Goal: Task Accomplishment & Management: Use online tool/utility

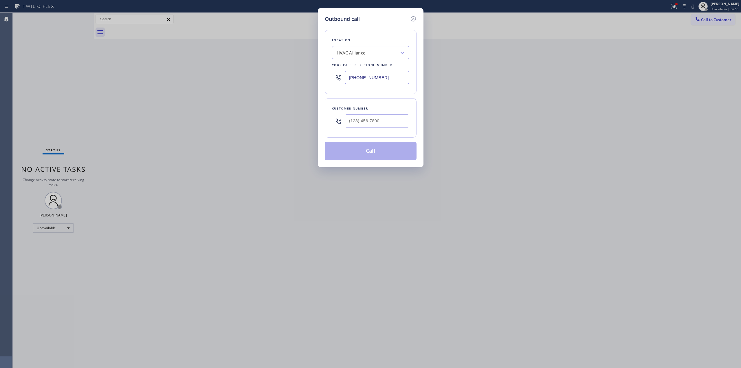
drag, startPoint x: 379, startPoint y: 130, endPoint x: 381, endPoint y: 121, distance: 9.3
click at [379, 128] on div at bounding box center [377, 120] width 65 height 19
paste input "503) 961-3006"
click at [381, 121] on input "[PHONE_NUMBER]" at bounding box center [377, 120] width 65 height 13
type input "[PHONE_NUMBER]"
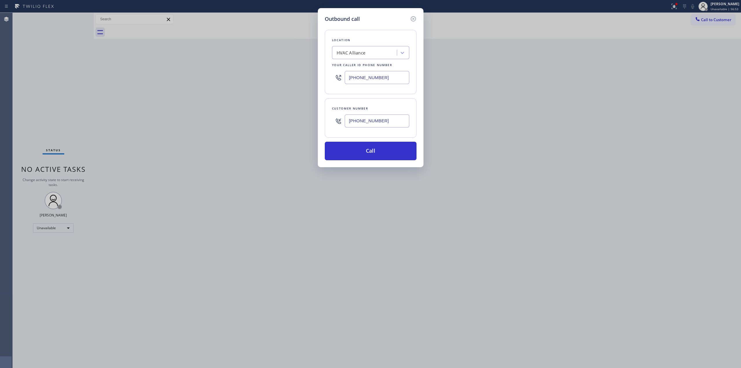
drag, startPoint x: 386, startPoint y: 76, endPoint x: 302, endPoint y: 74, distance: 84.5
click at [302, 74] on div "Outbound call Location HVAC Alliance Your caller id phone number [PHONE_NUMBER]…" at bounding box center [370, 184] width 741 height 368
paste input "88) 996-4606"
type input "[PHONE_NUMBER]"
click at [388, 152] on button "Call" at bounding box center [371, 151] width 92 height 19
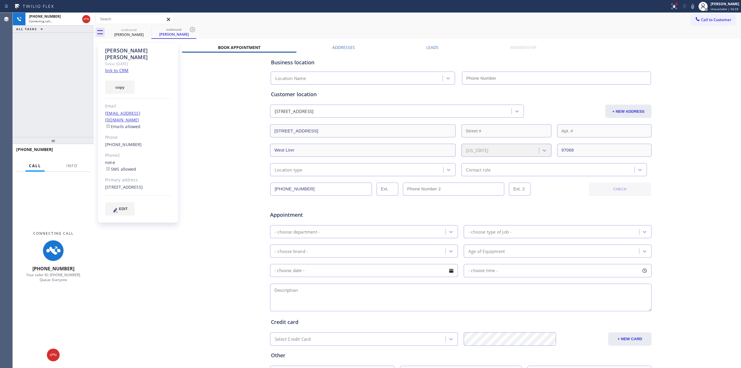
type input "[PHONE_NUMBER]"
click at [119, 67] on link "link to CRM" at bounding box center [116, 70] width 23 height 6
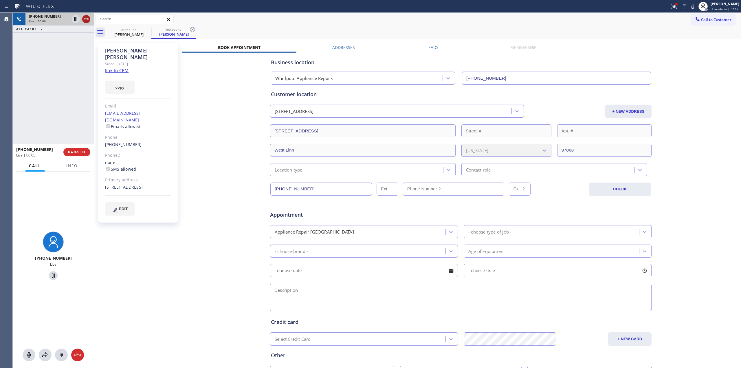
click at [84, 19] on icon at bounding box center [86, 19] width 7 height 7
click at [81, 153] on span "HANG UP" at bounding box center [77, 152] width 18 height 4
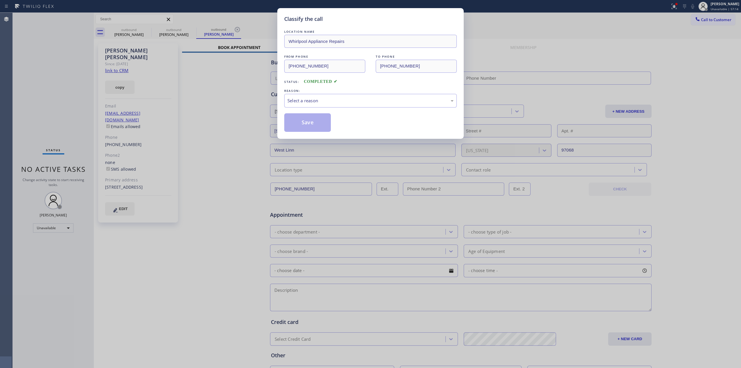
type input "[PHONE_NUMBER]"
click at [324, 101] on div "Select a reason" at bounding box center [370, 100] width 166 height 7
click at [308, 128] on button "Save" at bounding box center [307, 122] width 47 height 19
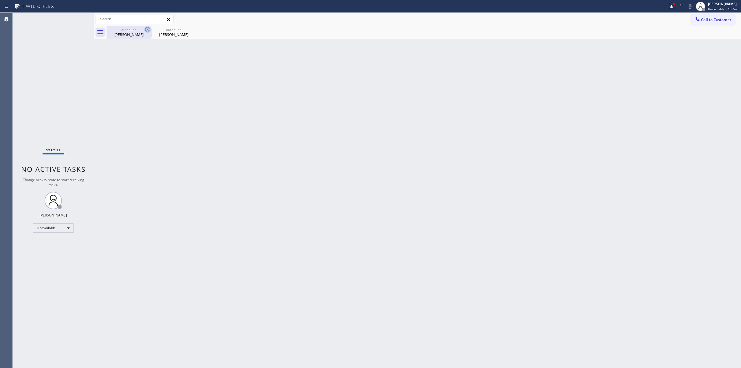
click at [146, 31] on icon at bounding box center [147, 29] width 5 height 5
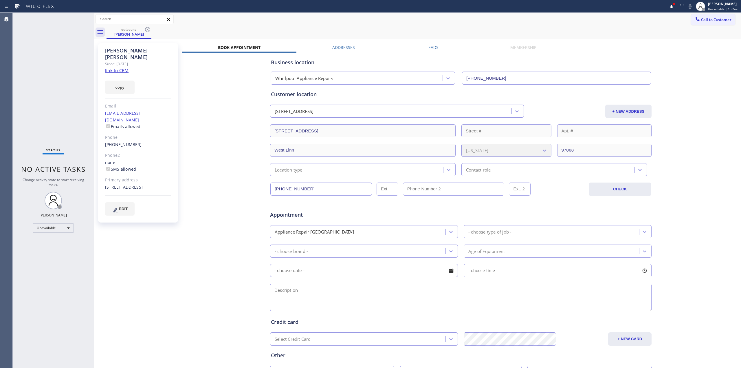
click at [146, 31] on icon at bounding box center [147, 29] width 5 height 5
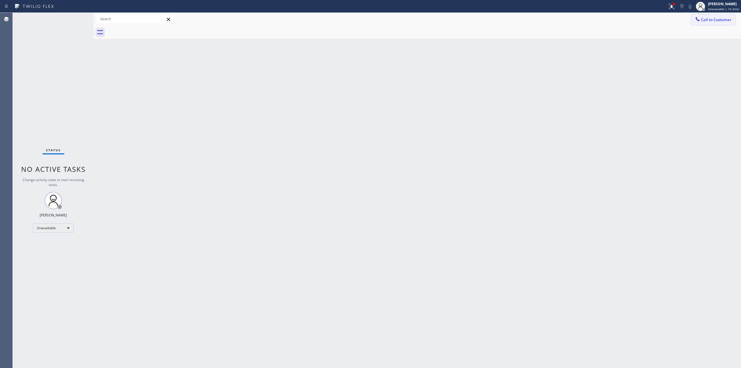
drag, startPoint x: 681, startPoint y: 49, endPoint x: 702, endPoint y: 25, distance: 32.0
click at [682, 46] on div "Back to Dashboard Change Sender ID Customers Technicians Select a contact Outbo…" at bounding box center [417, 190] width 647 height 355
drag, startPoint x: 704, startPoint y: 24, endPoint x: 572, endPoint y: 63, distance: 137.3
click at [704, 24] on button "Call to Customer" at bounding box center [713, 19] width 44 height 11
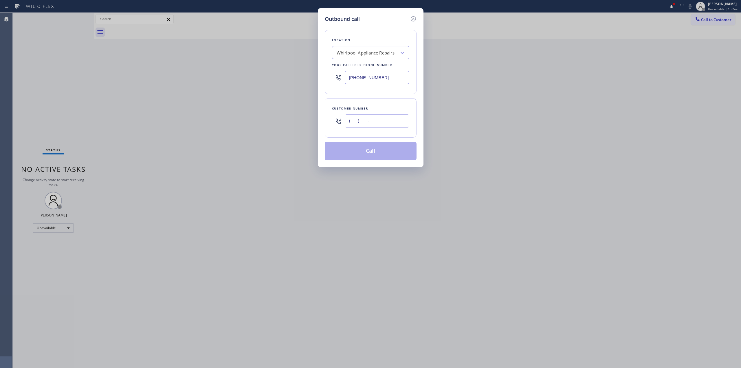
paste input "805-3270"
click at [359, 123] on input "(___) ___-____" at bounding box center [377, 120] width 65 height 13
drag, startPoint x: 389, startPoint y: 126, endPoint x: 280, endPoint y: 113, distance: 109.7
click at [280, 113] on div "Outbound call Location Whirlpool Appliance Repairs Your caller id phone number …" at bounding box center [370, 184] width 741 height 368
paste input "805) 327-09"
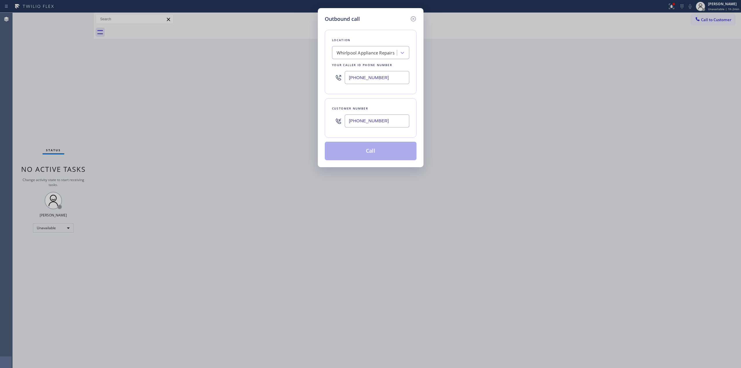
type input "[PHONE_NUMBER]"
click at [368, 53] on div "Whirlpool Appliance Repairs" at bounding box center [366, 52] width 58 height 7
type input "ge appl"
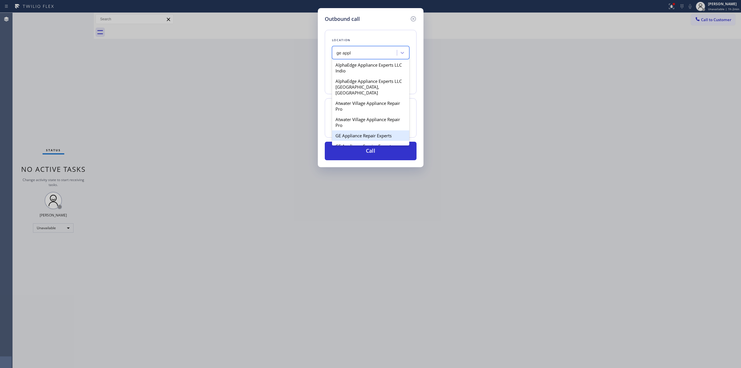
scroll to position [154, 0]
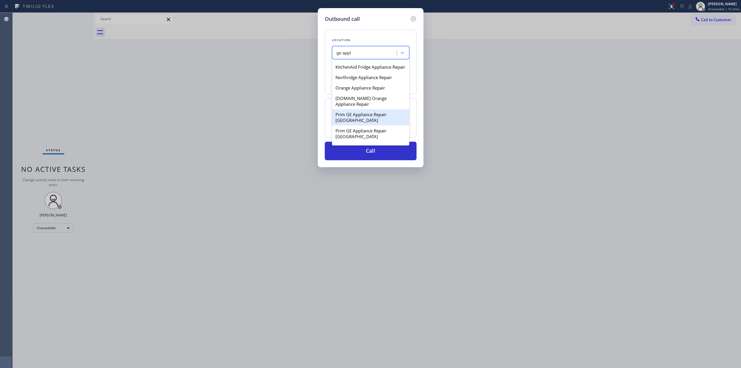
click at [357, 110] on div "Prim GE Appliance Repair [GEOGRAPHIC_DATA]" at bounding box center [370, 117] width 77 height 16
type input "[PHONE_NUMBER]"
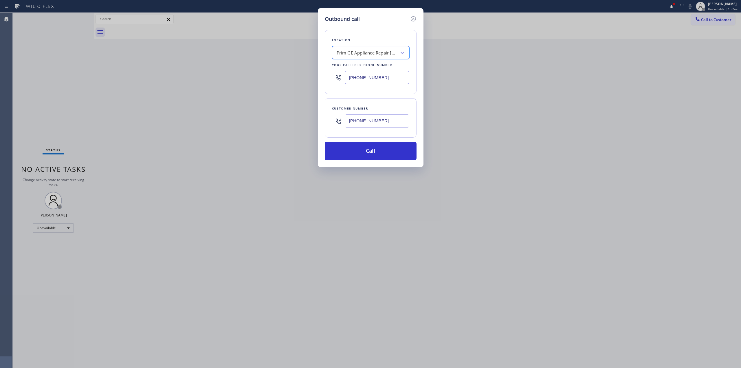
click at [376, 126] on input "[PHONE_NUMBER]" at bounding box center [377, 120] width 65 height 13
click at [363, 159] on button "Call" at bounding box center [371, 151] width 92 height 19
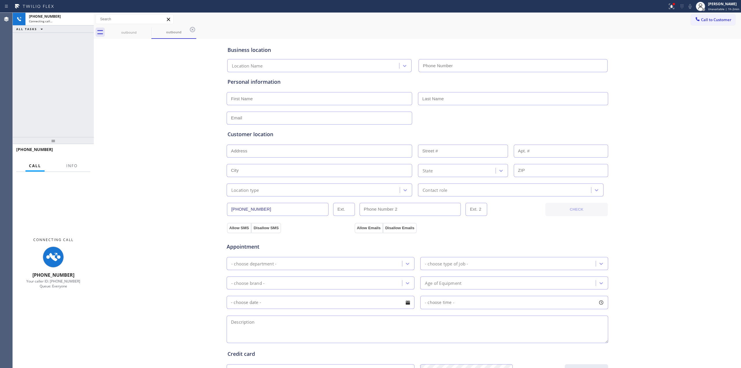
type input "[PHONE_NUMBER]"
click at [681, 86] on div "Business location Prim GE Appliance Repair [GEOGRAPHIC_DATA] [PHONE_NUMBER] Per…" at bounding box center [417, 237] width 644 height 395
click at [691, 6] on icon at bounding box center [689, 6] width 3 height 5
click at [708, 257] on div "Business location Prim GE Appliance Repair [GEOGRAPHIC_DATA] [PHONE_NUMBER] Per…" at bounding box center [417, 237] width 644 height 395
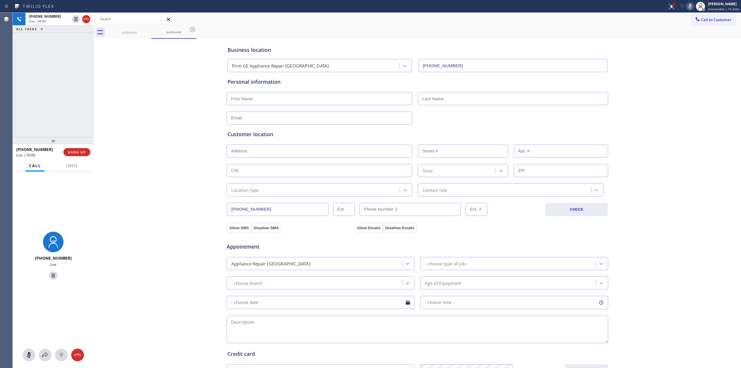
click at [670, 278] on div "Business location Prim GE Appliance Repair [GEOGRAPHIC_DATA] [PHONE_NUMBER] Per…" at bounding box center [417, 237] width 644 height 395
click at [69, 352] on div at bounding box center [53, 354] width 81 height 13
click at [62, 355] on icon at bounding box center [61, 354] width 7 height 7
drag, startPoint x: 698, startPoint y: 20, endPoint x: 696, endPoint y: 22, distance: 3.1
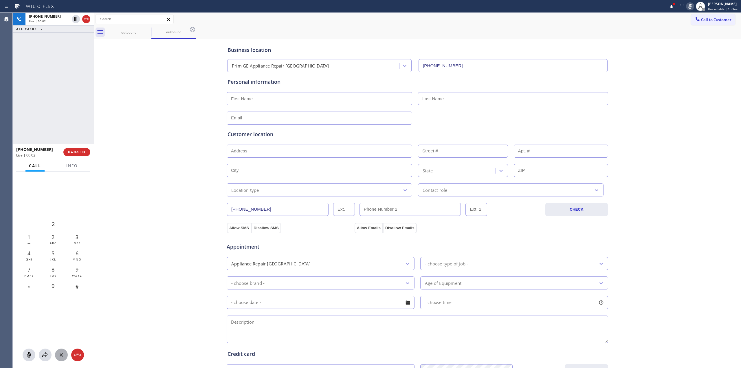
click at [701, 21] on span "Call to Customer" at bounding box center [716, 19] width 30 height 5
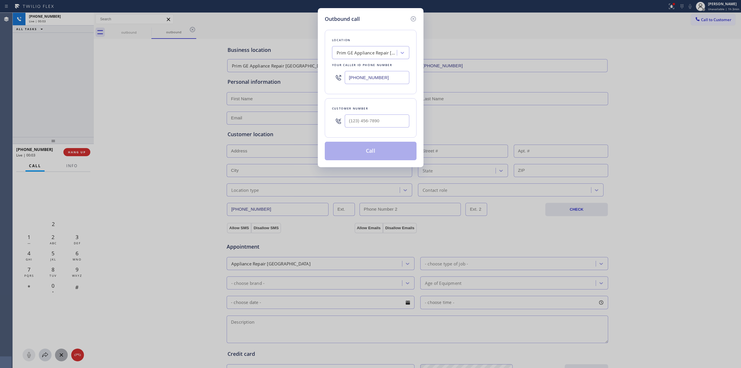
click at [398, 116] on div at bounding box center [377, 120] width 65 height 19
paste input "805) 327-0970"
click at [390, 118] on input "(___) ___-____" at bounding box center [377, 120] width 65 height 13
type input "[PHONE_NUMBER]"
click at [382, 155] on button "Call" at bounding box center [371, 151] width 92 height 19
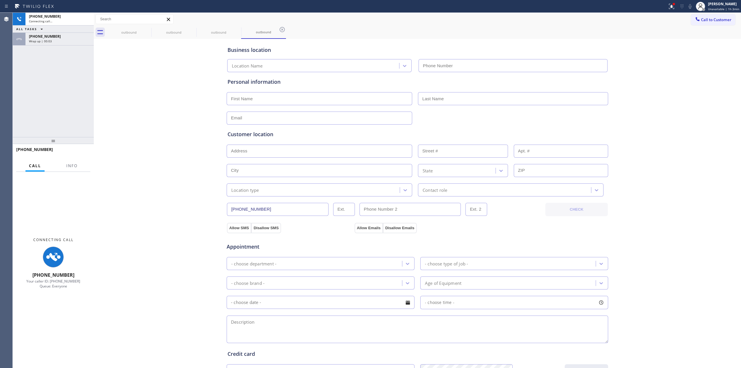
click at [667, 57] on div "Business location Location Name Personal information Customer location >> ADD N…" at bounding box center [417, 237] width 644 height 395
type input "[PHONE_NUMBER]"
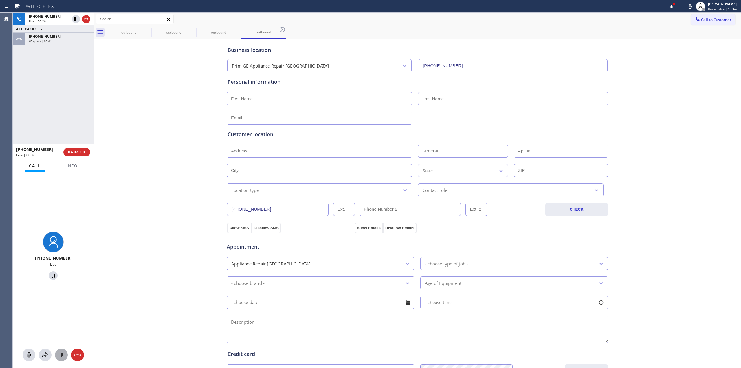
click at [57, 351] on div at bounding box center [61, 354] width 13 height 7
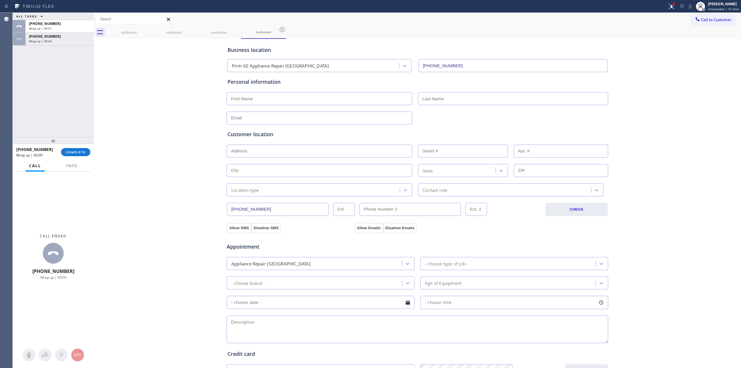
drag, startPoint x: 668, startPoint y: 64, endPoint x: 648, endPoint y: 81, distance: 26.4
click at [668, 63] on div "Business location Prim GE Appliance Repair [GEOGRAPHIC_DATA] [PHONE_NUMBER] Per…" at bounding box center [417, 237] width 644 height 395
drag, startPoint x: 664, startPoint y: 95, endPoint x: 723, endPoint y: 18, distance: 96.7
click at [675, 84] on div "Business location Prim GE Appliance Repair [GEOGRAPHIC_DATA] [PHONE_NUMBER] Per…" at bounding box center [417, 237] width 644 height 395
drag, startPoint x: 719, startPoint y: 5, endPoint x: 712, endPoint y: 15, distance: 12.7
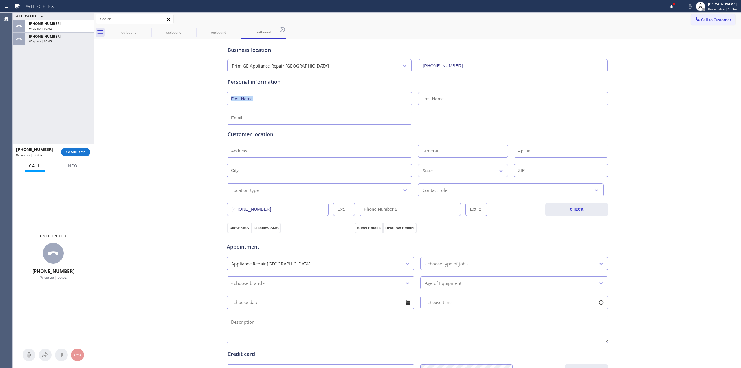
click at [716, 8] on div "[PERSON_NAME] Unavailable | 1h 3min" at bounding box center [724, 6] width 34 height 10
drag, startPoint x: 656, startPoint y: 27, endPoint x: 696, endPoint y: 18, distance: 41.4
click at [666, 22] on div "Call to Customer Outbound call Location Prim GE Appliance Repair [GEOGRAPHIC_DA…" at bounding box center [417, 26] width 647 height 26
drag, startPoint x: 698, startPoint y: 17, endPoint x: 636, endPoint y: 39, distance: 66.3
click at [701, 18] on span "Call to Customer" at bounding box center [716, 19] width 30 height 5
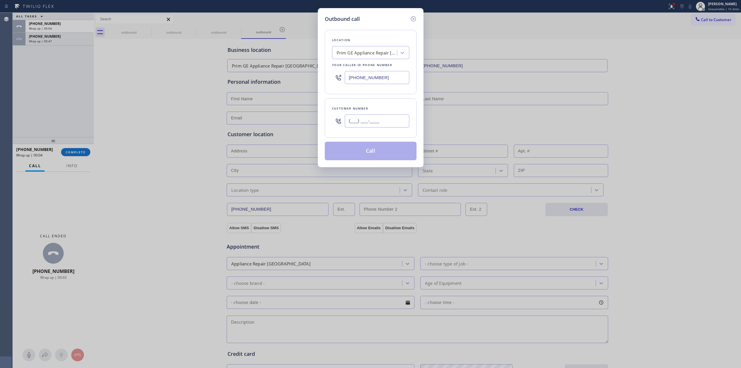
click at [371, 116] on input "(___) ___-____" at bounding box center [377, 120] width 65 height 13
paste input "206) 336-3824"
type input "[PHONE_NUMBER]"
click at [371, 52] on div "Prim GE Appliance Repair [GEOGRAPHIC_DATA]" at bounding box center [367, 52] width 61 height 7
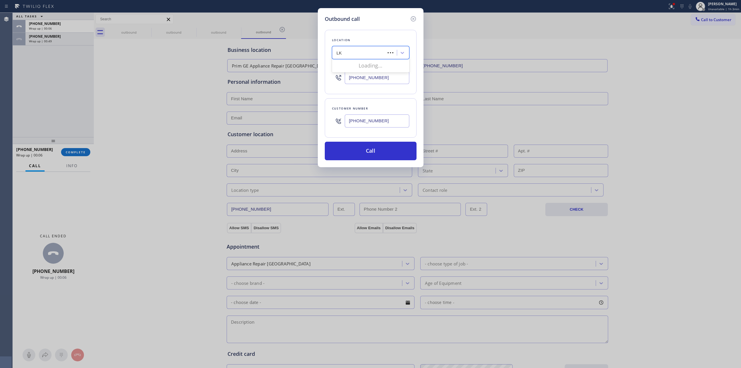
type input "L"
type input "kitchen"
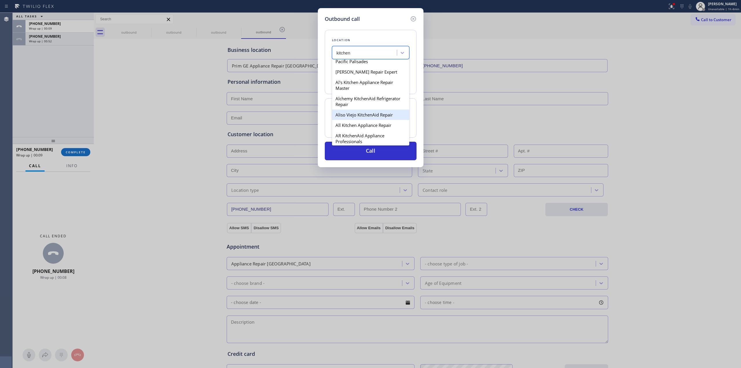
scroll to position [38, 0]
click at [357, 111] on div "Aliso Viejo KitchenAid Repair" at bounding box center [370, 106] width 77 height 10
type input "[PHONE_NUMBER]"
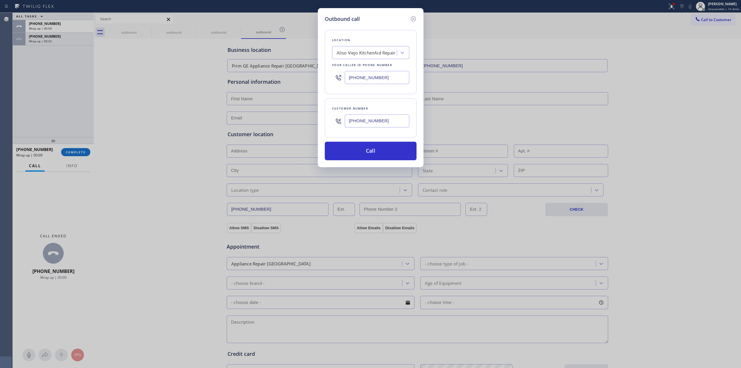
click at [359, 128] on div "[PHONE_NUMBER]" at bounding box center [377, 120] width 65 height 19
click at [361, 122] on input "[PHONE_NUMBER]" at bounding box center [377, 120] width 65 height 13
click at [363, 152] on button "Call" at bounding box center [371, 151] width 92 height 19
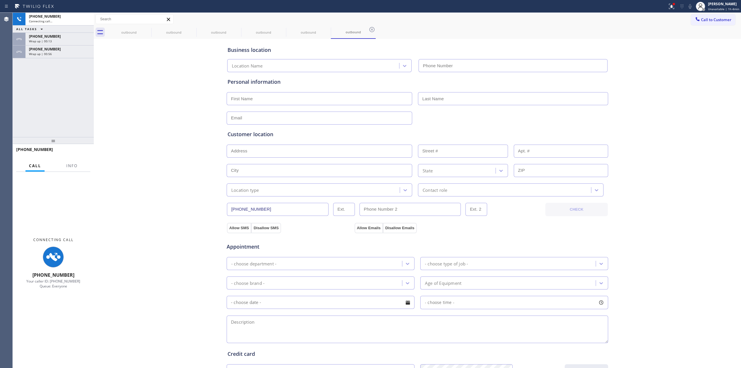
type input "[PHONE_NUMBER]"
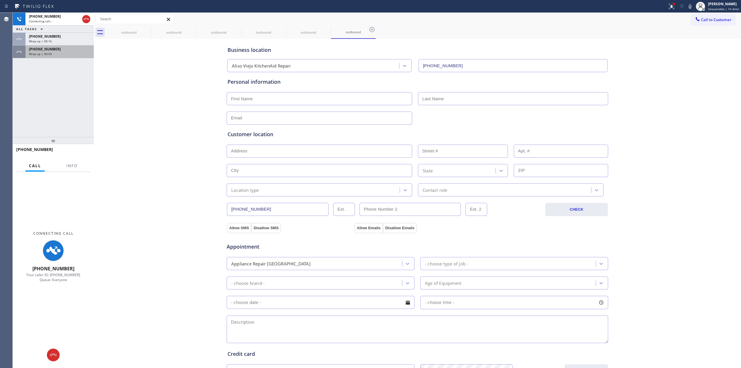
click at [68, 50] on div "[PHONE_NUMBER]" at bounding box center [59, 49] width 61 height 5
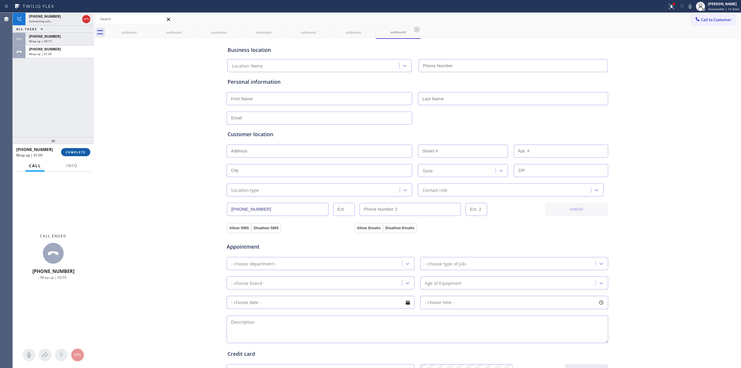
type input "[PHONE_NUMBER]"
click at [81, 155] on button "COMPLETE" at bounding box center [75, 152] width 29 height 8
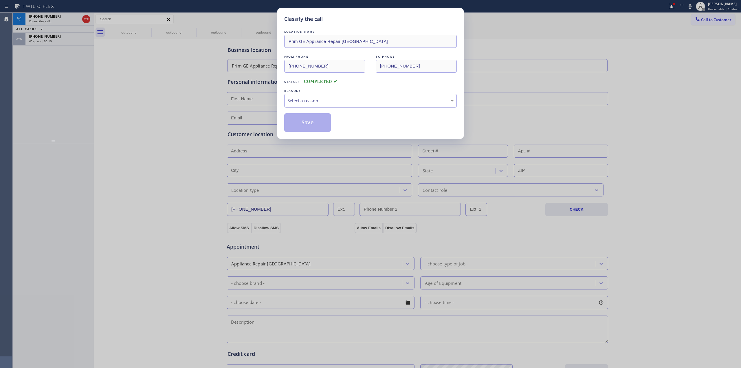
click at [329, 101] on div "Select a reason" at bounding box center [370, 100] width 166 height 7
click at [307, 122] on button "Save" at bounding box center [307, 122] width 47 height 19
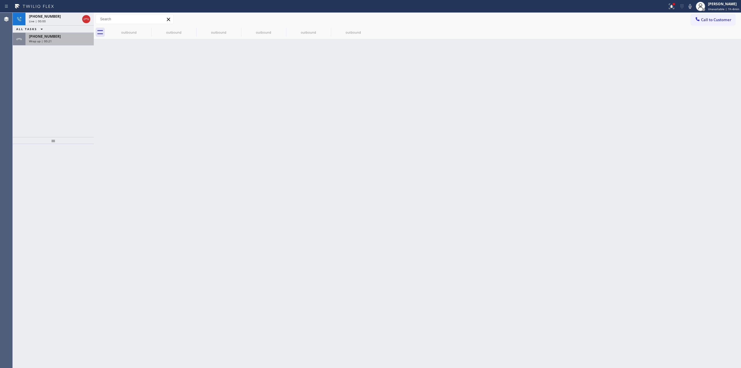
click at [59, 40] on div "Wrap up | 00:21" at bounding box center [59, 41] width 61 height 4
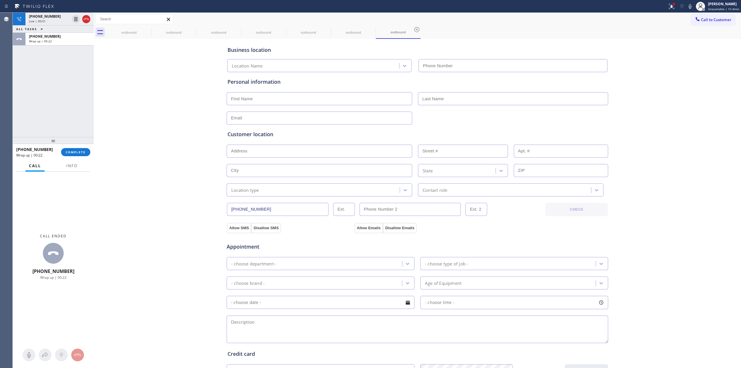
type input "[PHONE_NUMBER]"
click at [84, 151] on span "COMPLETE" at bounding box center [76, 152] width 20 height 4
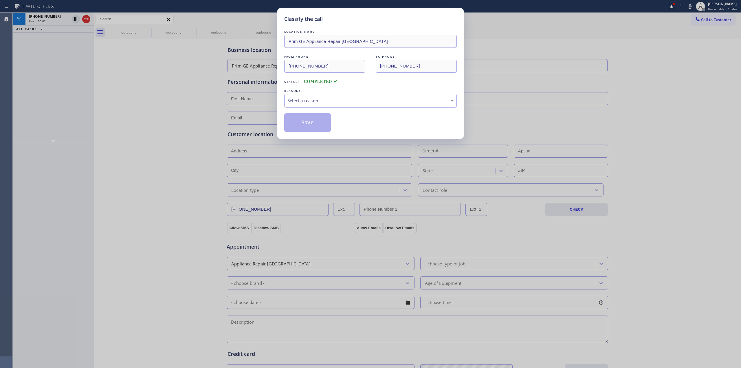
click at [346, 98] on div "Select a reason" at bounding box center [370, 100] width 166 height 7
click at [314, 118] on button "Save" at bounding box center [307, 122] width 47 height 19
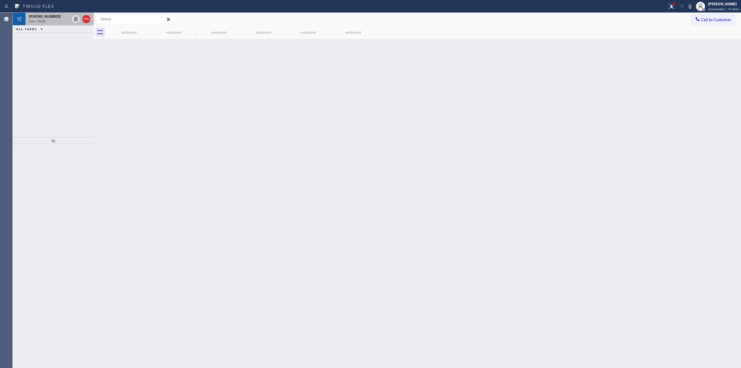
click at [63, 20] on div "Live | 00:05" at bounding box center [49, 21] width 41 height 4
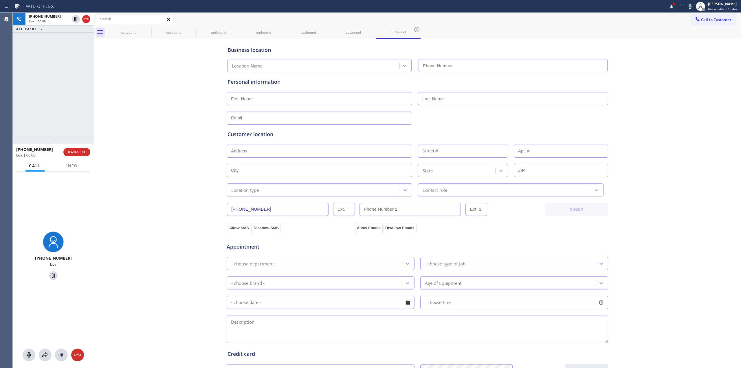
type input "[PHONE_NUMBER]"
click at [66, 351] on div at bounding box center [61, 354] width 13 height 7
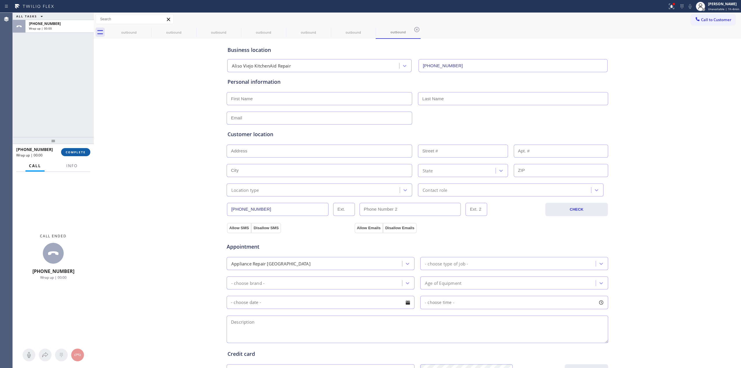
click at [80, 153] on span "COMPLETE" at bounding box center [76, 152] width 20 height 4
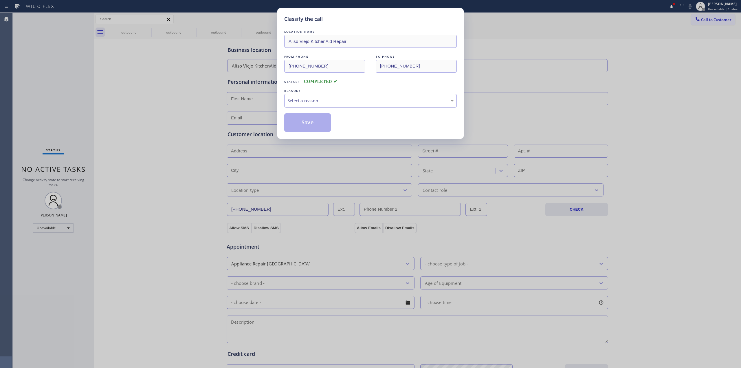
click at [356, 103] on div "Select a reason" at bounding box center [370, 100] width 166 height 7
drag, startPoint x: 333, startPoint y: 146, endPoint x: 304, endPoint y: 126, distance: 35.9
click at [304, 125] on button "Save" at bounding box center [307, 122] width 47 height 19
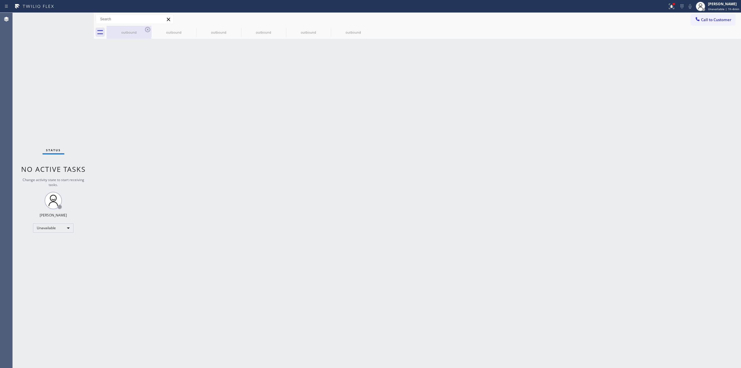
click at [147, 31] on icon at bounding box center [147, 29] width 7 height 7
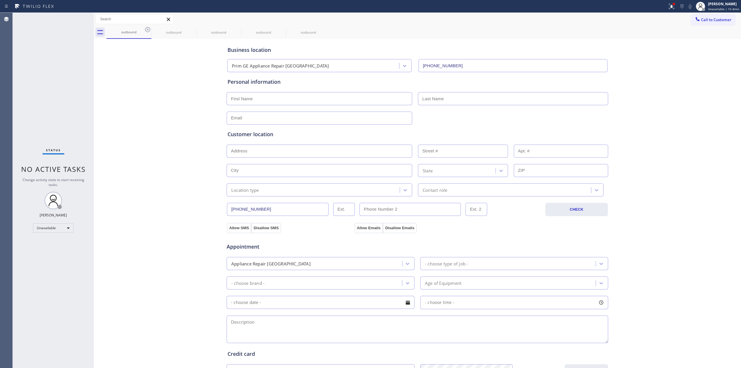
click at [147, 31] on icon at bounding box center [147, 29] width 7 height 7
click at [0, 0] on icon at bounding box center [0, 0] width 0 height 0
click at [324, 32] on icon at bounding box center [326, 29] width 5 height 5
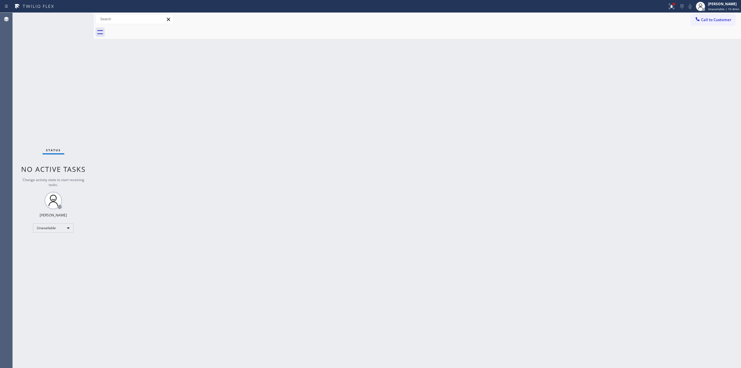
click at [716, 20] on span "Call to Customer" at bounding box center [716, 19] width 30 height 5
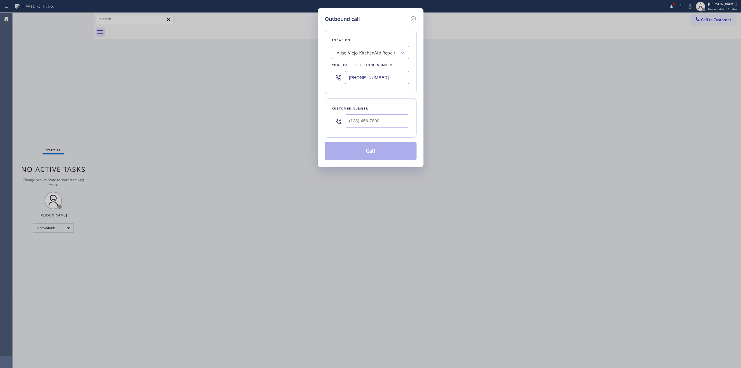
click at [366, 114] on div at bounding box center [377, 120] width 65 height 19
click at [368, 129] on div at bounding box center [377, 120] width 65 height 19
paste input "206) 336-3824"
click at [370, 123] on input "[PHONE_NUMBER]" at bounding box center [377, 120] width 65 height 13
type input "[PHONE_NUMBER]"
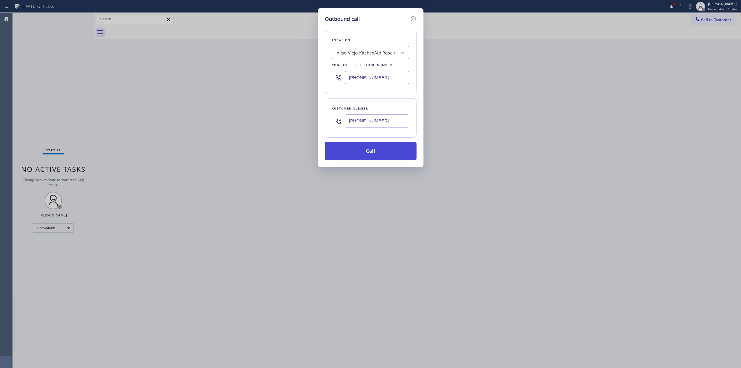
click at [367, 158] on button "Call" at bounding box center [371, 151] width 92 height 19
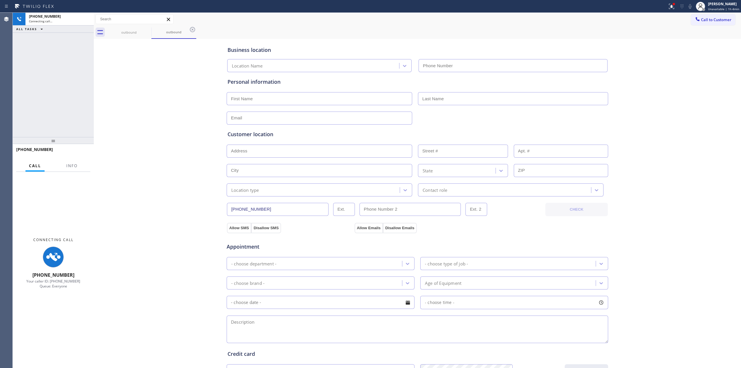
type input "[PHONE_NUMBER]"
click at [632, 133] on div "Business location [GEOGRAPHIC_DATA] KitchenAid Repair [PHONE_NUMBER] Personal i…" at bounding box center [417, 237] width 644 height 395
click at [692, 1] on div "Status report Issue detected This issue could affect your workflow. Please cont…" at bounding box center [703, 6] width 76 height 13
click at [690, 10] on button at bounding box center [690, 6] width 8 height 8
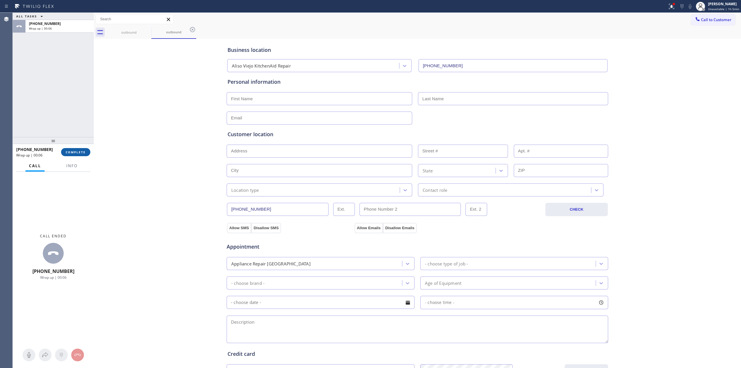
click at [79, 149] on button "COMPLETE" at bounding box center [75, 152] width 29 height 8
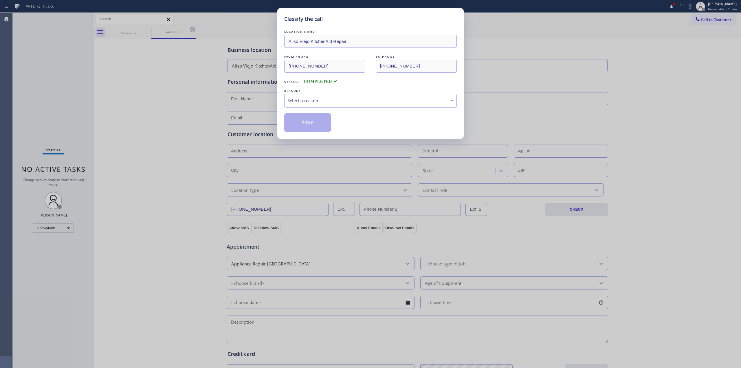
drag, startPoint x: 317, startPoint y: 108, endPoint x: 321, endPoint y: 107, distance: 4.8
click at [318, 108] on div "LOCATION NAME [GEOGRAPHIC_DATA] KitchenAid Repair FROM PHONE [PHONE_NUMBER] TO …" at bounding box center [370, 80] width 172 height 103
click at [331, 105] on div "Select a reason" at bounding box center [370, 101] width 172 height 14
click at [315, 125] on button "Save" at bounding box center [307, 122] width 47 height 19
click at [701, 20] on div "Classify the call LOCATION NAME [GEOGRAPHIC_DATA] KitchenAid Repair FROM PHONE …" at bounding box center [370, 184] width 741 height 368
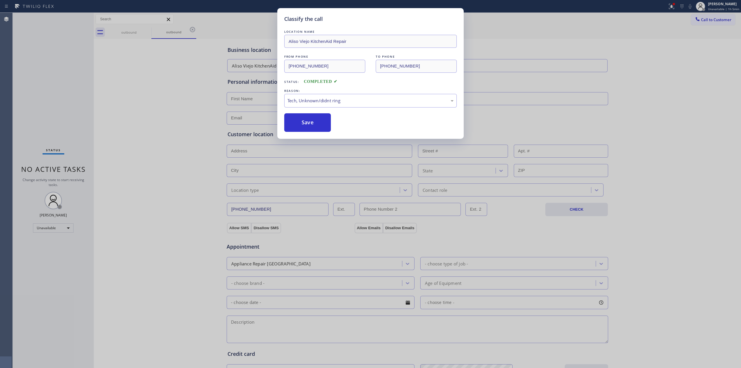
click at [701, 20] on div "Classify the call LOCATION NAME [GEOGRAPHIC_DATA] KitchenAid Repair FROM PHONE …" at bounding box center [370, 184] width 741 height 368
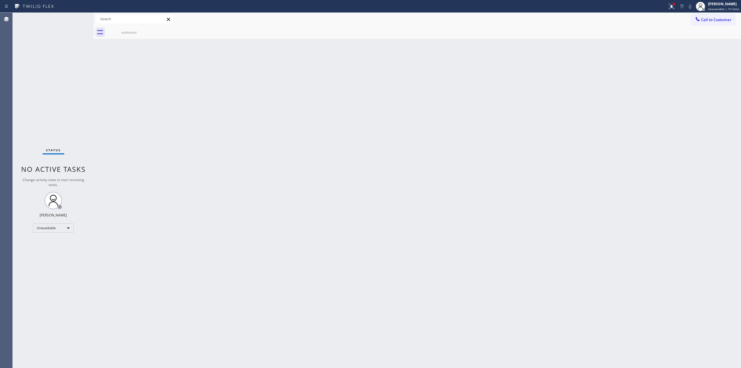
drag, startPoint x: 659, startPoint y: 130, endPoint x: 663, endPoint y: 80, distance: 49.9
click at [661, 126] on div "Back to Dashboard Change Sender ID Customers Technicians Select a contact Outbo…" at bounding box center [417, 190] width 647 height 355
click at [707, 15] on button "Call to Customer" at bounding box center [713, 19] width 44 height 11
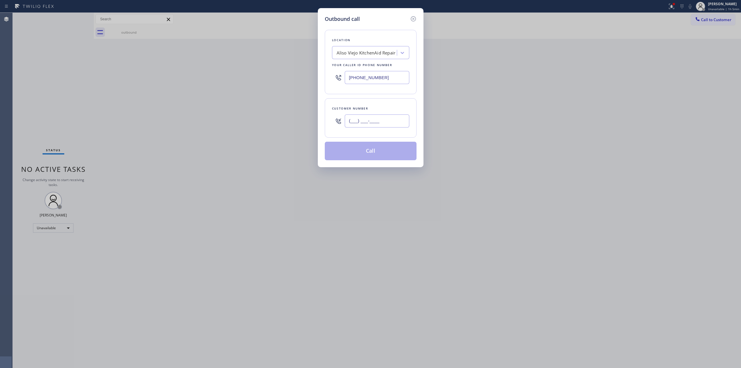
click at [379, 116] on input "(___) ___-____" at bounding box center [377, 120] width 65 height 13
paste input "626) 623-5086"
type input "[PHONE_NUMBER]"
click at [375, 59] on div "Location [GEOGRAPHIC_DATA] KitchenAid Repair Your caller id phone number [PHONE…" at bounding box center [371, 62] width 92 height 64
click at [378, 52] on div "Aliso Viejo KitchenAid Repair" at bounding box center [366, 52] width 59 height 7
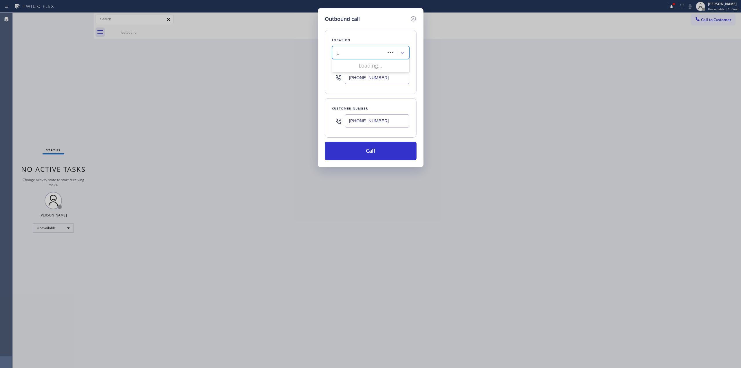
type input "LG"
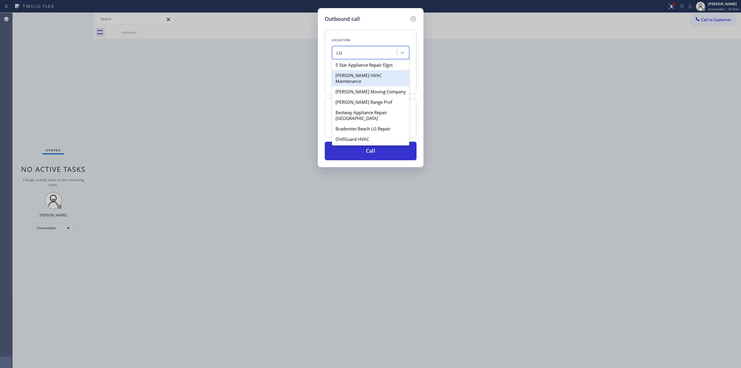
scroll to position [193, 0]
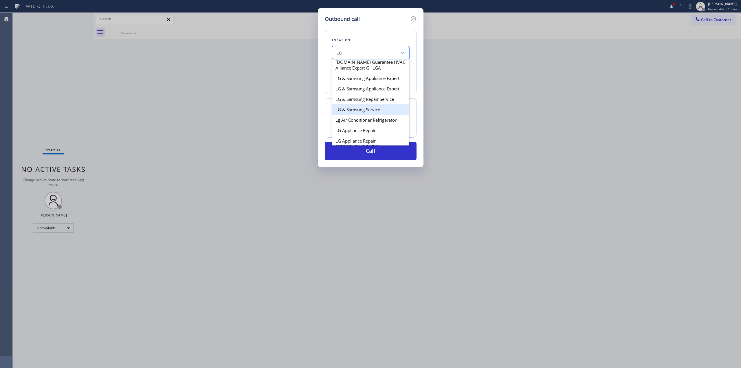
click at [365, 115] on div "LG & Samsung Service" at bounding box center [370, 109] width 77 height 10
type input "[PHONE_NUMBER]"
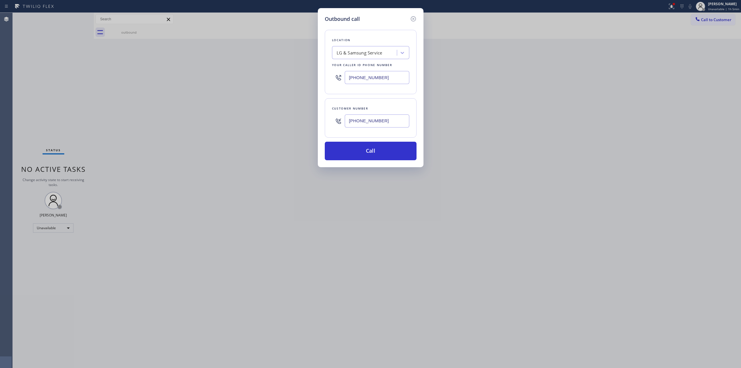
click at [367, 126] on input "[PHONE_NUMBER]" at bounding box center [377, 120] width 65 height 13
click at [366, 157] on button "Call" at bounding box center [371, 151] width 92 height 19
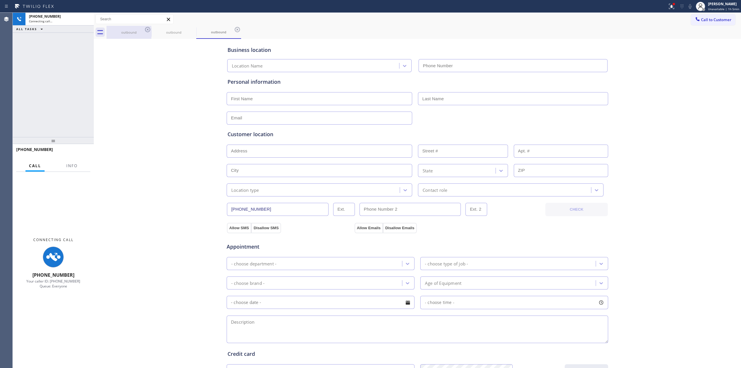
type input "[PHONE_NUMBER]"
click at [150, 30] on icon at bounding box center [147, 29] width 5 height 5
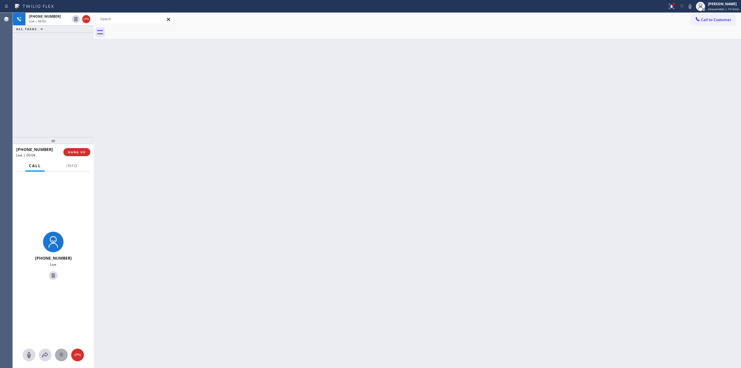
click at [59, 351] on icon at bounding box center [61, 354] width 7 height 7
click at [704, 19] on span "Call to Customer" at bounding box center [716, 19] width 30 height 5
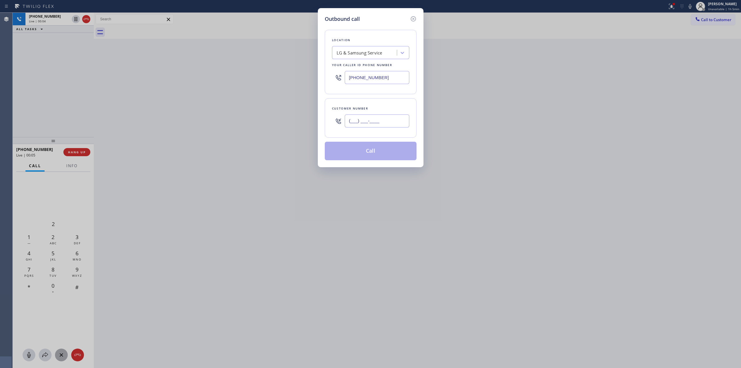
paste input "626) 623-5086"
click at [381, 120] on input "[PHONE_NUMBER]" at bounding box center [377, 120] width 65 height 13
type input "[PHONE_NUMBER]"
click at [364, 17] on div "Outbound call" at bounding box center [371, 19] width 92 height 8
drag, startPoint x: 502, startPoint y: 80, endPoint x: 437, endPoint y: 126, distance: 79.3
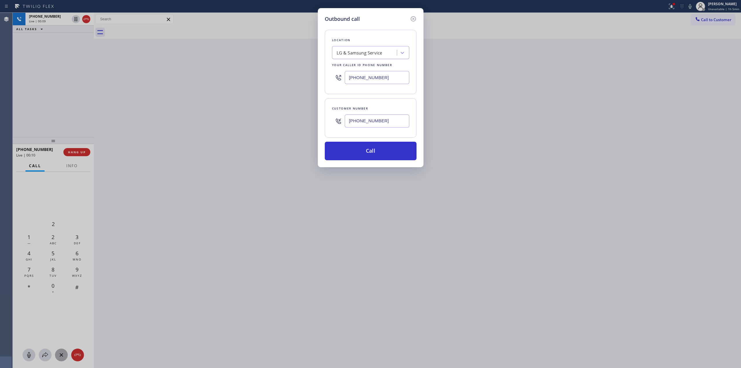
click at [502, 81] on div "Outbound call Location LG & Samsung Service Your caller id phone number [PHONE_…" at bounding box center [370, 184] width 741 height 368
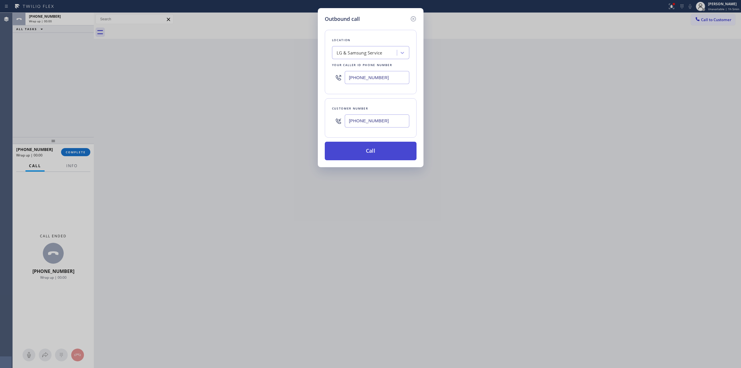
click at [354, 151] on button "Call" at bounding box center [371, 151] width 92 height 19
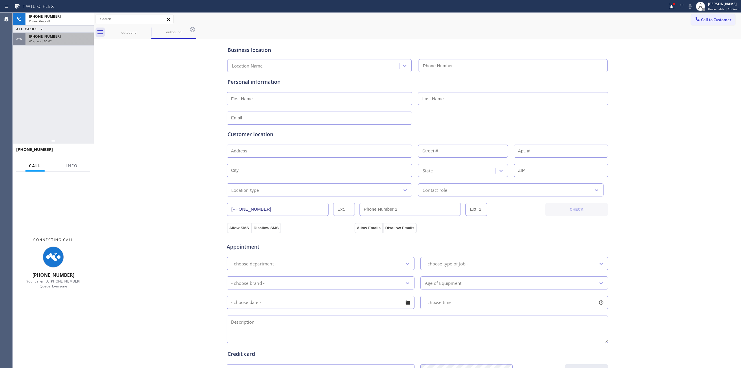
click at [62, 34] on div "[PHONE_NUMBER]" at bounding box center [59, 36] width 61 height 5
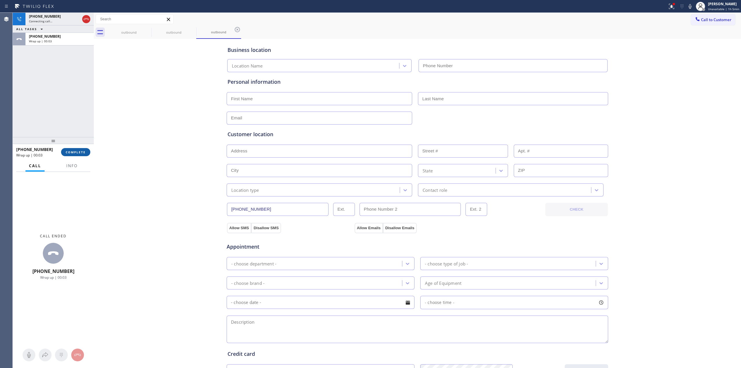
click at [75, 149] on button "COMPLETE" at bounding box center [75, 152] width 29 height 8
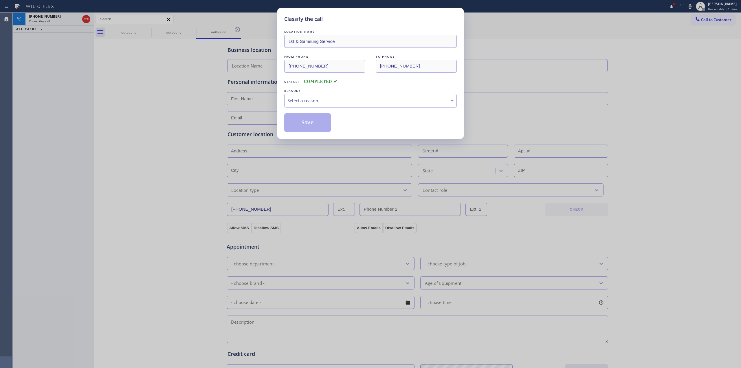
type input "[PHONE_NUMBER]"
drag, startPoint x: 300, startPoint y: 97, endPoint x: 312, endPoint y: 107, distance: 15.2
click at [302, 97] on div "Select a reason" at bounding box center [370, 100] width 166 height 7
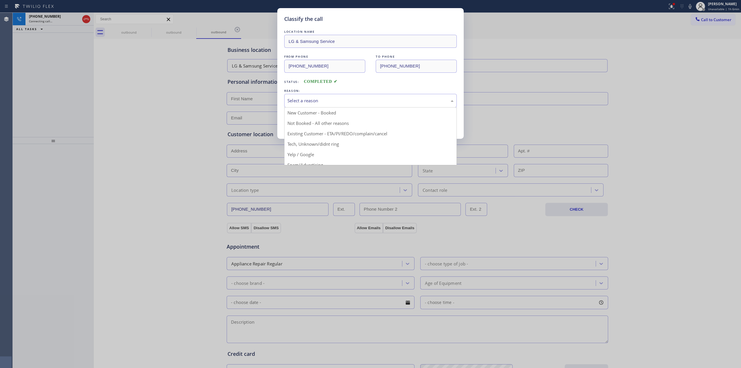
drag, startPoint x: 323, startPoint y: 144, endPoint x: 312, endPoint y: 124, distance: 23.1
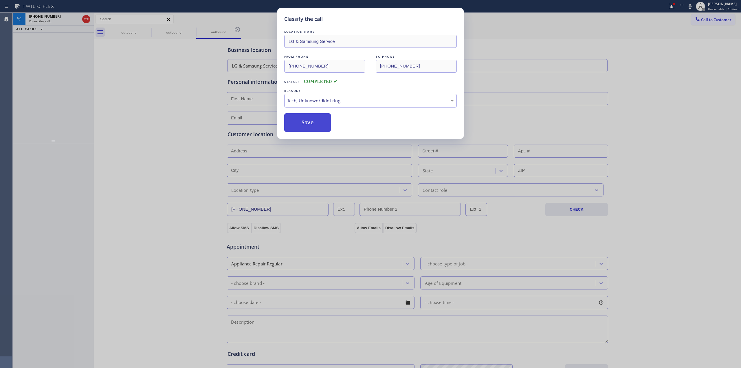
click at [312, 124] on button "Save" at bounding box center [307, 122] width 47 height 19
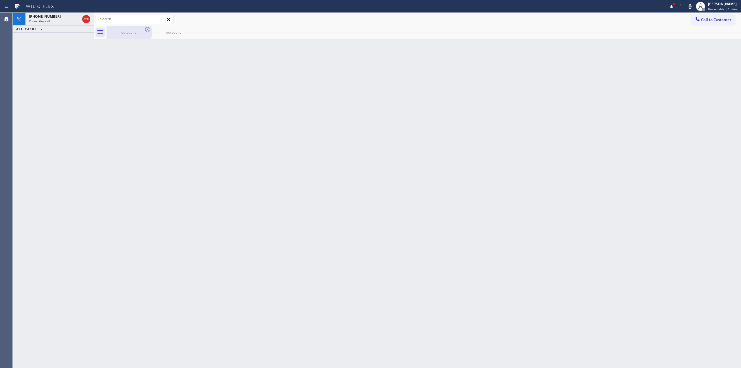
click at [135, 29] on div "outbound" at bounding box center [129, 32] width 44 height 13
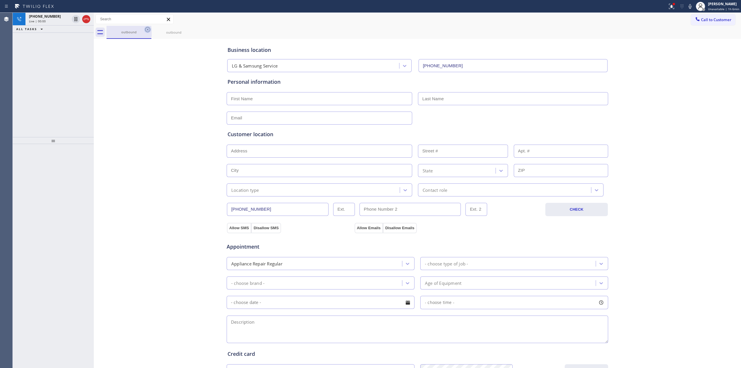
click at [150, 29] on icon at bounding box center [147, 29] width 7 height 7
click at [65, 17] on div "[PHONE_NUMBER]" at bounding box center [49, 16] width 41 height 5
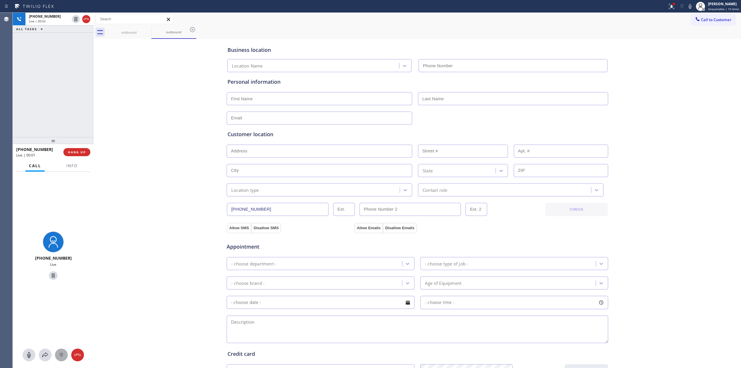
type input "[PHONE_NUMBER]"
click at [67, 356] on div at bounding box center [61, 354] width 13 height 7
drag, startPoint x: 653, startPoint y: 93, endPoint x: 672, endPoint y: 74, distance: 25.8
click at [669, 78] on div "Business location LG & Samsung Service [PHONE_NUMBER] Personal information Cust…" at bounding box center [417, 237] width 644 height 395
click at [703, 19] on span "Call to Customer" at bounding box center [716, 19] width 30 height 5
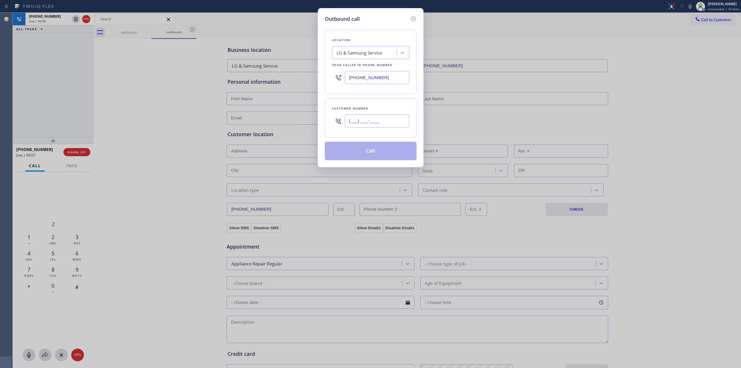
click at [376, 124] on input "(___) ___-____" at bounding box center [377, 120] width 65 height 13
paste input "564) 201-6330"
type input "[PHONE_NUMBER]"
click at [372, 59] on div "Location LG & Samsung Service Your caller id phone number [PHONE_NUMBER]" at bounding box center [371, 62] width 92 height 64
click at [372, 52] on div "LG & Samsung Service" at bounding box center [360, 52] width 46 height 7
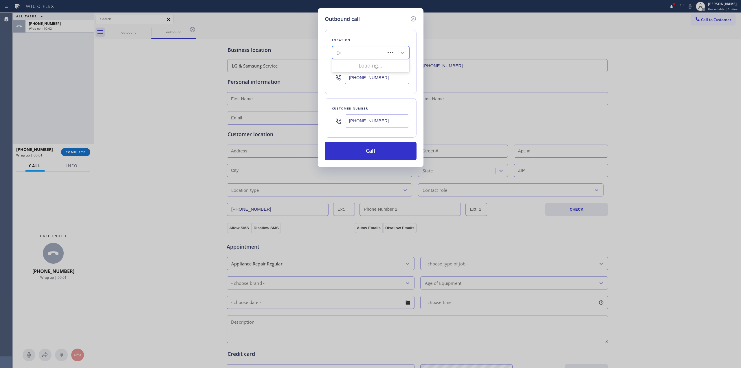
type input "DCS"
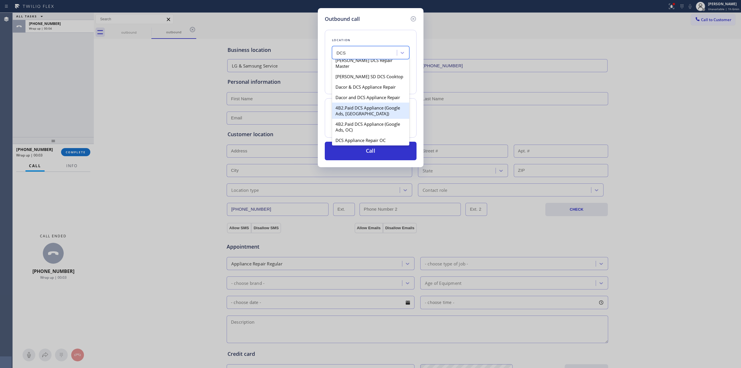
scroll to position [154, 0]
click at [353, 111] on div "DCS Professional Appliance Repair" at bounding box center [370, 106] width 77 height 10
type input "[PHONE_NUMBER]"
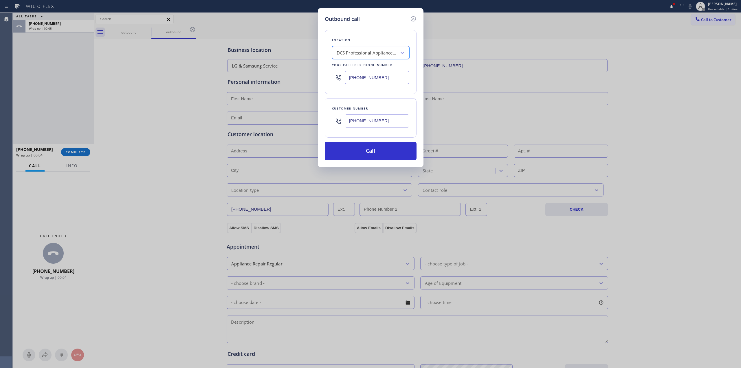
click at [357, 120] on input "[PHONE_NUMBER]" at bounding box center [377, 120] width 65 height 13
click at [371, 130] on div "[PHONE_NUMBER]" at bounding box center [377, 120] width 65 height 19
click at [371, 123] on input "[PHONE_NUMBER]" at bounding box center [377, 120] width 65 height 13
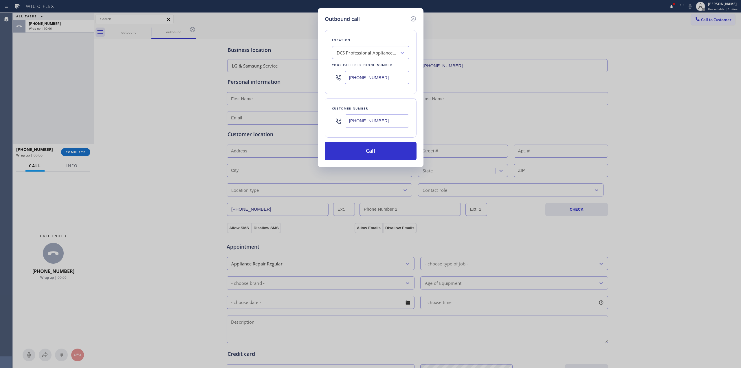
click at [371, 123] on input "[PHONE_NUMBER]" at bounding box center [377, 120] width 65 height 13
click at [371, 154] on button "Call" at bounding box center [371, 151] width 92 height 19
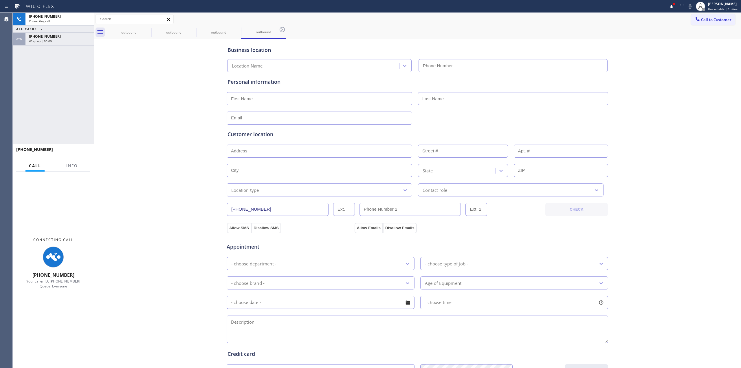
click at [627, 60] on div "Business location Location Name Personal information Customer location >> ADD N…" at bounding box center [417, 237] width 644 height 395
type input "[PHONE_NUMBER]"
click at [694, 5] on div at bounding box center [690, 6] width 8 height 7
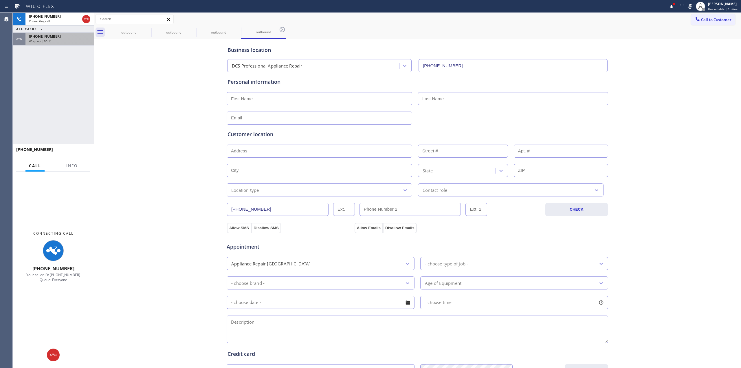
click at [66, 41] on div "Wrap up | 00:11" at bounding box center [59, 41] width 61 height 4
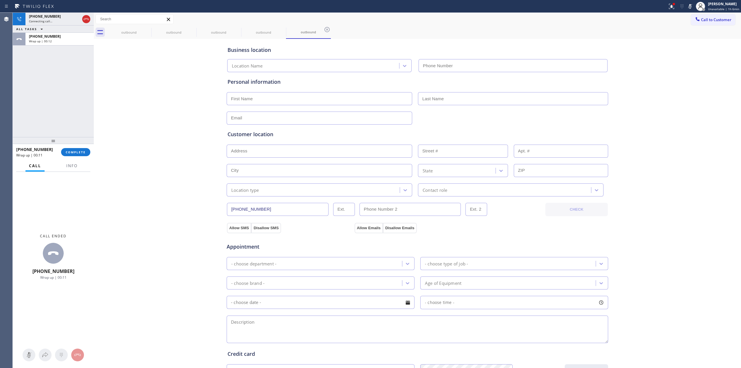
type input "[PHONE_NUMBER]"
click at [82, 147] on div "[PHONE_NUMBER] Wrap up | 00:11 COMPLETE" at bounding box center [53, 151] width 74 height 15
click at [82, 148] on button "COMPLETE" at bounding box center [75, 152] width 29 height 8
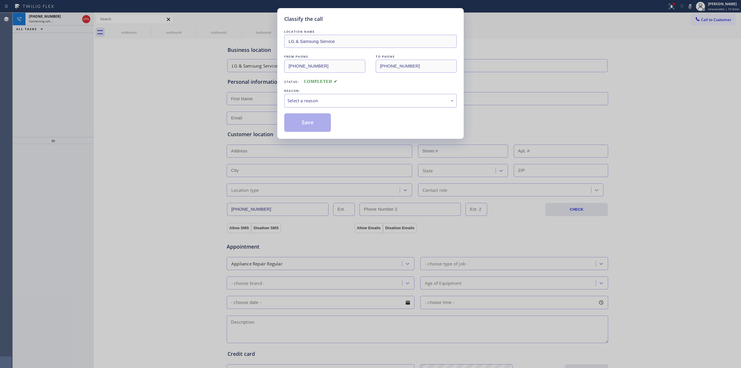
drag, startPoint x: 330, startPoint y: 100, endPoint x: 333, endPoint y: 104, distance: 4.6
click at [331, 101] on div "Select a reason" at bounding box center [370, 100] width 166 height 7
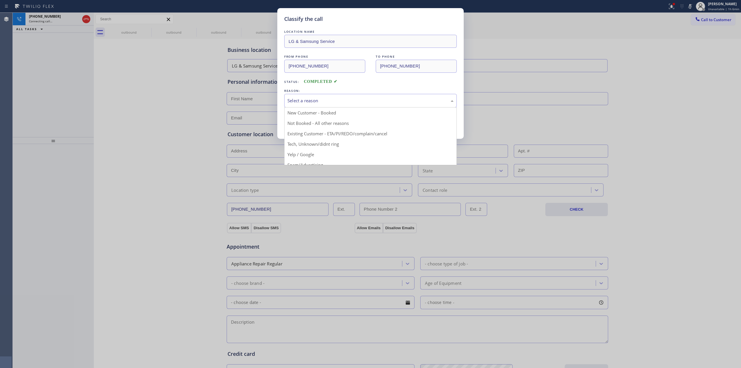
drag, startPoint x: 335, startPoint y: 146, endPoint x: 324, endPoint y: 131, distance: 18.3
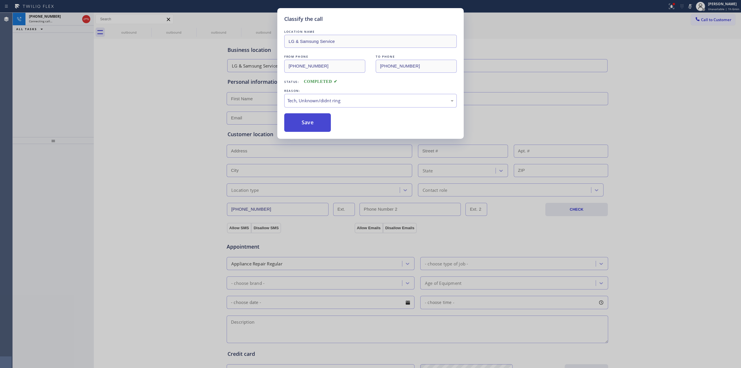
click at [321, 128] on button "Save" at bounding box center [307, 122] width 47 height 19
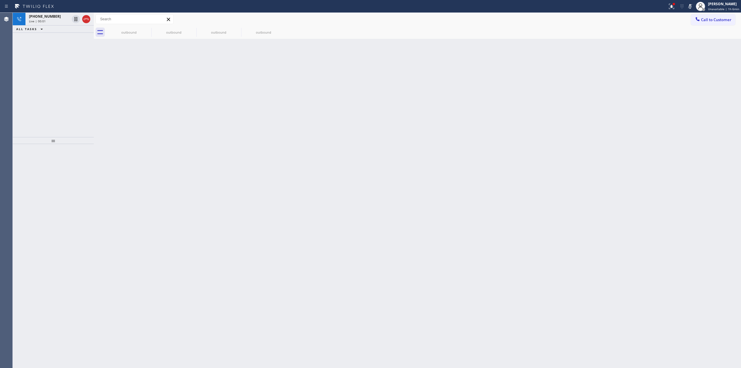
drag, startPoint x: 671, startPoint y: 93, endPoint x: 653, endPoint y: 95, distance: 18.3
click at [671, 93] on div "Back to Dashboard Change Sender ID Customers Technicians Select a contact Outbo…" at bounding box center [417, 190] width 647 height 355
click at [149, 30] on icon at bounding box center [147, 29] width 7 height 7
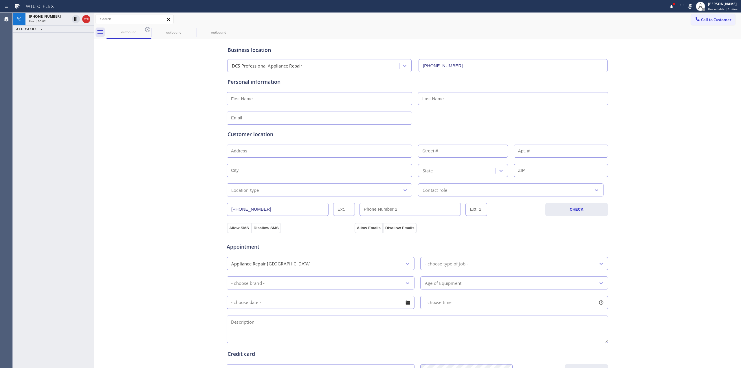
click at [149, 30] on icon at bounding box center [147, 29] width 7 height 7
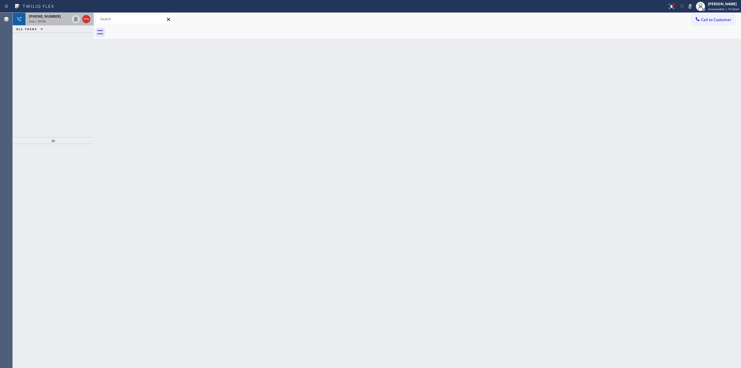
click at [51, 18] on span "[PHONE_NUMBER]" at bounding box center [45, 16] width 32 height 5
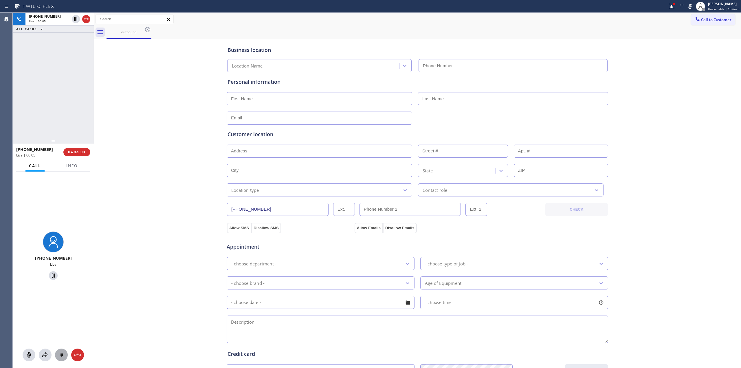
click at [64, 353] on icon at bounding box center [61, 354] width 7 height 7
type input "[PHONE_NUMBER]"
click at [707, 22] on span "Call to Customer" at bounding box center [716, 19] width 30 height 5
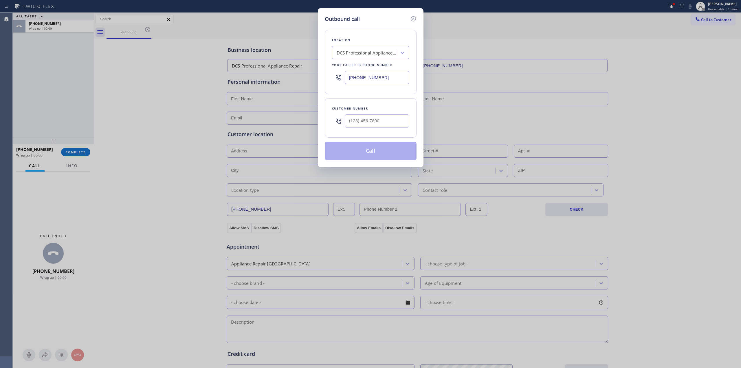
click at [410, 124] on div "Customer number" at bounding box center [371, 117] width 92 height 39
paste input "564) 201-6330"
click at [396, 126] on input "[PHONE_NUMBER]" at bounding box center [377, 120] width 65 height 13
type input "[PHONE_NUMBER]"
click at [379, 155] on button "Call" at bounding box center [371, 151] width 92 height 19
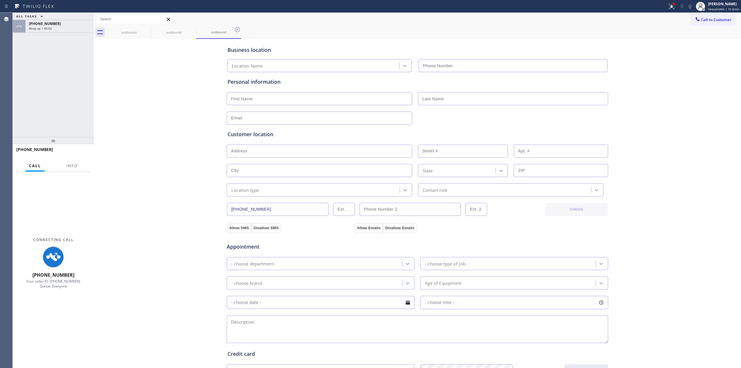
type input "[PHONE_NUMBER]"
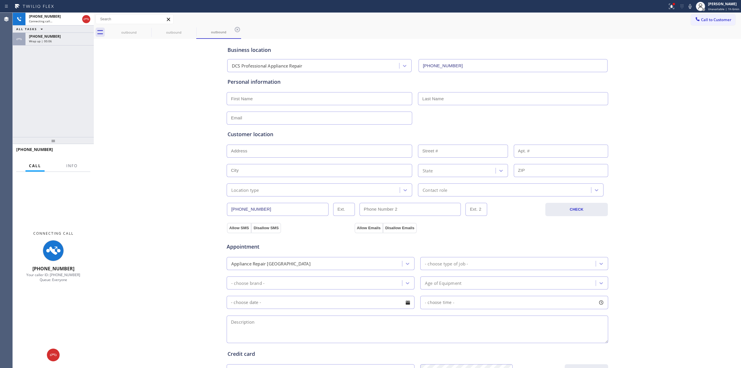
drag, startPoint x: 714, startPoint y: 84, endPoint x: 697, endPoint y: 47, distance: 40.5
click at [714, 78] on div "Business location DCS Professional Appliance Repair [PHONE_NUMBER] Personal inf…" at bounding box center [417, 237] width 644 height 395
click at [689, 7] on icon at bounding box center [689, 6] width 7 height 7
click at [74, 45] on div "[PHONE_NUMBER] Wrap up | 00:06" at bounding box center [53, 39] width 81 height 13
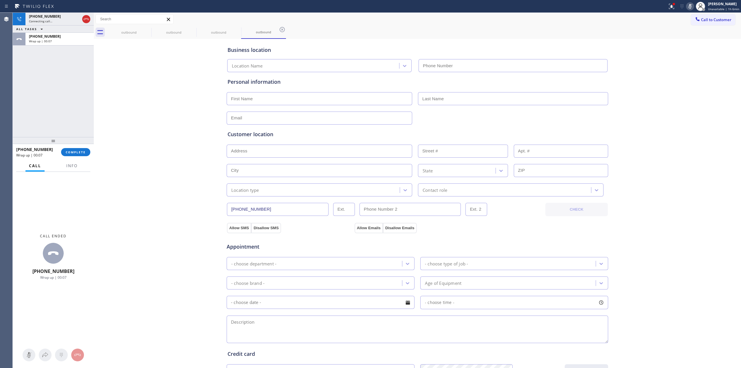
type input "[PHONE_NUMBER]"
click at [80, 153] on span "COMPLETE" at bounding box center [76, 152] width 20 height 4
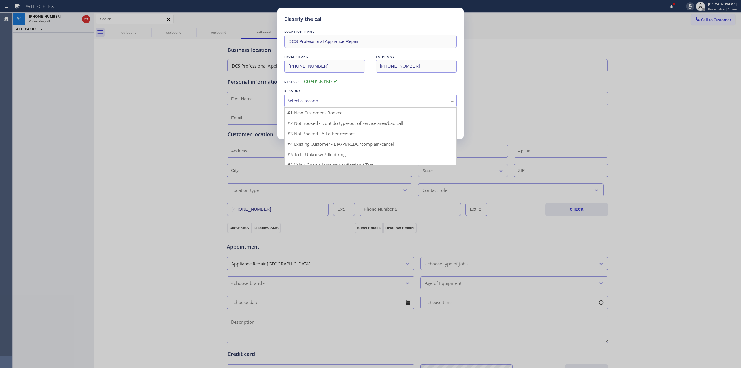
click at [362, 101] on div "Select a reason" at bounding box center [370, 100] width 166 height 7
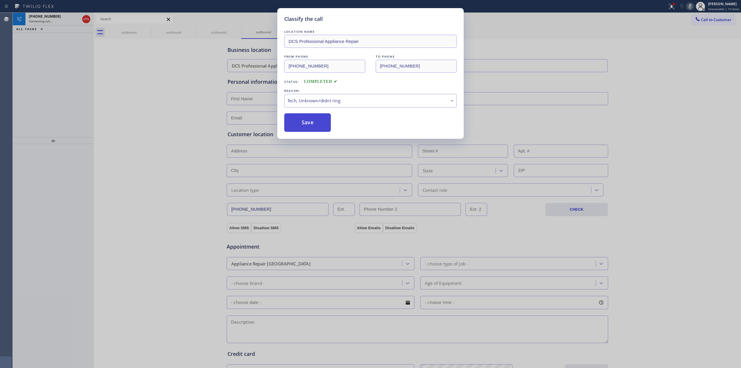
click at [310, 123] on button "Save" at bounding box center [307, 122] width 47 height 19
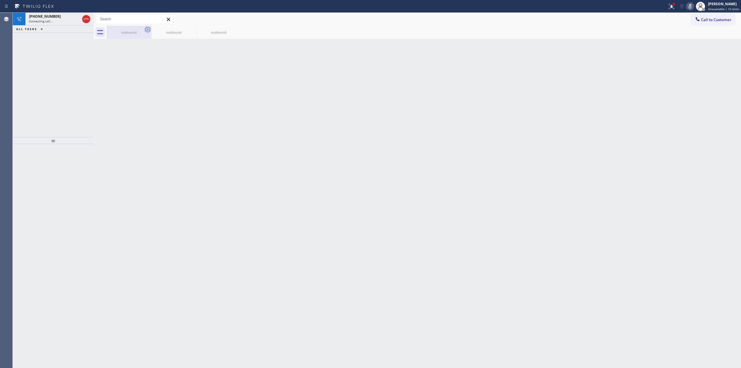
click at [147, 28] on icon at bounding box center [147, 29] width 7 height 7
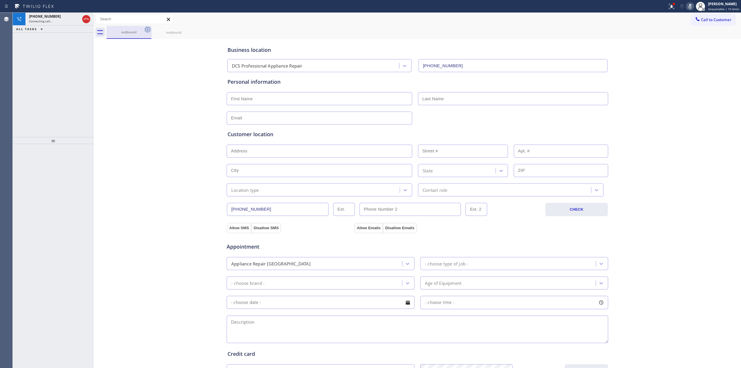
click at [146, 29] on icon at bounding box center [147, 29] width 7 height 7
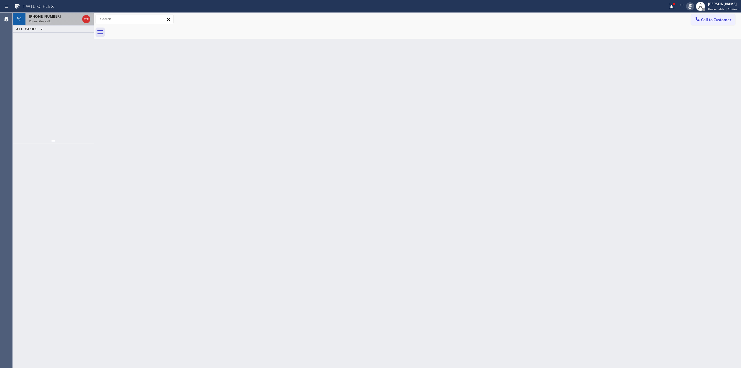
click at [59, 16] on div "[PHONE_NUMBER]" at bounding box center [54, 16] width 51 height 5
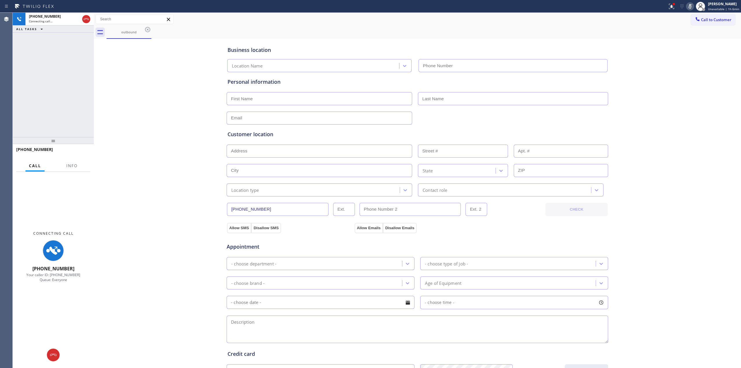
type input "[PHONE_NUMBER]"
click at [701, 20] on span "Call to Customer" at bounding box center [716, 19] width 30 height 5
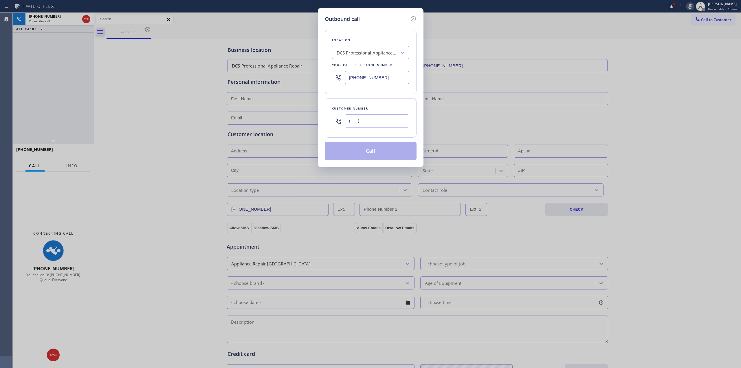
click at [363, 123] on input "(___) ___-____" at bounding box center [377, 120] width 65 height 13
paste input "564) 201-6330"
type input "[PHONE_NUMBER]"
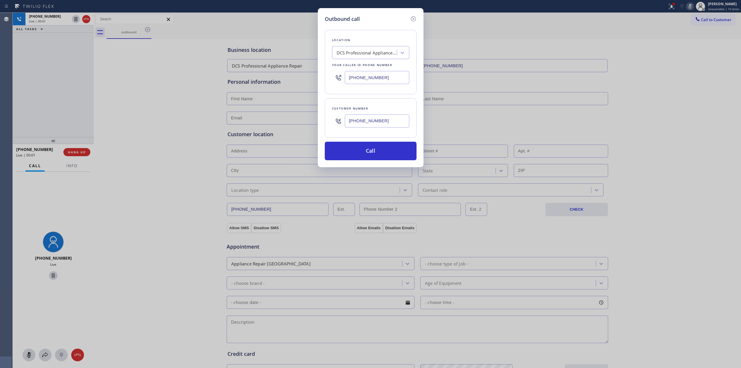
click at [604, 108] on div "Outbound call Location DCS Professional Appliance Repair Your caller id phone n…" at bounding box center [370, 184] width 741 height 368
click at [397, 41] on div "Location" at bounding box center [370, 40] width 77 height 6
click at [372, 152] on button "Call" at bounding box center [371, 151] width 92 height 19
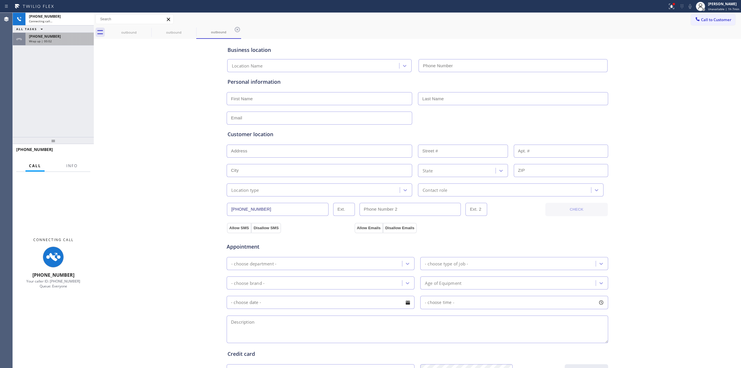
click at [63, 38] on div "[PHONE_NUMBER]" at bounding box center [59, 36] width 61 height 5
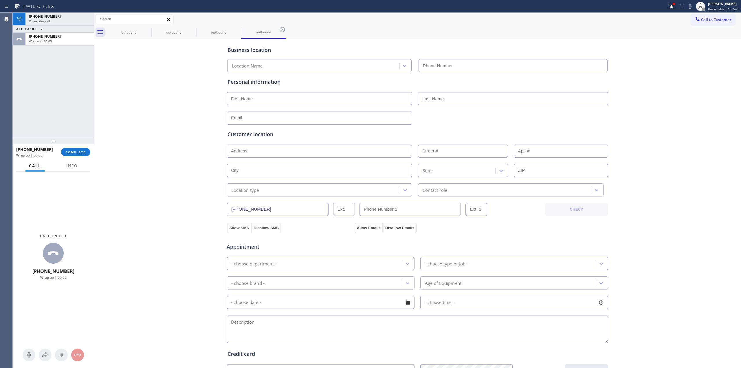
click at [76, 149] on button "COMPLETE" at bounding box center [75, 152] width 29 height 8
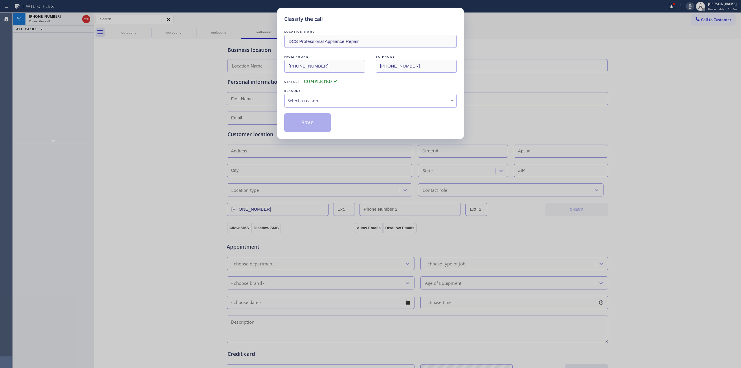
type input "[PHONE_NUMBER]"
click at [368, 99] on div "Select a reason" at bounding box center [370, 100] width 166 height 7
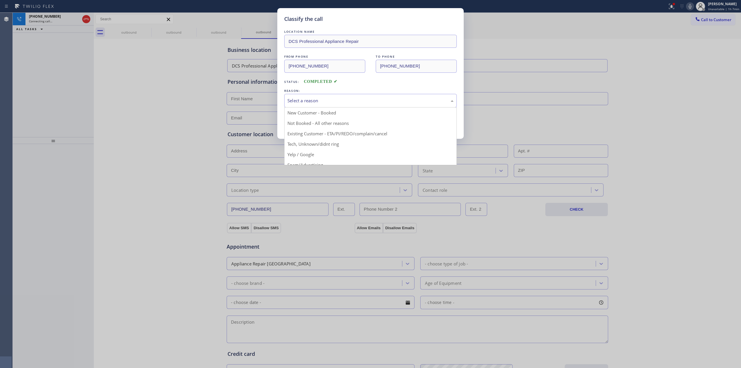
drag, startPoint x: 342, startPoint y: 148, endPoint x: 324, endPoint y: 136, distance: 21.5
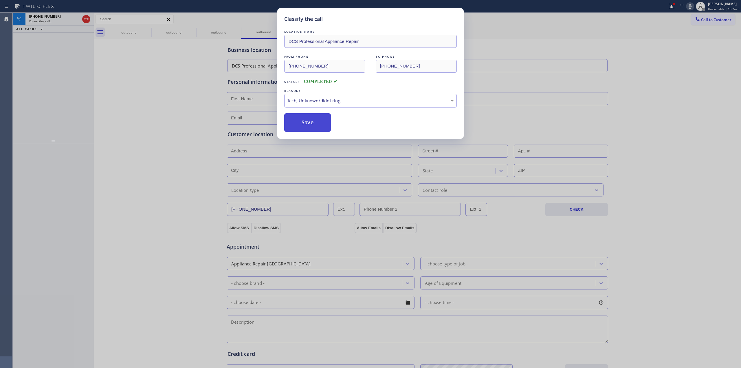
click at [309, 127] on button "Save" at bounding box center [307, 122] width 47 height 19
click at [660, 92] on div "Classify the call LOCATION NAME DCS Professional Appliance Repair FROM PHONE [P…" at bounding box center [370, 184] width 741 height 368
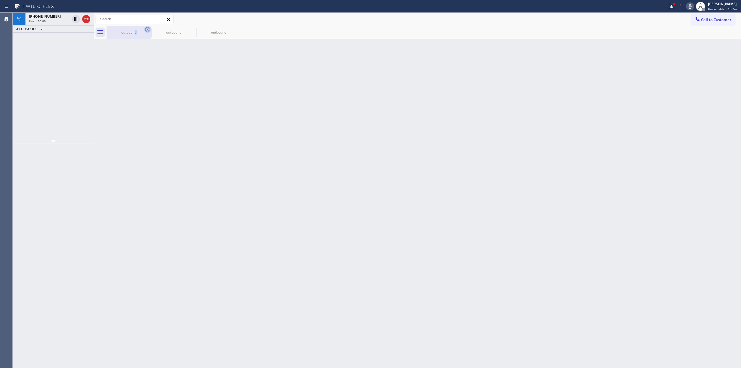
drag, startPoint x: 135, startPoint y: 26, endPoint x: 147, endPoint y: 29, distance: 12.9
click at [136, 27] on div "outbound" at bounding box center [129, 32] width 44 height 13
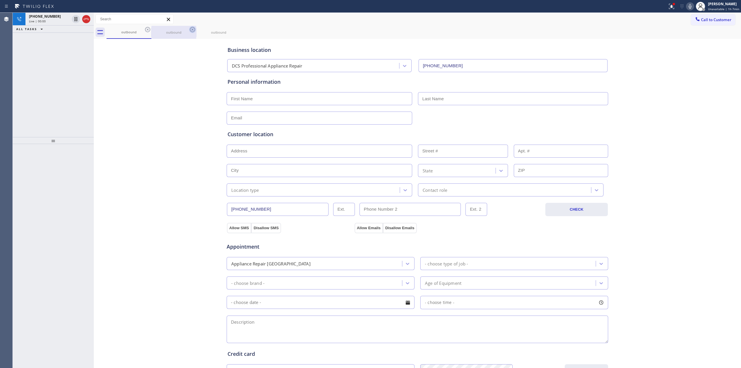
click at [150, 29] on icon at bounding box center [147, 29] width 7 height 7
click at [150, 29] on icon at bounding box center [147, 29] width 5 height 5
click at [0, 0] on icon at bounding box center [0, 0] width 0 height 0
drag, startPoint x: 150, startPoint y: 29, endPoint x: 122, endPoint y: 27, distance: 27.9
click at [147, 29] on div "outbound outbound" at bounding box center [423, 32] width 634 height 13
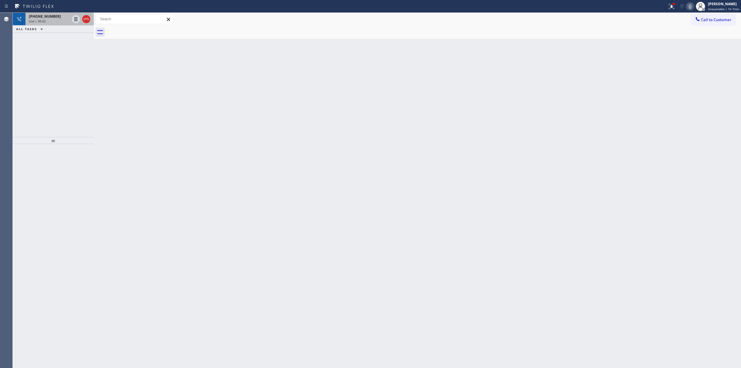
click at [52, 13] on div "[PHONE_NUMBER] Live | 00:02" at bounding box center [47, 19] width 45 height 13
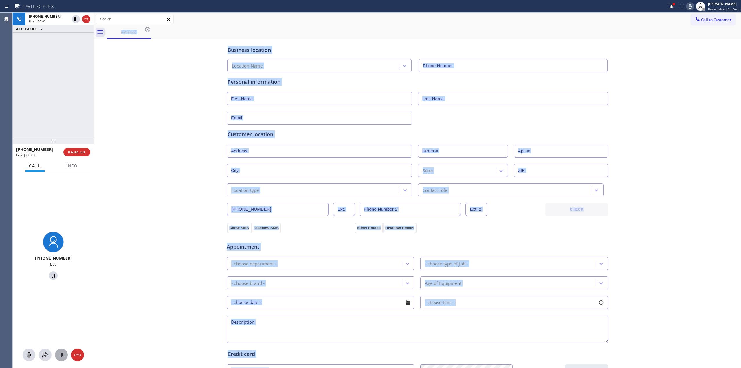
click at [61, 349] on button at bounding box center [61, 354] width 13 height 13
type input "[PHONE_NUMBER]"
click at [711, 20] on span "Call to Customer" at bounding box center [716, 19] width 30 height 5
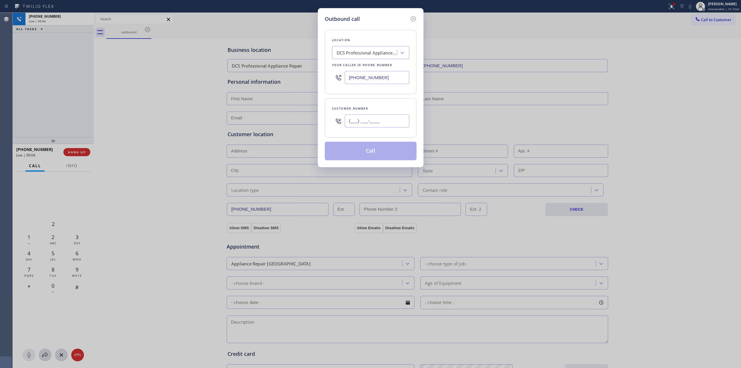
click at [388, 124] on input "(___) ___-____" at bounding box center [377, 120] width 65 height 13
paste input "564) 201-6330"
type input "[PHONE_NUMBER]"
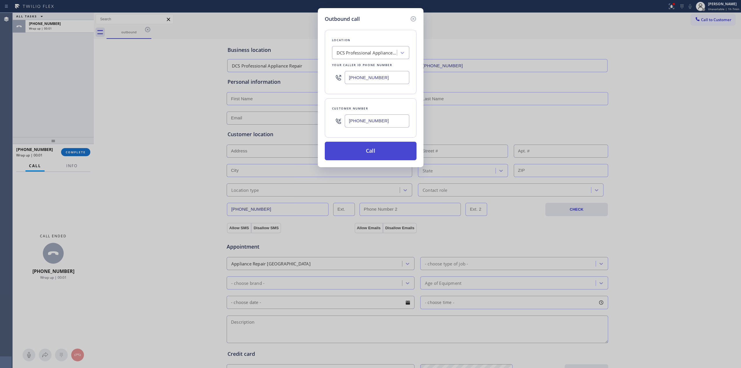
click at [378, 150] on button "Call" at bounding box center [371, 151] width 92 height 19
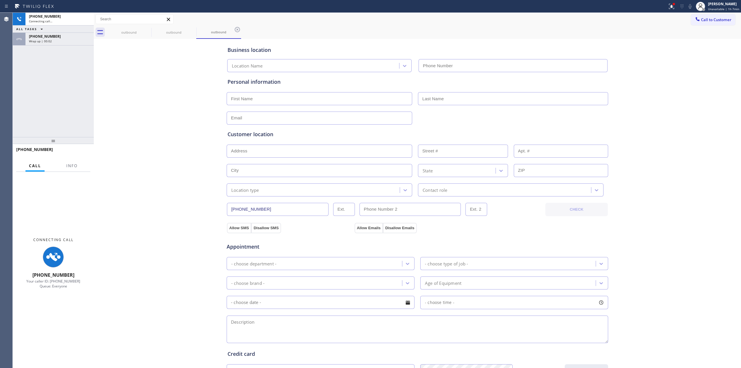
type input "[PHONE_NUMBER]"
drag, startPoint x: 668, startPoint y: 120, endPoint x: 655, endPoint y: 78, distance: 44.8
click at [669, 116] on div "Business location DCS Professional Appliance Repair [PHONE_NUMBER] Personal inf…" at bounding box center [417, 237] width 644 height 395
click at [690, 6] on icon at bounding box center [689, 6] width 3 height 5
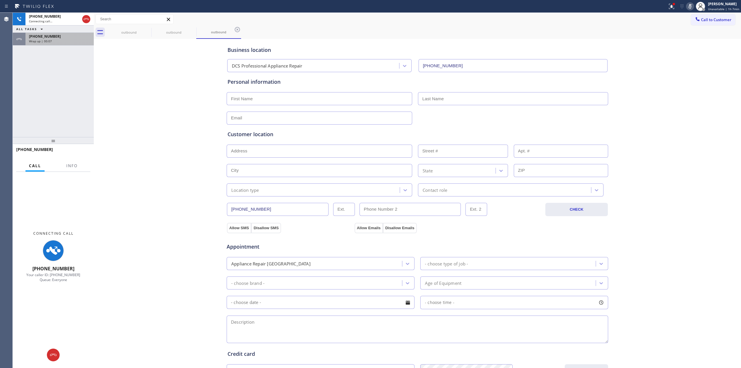
drag, startPoint x: 57, startPoint y: 50, endPoint x: 59, endPoint y: 35, distance: 15.5
click at [57, 50] on div "[PHONE_NUMBER] Connecting call… ALL TASKS ALL TASKS ACTIVE TASKS TASKS IN WRAP …" at bounding box center [53, 75] width 81 height 124
click at [59, 35] on div "[PHONE_NUMBER]" at bounding box center [59, 36] width 61 height 5
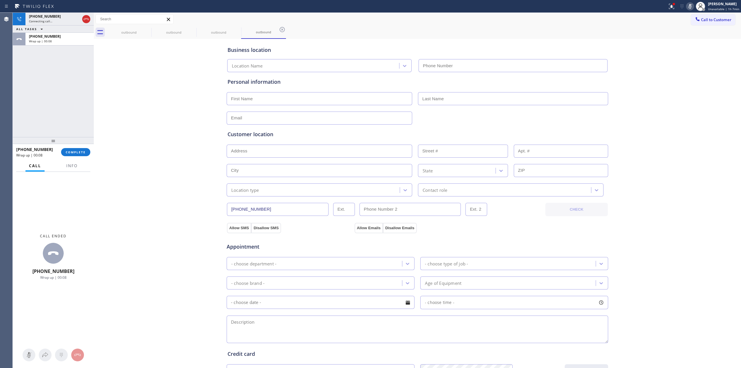
click at [86, 158] on div "[PHONE_NUMBER] Wrap up | 00:08 COMPLETE" at bounding box center [53, 151] width 74 height 15
click at [86, 157] on div "[PHONE_NUMBER] Wrap up | 00:08 COMPLETE" at bounding box center [53, 151] width 74 height 15
click at [86, 155] on button "COMPLETE" at bounding box center [75, 152] width 29 height 8
type input "[PHONE_NUMBER]"
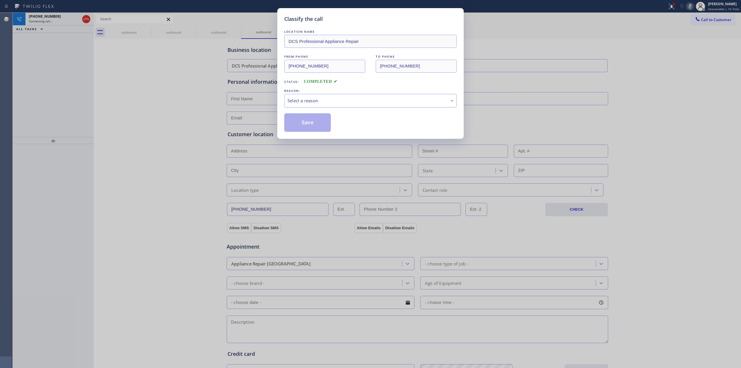
click at [358, 100] on div "Select a reason" at bounding box center [370, 100] width 166 height 7
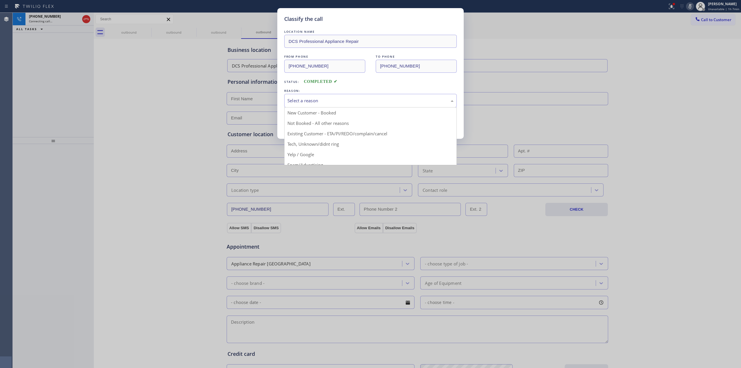
drag, startPoint x: 329, startPoint y: 144, endPoint x: 310, endPoint y: 128, distance: 24.6
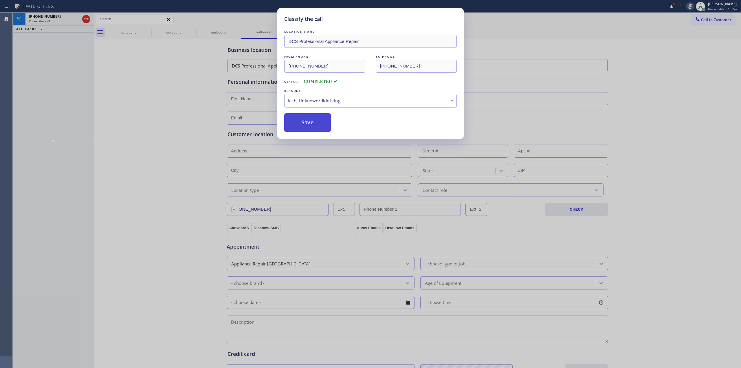
click at [303, 119] on button "Save" at bounding box center [307, 122] width 47 height 19
drag, startPoint x: 635, startPoint y: 95, endPoint x: 177, endPoint y: 42, distance: 460.6
click at [635, 95] on div "Classify the call LOCATION NAME DCS Professional Appliance Repair FROM PHONE [P…" at bounding box center [370, 184] width 741 height 368
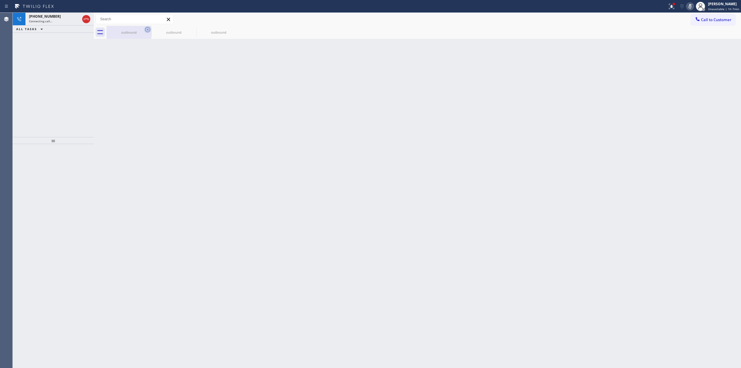
drag, startPoint x: 139, startPoint y: 28, endPoint x: 147, endPoint y: 29, distance: 7.6
click at [142, 28] on div "outbound" at bounding box center [129, 32] width 44 height 13
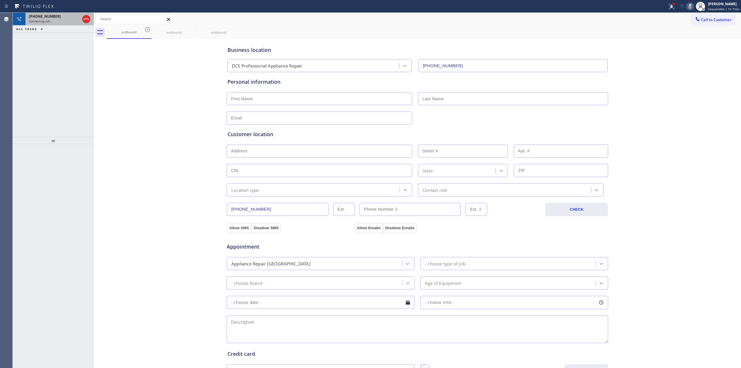
click at [147, 29] on icon at bounding box center [147, 29] width 7 height 7
click at [0, 0] on icon at bounding box center [0, 0] width 0 height 0
click at [147, 29] on div "outbound outbound outbound" at bounding box center [423, 32] width 634 height 13
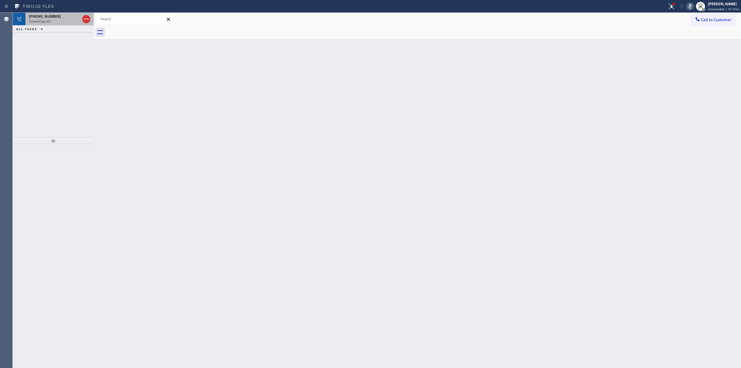
click at [59, 20] on div "Connecting call…" at bounding box center [54, 21] width 51 height 4
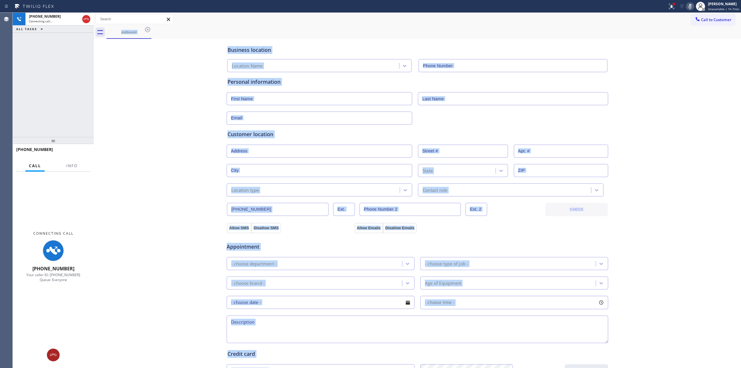
type input "[PHONE_NUMBER]"
click at [170, 291] on div "Business location DCS Professional Appliance Repair [PHONE_NUMBER] Personal inf…" at bounding box center [417, 237] width 644 height 395
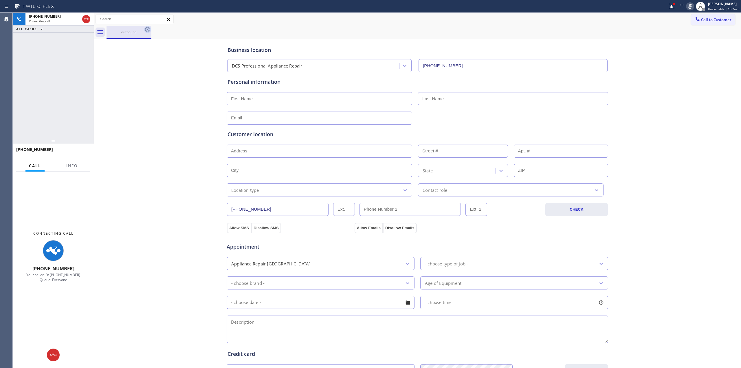
click at [145, 28] on icon at bounding box center [147, 29] width 7 height 7
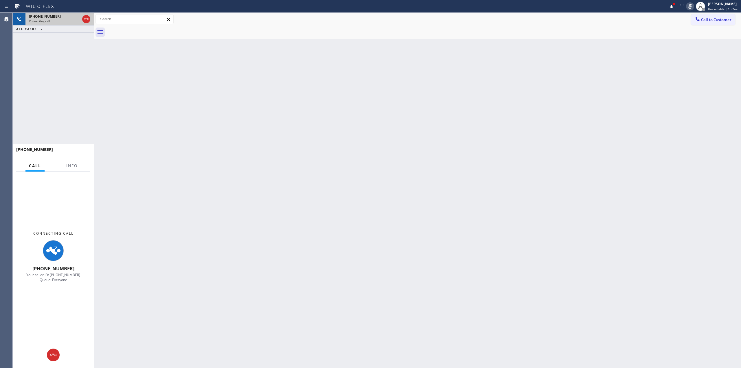
click at [74, 13] on div "[PHONE_NUMBER] Connecting call…" at bounding box center [53, 19] width 56 height 13
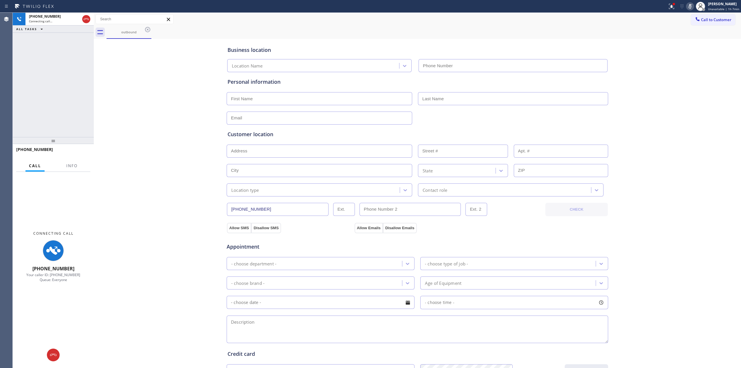
type input "[PHONE_NUMBER]"
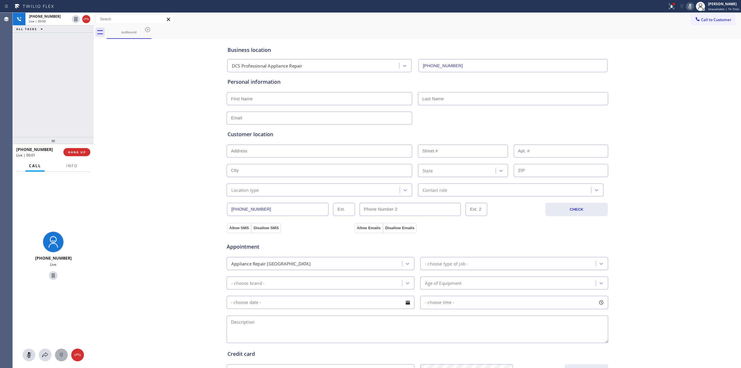
click at [62, 354] on icon at bounding box center [61, 354] width 7 height 7
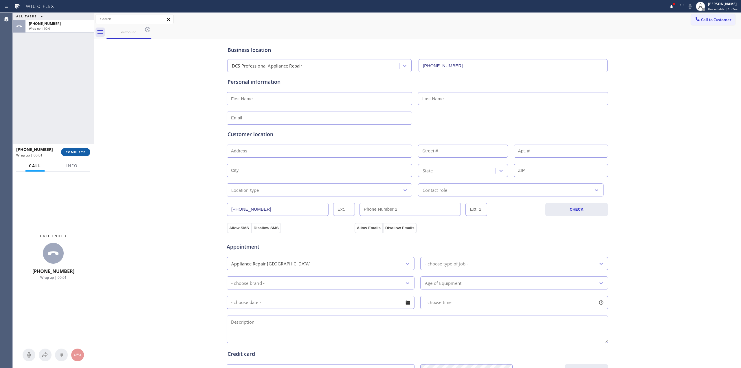
click at [86, 155] on button "COMPLETE" at bounding box center [75, 152] width 29 height 8
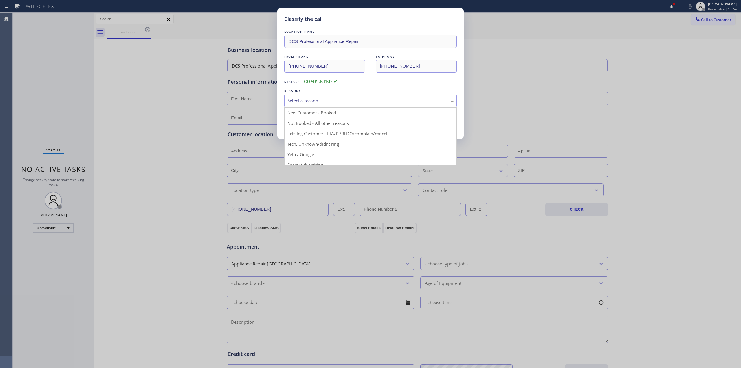
click at [321, 104] on div "Select a reason" at bounding box center [370, 101] width 172 height 14
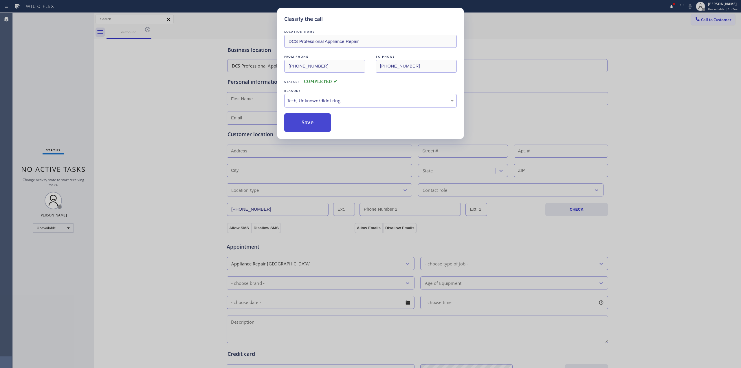
click at [308, 123] on button "Save" at bounding box center [307, 122] width 47 height 19
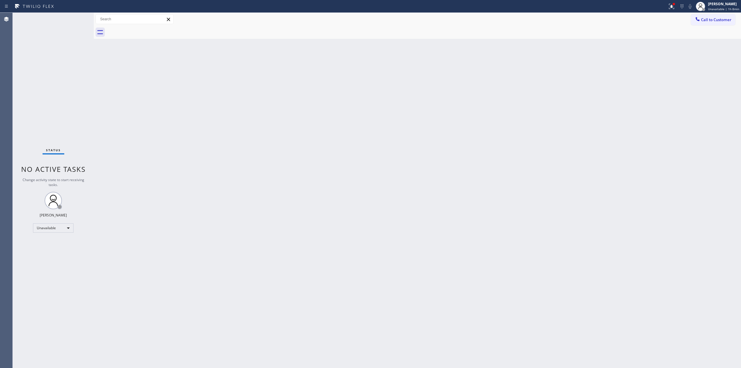
drag, startPoint x: 670, startPoint y: 63, endPoint x: 673, endPoint y: 57, distance: 5.8
click at [672, 58] on div "Back to Dashboard Change Sender ID Customers Technicians Select a contact Outbo…" at bounding box center [417, 190] width 647 height 355
click at [705, 24] on button "Call to Customer" at bounding box center [713, 19] width 44 height 11
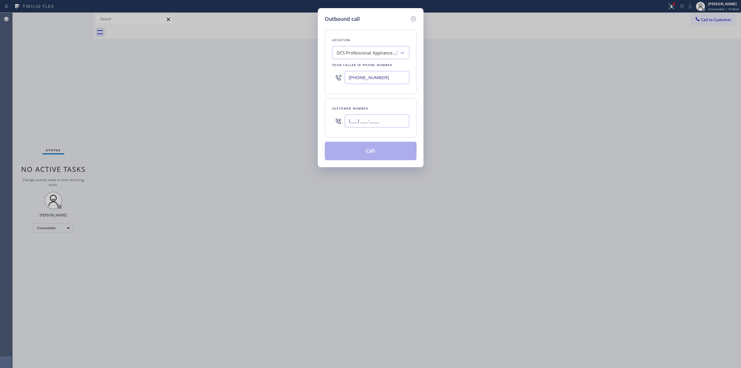
paste input "415) 509-6020"
click at [380, 125] on input "(___) ___-____" at bounding box center [377, 120] width 65 height 13
type input "[PHONE_NUMBER]"
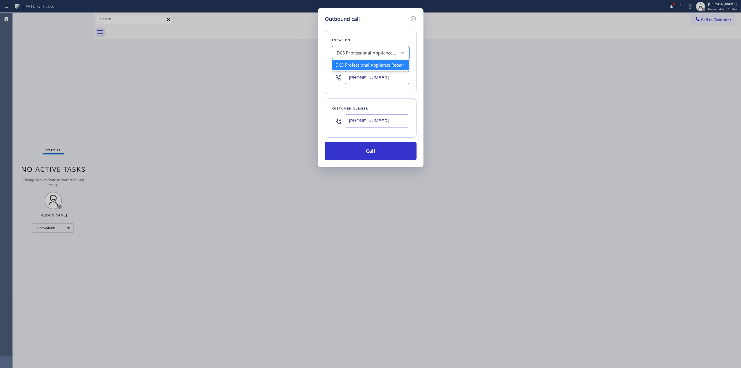
click at [369, 50] on div "DCS Professional Appliance Repair" at bounding box center [367, 52] width 61 height 7
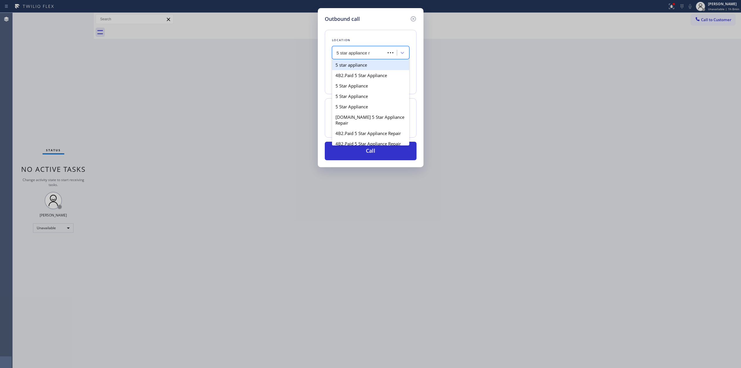
type input "5 star appliance re"
click at [365, 67] on div "5 Star Appliance Repair" at bounding box center [370, 65] width 77 height 10
type input "[PHONE_NUMBER]"
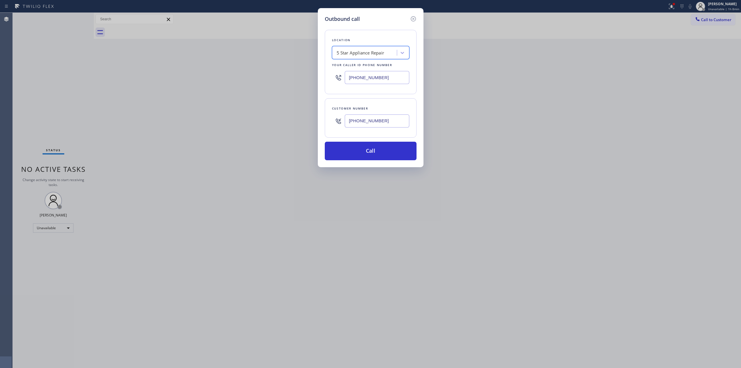
click at [380, 134] on div "Customer number [PHONE_NUMBER]" at bounding box center [371, 117] width 92 height 39
click at [384, 129] on div "[PHONE_NUMBER]" at bounding box center [377, 120] width 65 height 19
click at [386, 123] on input "[PHONE_NUMBER]" at bounding box center [377, 120] width 65 height 13
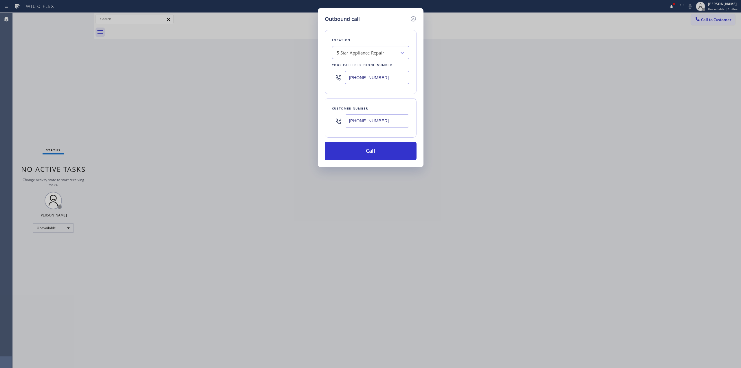
click at [386, 123] on input "[PHONE_NUMBER]" at bounding box center [377, 120] width 65 height 13
click at [375, 157] on button "Call" at bounding box center [371, 151] width 92 height 19
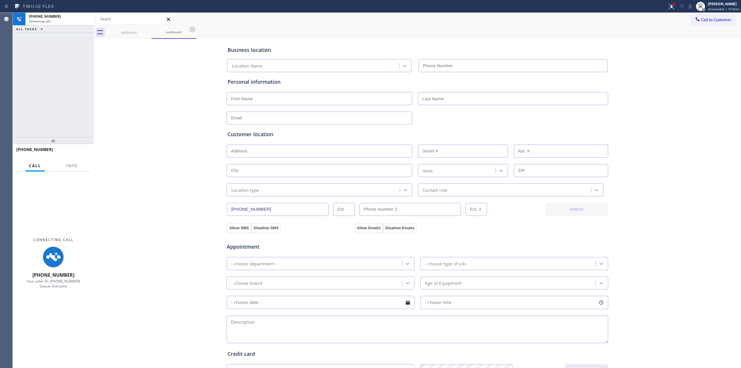
type input "[PHONE_NUMBER]"
drag, startPoint x: 86, startPoint y: 19, endPoint x: 90, endPoint y: 80, distance: 61.2
click at [86, 19] on icon at bounding box center [86, 19] width 5 height 2
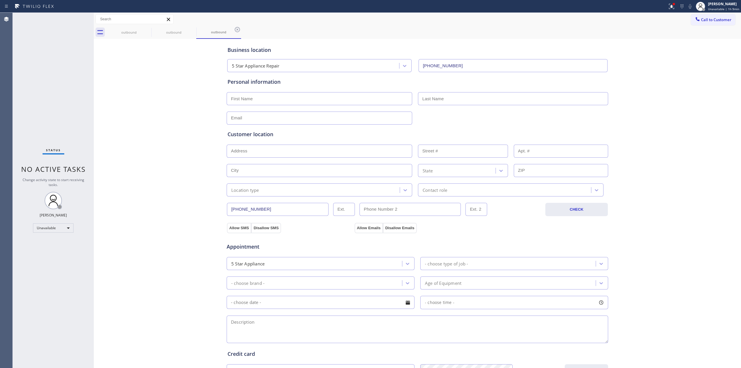
type input "[PHONE_NUMBER]"
drag, startPoint x: 677, startPoint y: 89, endPoint x: 681, endPoint y: 65, distance: 24.3
click at [679, 85] on div "Business location 5 Star Appliance Repair [PHONE_NUMBER] Personal information C…" at bounding box center [417, 237] width 644 height 395
click at [704, 13] on div "Call to Customer Outbound call Location 5 Star Appliance Repair Your caller id …" at bounding box center [417, 19] width 647 height 13
click at [717, 15] on button "Call to Customer" at bounding box center [713, 19] width 44 height 11
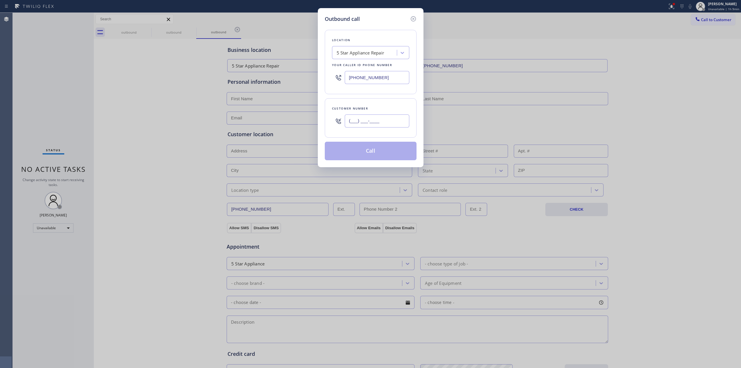
click at [367, 115] on input "(___) ___-____" at bounding box center [377, 120] width 65 height 13
paste input "510) 686-4295"
type input "[PHONE_NUMBER]"
click at [384, 50] on div "5 Star Appliance Repair" at bounding box center [361, 52] width 48 height 7
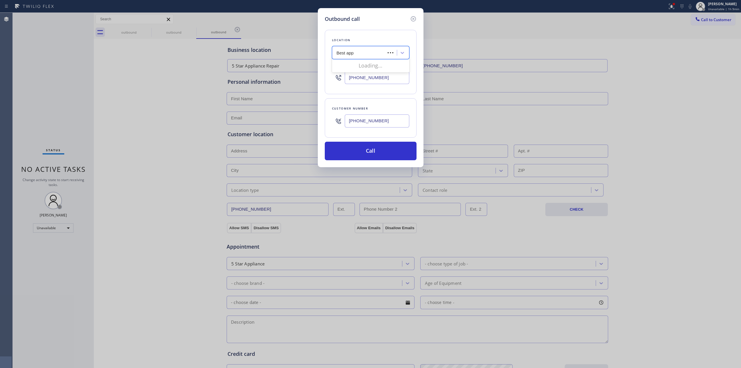
type input "Best appl"
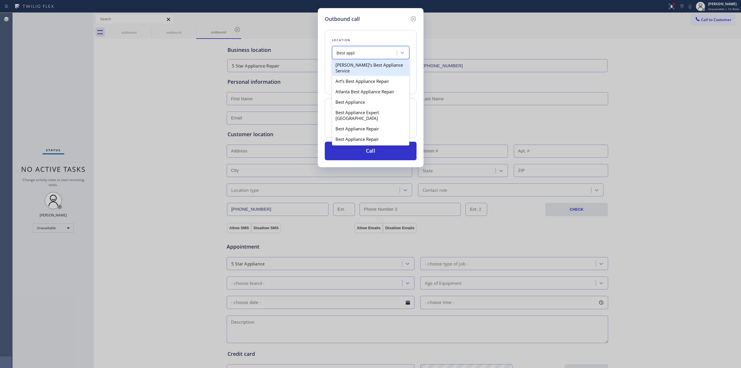
click at [341, 65] on div "[PERSON_NAME]’s Best Appliance Service" at bounding box center [370, 68] width 77 height 16
type input "[PHONE_NUMBER]"
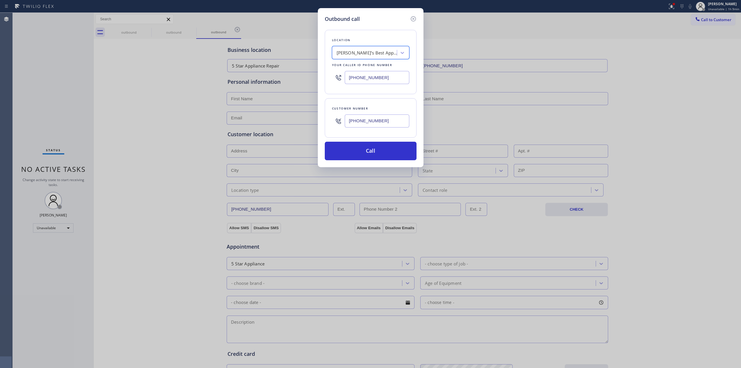
click at [390, 123] on input "[PHONE_NUMBER]" at bounding box center [377, 120] width 65 height 13
click at [390, 145] on button "Call" at bounding box center [371, 151] width 92 height 19
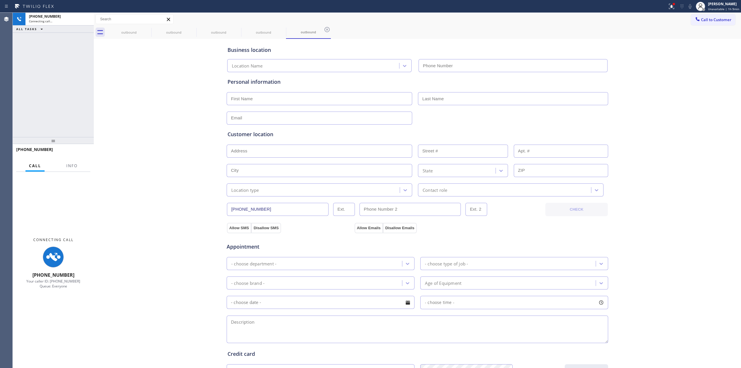
type input "[PHONE_NUMBER]"
click at [674, 46] on div "Business location [PERSON_NAME]’s Best Appliance Service [PHONE_NUMBER] Persona…" at bounding box center [417, 237] width 644 height 395
click at [690, 1] on div "Status report Issue detected This issue could affect your workflow. Please cont…" at bounding box center [703, 6] width 76 height 13
click at [693, 8] on icon at bounding box center [689, 6] width 7 height 7
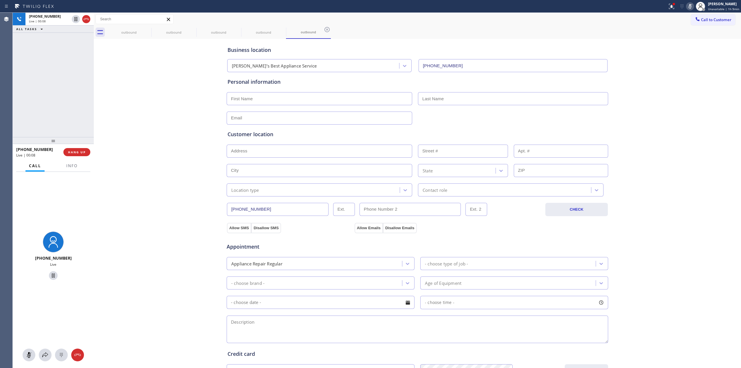
click at [644, 135] on div "Business location [PERSON_NAME]’s Best Appliance Service [PHONE_NUMBER] Persona…" at bounding box center [417, 237] width 644 height 395
click at [60, 357] on icon at bounding box center [61, 354] width 7 height 7
click at [697, 16] on button "Call to Customer" at bounding box center [713, 19] width 44 height 11
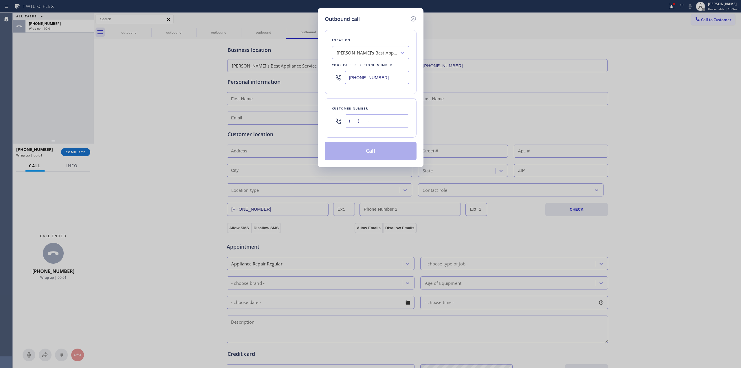
click at [391, 121] on input "(___) ___-____" at bounding box center [377, 120] width 65 height 13
paste input "510) 686-4295"
type input "[PHONE_NUMBER]"
click at [375, 151] on button "Call" at bounding box center [371, 151] width 92 height 19
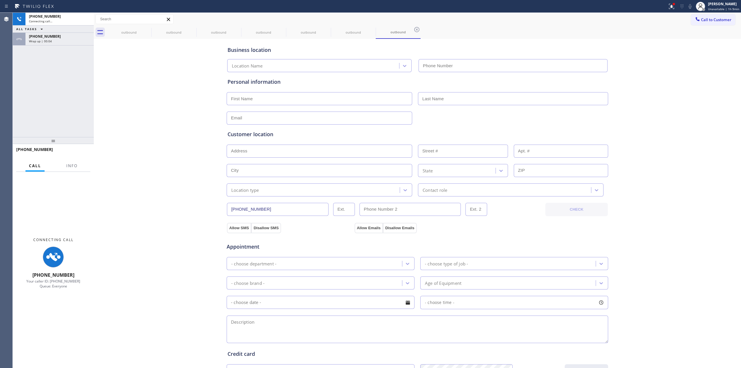
type input "[PHONE_NUMBER]"
drag, startPoint x: 679, startPoint y: 93, endPoint x: 675, endPoint y: 73, distance: 20.2
click at [680, 93] on div "Business location [PERSON_NAME]’s Best Appliance Service [PHONE_NUMBER] Persona…" at bounding box center [417, 237] width 644 height 395
click at [690, 5] on icon at bounding box center [689, 6] width 7 height 7
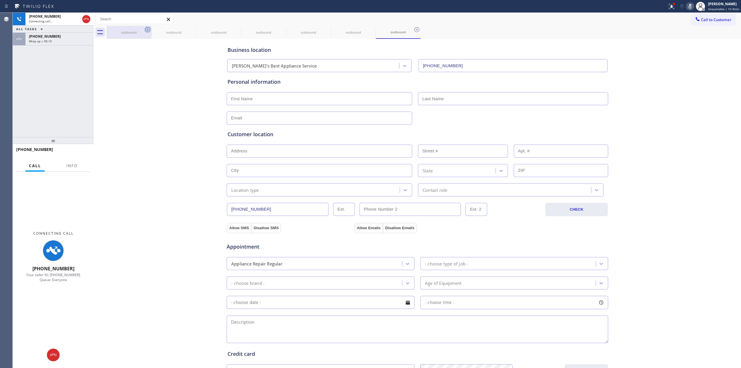
click at [146, 28] on icon at bounding box center [147, 29] width 5 height 5
click at [189, 30] on icon at bounding box center [192, 29] width 7 height 7
click at [146, 30] on icon at bounding box center [147, 29] width 7 height 7
click at [0, 0] on icon at bounding box center [0, 0] width 0 height 0
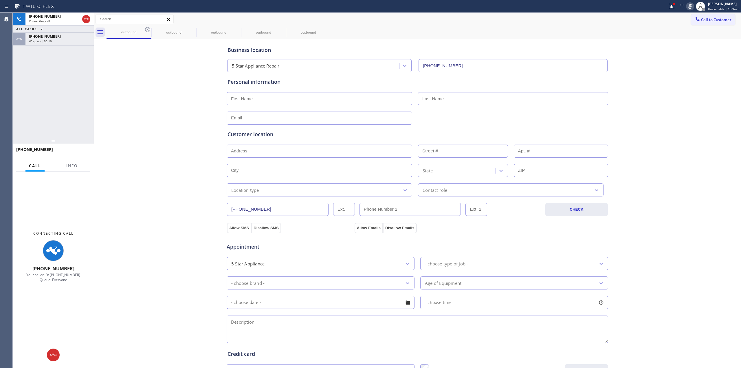
click at [0, 0] on icon at bounding box center [0, 0] width 0 height 0
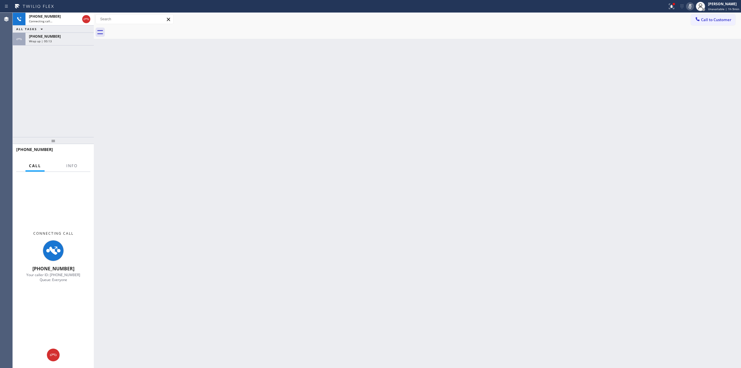
click at [147, 26] on div at bounding box center [423, 32] width 634 height 13
click at [56, 41] on div "Wrap up | 00:13" at bounding box center [59, 41] width 61 height 4
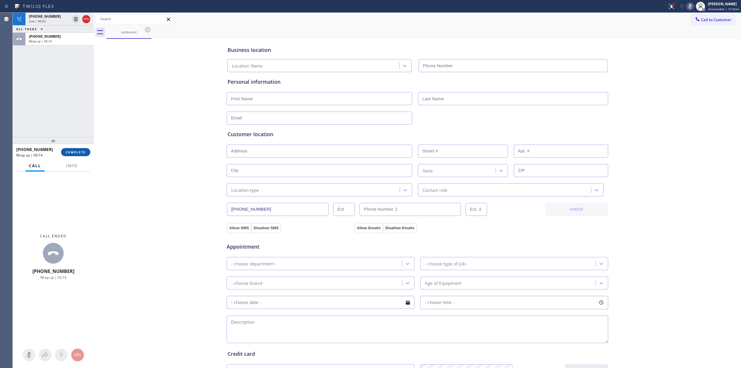
click at [80, 154] on button "COMPLETE" at bounding box center [75, 152] width 29 height 8
type input "[PHONE_NUMBER]"
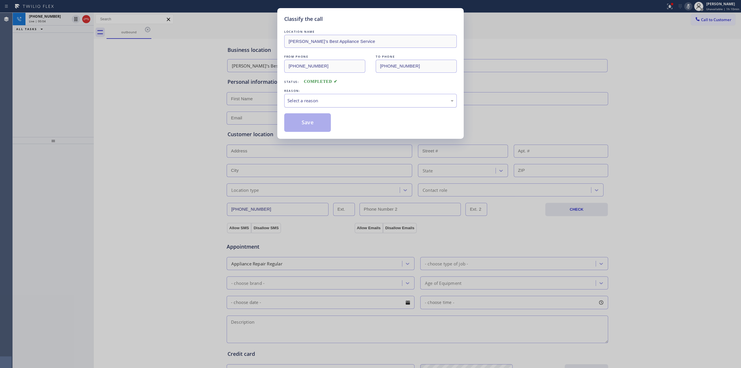
click at [341, 102] on div "Select a reason" at bounding box center [370, 100] width 166 height 7
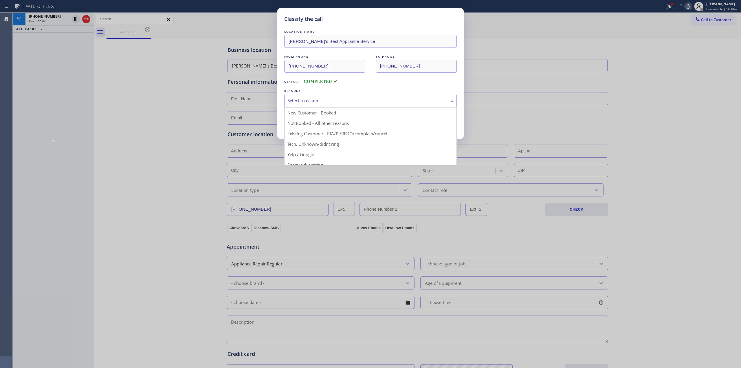
drag, startPoint x: 336, startPoint y: 145, endPoint x: 326, endPoint y: 137, distance: 13.2
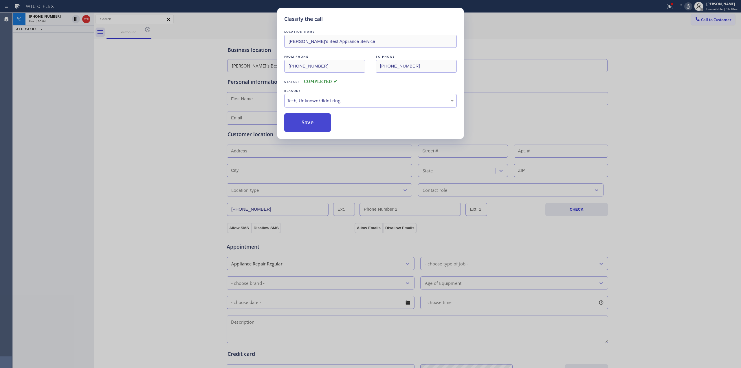
click at [311, 124] on button "Save" at bounding box center [307, 122] width 47 height 19
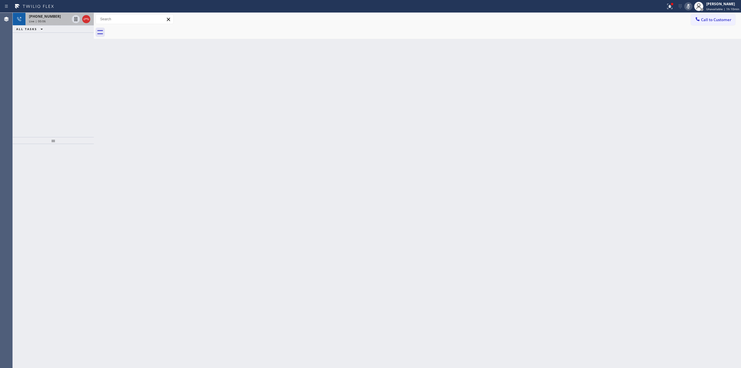
click at [54, 19] on div "[PHONE_NUMBER]" at bounding box center [49, 16] width 41 height 5
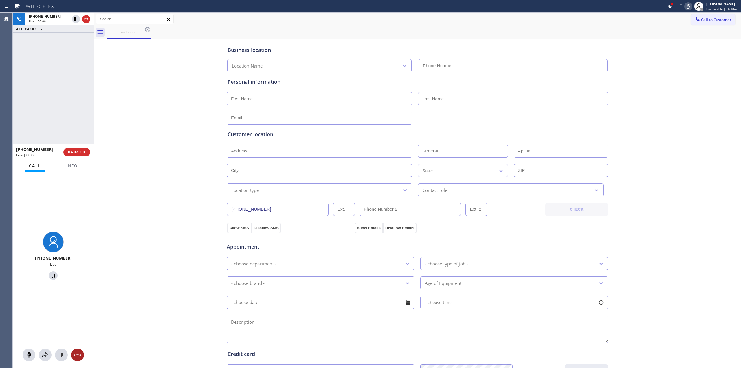
type input "[PHONE_NUMBER]"
click at [65, 352] on div at bounding box center [61, 354] width 13 height 7
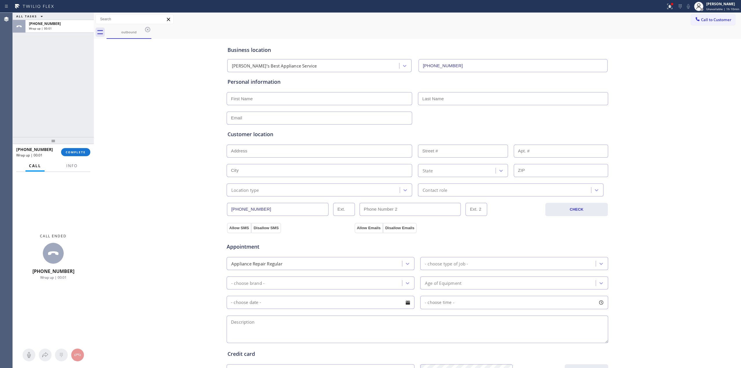
click at [706, 13] on div "Call to Customer Outbound call Location [PERSON_NAME]’s Best Appliance Service …" at bounding box center [417, 19] width 647 height 13
drag, startPoint x: 696, startPoint y: 22, endPoint x: 655, endPoint y: 35, distance: 42.5
click at [701, 22] on span "Call to Customer" at bounding box center [716, 19] width 30 height 5
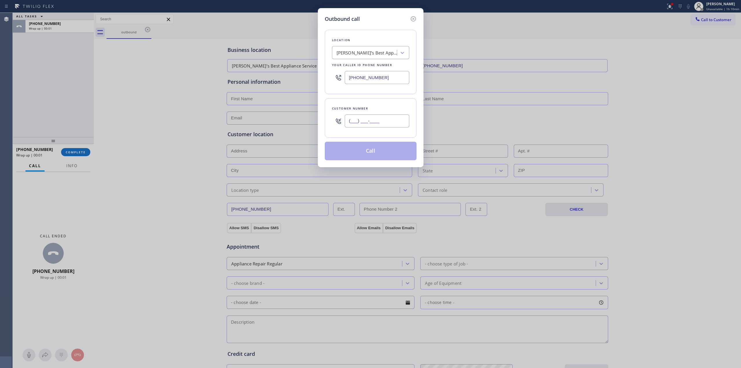
paste input "510) 686-4295"
click at [368, 124] on input "[PHONE_NUMBER]" at bounding box center [377, 120] width 65 height 13
type input "[PHONE_NUMBER]"
click at [370, 149] on button "Call" at bounding box center [371, 151] width 92 height 19
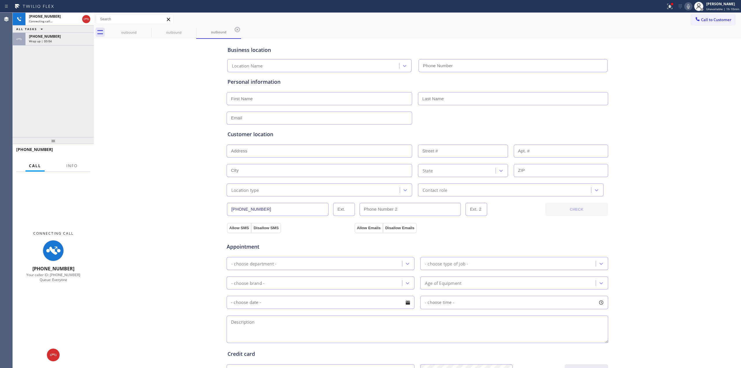
type input "[PHONE_NUMBER]"
drag, startPoint x: 652, startPoint y: 127, endPoint x: 658, endPoint y: 98, distance: 29.5
click at [653, 122] on div "Business location [PERSON_NAME]’s Best Appliance Service [PHONE_NUMBER] Persona…" at bounding box center [417, 237] width 644 height 395
click at [689, 8] on icon at bounding box center [688, 6] width 3 height 5
click at [66, 32] on div "ALL TASKS ALL TASKS ACTIVE TASKS TASKS IN WRAP UP" at bounding box center [53, 28] width 81 height 7
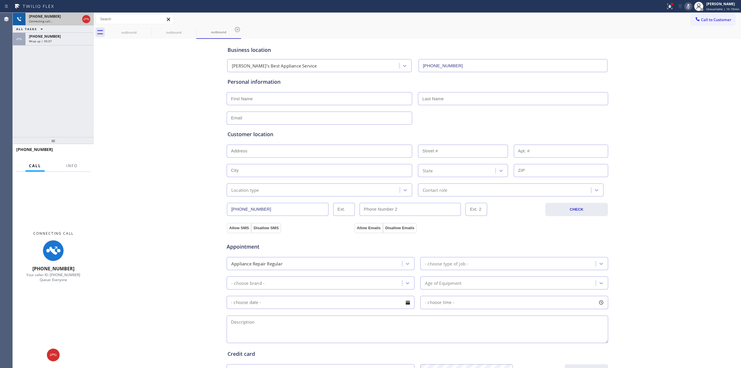
click at [62, 24] on div "[PHONE_NUMBER] Connecting call…" at bounding box center [53, 19] width 56 height 13
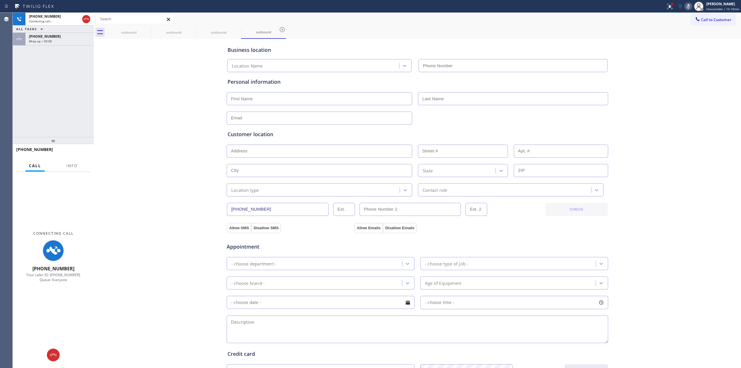
type input "[PHONE_NUMBER]"
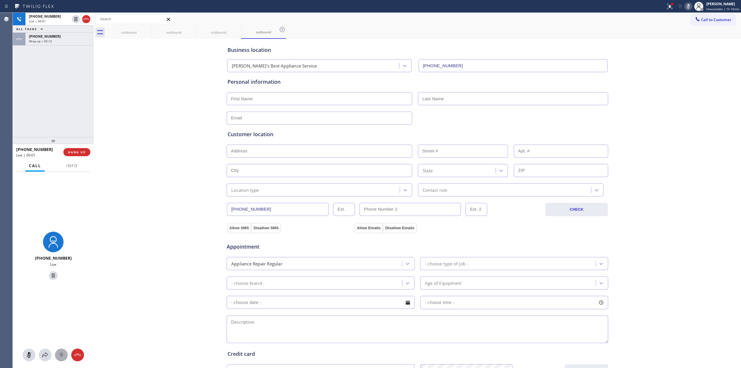
click at [63, 351] on icon at bounding box center [61, 354] width 7 height 7
click at [78, 154] on button "HANG UP" at bounding box center [76, 152] width 27 height 8
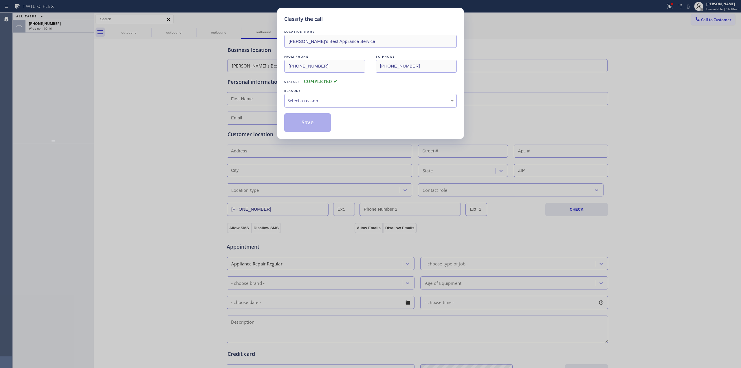
click at [307, 101] on div "Select a reason" at bounding box center [370, 100] width 166 height 7
click at [313, 116] on button "Save" at bounding box center [307, 122] width 47 height 19
click at [61, 26] on div "[PHONE_NUMBER]" at bounding box center [59, 23] width 61 height 5
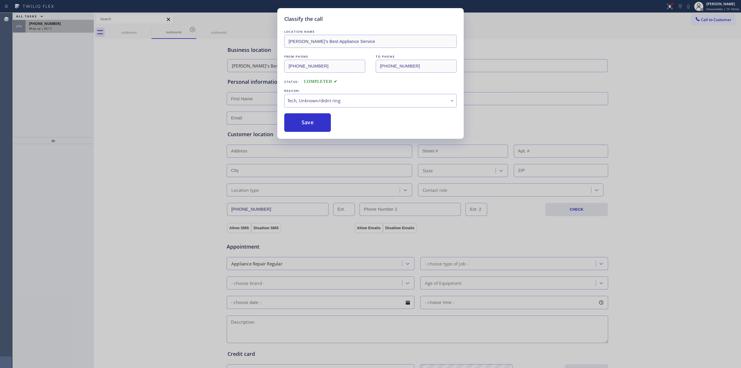
click at [61, 26] on div "[PHONE_NUMBER]" at bounding box center [59, 23] width 61 height 5
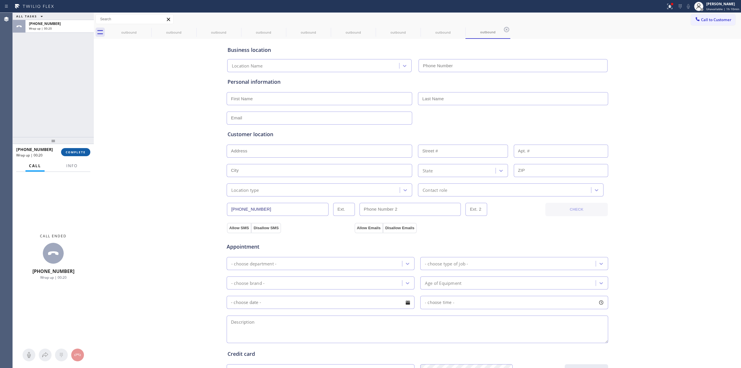
click at [71, 155] on div "[PHONE_NUMBER] Wrap up | 00:20 COMPLETE" at bounding box center [53, 151] width 74 height 15
drag, startPoint x: 74, startPoint y: 152, endPoint x: 125, endPoint y: 152, distance: 50.6
click at [79, 152] on span "COMPLETE" at bounding box center [76, 152] width 20 height 4
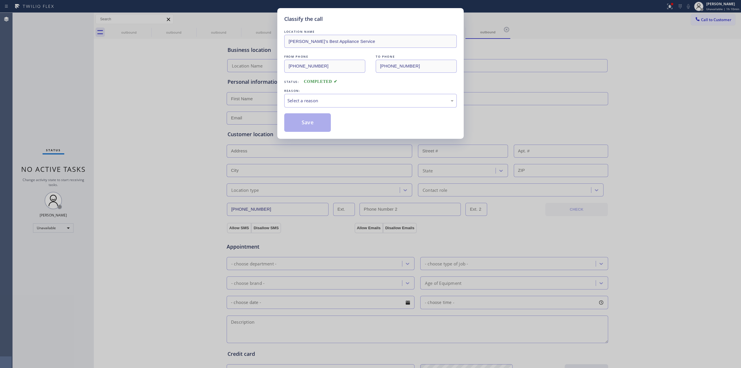
type input "[PHONE_NUMBER]"
click at [335, 102] on div "Select a reason" at bounding box center [370, 100] width 166 height 7
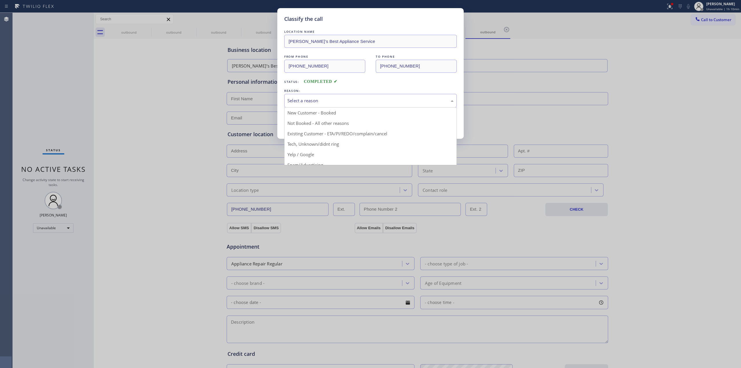
drag, startPoint x: 322, startPoint y: 142, endPoint x: 306, endPoint y: 121, distance: 26.7
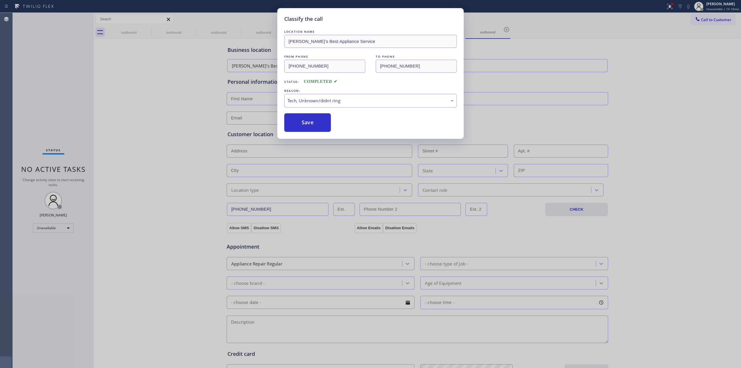
drag, startPoint x: 306, startPoint y: 121, endPoint x: 371, endPoint y: 129, distance: 65.0
click at [308, 119] on button "Save" at bounding box center [307, 122] width 47 height 19
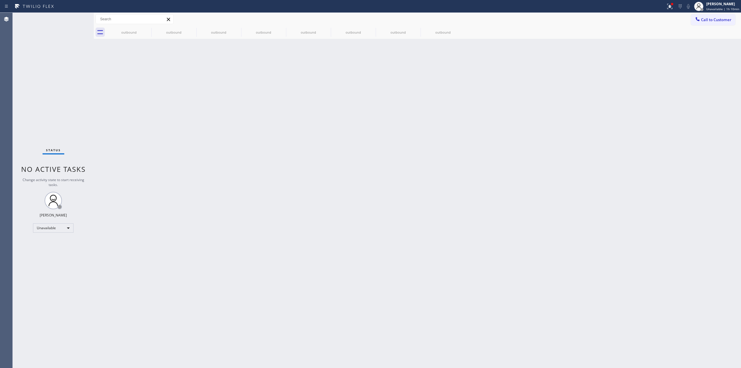
drag, startPoint x: 687, startPoint y: 74, endPoint x: 708, endPoint y: 35, distance: 44.0
click at [696, 57] on div "Back to Dashboard Change Sender ID Customers Technicians Select a contact Outbo…" at bounding box center [417, 190] width 647 height 355
click at [714, 20] on span "Call to Customer" at bounding box center [716, 19] width 30 height 5
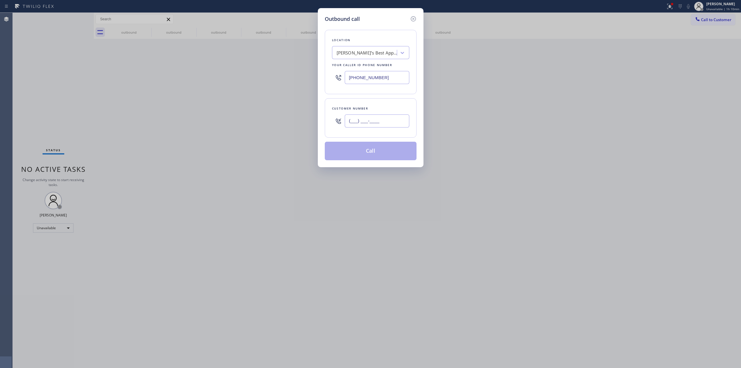
paste input "363) 201-5856"
click at [366, 122] on input "(___) ___-____" at bounding box center [377, 120] width 65 height 13
type input "[PHONE_NUMBER]"
click at [370, 64] on div "Your caller id phone number" at bounding box center [370, 65] width 77 height 6
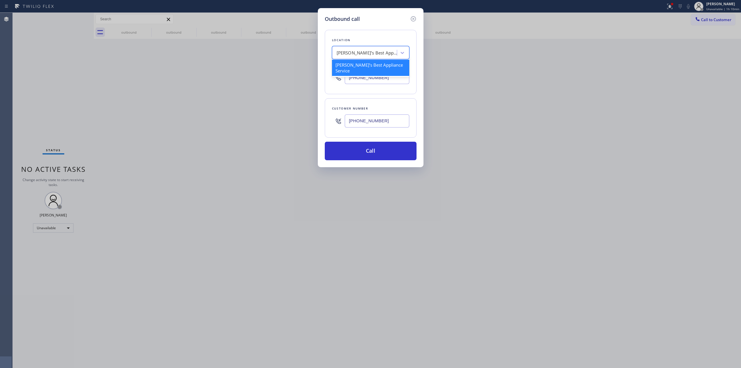
click at [373, 54] on div "[PERSON_NAME]’s Best Appliance Service" at bounding box center [367, 52] width 61 height 7
type input "thermador"
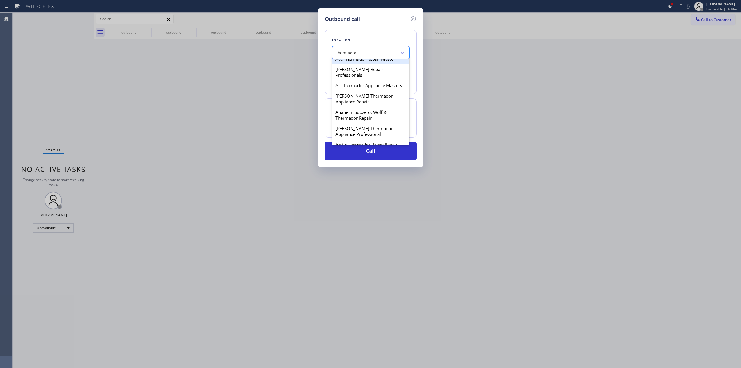
scroll to position [154, 0]
click at [357, 92] on div "Best La Mirada Thermador Repairs" at bounding box center [370, 86] width 77 height 10
type input "[PHONE_NUMBER]"
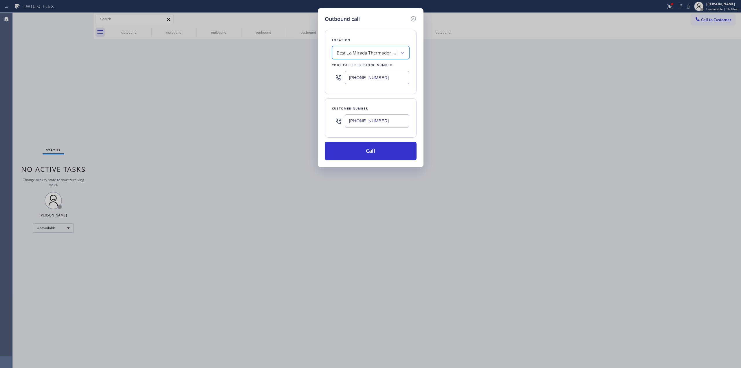
click at [367, 123] on input "[PHONE_NUMBER]" at bounding box center [377, 120] width 65 height 13
click at [365, 152] on button "Call" at bounding box center [371, 151] width 92 height 19
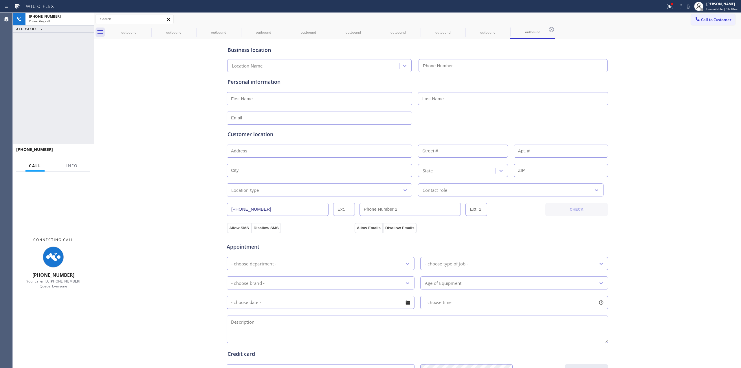
click at [662, 90] on div "Business location Location Name Personal information Customer location >> ADD N…" at bounding box center [417, 237] width 644 height 395
type input "[PHONE_NUMBER]"
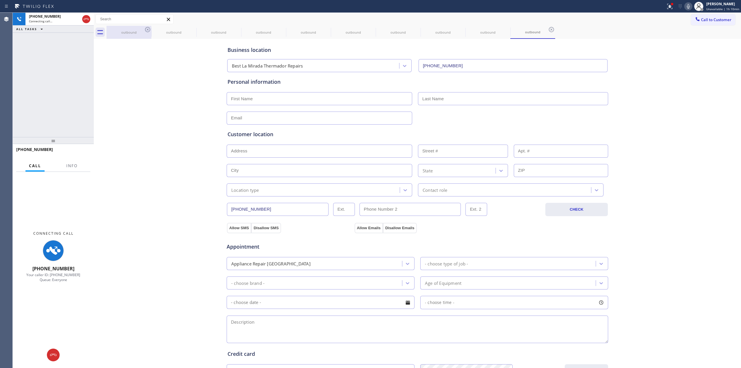
click at [142, 29] on div "outbound" at bounding box center [129, 32] width 44 height 13
click at [0, 0] on icon at bounding box center [0, 0] width 0 height 0
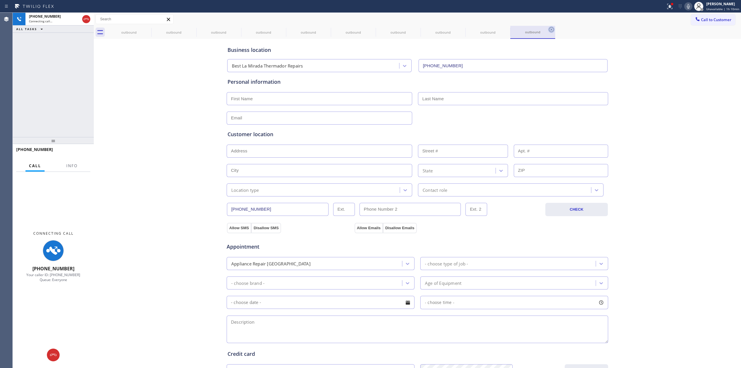
click at [0, 0] on icon at bounding box center [0, 0] width 0 height 0
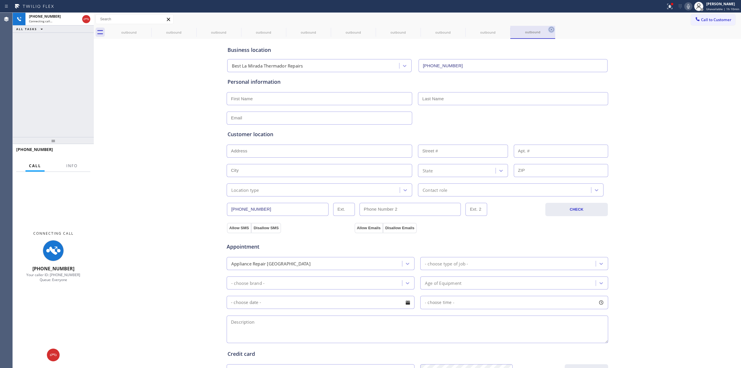
click at [548, 29] on icon at bounding box center [551, 29] width 7 height 7
click at [147, 29] on div "outbound outbound outbound outbound outbound outbound outbound outbound outboun…" at bounding box center [423, 32] width 634 height 13
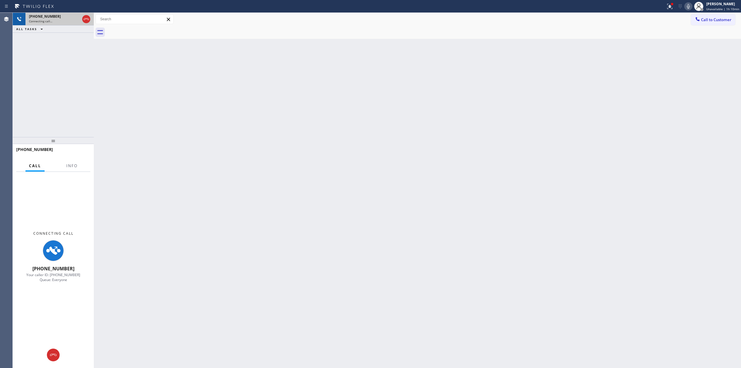
click at [62, 16] on div "[PHONE_NUMBER]" at bounding box center [54, 16] width 51 height 5
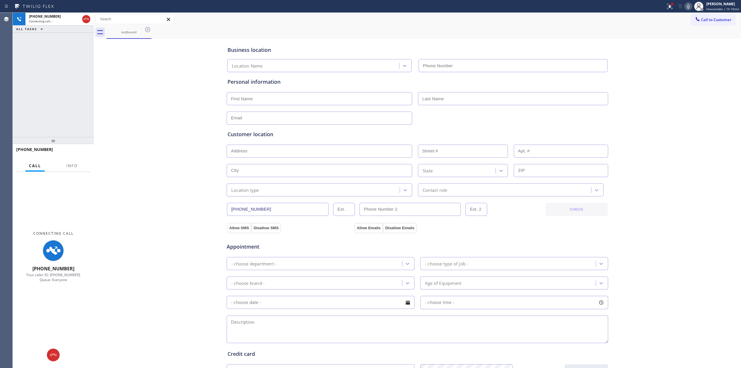
click at [688, 1] on div "Status report Issue detected This issue could affect your workflow. Please cont…" at bounding box center [702, 6] width 78 height 13
type input "[PHONE_NUMBER]"
click at [688, 7] on icon at bounding box center [688, 6] width 7 height 7
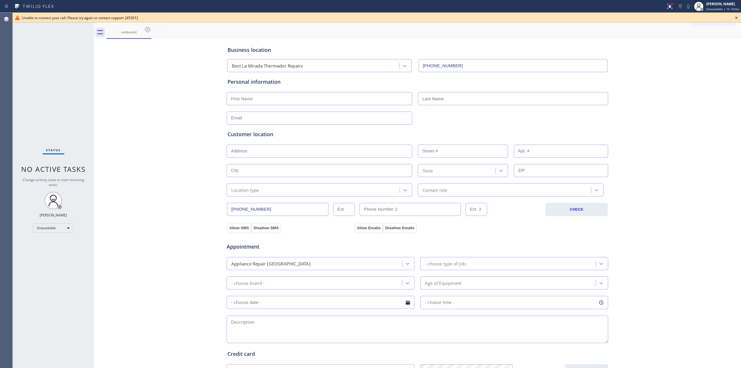
click at [736, 15] on icon at bounding box center [736, 17] width 7 height 7
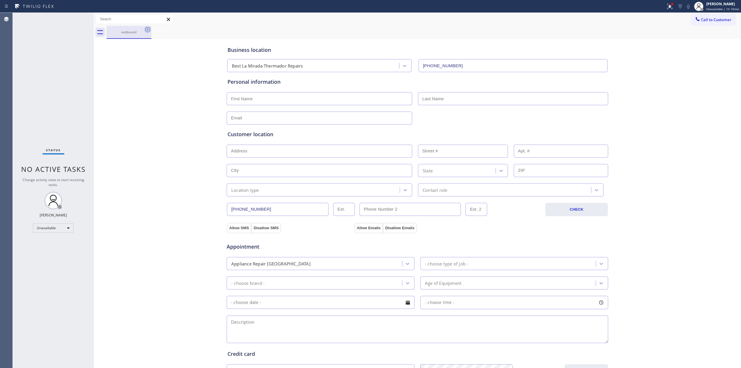
click at [147, 30] on icon at bounding box center [147, 29] width 7 height 7
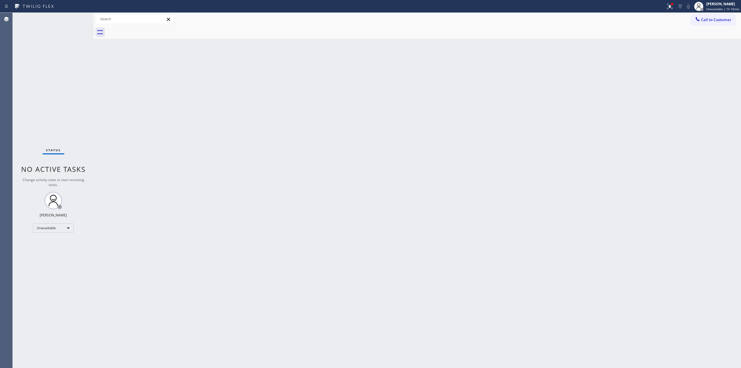
click at [705, 13] on div "Call to Customer Outbound call Location Best La Mirada Thermador Repairs Your c…" at bounding box center [417, 19] width 647 height 13
drag, startPoint x: 705, startPoint y: 20, endPoint x: 467, endPoint y: 63, distance: 242.2
click at [705, 21] on span "Call to Customer" at bounding box center [716, 19] width 30 height 5
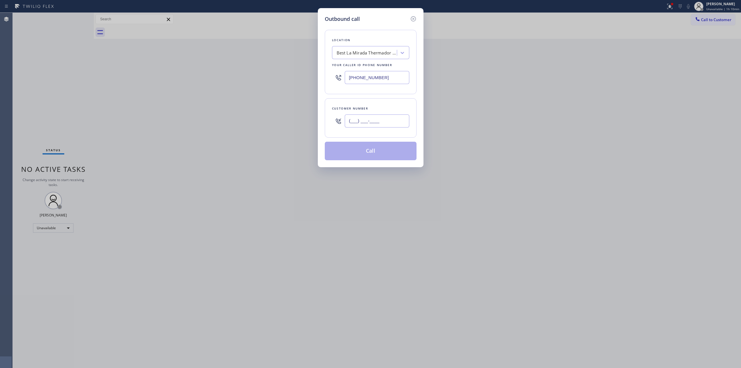
click at [367, 127] on input "(___) ___-____" at bounding box center [377, 120] width 65 height 13
paste input "363) 201-5856"
type input "[PHONE_NUMBER]"
click at [375, 152] on button "Call" at bounding box center [371, 151] width 92 height 19
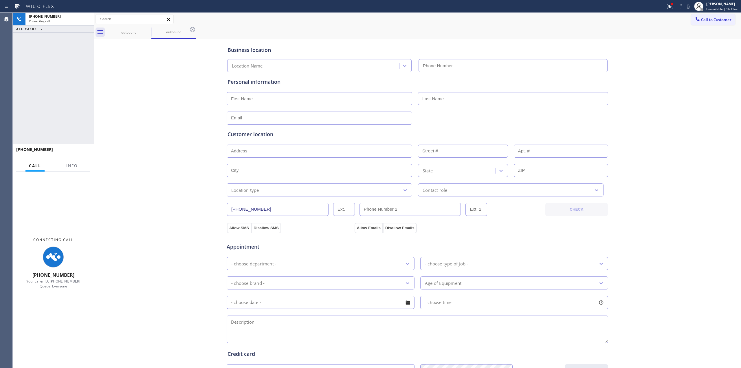
type input "[PHONE_NUMBER]"
click at [644, 102] on div "Business location Best [GEOGRAPHIC_DATA] Thermador Repairs [PHONE_NUMBER] Perso…" at bounding box center [417, 237] width 644 height 395
click at [688, 3] on icon at bounding box center [688, 6] width 7 height 7
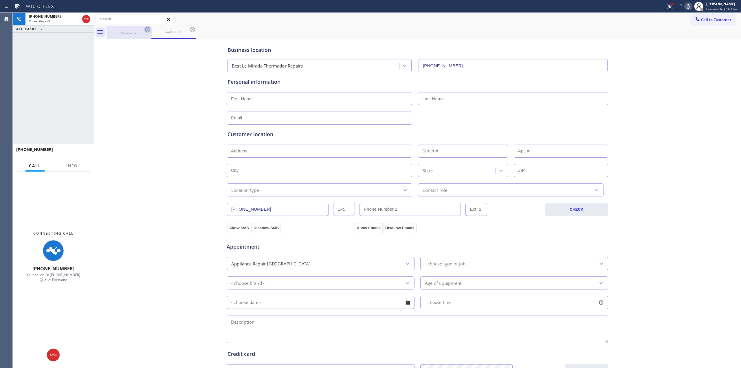
click at [147, 28] on icon at bounding box center [147, 29] width 7 height 7
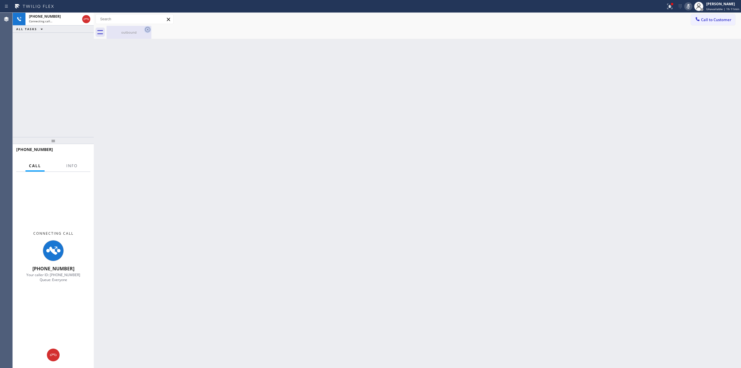
click at [147, 28] on icon at bounding box center [147, 29] width 7 height 7
click at [49, 12] on div "Status report Issue detected This issue could affect your workflow. Please cont…" at bounding box center [370, 6] width 741 height 13
drag, startPoint x: 131, startPoint y: 31, endPoint x: 142, endPoint y: 29, distance: 11.7
click at [135, 31] on div "outbound" at bounding box center [129, 32] width 44 height 4
click at [149, 28] on div at bounding box center [423, 32] width 634 height 13
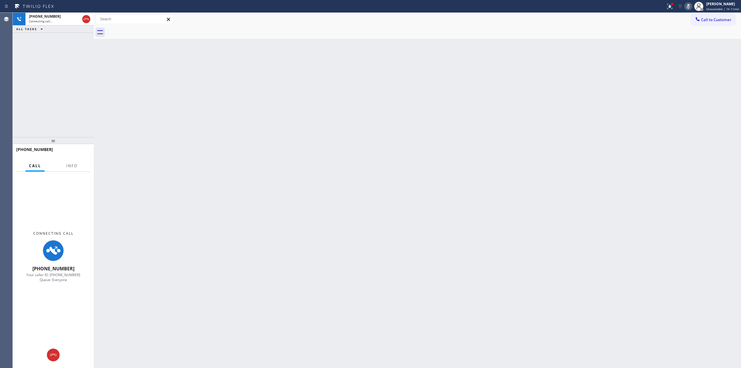
drag, startPoint x: 69, startPoint y: 18, endPoint x: 75, endPoint y: 46, distance: 29.1
click at [69, 18] on div "[PHONE_NUMBER]" at bounding box center [54, 16] width 51 height 5
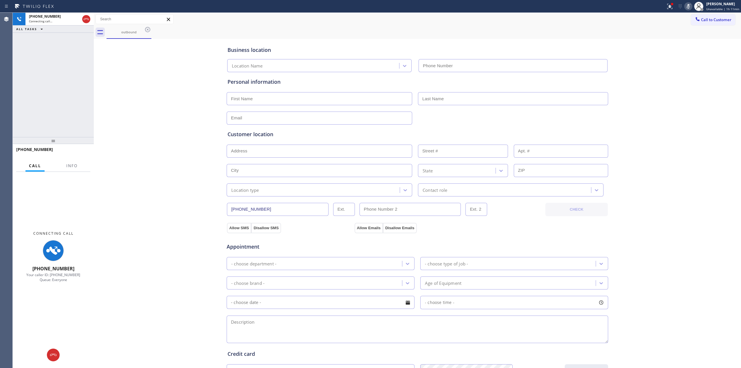
type input "[PHONE_NUMBER]"
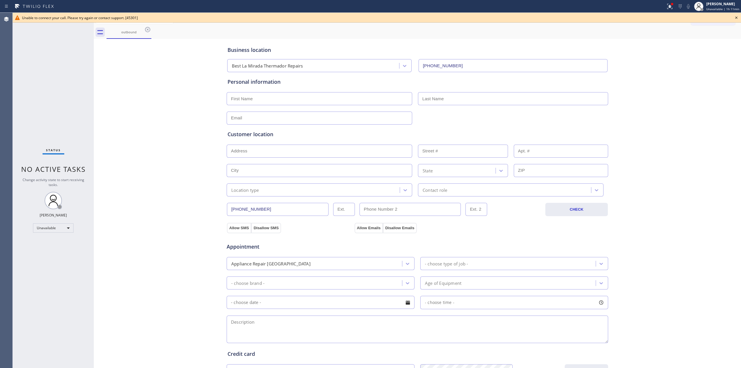
drag, startPoint x: 667, startPoint y: 155, endPoint x: 670, endPoint y: 146, distance: 8.7
click at [668, 150] on div "Business location Best [GEOGRAPHIC_DATA] Thermador Repairs [PHONE_NUMBER] Perso…" at bounding box center [417, 237] width 644 height 395
click at [735, 19] on icon at bounding box center [736, 17] width 7 height 7
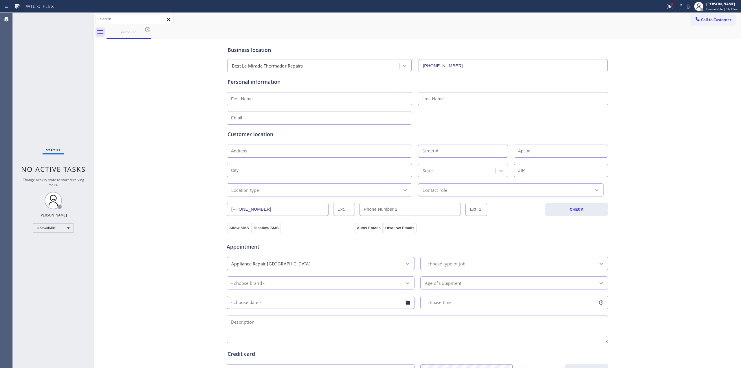
drag, startPoint x: 718, startPoint y: 22, endPoint x: 713, endPoint y: 23, distance: 4.6
click at [716, 23] on button "Call to Customer" at bounding box center [713, 19] width 44 height 11
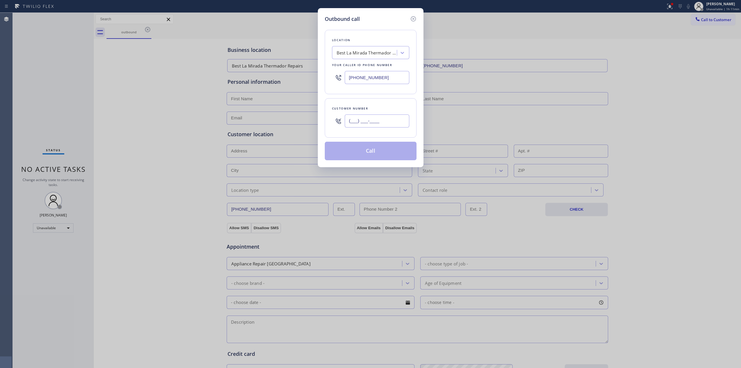
paste input "573) 861-9465"
click at [390, 117] on input "[PHONE_NUMBER]" at bounding box center [377, 120] width 65 height 13
type input "[PHONE_NUMBER]"
click at [378, 50] on div "Best La Mirada Thermador Repairs" at bounding box center [367, 52] width 61 height 7
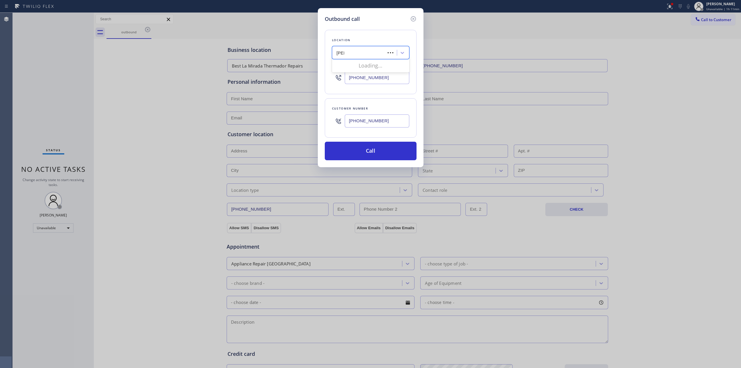
type input "Jenn"
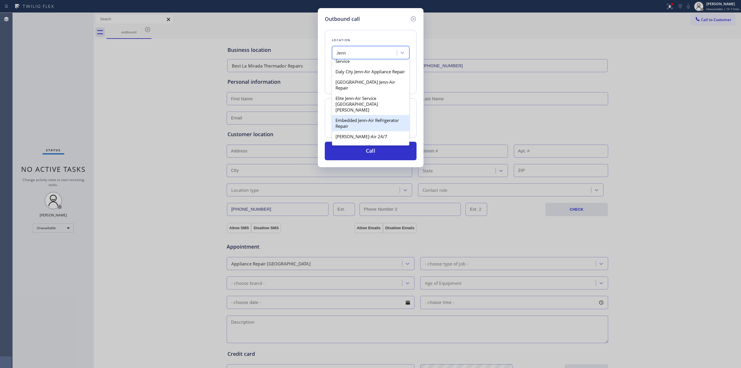
scroll to position [154, 0]
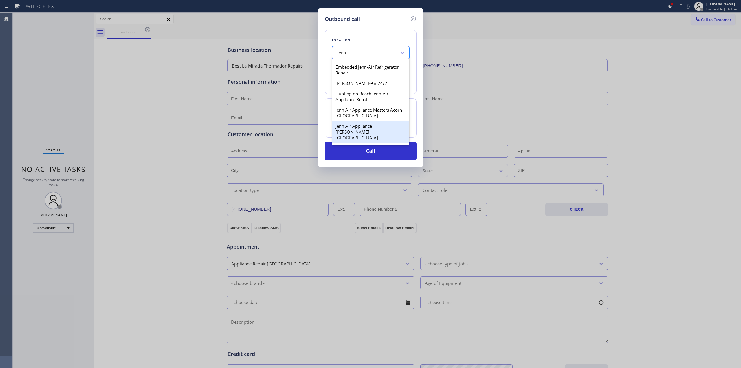
click at [347, 121] on div "Jenn Air Appliance [PERSON_NAME][GEOGRAPHIC_DATA]" at bounding box center [370, 132] width 77 height 22
type input "[PHONE_NUMBER]"
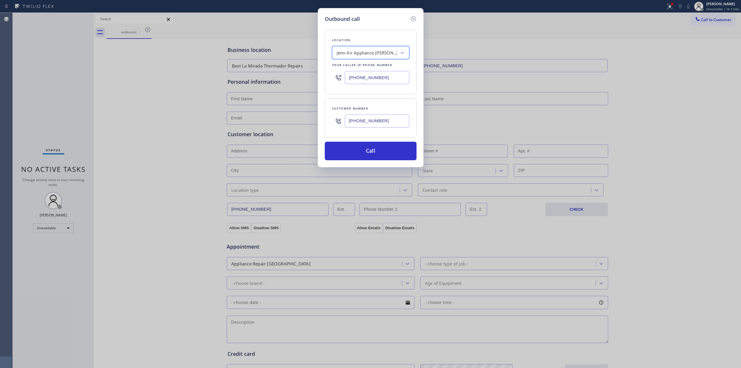
click at [365, 126] on input "[PHONE_NUMBER]" at bounding box center [377, 120] width 65 height 13
click at [368, 155] on button "Call" at bounding box center [371, 151] width 92 height 19
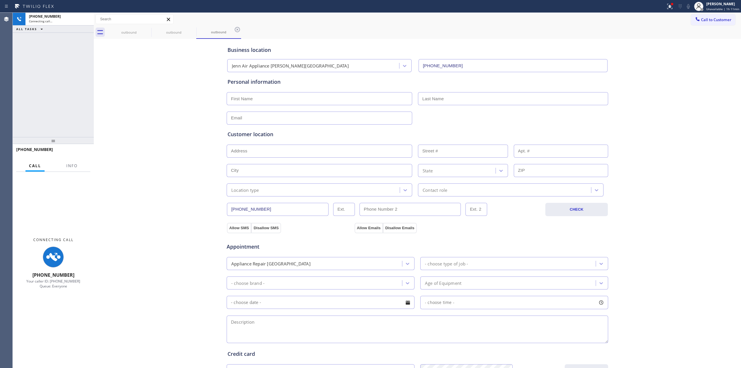
type input "[PHONE_NUMBER]"
click at [709, 122] on div "Business location Jenn Air Appliance [PERSON_NAME][GEOGRAPHIC_DATA] [PHONE_NUMB…" at bounding box center [417, 237] width 644 height 395
click at [690, 9] on button at bounding box center [688, 6] width 8 height 8
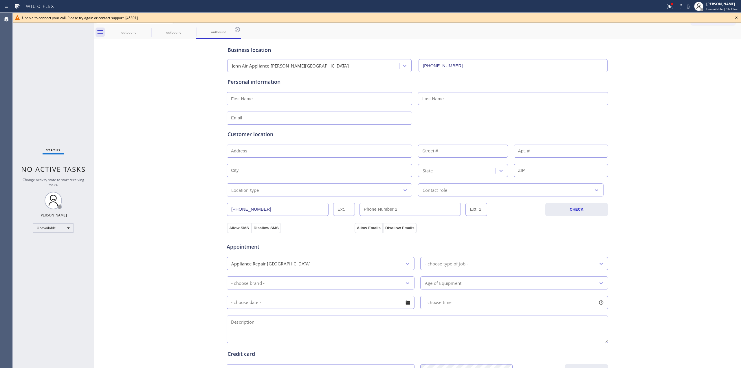
click at [736, 19] on icon at bounding box center [736, 17] width 7 height 7
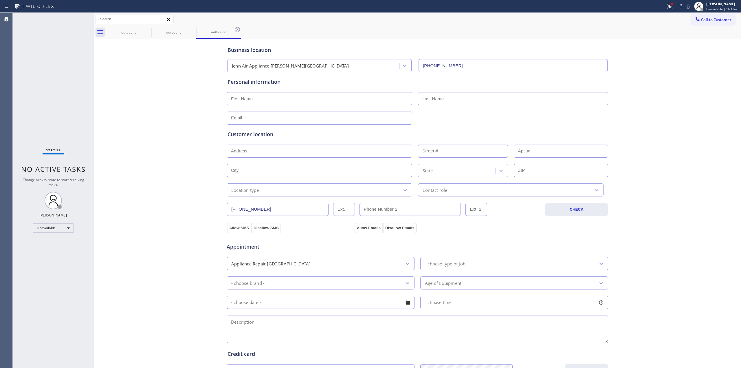
drag, startPoint x: 635, startPoint y: 115, endPoint x: 675, endPoint y: 79, distance: 54.3
click at [642, 111] on div "Business location Jenn Air Appliance [PERSON_NAME][GEOGRAPHIC_DATA] [PHONE_NUMB…" at bounding box center [417, 237] width 644 height 395
click at [708, 17] on span "Call to Customer" at bounding box center [716, 19] width 30 height 5
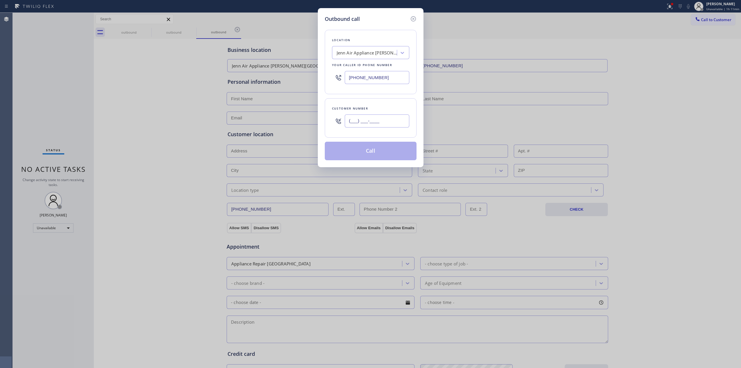
paste input "920) 896-8082"
click at [372, 117] on input "[PHONE_NUMBER]" at bounding box center [377, 120] width 65 height 13
type input "[PHONE_NUMBER]"
click at [373, 65] on div "Your caller id phone number" at bounding box center [370, 65] width 77 height 6
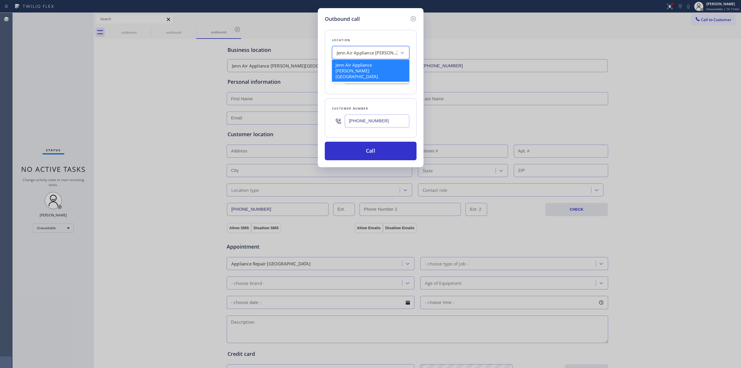
click at [386, 52] on div "Jenn Air Appliance [PERSON_NAME][GEOGRAPHIC_DATA]" at bounding box center [367, 52] width 61 height 7
type input "Frigi"
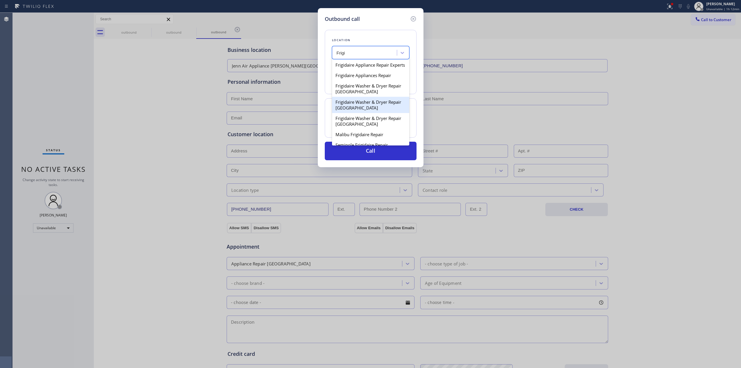
scroll to position [12, 0]
click at [359, 109] on div "Frigidaire Washer & Dryer Repair [GEOGRAPHIC_DATA]" at bounding box center [370, 115] width 77 height 16
type input "[PHONE_NUMBER]"
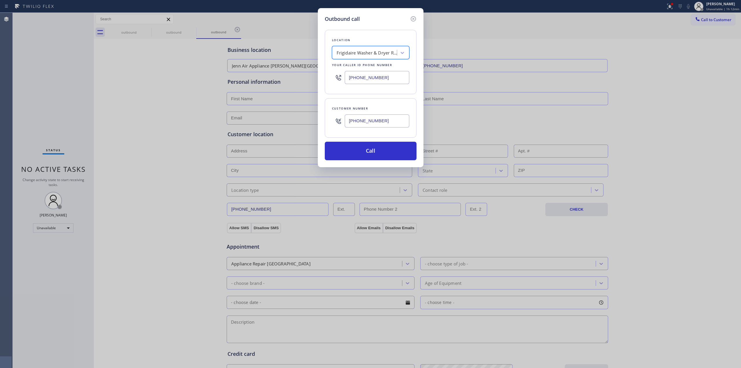
click at [370, 122] on input "[PHONE_NUMBER]" at bounding box center [377, 120] width 65 height 13
click at [370, 153] on button "Call" at bounding box center [371, 151] width 92 height 19
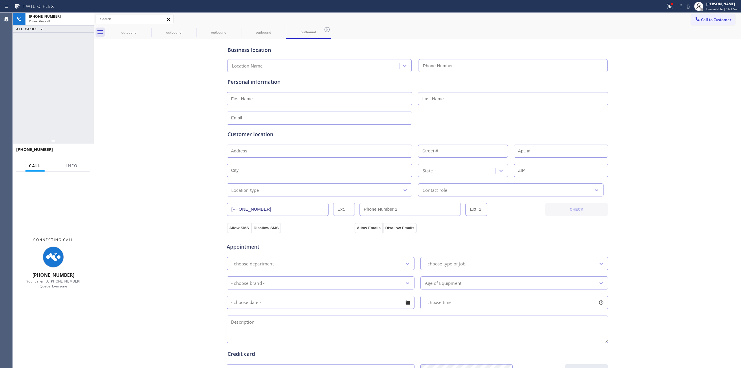
type input "[PHONE_NUMBER]"
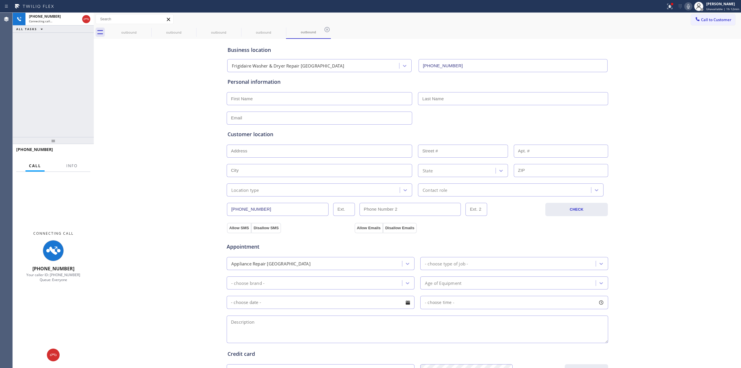
click at [645, 70] on div "Business location Frigidaire Washer & Dryer Repair [GEOGRAPHIC_DATA] [PHONE_NUM…" at bounding box center [417, 237] width 644 height 395
click at [688, 8] on icon at bounding box center [688, 6] width 7 height 7
click at [674, 202] on div "Business location Frigidaire Washer & Dryer Repair [GEOGRAPHIC_DATA] [PHONE_NUM…" at bounding box center [417, 237] width 644 height 395
click at [61, 356] on icon at bounding box center [61, 354] width 7 height 7
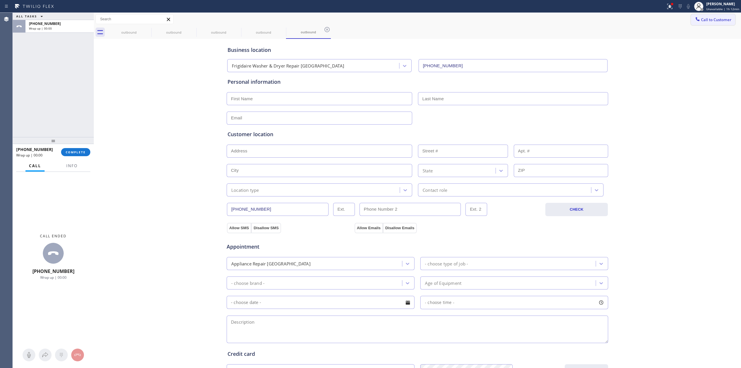
click at [704, 22] on button "Call to Customer" at bounding box center [713, 19] width 44 height 11
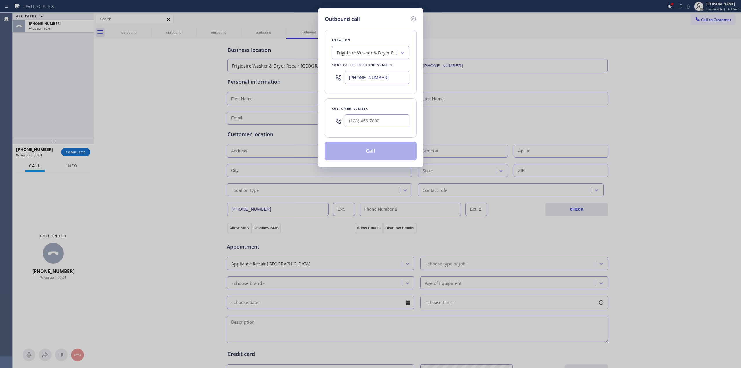
drag, startPoint x: 419, startPoint y: 116, endPoint x: 381, endPoint y: 122, distance: 38.6
click at [415, 116] on div "Outbound call Location Frigidaire Washer & Dryer Repair [GEOGRAPHIC_DATA] Your …" at bounding box center [371, 87] width 106 height 159
paste input "920) 896-8082"
click at [381, 122] on input "(___) ___-____" at bounding box center [377, 120] width 65 height 13
type input "[PHONE_NUMBER]"
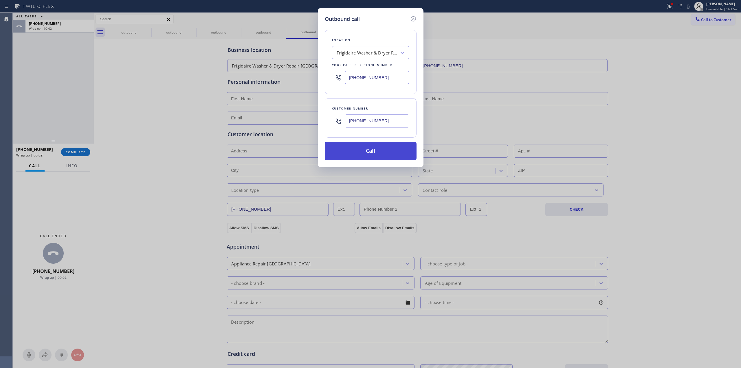
click at [374, 152] on button "Call" at bounding box center [371, 151] width 92 height 19
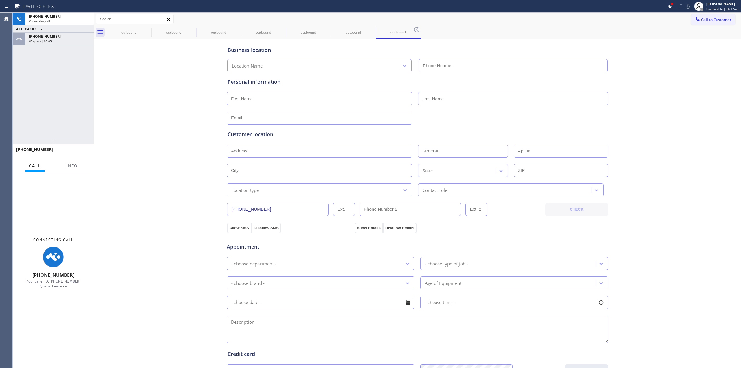
type input "[PHONE_NUMBER]"
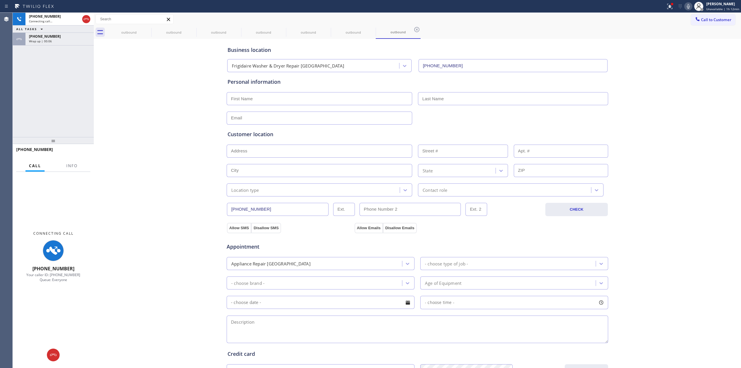
click at [689, 71] on div "Business location Frigidaire Washer & Dryer Repair [GEOGRAPHIC_DATA] [PHONE_NUM…" at bounding box center [417, 237] width 644 height 395
click at [692, 7] on icon at bounding box center [688, 6] width 7 height 7
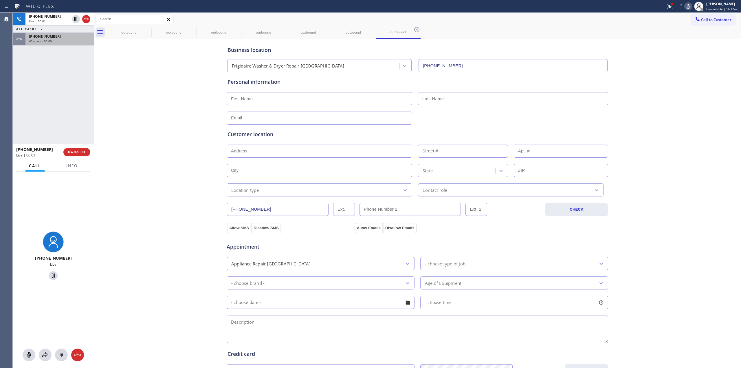
click at [71, 43] on div "Wrap up | 00:09" at bounding box center [59, 41] width 61 height 4
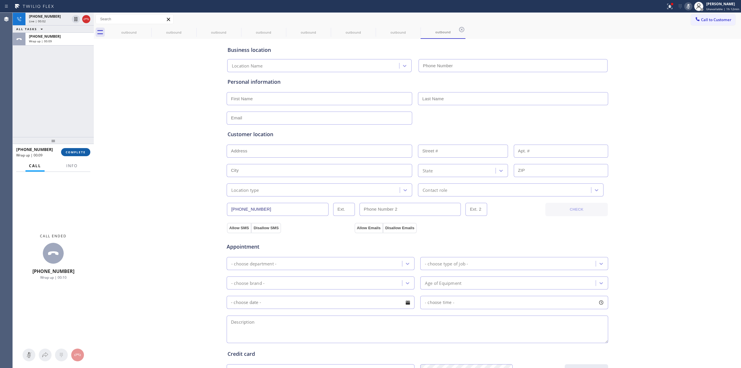
type input "[PHONE_NUMBER]"
click at [74, 151] on span "COMPLETE" at bounding box center [76, 152] width 20 height 4
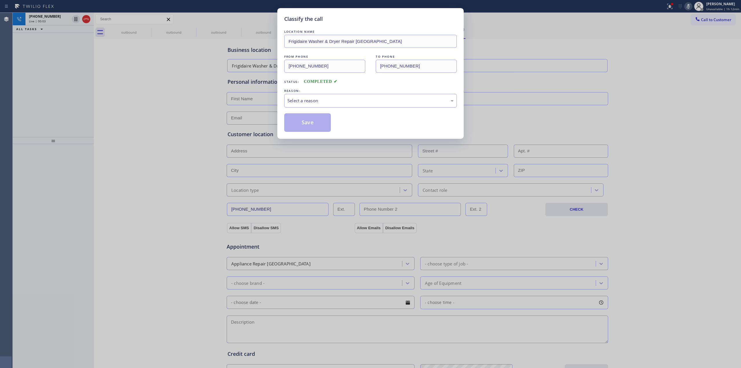
click at [373, 103] on div "Select a reason" at bounding box center [370, 100] width 166 height 7
click at [318, 121] on button "Save" at bounding box center [307, 122] width 47 height 19
click at [628, 74] on div "Classify the call LOCATION NAME Frigidaire Washer & Dryer Repair [GEOGRAPHIC_DA…" at bounding box center [370, 184] width 741 height 368
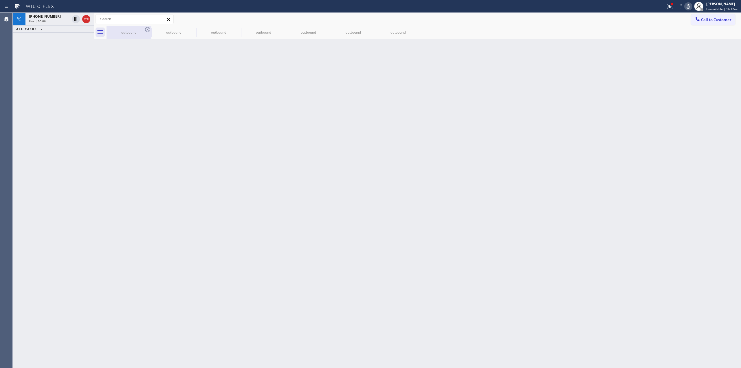
click at [146, 32] on icon at bounding box center [147, 29] width 5 height 5
click at [0, 0] on icon at bounding box center [0, 0] width 0 height 0
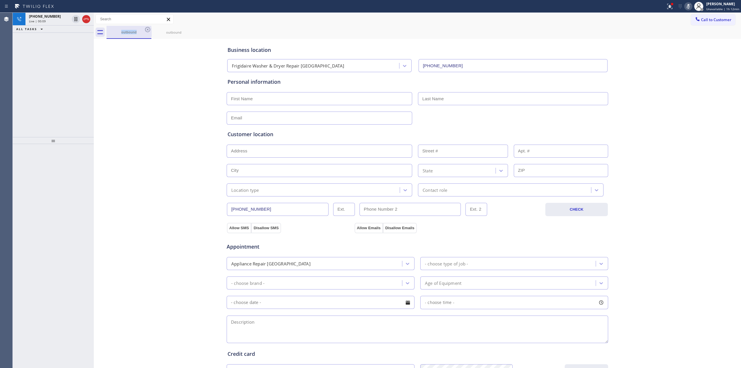
click at [138, 31] on div "outbound" at bounding box center [129, 32] width 44 height 4
click at [147, 32] on icon at bounding box center [147, 29] width 5 height 5
click at [148, 32] on icon at bounding box center [147, 29] width 5 height 5
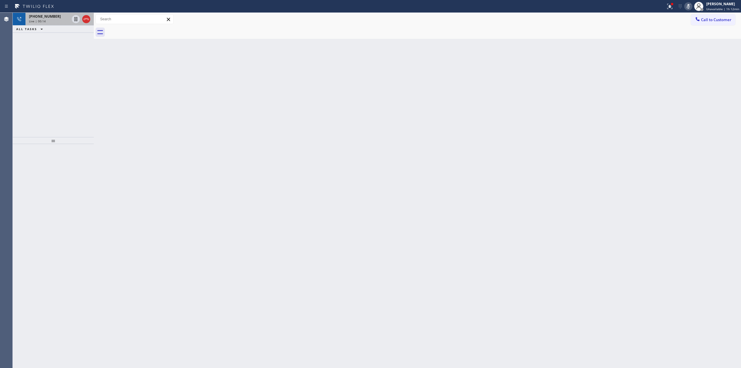
click at [56, 20] on div "Live | 00:14" at bounding box center [49, 21] width 41 height 4
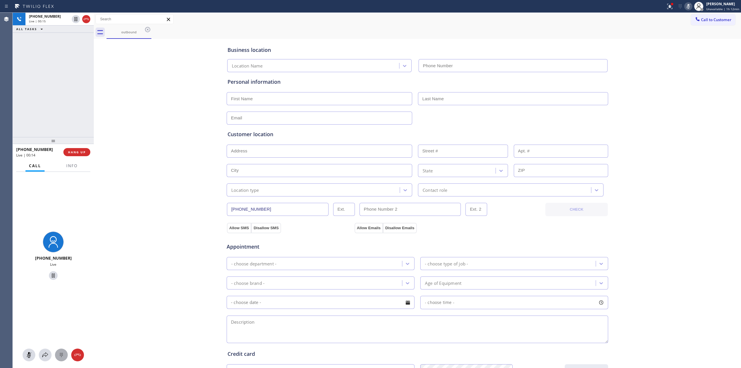
click at [58, 357] on icon at bounding box center [61, 354] width 7 height 7
type input "[PHONE_NUMBER]"
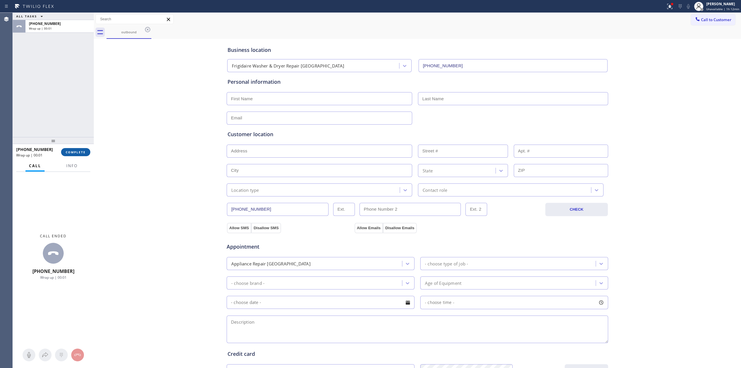
click at [83, 151] on span "COMPLETE" at bounding box center [76, 152] width 20 height 4
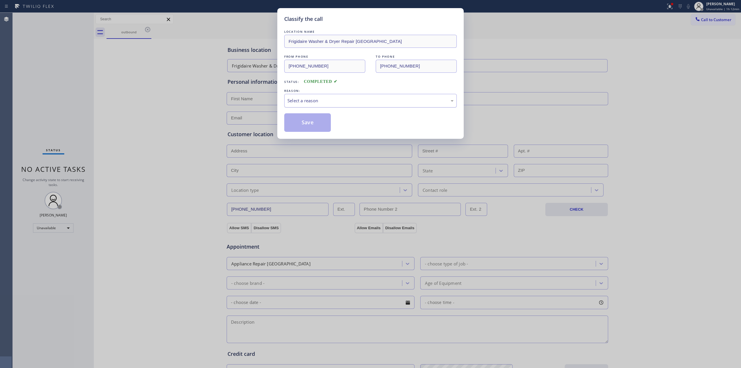
click at [357, 99] on div "Select a reason" at bounding box center [370, 100] width 166 height 7
click at [321, 123] on button "Save" at bounding box center [307, 122] width 47 height 19
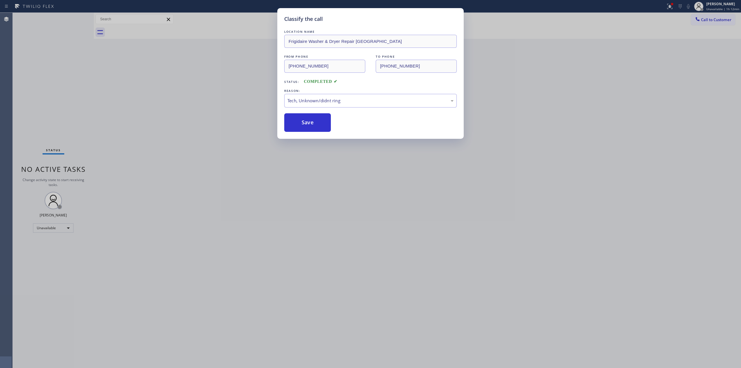
click at [654, 129] on div "Classify the call LOCATION NAME Frigidaire Washer & Dryer Repair [GEOGRAPHIC_DA…" at bounding box center [370, 184] width 741 height 368
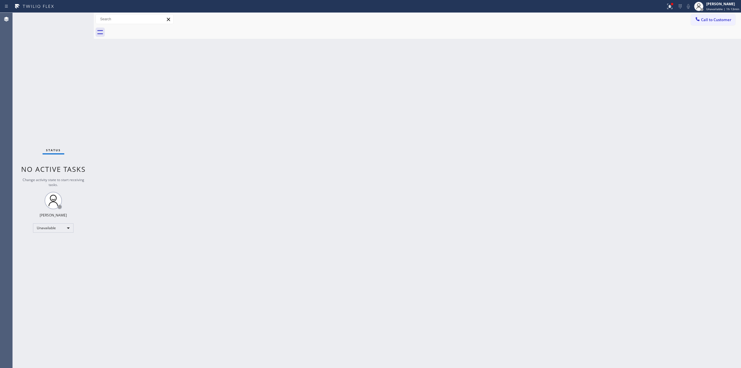
drag, startPoint x: 642, startPoint y: 103, endPoint x: 649, endPoint y: 92, distance: 14.0
click at [649, 92] on div "Back to Dashboard Change Sender ID Customers Technicians Select a contact Outbo…" at bounding box center [417, 190] width 647 height 355
click at [704, 20] on span "Call to Customer" at bounding box center [716, 19] width 30 height 5
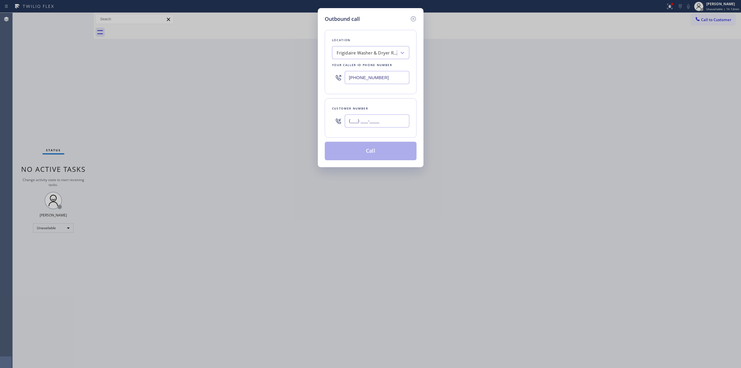
paste input "747) 786-7782"
click at [367, 118] on input "(___) ___-____" at bounding box center [377, 120] width 65 height 13
type input "[PHONE_NUMBER]"
click at [378, 55] on div "Frigidaire Washer & Dryer Repair [GEOGRAPHIC_DATA]" at bounding box center [367, 52] width 61 height 7
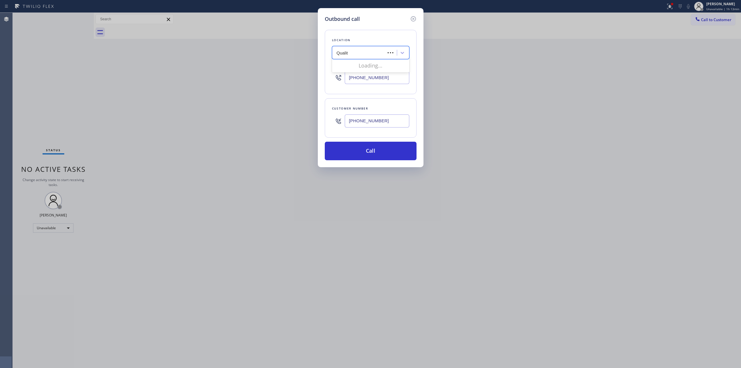
type input "Quality"
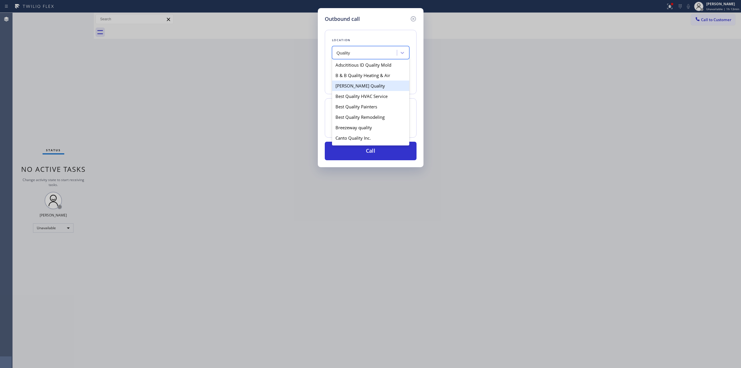
click at [357, 86] on div "[PERSON_NAME] Quality" at bounding box center [370, 85] width 77 height 10
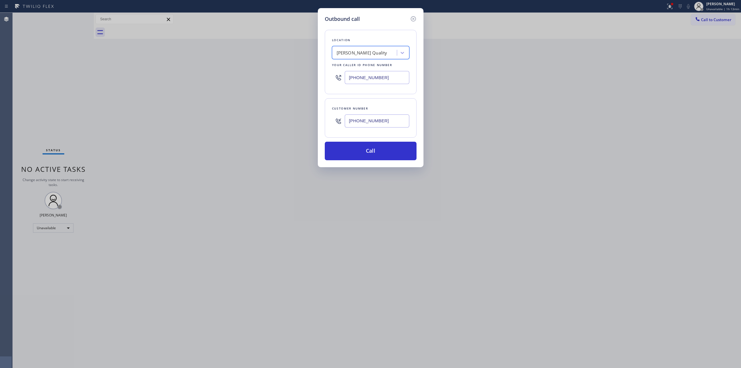
click at [387, 120] on input "[PHONE_NUMBER]" at bounding box center [377, 120] width 65 height 13
drag, startPoint x: 385, startPoint y: 152, endPoint x: 380, endPoint y: 52, distance: 99.4
click at [387, 73] on div "Location [PERSON_NAME] Quality Your caller id phone number [PHONE_NUMBER] Custo…" at bounding box center [371, 91] width 92 height 137
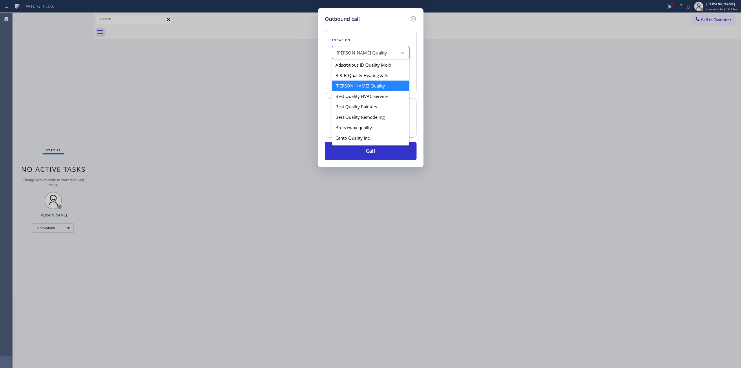
click at [380, 50] on div "[PERSON_NAME] Quality" at bounding box center [365, 53] width 63 height 10
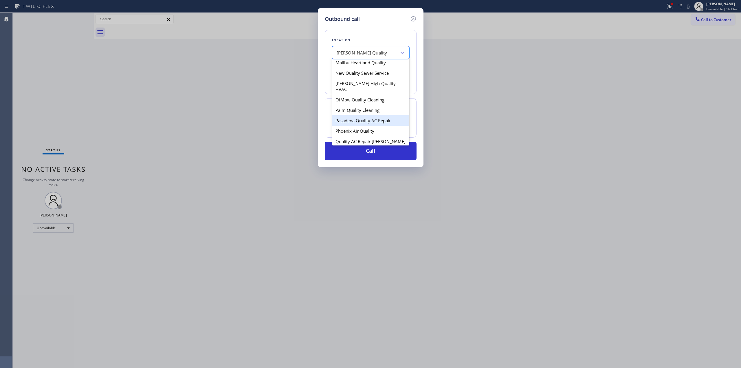
click at [379, 115] on div "Pasadena Quality AC Repair" at bounding box center [370, 120] width 77 height 10
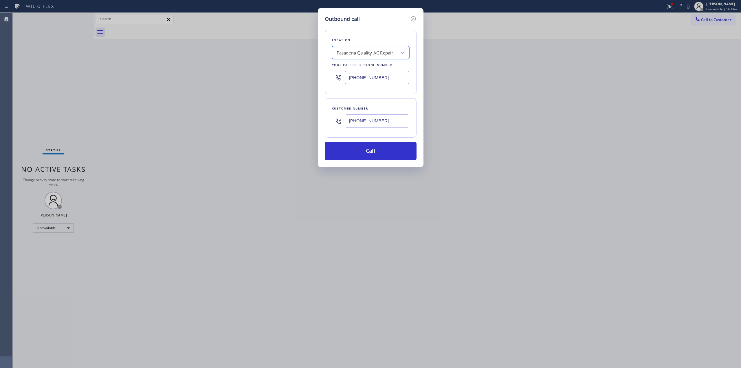
click at [386, 57] on div "Pasadena Quality AC Repair" at bounding box center [365, 53] width 63 height 10
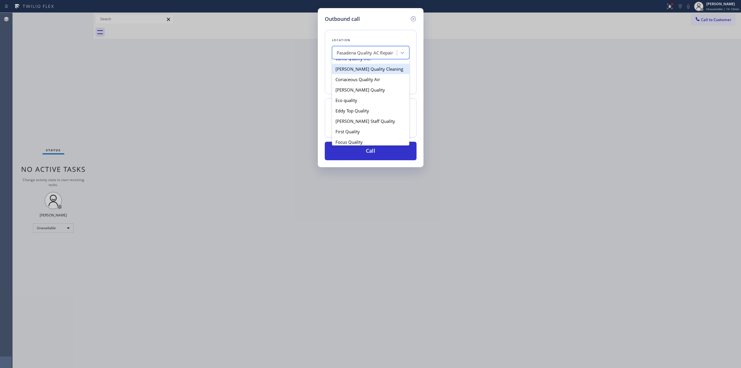
scroll to position [116, 0]
click at [381, 134] on div "High Quality Appliance Repair" at bounding box center [370, 136] width 77 height 10
type input "[PHONE_NUMBER]"
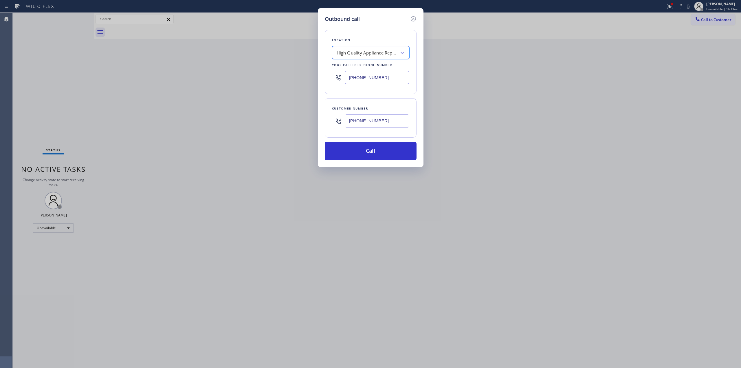
click at [378, 120] on input "[PHONE_NUMBER]" at bounding box center [377, 120] width 65 height 13
click at [370, 148] on button "Call" at bounding box center [371, 151] width 92 height 19
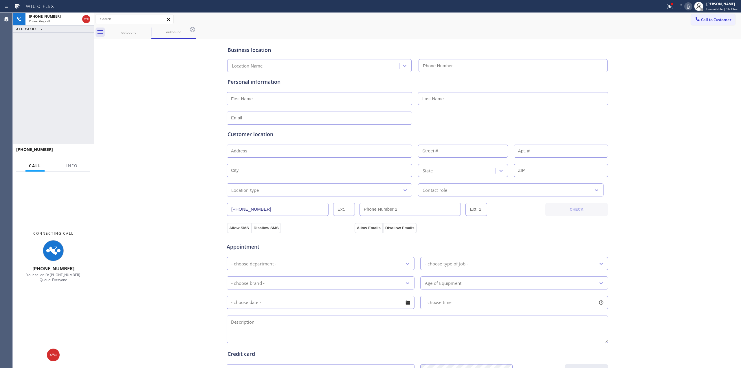
click at [611, 93] on div "Business location Location Name Personal information Customer location >> ADD N…" at bounding box center [417, 237] width 644 height 395
click at [688, 9] on div "Status report Issue detected This issue could affect your workflow. Please cont…" at bounding box center [702, 6] width 78 height 13
drag, startPoint x: 689, startPoint y: 4, endPoint x: 675, endPoint y: 16, distance: 19.3
click at [689, 5] on icon at bounding box center [688, 6] width 7 height 7
type input "[PHONE_NUMBER]"
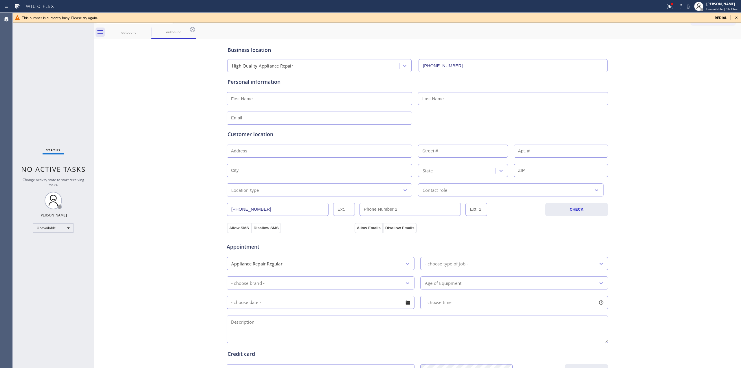
drag, startPoint x: 624, startPoint y: 182, endPoint x: 686, endPoint y: 78, distance: 120.8
click at [626, 181] on div "Business location High Quality Appliance Repair [PHONE_NUMBER] Personal informa…" at bounding box center [417, 237] width 644 height 395
click at [735, 18] on icon at bounding box center [736, 17] width 7 height 7
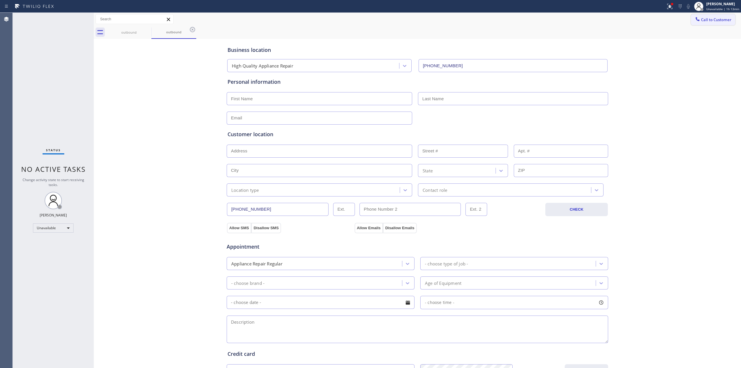
click at [719, 18] on span "Call to Customer" at bounding box center [716, 19] width 30 height 5
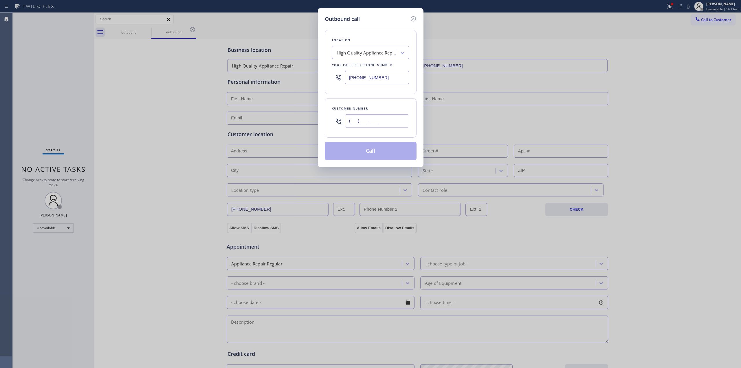
paste input "text"
click at [380, 121] on input "(___) ___-____" at bounding box center [377, 120] width 65 height 13
paste input "747) 786-7782"
type input "[PHONE_NUMBER]"
click at [374, 155] on button "Call" at bounding box center [371, 151] width 92 height 19
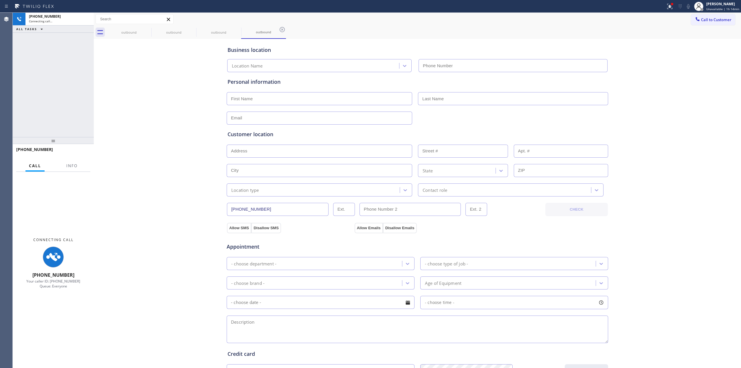
type input "[PHONE_NUMBER]"
drag, startPoint x: 625, startPoint y: 67, endPoint x: 631, endPoint y: 67, distance: 6.4
click at [626, 67] on div "Business location High Quality Appliance Repair [PHONE_NUMBER] Personal informa…" at bounding box center [417, 237] width 644 height 395
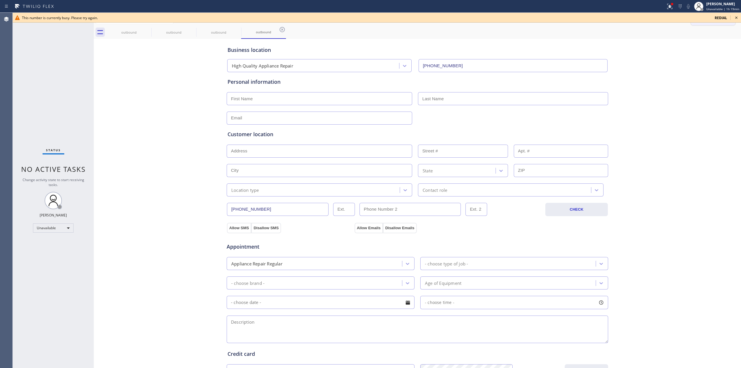
drag, startPoint x: 736, startPoint y: 18, endPoint x: 720, endPoint y: 18, distance: 16.2
click at [734, 18] on icon at bounding box center [736, 17] width 7 height 7
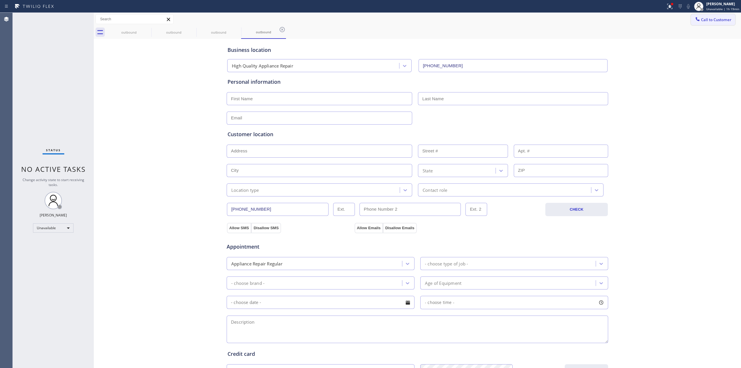
click at [720, 18] on span "Call to Customer" at bounding box center [716, 19] width 30 height 5
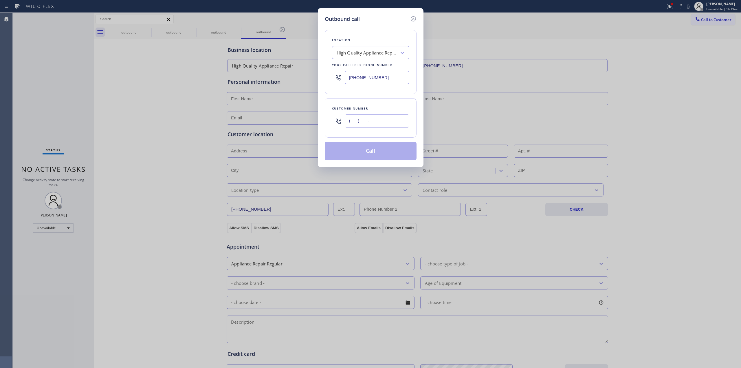
paste input "415) 350-1589"
click at [371, 123] on input "[PHONE_NUMBER]" at bounding box center [377, 120] width 65 height 13
type input "[PHONE_NUMBER]"
click at [377, 49] on div "High Quality Appliance Repair" at bounding box center [365, 53] width 63 height 10
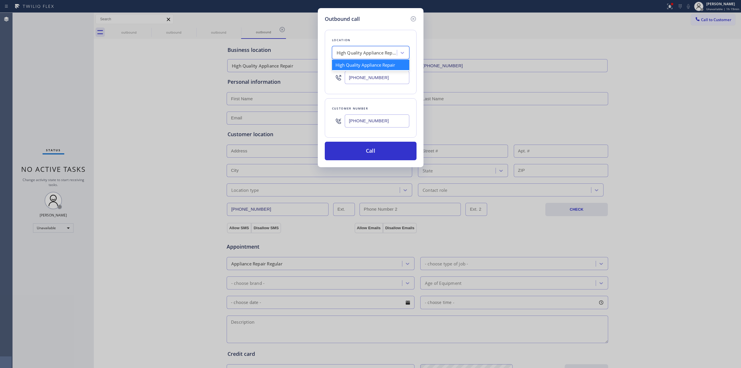
paste input "5 Star Appliance Repair"
type input "5 Star Appliance Repair"
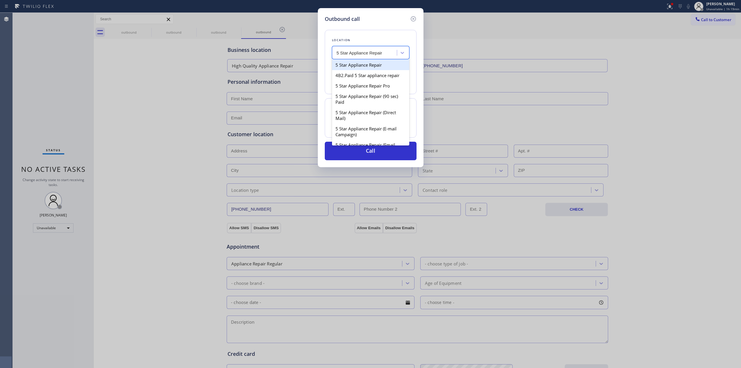
click at [358, 64] on div "5 Star Appliance Repair" at bounding box center [370, 65] width 77 height 10
type input "[PHONE_NUMBER]"
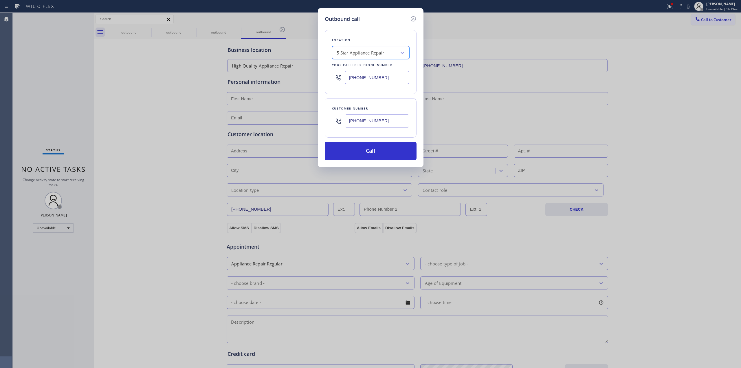
click at [378, 79] on input "[PHONE_NUMBER]" at bounding box center [377, 77] width 65 height 13
click at [375, 149] on button "Call" at bounding box center [371, 151] width 92 height 19
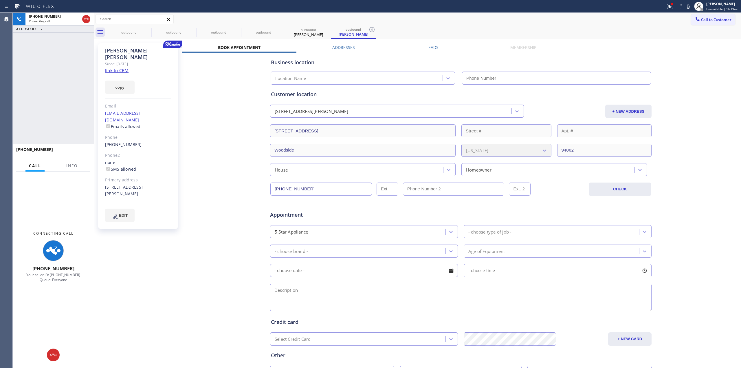
type input "[PHONE_NUMBER]"
click at [87, 19] on icon at bounding box center [86, 19] width 5 height 2
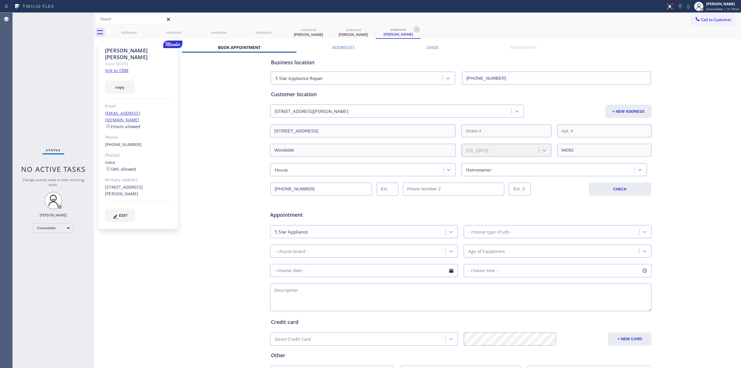
type input "[PHONE_NUMBER]"
click at [120, 67] on link "link to CRM" at bounding box center [116, 70] width 23 height 6
click at [139, 29] on div "outbound" at bounding box center [129, 32] width 44 height 13
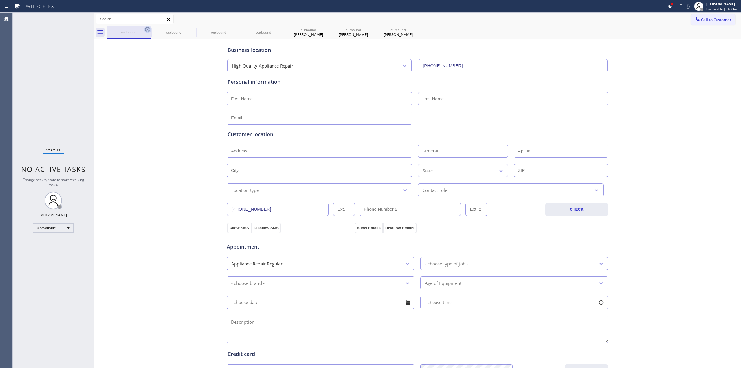
click at [146, 30] on icon at bounding box center [147, 29] width 7 height 7
click at [0, 0] on icon at bounding box center [0, 0] width 0 height 0
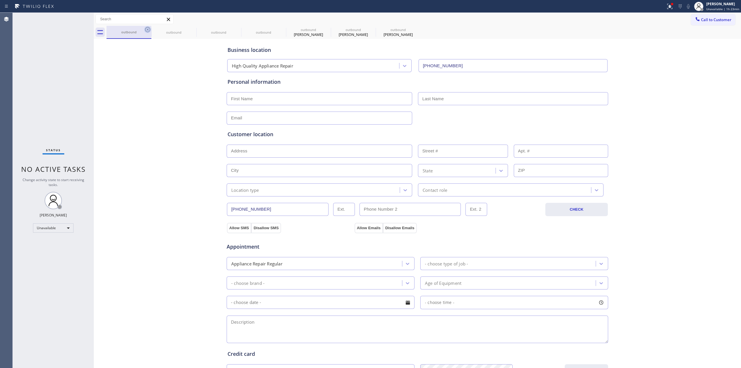
click at [0, 0] on icon at bounding box center [0, 0] width 0 height 0
click at [146, 30] on div "outbound outbound outbound outbound outbound [PERSON_NAME] outbound [PERSON_NAM…" at bounding box center [423, 32] width 634 height 13
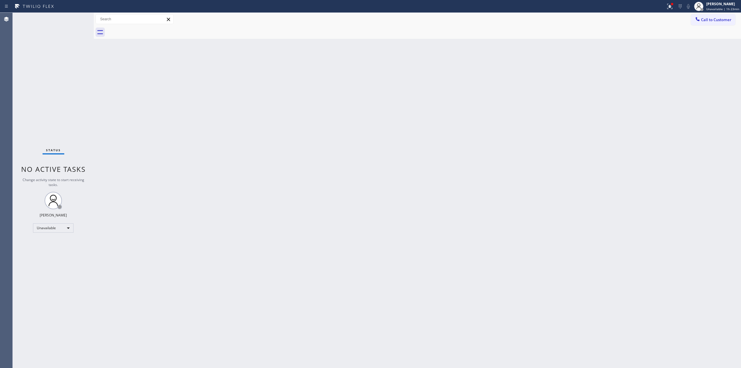
click at [721, 17] on span "Call to Customer" at bounding box center [716, 19] width 30 height 5
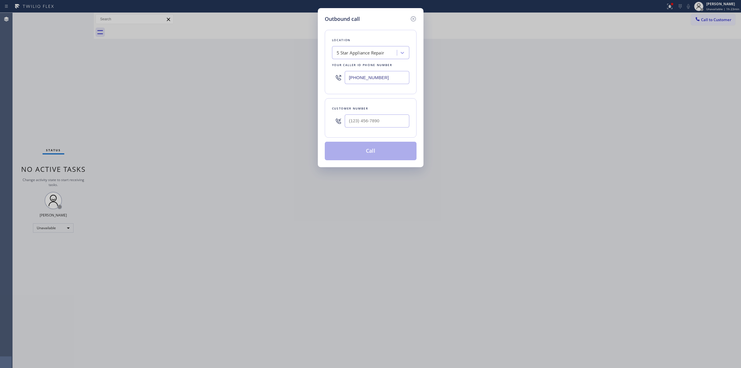
click at [385, 109] on div "Customer number" at bounding box center [370, 108] width 77 height 6
paste input "714) 528-8455"
click at [382, 118] on input "[PHONE_NUMBER]" at bounding box center [377, 120] width 65 height 13
type input "[PHONE_NUMBER]"
click at [378, 60] on div "Location 5 Star Appliance Repair Your caller id phone number [PHONE_NUMBER]" at bounding box center [371, 62] width 92 height 64
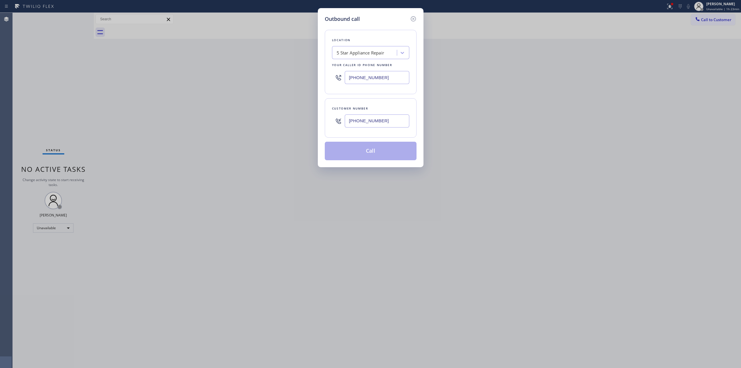
click at [379, 52] on div "5 Star Appliance Repair" at bounding box center [361, 52] width 48 height 7
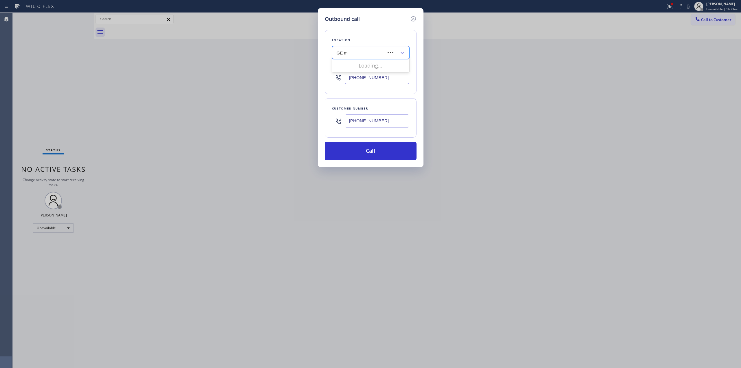
type input "GE mono"
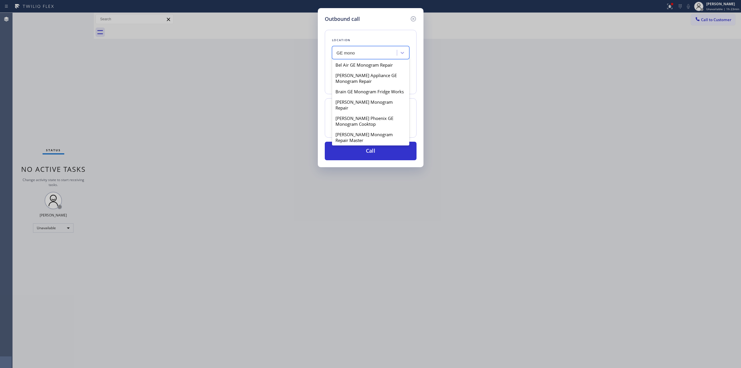
scroll to position [77, 0]
drag, startPoint x: 361, startPoint y: 138, endPoint x: 360, endPoint y: 135, distance: 3.6
click at [361, 138] on div "Canterbury Knolls GE Monogram Repair" at bounding box center [370, 135] width 77 height 16
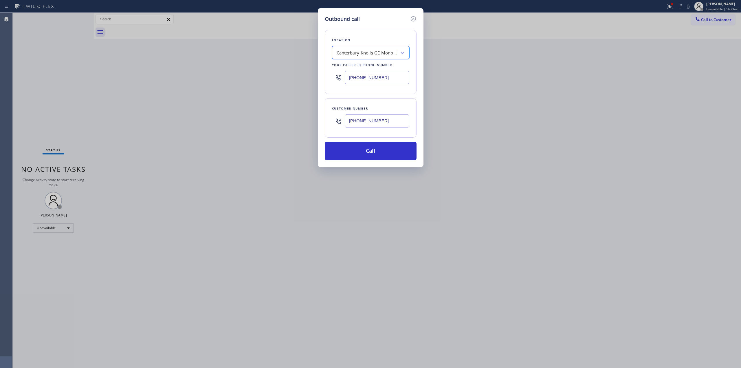
click at [375, 123] on input "[PHONE_NUMBER]" at bounding box center [377, 120] width 65 height 13
click at [379, 60] on div "Location [GEOGRAPHIC_DATA] Knolls GE Monogram Repair Your caller id phone numbe…" at bounding box center [371, 62] width 92 height 64
click at [377, 51] on div "Canterbury Knolls GE Monogram Repair" at bounding box center [367, 52] width 61 height 7
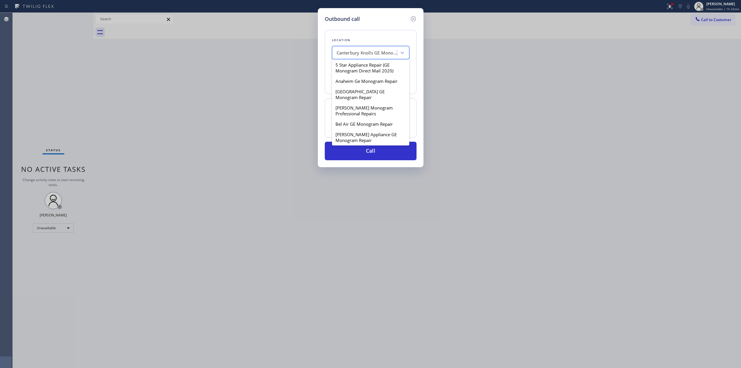
scroll to position [80, 0]
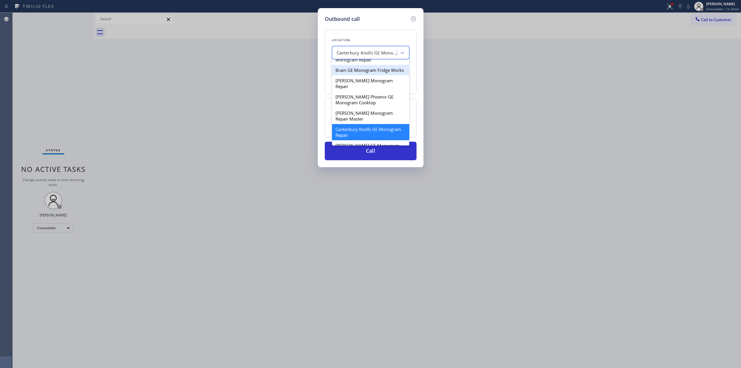
click at [356, 75] on div "Brain GE Monogram Fridge Works" at bounding box center [370, 70] width 77 height 10
type input "[PHONE_NUMBER]"
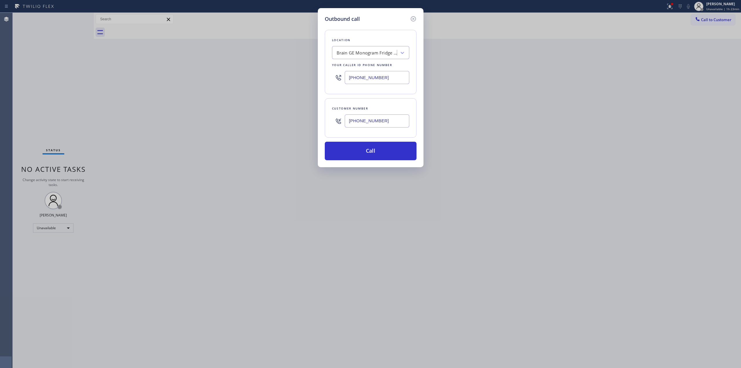
click at [365, 127] on input "[PHONE_NUMBER]" at bounding box center [377, 120] width 65 height 13
click at [363, 146] on button "Call" at bounding box center [371, 151] width 92 height 19
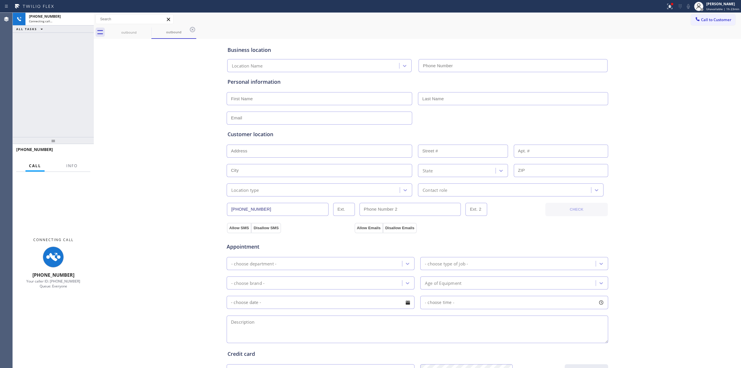
type input "[PHONE_NUMBER]"
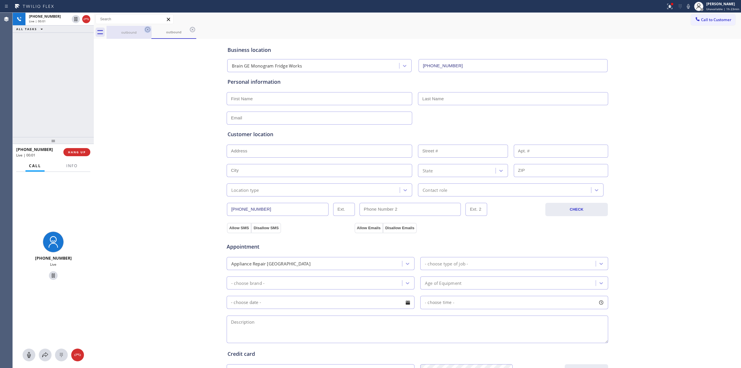
drag, startPoint x: 111, startPoint y: 36, endPoint x: 148, endPoint y: 28, distance: 37.9
click at [111, 36] on div "outbound" at bounding box center [129, 32] width 44 height 13
click at [153, 28] on div "outbound" at bounding box center [174, 32] width 44 height 13
click at [151, 28] on icon at bounding box center [147, 29] width 7 height 7
click at [146, 29] on icon at bounding box center [147, 29] width 7 height 7
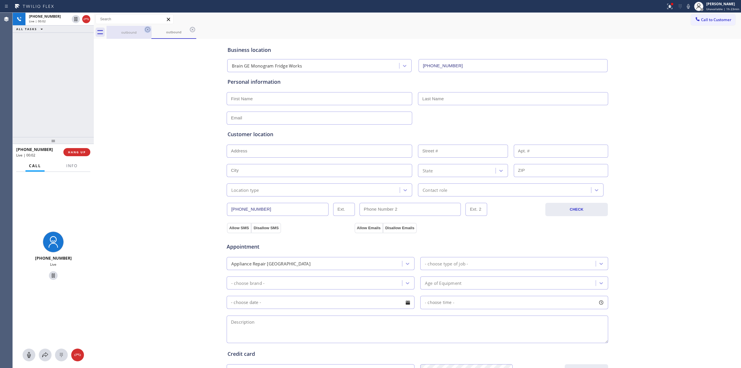
click at [151, 29] on div "outbound" at bounding box center [173, 32] width 45 height 13
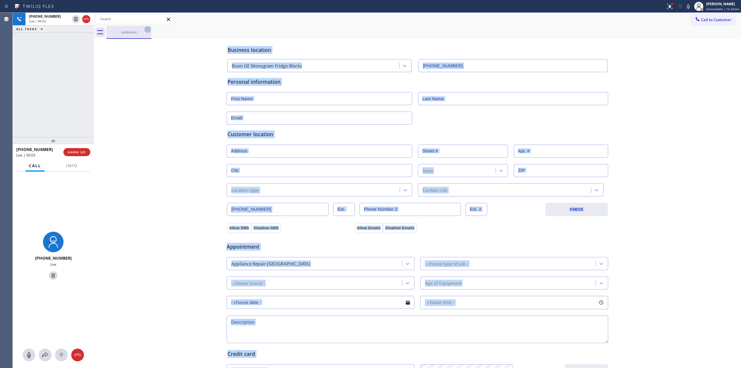
click at [149, 32] on icon at bounding box center [147, 29] width 7 height 7
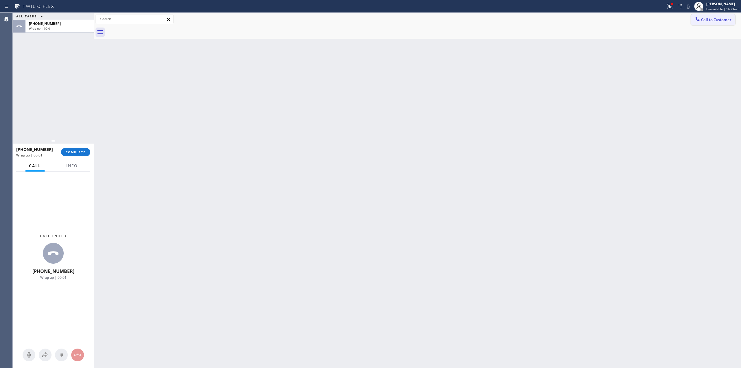
click at [700, 21] on icon at bounding box center [698, 19] width 6 height 6
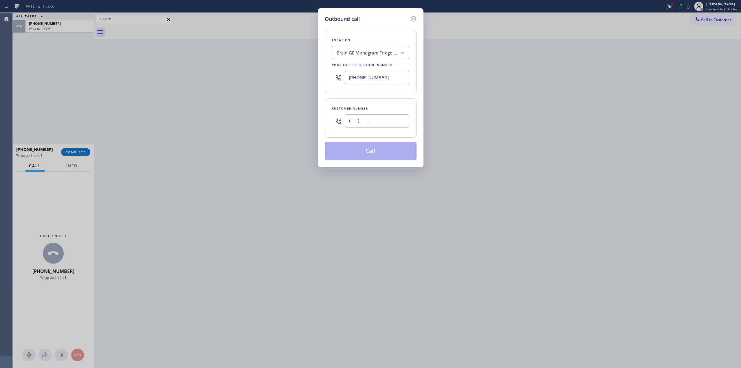
click at [377, 127] on input "(___) ___-____" at bounding box center [377, 120] width 65 height 13
paste input "7"
drag, startPoint x: 392, startPoint y: 125, endPoint x: 331, endPoint y: 120, distance: 60.8
click at [338, 120] on div "(___) ___-___7" at bounding box center [370, 120] width 77 height 19
paste input "714) 528-8455"
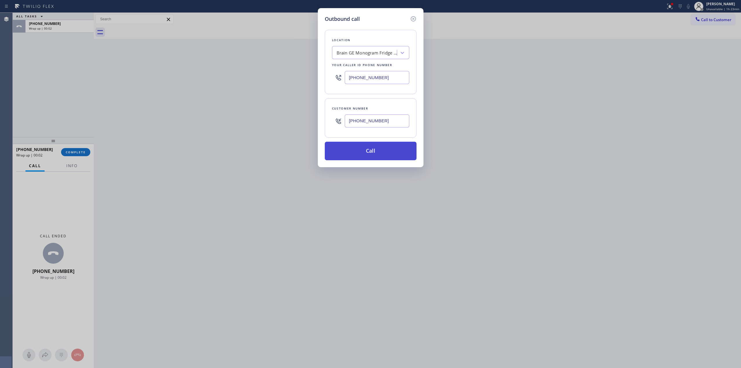
type input "[PHONE_NUMBER]"
click at [377, 154] on button "Call" at bounding box center [371, 151] width 92 height 19
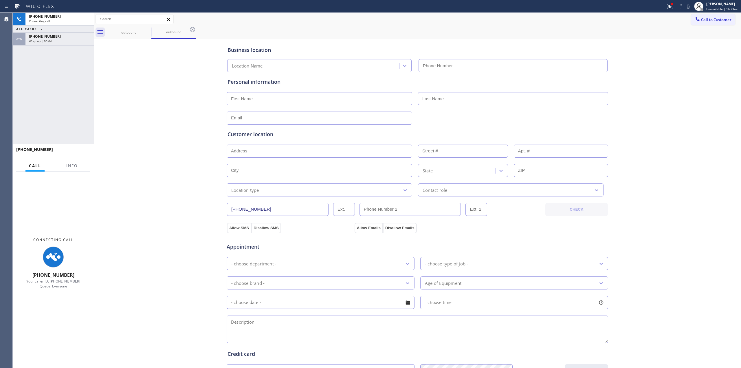
type input "[PHONE_NUMBER]"
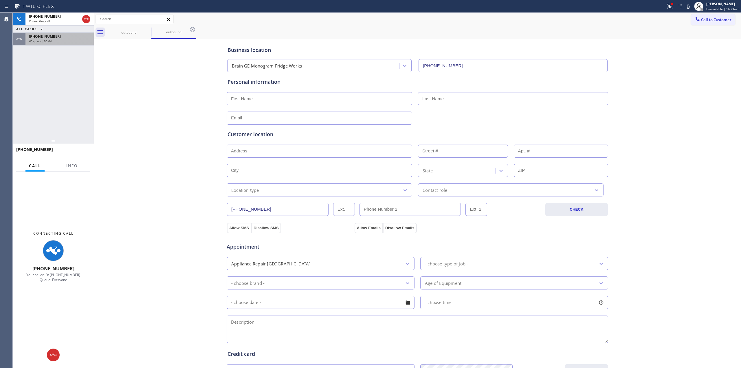
click at [41, 41] on span "Wrap up | 00:04" at bounding box center [40, 41] width 23 height 4
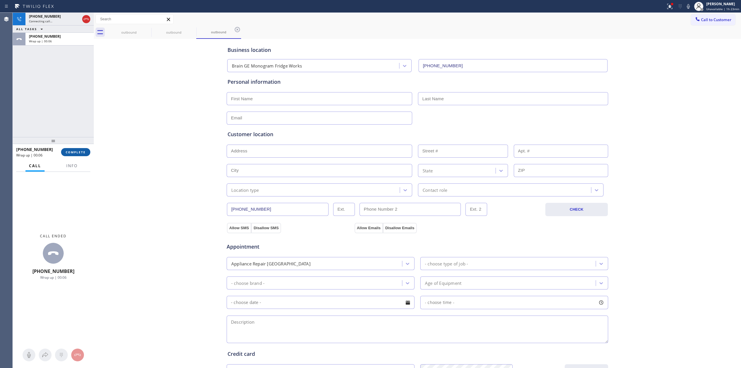
type input "[PHONE_NUMBER]"
click at [78, 155] on button "COMPLETE" at bounding box center [75, 152] width 29 height 8
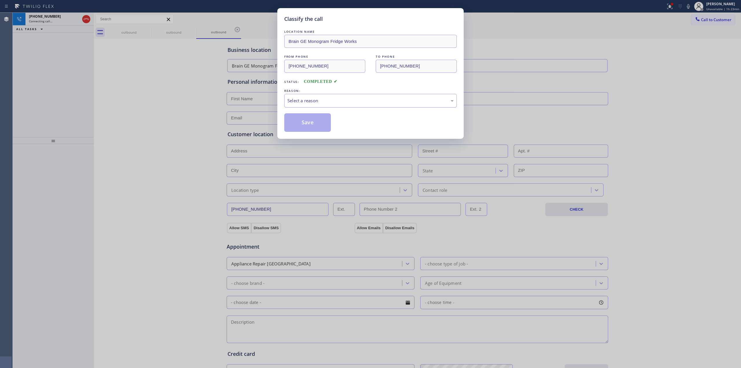
click at [343, 99] on div "Select a reason" at bounding box center [370, 100] width 166 height 7
click at [316, 124] on button "Save" at bounding box center [307, 122] width 47 height 19
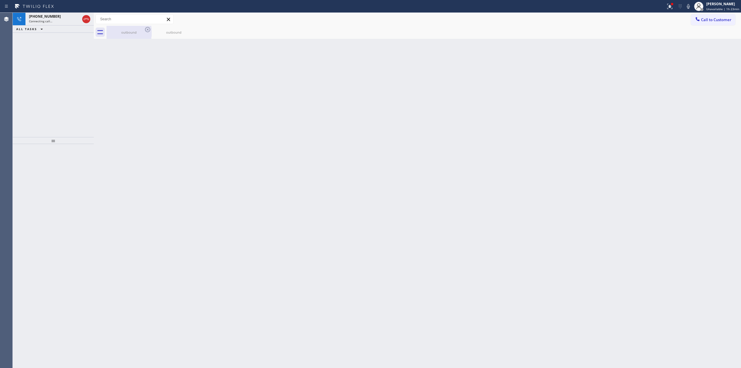
click at [144, 31] on div "outbound" at bounding box center [129, 32] width 44 height 4
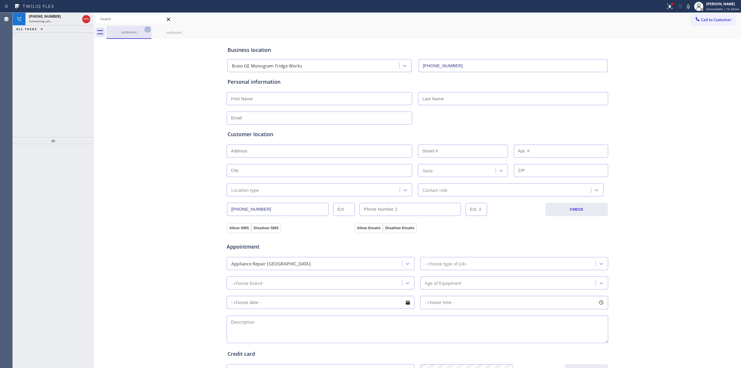
click at [148, 30] on icon at bounding box center [147, 29] width 7 height 7
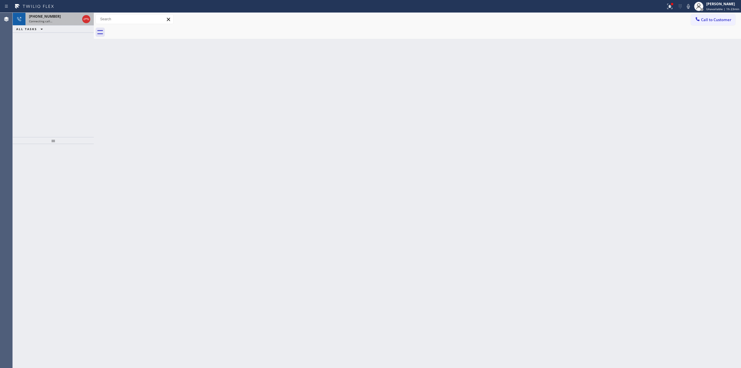
click at [52, 16] on span "[PHONE_NUMBER]" at bounding box center [45, 16] width 32 height 5
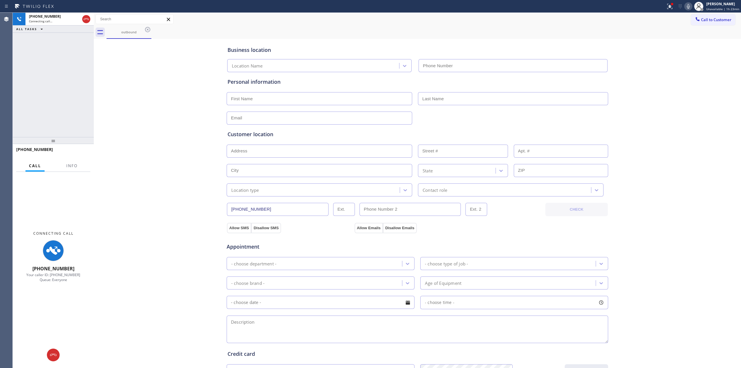
type input "[PHONE_NUMBER]"
click at [690, 6] on icon at bounding box center [688, 6] width 3 height 5
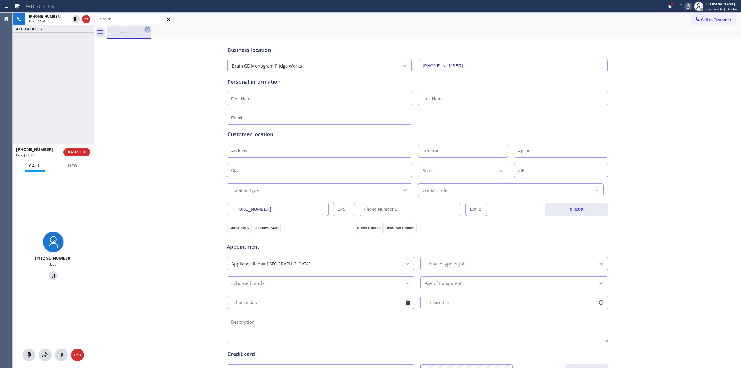
drag, startPoint x: 131, startPoint y: 35, endPoint x: 144, endPoint y: 31, distance: 13.5
click at [132, 35] on div "outbound" at bounding box center [129, 32] width 44 height 12
click at [147, 29] on icon at bounding box center [147, 29] width 5 height 5
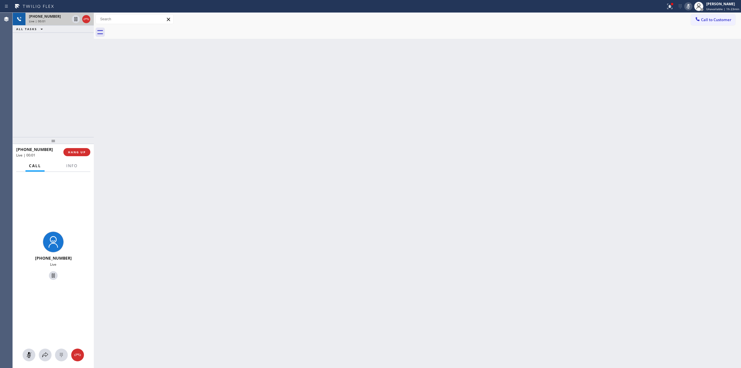
click at [56, 18] on div "[PHONE_NUMBER]" at bounding box center [49, 16] width 41 height 5
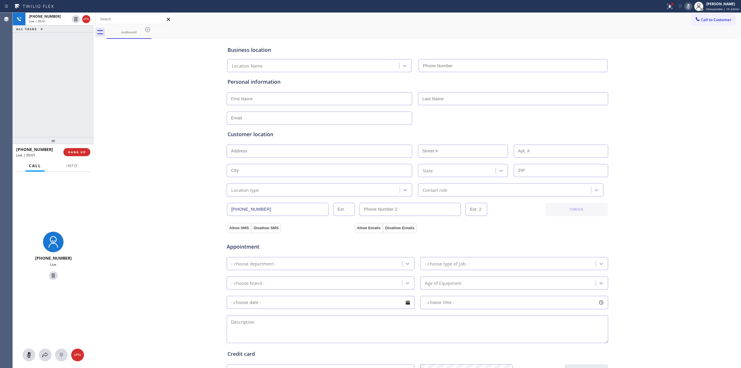
type input "[PHONE_NUMBER]"
click at [64, 353] on icon at bounding box center [61, 354] width 7 height 7
drag, startPoint x: 708, startPoint y: 20, endPoint x: 695, endPoint y: 22, distance: 13.7
click at [707, 20] on span "Call to Customer" at bounding box center [716, 19] width 30 height 5
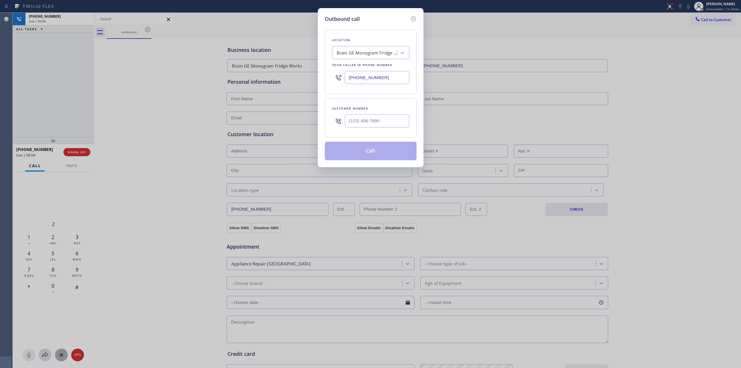
click at [385, 128] on div at bounding box center [377, 120] width 65 height 19
paste input "714) 528-8455"
type input "[PHONE_NUMBER]"
click at [373, 148] on button "Call" at bounding box center [371, 151] width 92 height 19
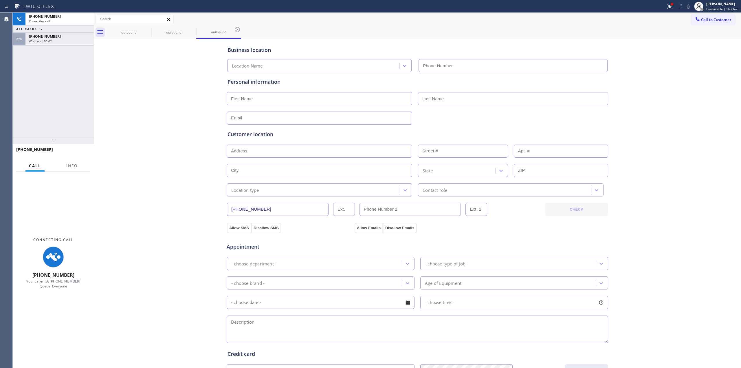
type input "[PHONE_NUMBER]"
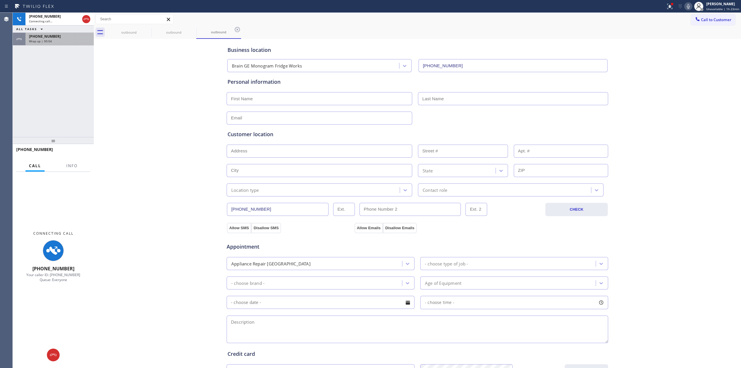
click at [57, 38] on div "[PHONE_NUMBER]" at bounding box center [59, 36] width 61 height 5
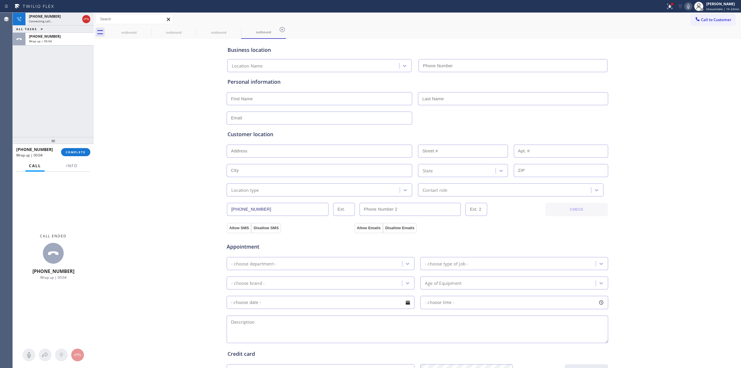
type input "[PHONE_NUMBER]"
click at [79, 153] on span "COMPLETE" at bounding box center [76, 152] width 20 height 4
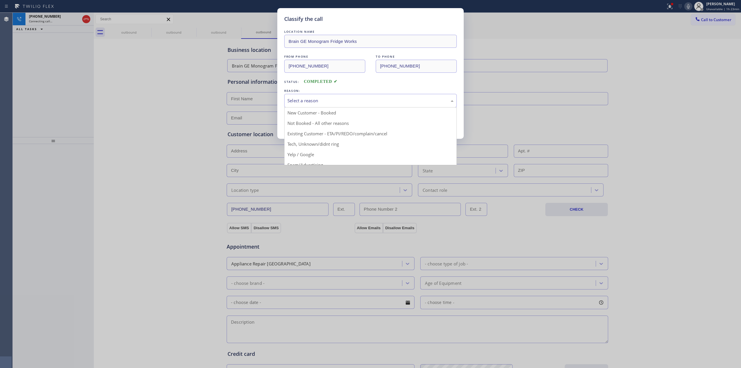
click at [339, 102] on div "Select a reason" at bounding box center [370, 100] width 166 height 7
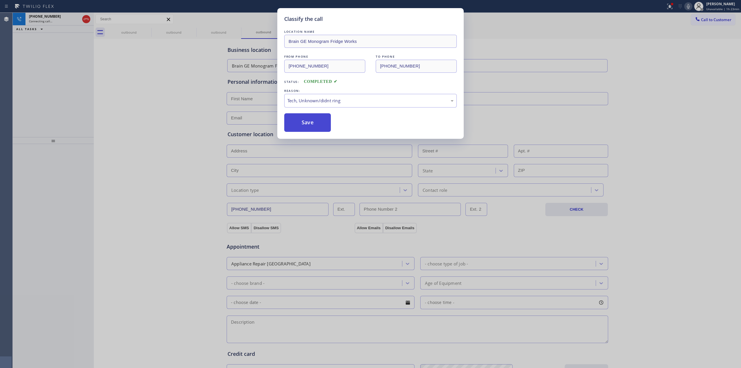
drag, startPoint x: 326, startPoint y: 148, endPoint x: 309, endPoint y: 128, distance: 26.5
click at [309, 128] on button "Save" at bounding box center [307, 122] width 47 height 19
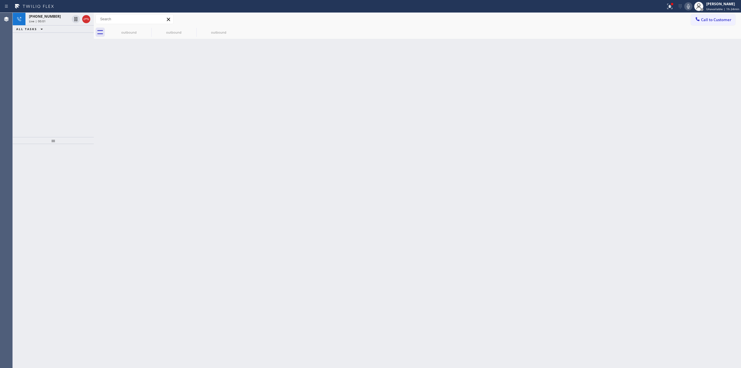
click at [145, 28] on div "outbound" at bounding box center [128, 32] width 45 height 13
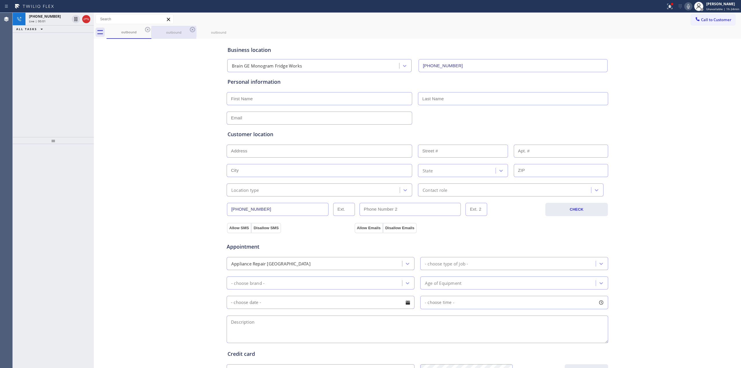
click at [154, 30] on div "outbound" at bounding box center [174, 32] width 44 height 4
click at [149, 29] on icon at bounding box center [147, 29] width 7 height 7
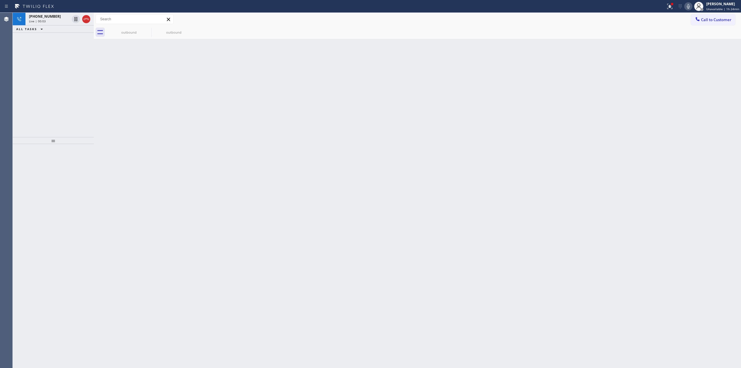
click at [0, 0] on icon at bounding box center [0, 0] width 0 height 0
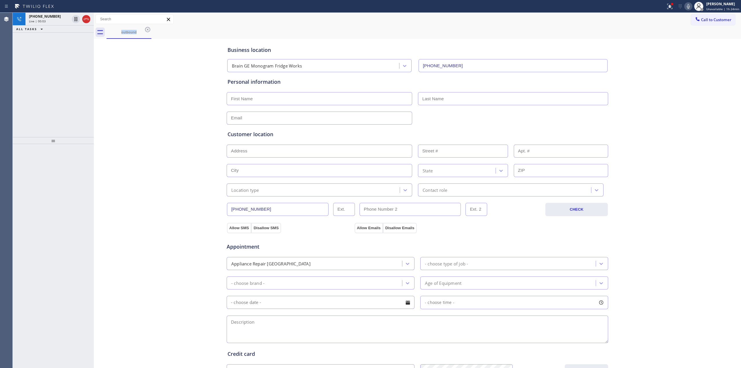
click at [149, 29] on icon at bounding box center [147, 29] width 7 height 7
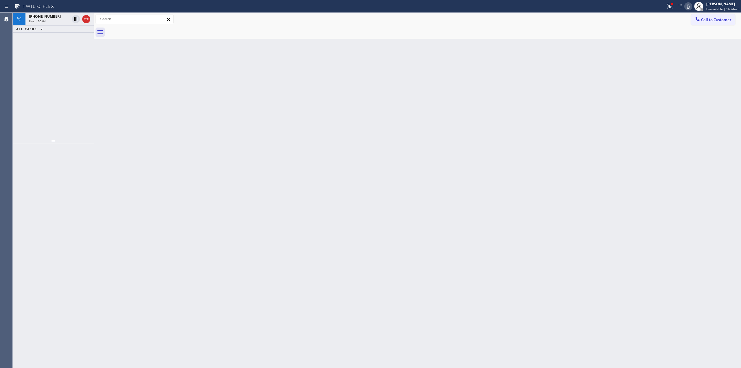
click at [52, 26] on div "ALL TASKS ALL TASKS ACTIVE TASKS TASKS IN WRAP UP" at bounding box center [53, 28] width 81 height 7
drag, startPoint x: 638, startPoint y: 45, endPoint x: 663, endPoint y: 28, distance: 30.3
click at [645, 41] on div "Back to Dashboard Change Sender ID Customers Technicians Select a contact Outbo…" at bounding box center [417, 190] width 647 height 355
click at [696, 22] on div at bounding box center [697, 19] width 7 height 7
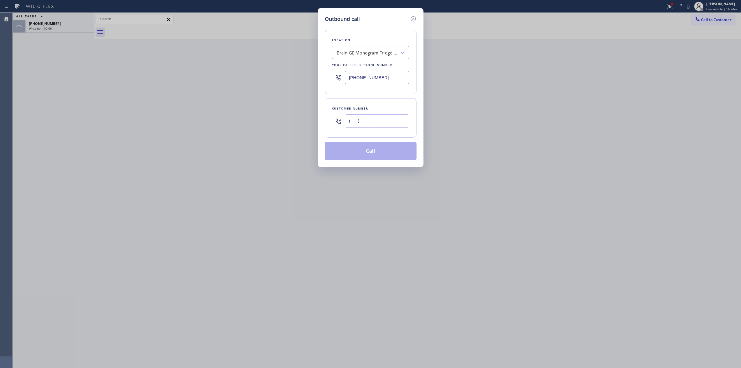
paste input "959) 258-7617"
click at [373, 122] on input "(___) ___-____" at bounding box center [377, 120] width 65 height 13
type input "[PHONE_NUMBER]"
click at [379, 52] on div "Brain GE Monogram Fridge Works" at bounding box center [367, 52] width 61 height 7
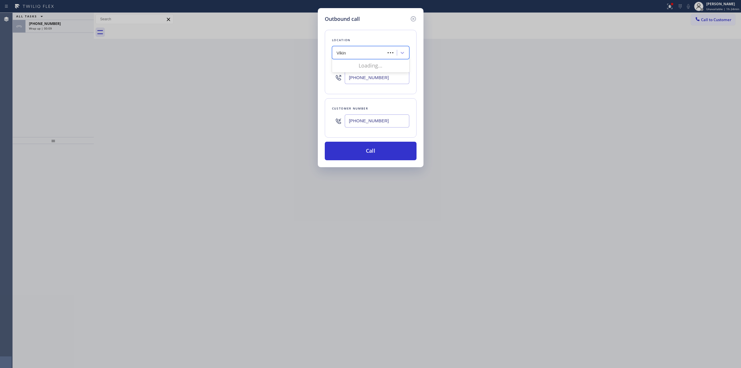
type input "Viking"
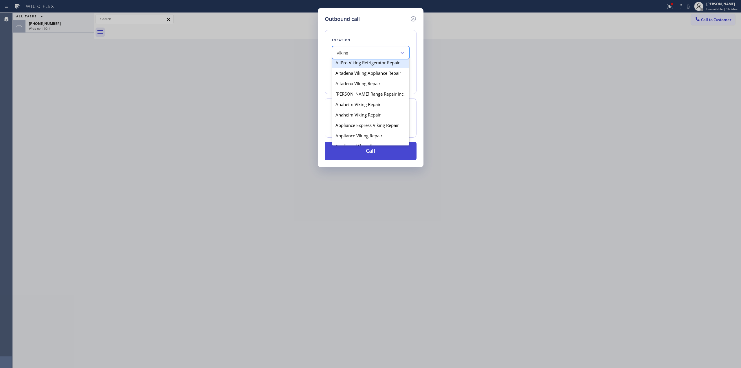
scroll to position [154, 0]
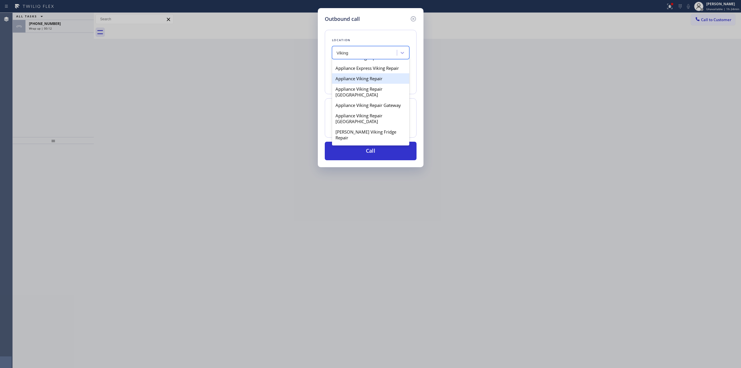
click at [362, 82] on div "Appliance Viking Repair" at bounding box center [370, 78] width 77 height 10
type input "[PHONE_NUMBER]"
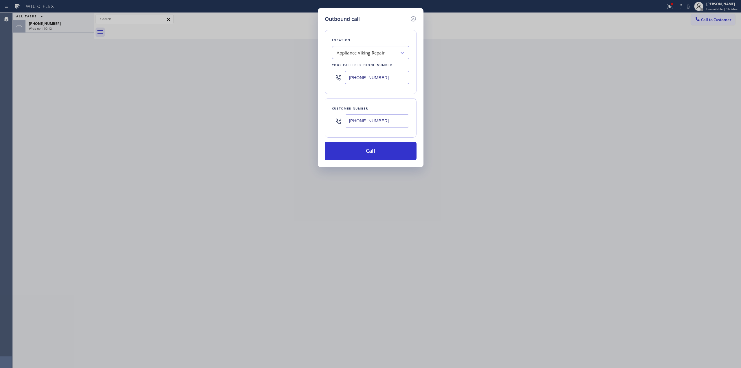
click at [364, 120] on input "[PHONE_NUMBER]" at bounding box center [377, 120] width 65 height 13
click at [367, 152] on button "Call" at bounding box center [371, 151] width 92 height 19
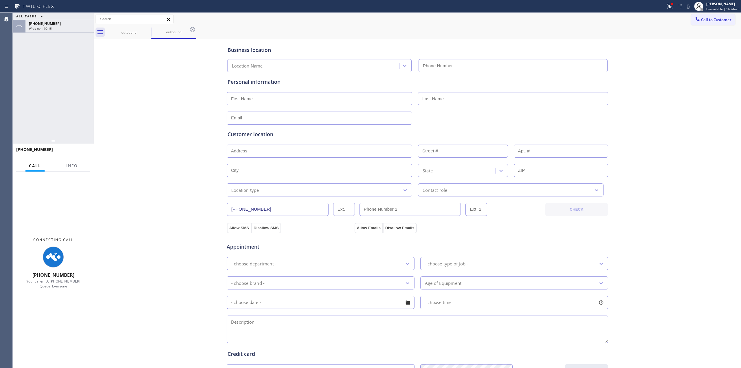
click at [659, 78] on div "Business location Location Name Personal information Customer location >> ADD N…" at bounding box center [417, 237] width 644 height 395
type input "[PHONE_NUMBER]"
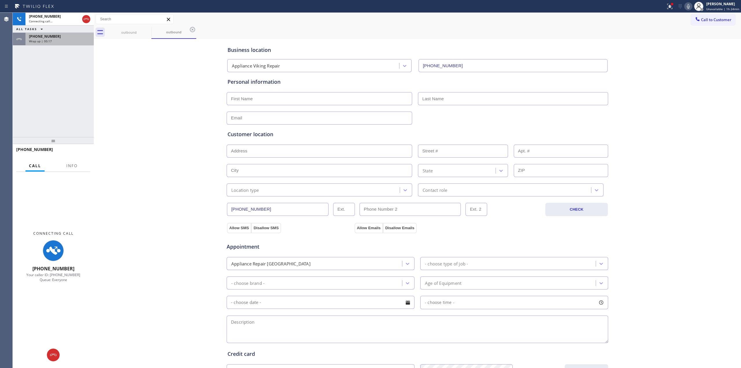
click at [70, 37] on div "[PHONE_NUMBER]" at bounding box center [59, 36] width 61 height 5
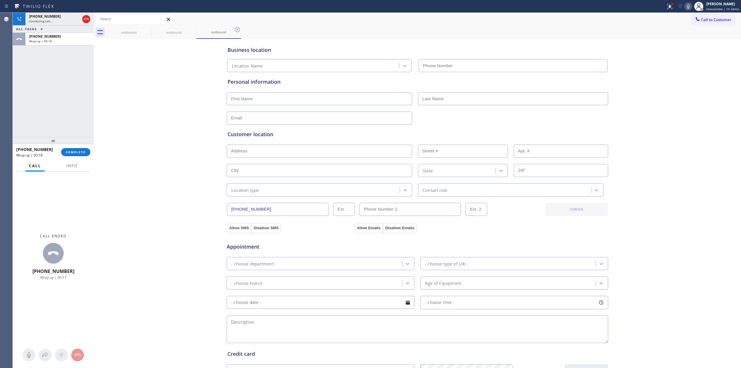
click at [94, 154] on div at bounding box center [94, 190] width 0 height 355
type input "[PHONE_NUMBER]"
click at [81, 153] on span "COMPLETE" at bounding box center [76, 152] width 20 height 4
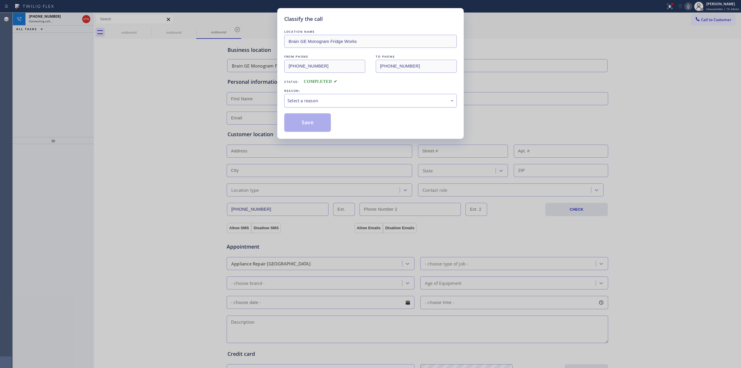
click at [350, 101] on div "Select a reason" at bounding box center [370, 100] width 166 height 7
click at [308, 119] on button "Save" at bounding box center [307, 122] width 47 height 19
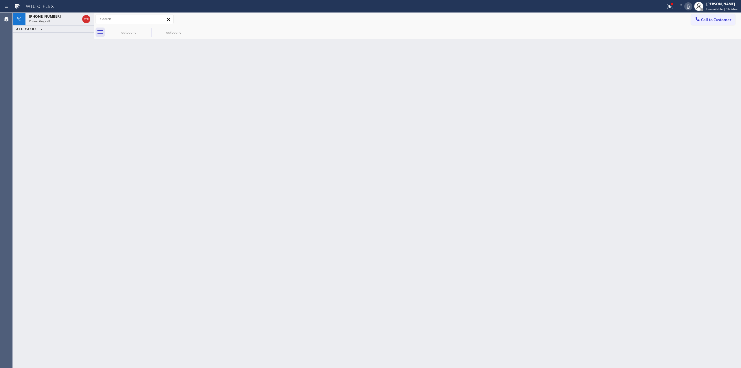
click at [662, 126] on div "Back to Dashboard Change Sender ID Customers Technicians Select a contact Outbo…" at bounding box center [417, 190] width 647 height 355
click at [134, 34] on div "outbound" at bounding box center [129, 32] width 44 height 4
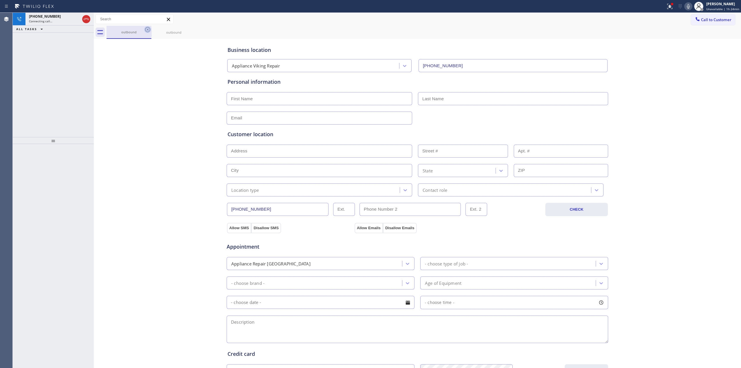
click at [151, 28] on icon at bounding box center [147, 29] width 7 height 7
click at [148, 28] on icon at bounding box center [147, 29] width 7 height 7
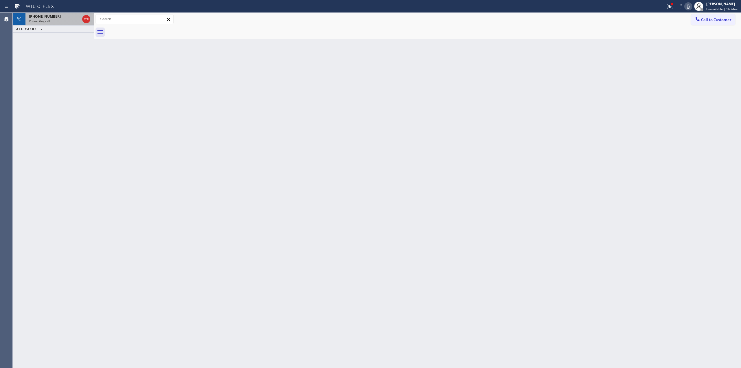
click at [61, 20] on div "Connecting call…" at bounding box center [54, 21] width 51 height 4
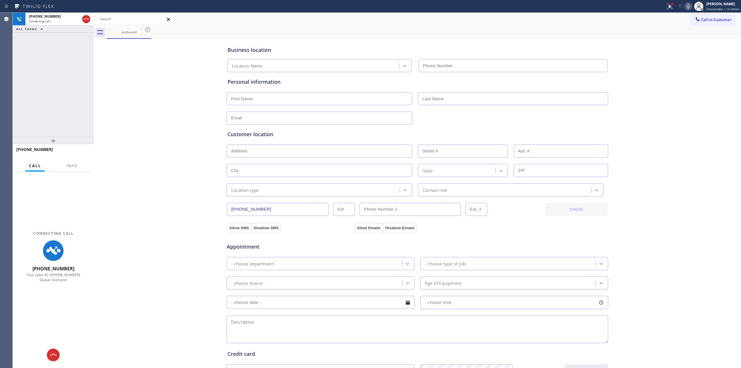
type input "[PHONE_NUMBER]"
click at [666, 171] on div "Business location Appliance Viking Repair [PHONE_NUMBER] Personal information C…" at bounding box center [417, 237] width 644 height 395
click at [548, 239] on div "Appointment" at bounding box center [417, 243] width 383 height 15
click at [687, 3] on icon at bounding box center [688, 6] width 7 height 7
click at [88, 18] on icon at bounding box center [86, 19] width 7 height 7
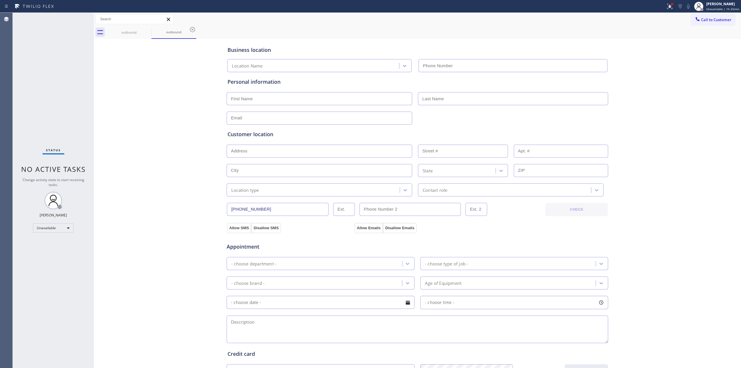
type input "[PHONE_NUMBER]"
drag, startPoint x: 631, startPoint y: 72, endPoint x: 679, endPoint y: 47, distance: 53.3
click at [642, 68] on div "Business location Appliance Viking Repair [PHONE_NUMBER] Personal information C…" at bounding box center [417, 237] width 644 height 395
click at [709, 20] on span "Call to Customer" at bounding box center [716, 19] width 30 height 5
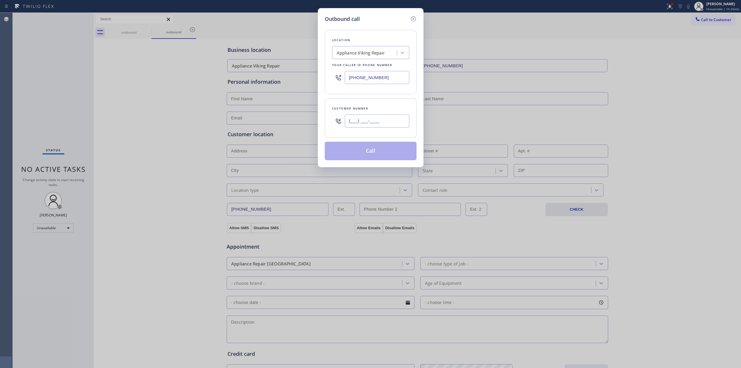
drag, startPoint x: 372, startPoint y: 117, endPoint x: 369, endPoint y: 124, distance: 7.5
click at [369, 123] on input "(___) ___-____" at bounding box center [377, 120] width 65 height 13
paste input "3073"
drag, startPoint x: 388, startPoint y: 117, endPoint x: 314, endPoint y: 119, distance: 73.8
click at [329, 122] on div "Customer number (___) ___-3073" at bounding box center [371, 117] width 92 height 39
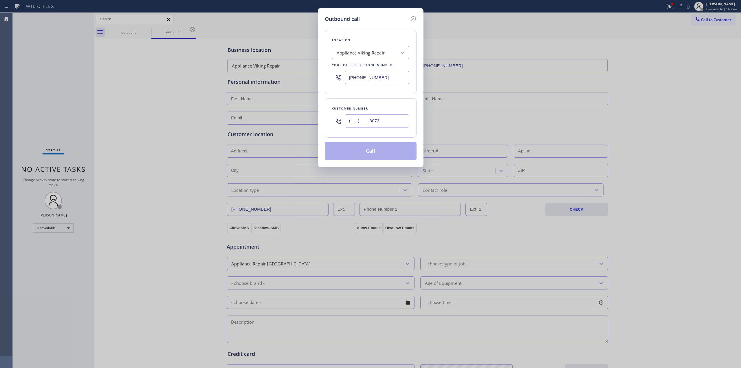
paste input "307) 374-9971"
type input "[PHONE_NUMBER]"
click at [380, 42] on div "Location" at bounding box center [370, 40] width 77 height 6
drag, startPoint x: 380, startPoint y: 50, endPoint x: 380, endPoint y: 53, distance: 3.5
click at [380, 52] on div "Appliance Viking Repair" at bounding box center [361, 52] width 48 height 7
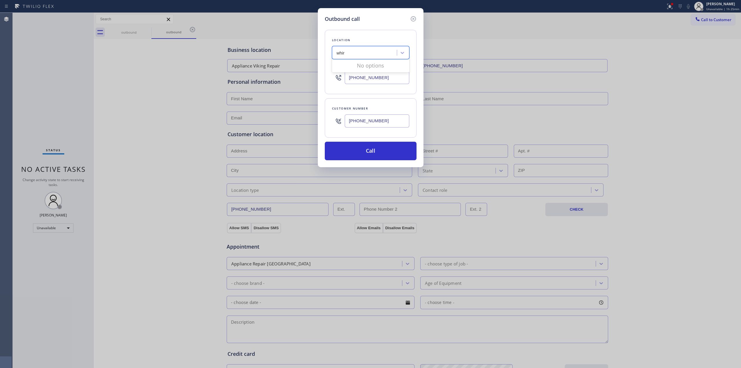
type input "whirl"
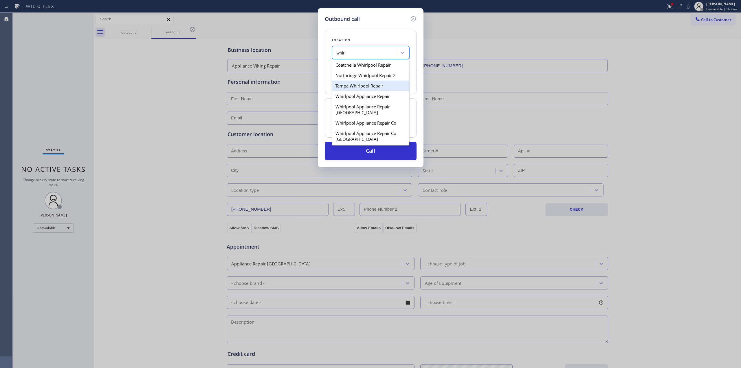
scroll to position [154, 0]
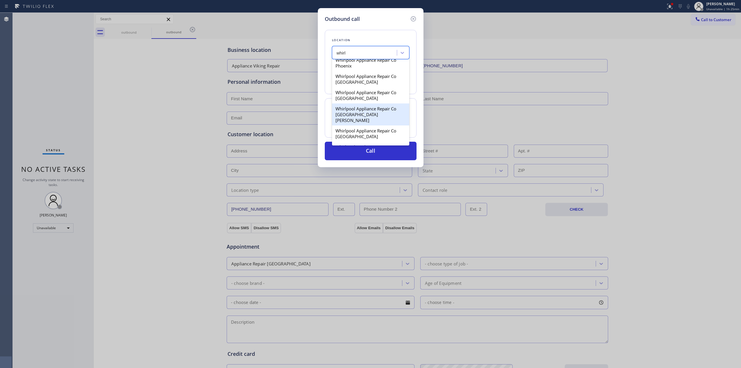
click at [348, 109] on div "Whirlpool Appliance Repair Co [GEOGRAPHIC_DATA][PERSON_NAME]" at bounding box center [370, 114] width 77 height 22
type input "[PHONE_NUMBER]"
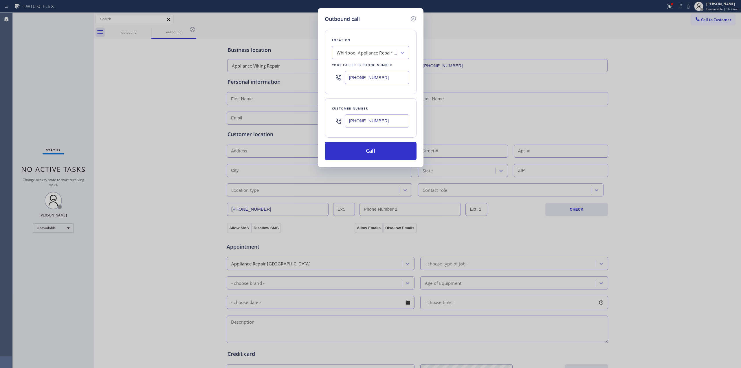
click at [380, 123] on input "[PHONE_NUMBER]" at bounding box center [377, 120] width 65 height 13
click at [372, 150] on button "Call" at bounding box center [371, 151] width 92 height 19
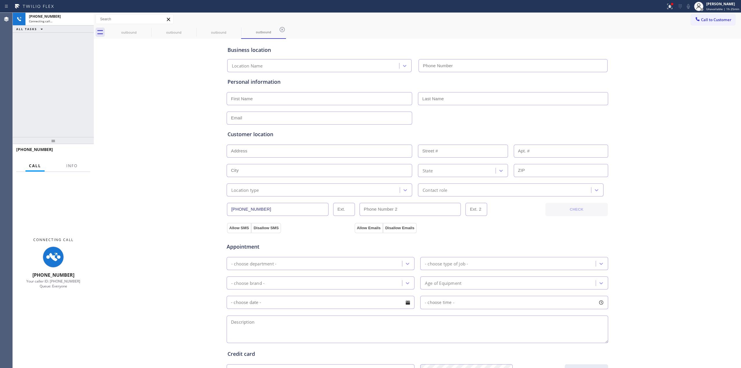
type input "[PHONE_NUMBER]"
click at [654, 64] on div "Business location Whirlpool Appliance Repair Co [GEOGRAPHIC_DATA][PERSON_NAME] …" at bounding box center [417, 237] width 644 height 395
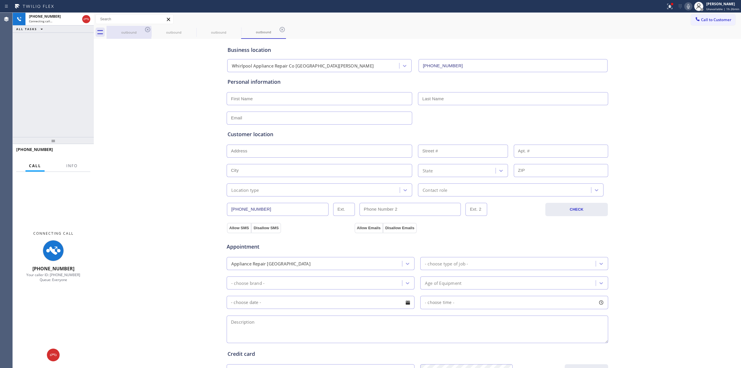
drag, startPoint x: 86, startPoint y: 18, endPoint x: 139, endPoint y: 33, distance: 55.0
click at [86, 18] on icon at bounding box center [86, 19] width 5 height 2
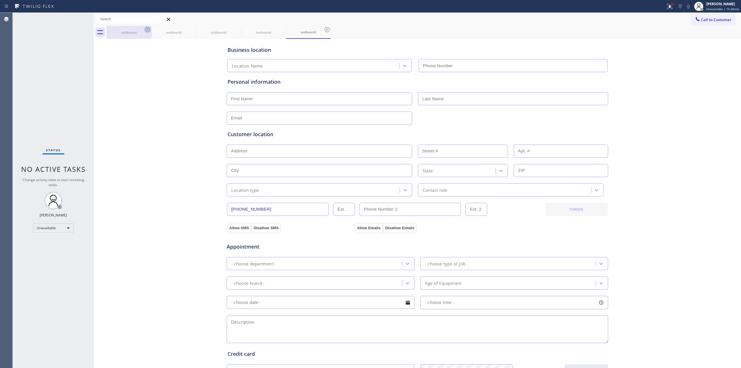
type input "[PHONE_NUMBER]"
click at [147, 29] on icon at bounding box center [147, 29] width 7 height 7
click at [0, 0] on icon at bounding box center [0, 0] width 0 height 0
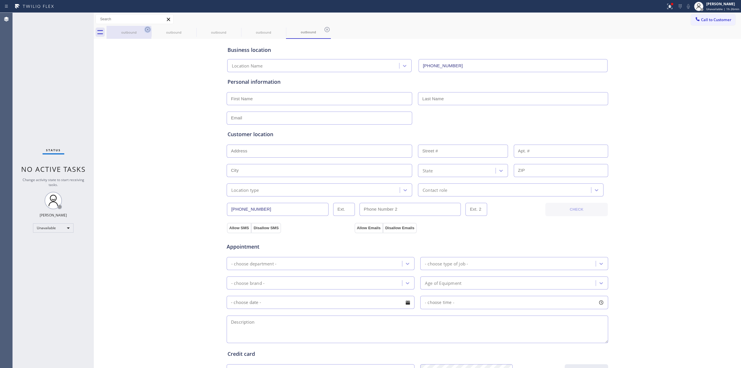
click at [324, 29] on icon at bounding box center [327, 29] width 7 height 7
click at [147, 29] on div "outbound outbound outbound outbound outbound" at bounding box center [423, 32] width 634 height 13
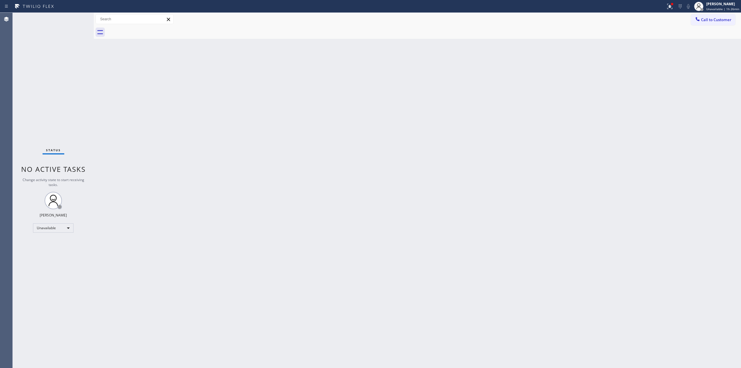
drag, startPoint x: 147, startPoint y: 29, endPoint x: 232, endPoint y: 297, distance: 280.7
click at [147, 29] on div at bounding box center [423, 32] width 634 height 13
drag, startPoint x: 719, startPoint y: 24, endPoint x: 712, endPoint y: 25, distance: 6.8
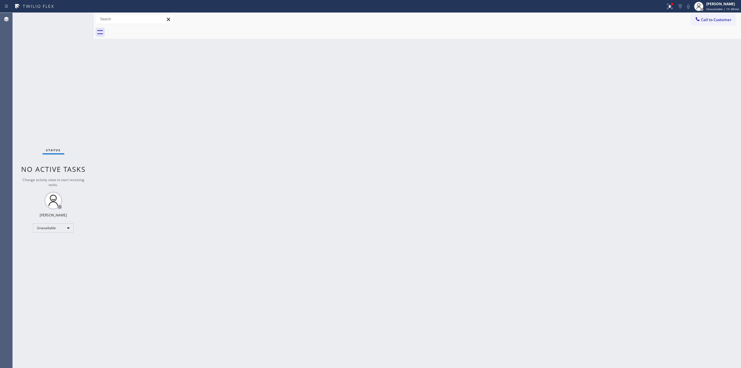
click at [718, 23] on button "Call to Customer" at bounding box center [713, 19] width 44 height 11
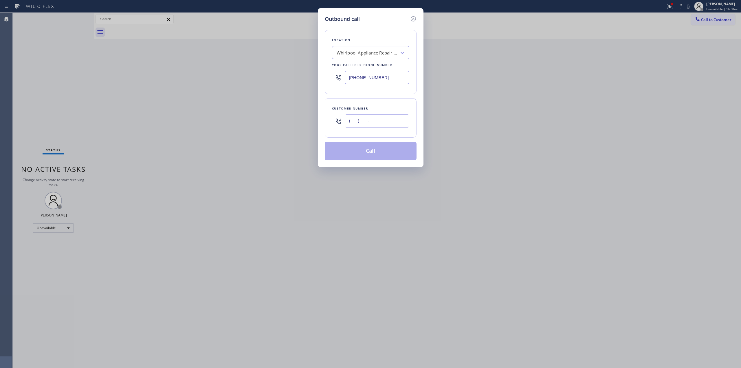
paste input "707) 378-0148"
click at [358, 123] on input "(___) ___-____" at bounding box center [377, 120] width 65 height 13
type input "[PHONE_NUMBER]"
click at [386, 48] on div "Whirlpool Appliance Repair Co [GEOGRAPHIC_DATA][PERSON_NAME]" at bounding box center [365, 53] width 63 height 10
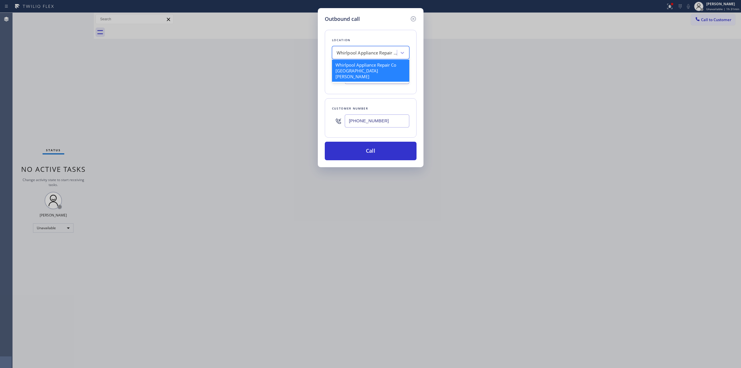
type input "v"
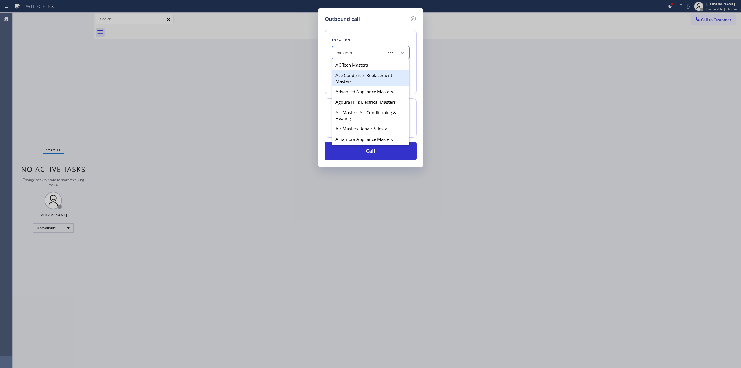
type input "masters a"
drag, startPoint x: 357, startPoint y: 90, endPoint x: 358, endPoint y: 71, distance: 19.7
click at [358, 71] on div "Air Masters Air Conditioning & Heating Heating Masters Atlanta Heating Masters …" at bounding box center [370, 101] width 77 height 87
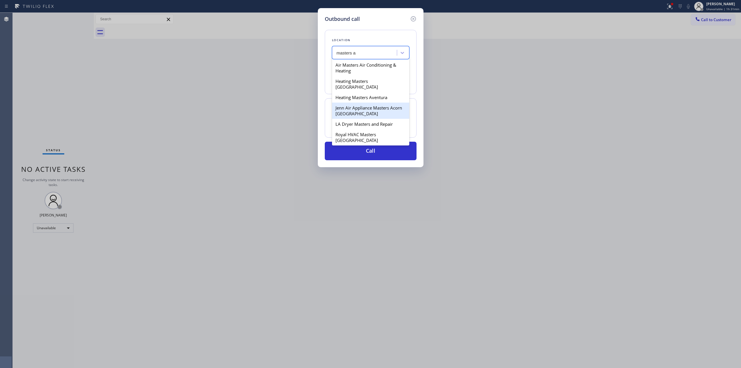
click at [352, 104] on div "Jenn Air Appliance Masters Acorn [GEOGRAPHIC_DATA]" at bounding box center [370, 110] width 77 height 16
type input "[PHONE_NUMBER]"
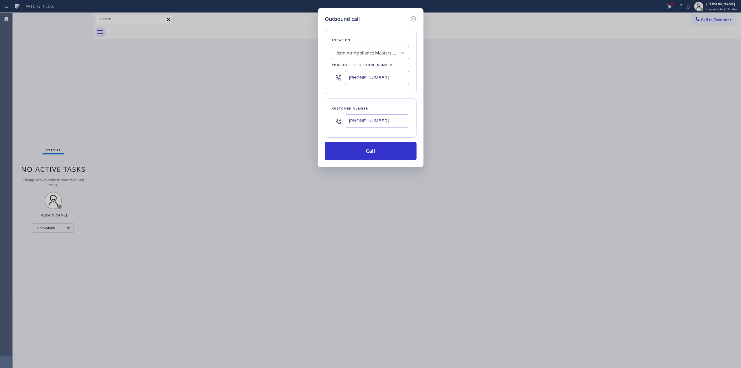
click at [323, 69] on div "Outbound call Location Jenn Air Appliance Masters [GEOGRAPHIC_DATA] View Your c…" at bounding box center [371, 87] width 106 height 159
drag, startPoint x: 399, startPoint y: 123, endPoint x: 306, endPoint y: 113, distance: 94.0
click at [306, 113] on div "Outbound call Location Jenn Air Appliance Masters [GEOGRAPHIC_DATA] View Your c…" at bounding box center [370, 184] width 741 height 368
paste input "817) 417-0326"
type input "[PHONE_NUMBER]"
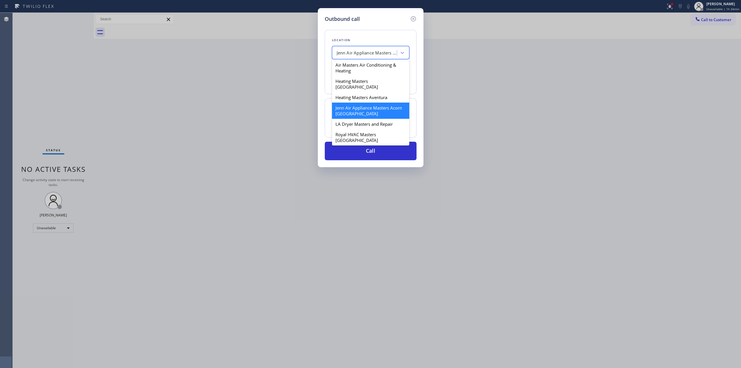
click at [373, 51] on div "Jenn Air Appliance Masters Acorn [GEOGRAPHIC_DATA]" at bounding box center [367, 52] width 61 height 7
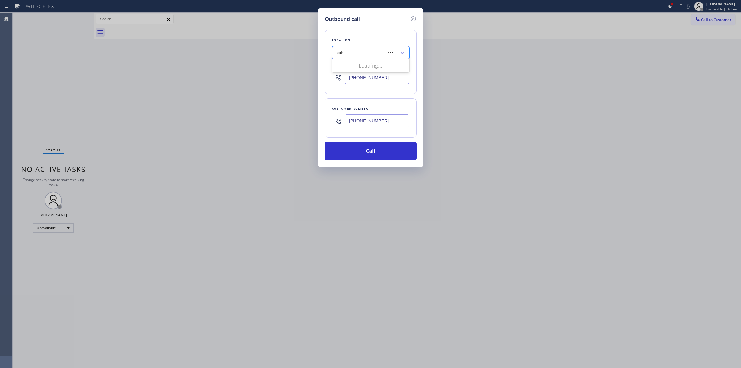
type input "subz"
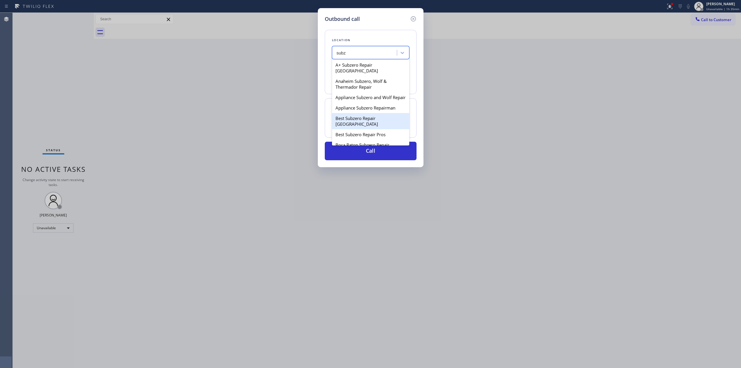
click at [381, 123] on div "Best Subzero Repair [GEOGRAPHIC_DATA]" at bounding box center [370, 121] width 77 height 16
type input "[PHONE_NUMBER]"
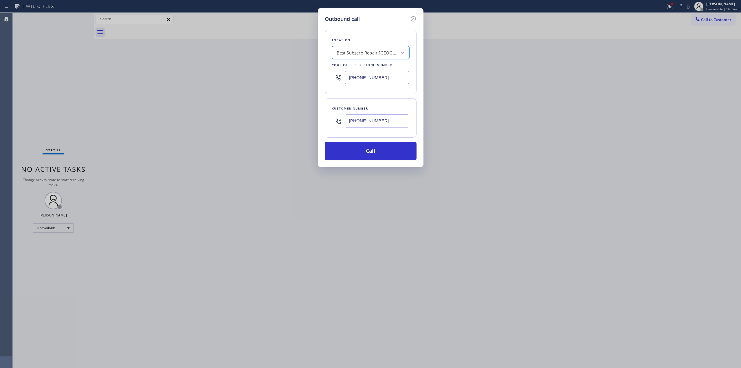
click at [380, 125] on input "[PHONE_NUMBER]" at bounding box center [377, 120] width 65 height 13
click at [370, 157] on button "Call" at bounding box center [371, 151] width 92 height 19
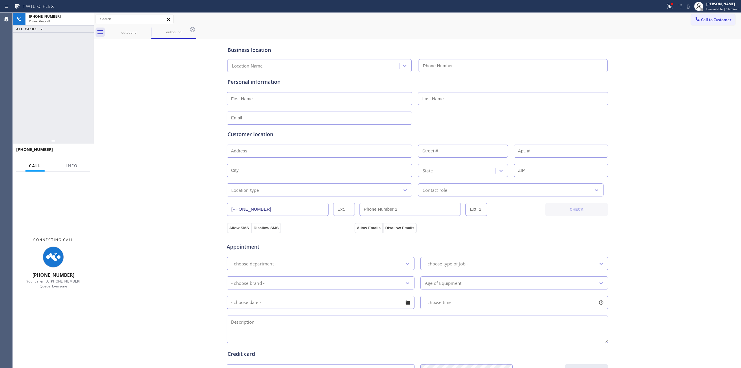
type input "[PHONE_NUMBER]"
click at [635, 68] on div "Business location Best Subzero Repair [GEOGRAPHIC_DATA] [PHONE_NUMBER] Personal…" at bounding box center [417, 237] width 644 height 395
click at [688, 9] on icon at bounding box center [688, 6] width 7 height 7
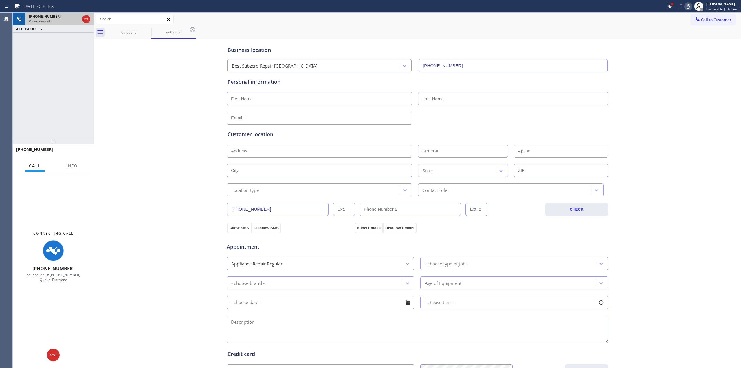
click at [56, 21] on div "Connecting call…" at bounding box center [54, 21] width 51 height 4
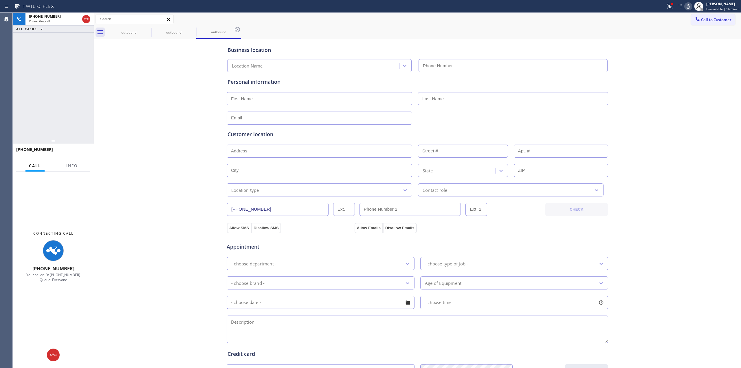
type input "[PHONE_NUMBER]"
click at [50, 354] on icon at bounding box center [53, 354] width 7 height 7
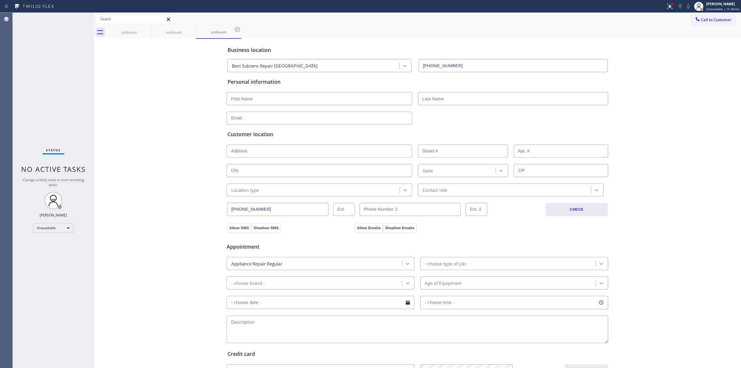
drag, startPoint x: 699, startPoint y: 19, endPoint x: 576, endPoint y: 48, distance: 127.0
click at [701, 19] on span "Call to Customer" at bounding box center [716, 19] width 30 height 5
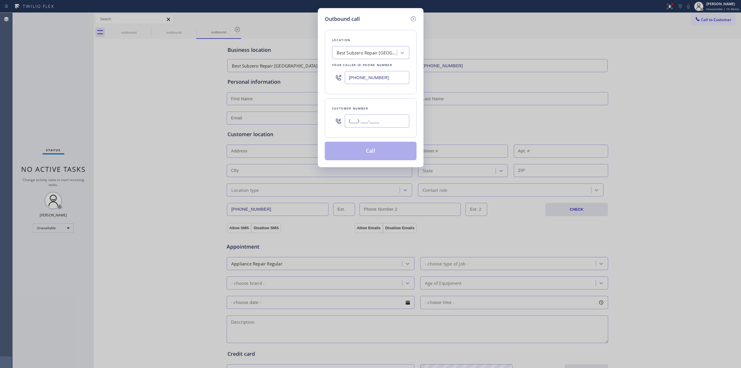
click at [388, 122] on input "(___) ___-____" at bounding box center [377, 120] width 65 height 13
paste input "817) 417-0326"
type input "[PHONE_NUMBER]"
click at [394, 157] on button "Call" at bounding box center [371, 151] width 92 height 19
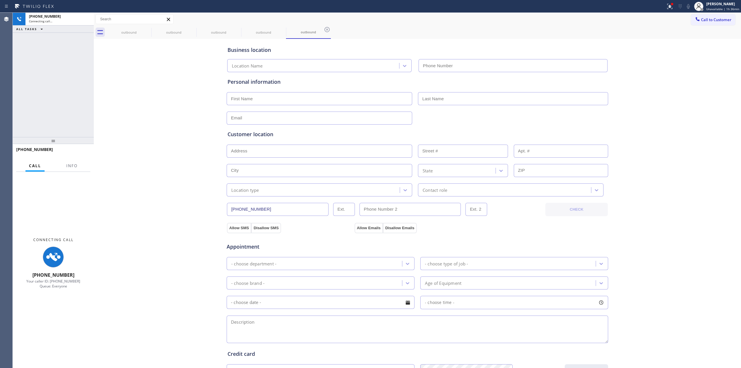
type input "[PHONE_NUMBER]"
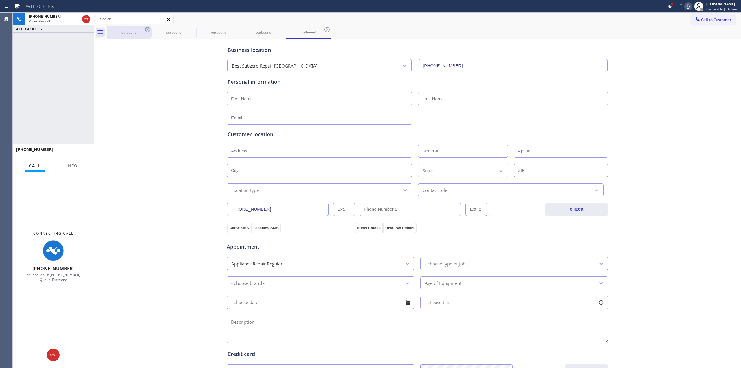
drag, startPoint x: 88, startPoint y: 17, endPoint x: 119, endPoint y: 27, distance: 32.1
click at [88, 17] on icon at bounding box center [86, 19] width 7 height 7
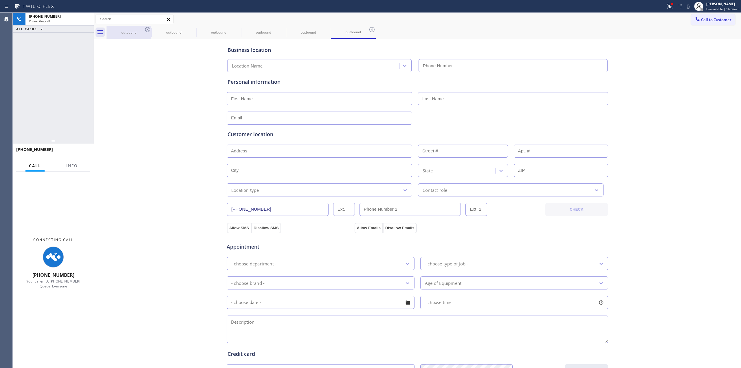
click at [119, 27] on div "outbound" at bounding box center [129, 32] width 44 height 13
click at [154, 28] on div "outbound" at bounding box center [174, 32] width 44 height 13
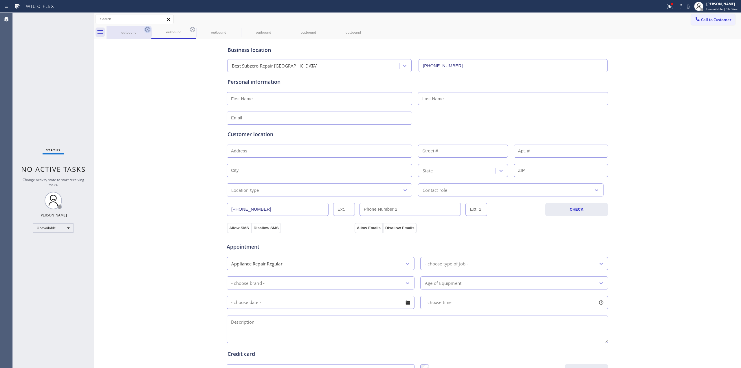
click at [148, 30] on icon at bounding box center [147, 29] width 7 height 7
click at [189, 30] on icon at bounding box center [192, 29] width 7 height 7
click at [0, 0] on icon at bounding box center [0, 0] width 0 height 0
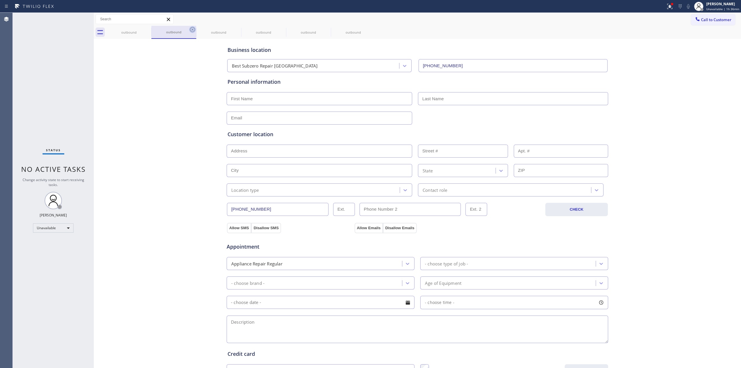
click at [0, 0] on icon at bounding box center [0, 0] width 0 height 0
click at [148, 30] on icon at bounding box center [147, 29] width 7 height 7
click at [148, 30] on div "outbound" at bounding box center [423, 32] width 634 height 13
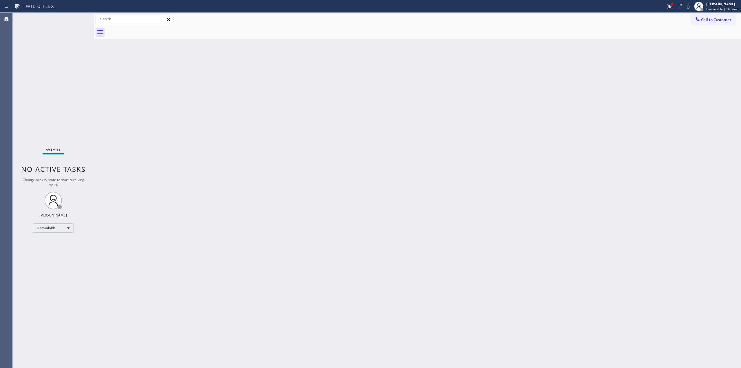
drag, startPoint x: 712, startPoint y: 20, endPoint x: 651, endPoint y: 31, distance: 62.7
click at [712, 20] on span "Call to Customer" at bounding box center [716, 19] width 30 height 5
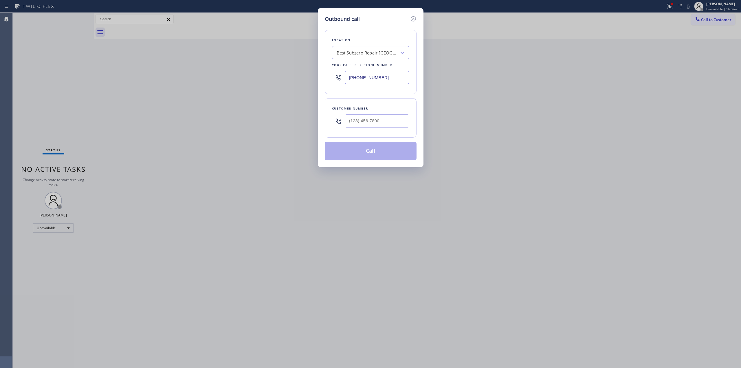
click at [393, 115] on div at bounding box center [377, 120] width 65 height 19
click at [370, 117] on input "(___) ___-____" at bounding box center [377, 120] width 65 height 13
paste input "979) 921-7766"
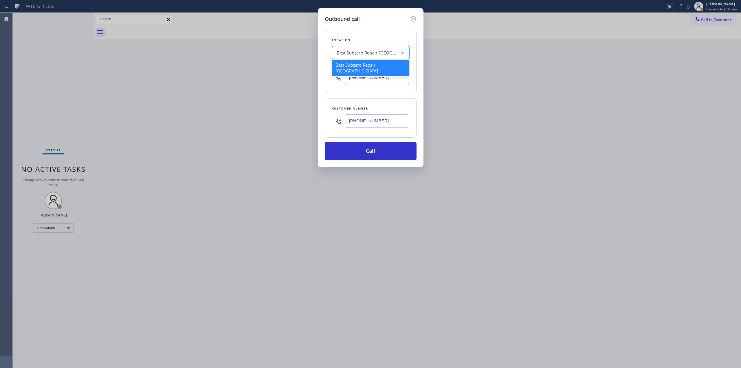
click at [377, 52] on div "Best Subzero Repair [GEOGRAPHIC_DATA]" at bounding box center [367, 52] width 61 height 7
click at [327, 126] on div "Customer number [PHONE_NUMBER]" at bounding box center [371, 117] width 92 height 39
drag, startPoint x: 392, startPoint y: 120, endPoint x: 319, endPoint y: 120, distance: 72.9
click at [326, 120] on div "Customer number [PHONE_NUMBER]" at bounding box center [371, 117] width 92 height 39
paste input "text"
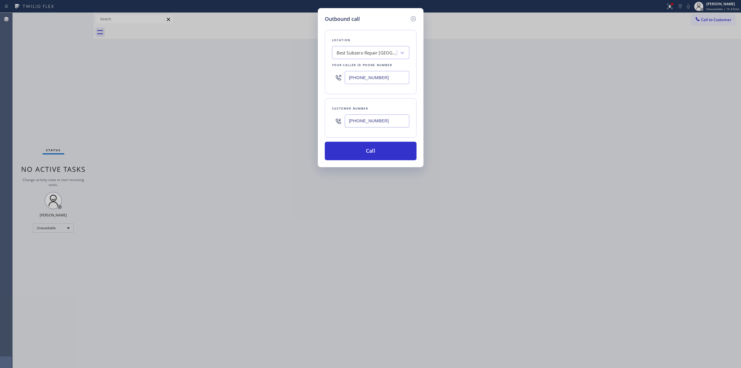
drag, startPoint x: 352, startPoint y: 122, endPoint x: 319, endPoint y: 124, distance: 33.9
click at [317, 124] on div "Outbound call Location Best Subzero Repair [GEOGRAPHIC_DATA] Your caller id pho…" at bounding box center [370, 184] width 741 height 368
click at [383, 115] on input "[PHONE_NUMBER]" at bounding box center [377, 120] width 65 height 13
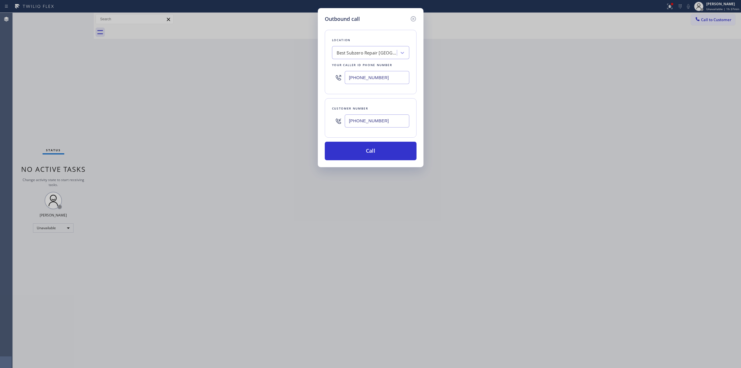
paste input "564) 201-6330"
type input "[PHONE_NUMBER]"
click at [361, 52] on div "Best Subzero Repair [GEOGRAPHIC_DATA]" at bounding box center [367, 52] width 61 height 7
type input "]o0-"
drag, startPoint x: 370, startPoint y: 48, endPoint x: 364, endPoint y: 50, distance: 7.0
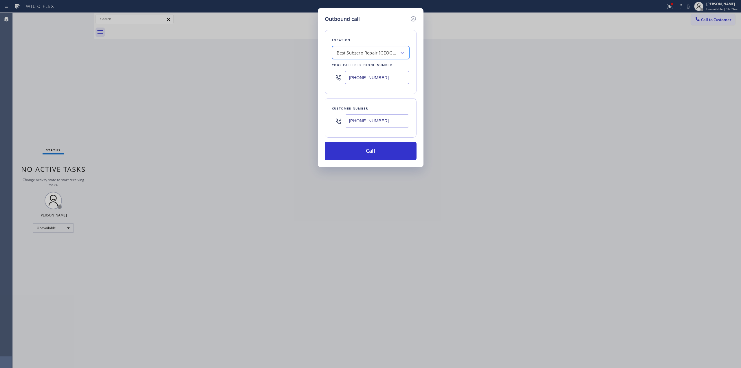
click at [364, 50] on div "Best Subzero Repair [GEOGRAPHIC_DATA]" at bounding box center [365, 53] width 63 height 10
click at [364, 50] on div "Best Subzero Repair [GEOGRAPHIC_DATA]" at bounding box center [367, 52] width 61 height 7
click at [389, 117] on input "[PHONE_NUMBER]" at bounding box center [377, 120] width 65 height 13
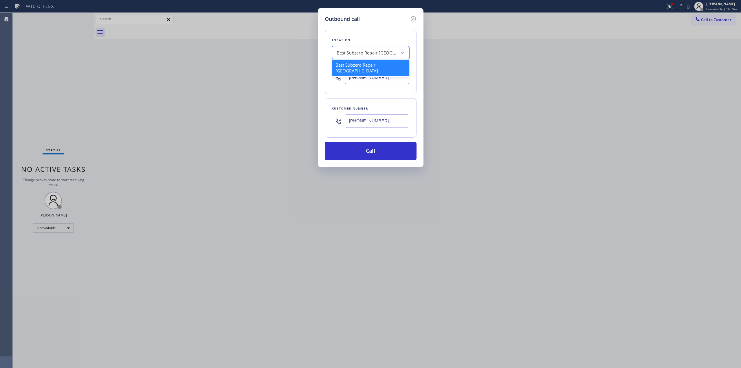
click at [389, 117] on input "[PHONE_NUMBER]" at bounding box center [377, 120] width 65 height 13
paste input "text"
click at [389, 117] on input "[PHONE_NUMBER]" at bounding box center [377, 120] width 65 height 13
type input "[PHONE_NUMBER]"
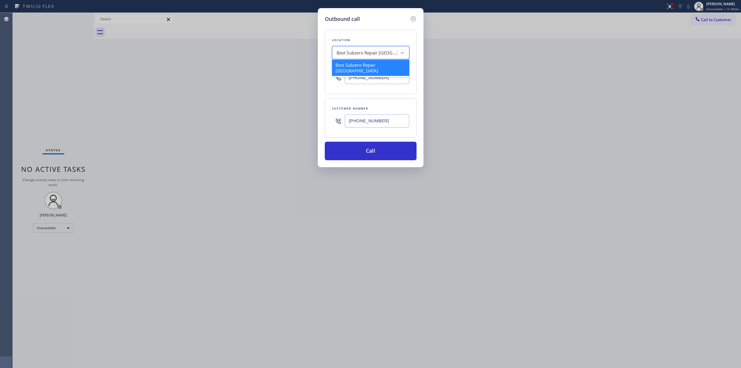
click at [371, 59] on div "Best Subzero Repair [GEOGRAPHIC_DATA]" at bounding box center [370, 52] width 77 height 13
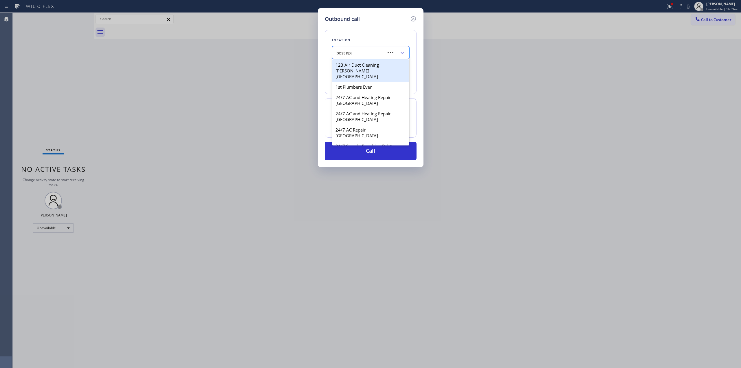
type input "best appl"
click at [361, 84] on div "Art’s Best Appliance Repair" at bounding box center [370, 81] width 77 height 10
type input "[PHONE_NUMBER]"
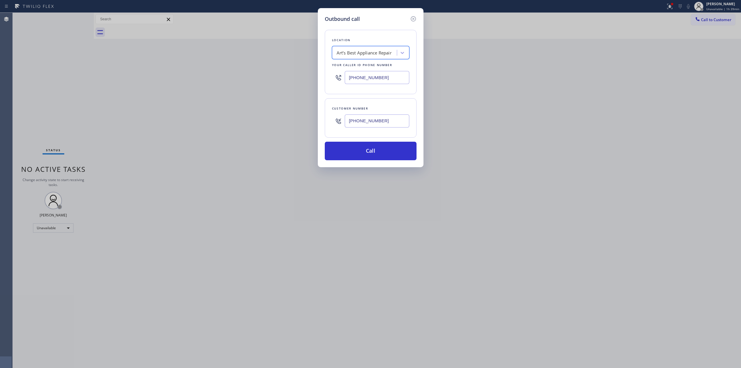
click at [373, 125] on input "[PHONE_NUMBER]" at bounding box center [377, 120] width 65 height 13
drag, startPoint x: 373, startPoint y: 125, endPoint x: 378, endPoint y: 135, distance: 10.6
click at [373, 125] on input "[PHONE_NUMBER]" at bounding box center [377, 120] width 65 height 13
drag, startPoint x: 378, startPoint y: 143, endPoint x: 386, endPoint y: 146, distance: 8.9
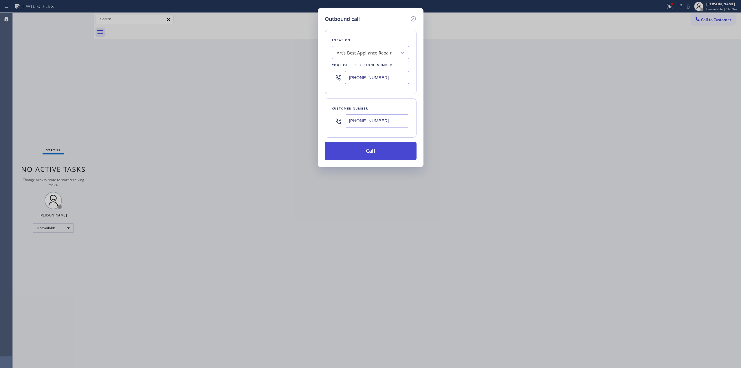
click at [378, 143] on button "Call" at bounding box center [371, 151] width 92 height 19
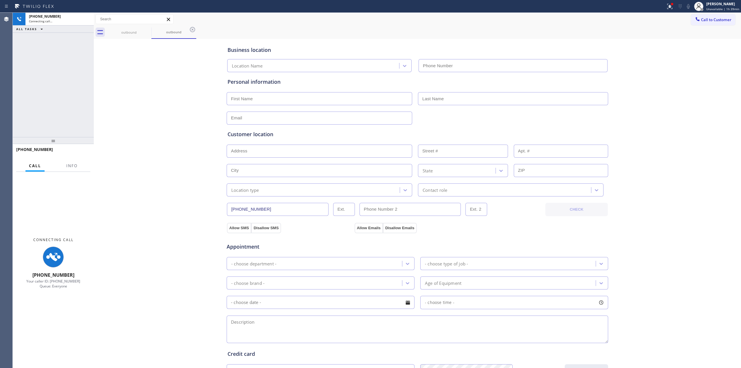
type input "[PHONE_NUMBER]"
click at [642, 89] on div "Business location Art’s Best Appliance Repair [PHONE_NUMBER] Personal informati…" at bounding box center [417, 237] width 644 height 395
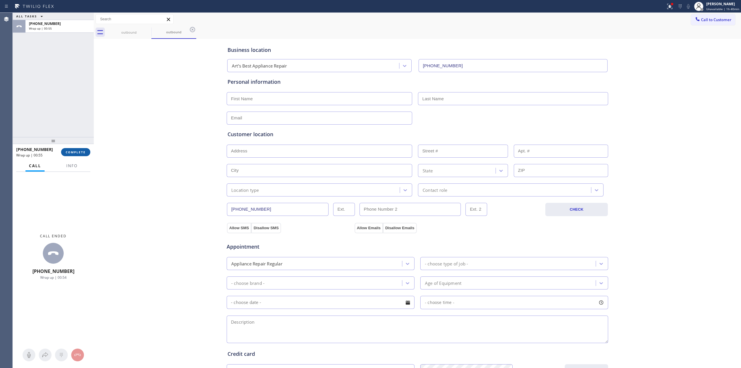
click at [81, 156] on button "COMPLETE" at bounding box center [75, 152] width 29 height 8
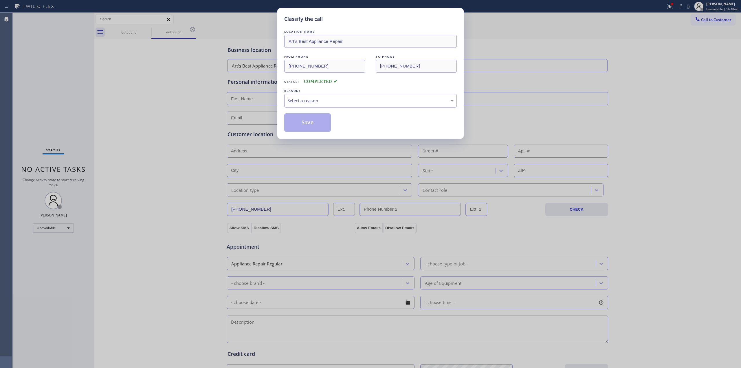
drag, startPoint x: 380, startPoint y: 102, endPoint x: 376, endPoint y: 106, distance: 5.6
click at [380, 102] on div "Select a reason" at bounding box center [370, 100] width 166 height 7
click at [314, 119] on button "Save" at bounding box center [307, 122] width 47 height 19
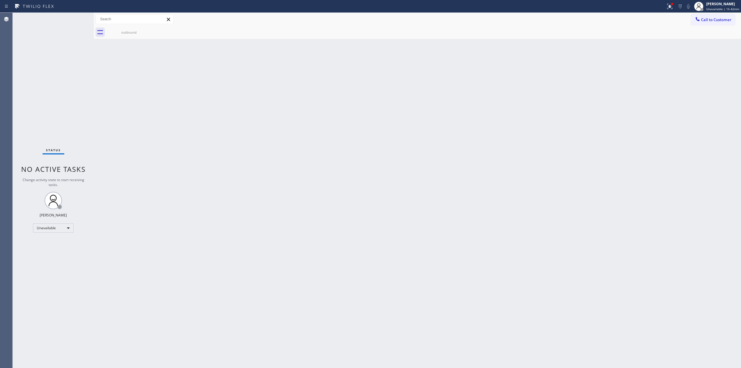
drag, startPoint x: 587, startPoint y: 141, endPoint x: 599, endPoint y: 120, distance: 24.7
click at [594, 128] on div "Back to Dashboard Change Sender ID Customers Technicians Select a contact Outbo…" at bounding box center [417, 190] width 647 height 355
click at [711, 21] on span "Call to Customer" at bounding box center [716, 19] width 30 height 5
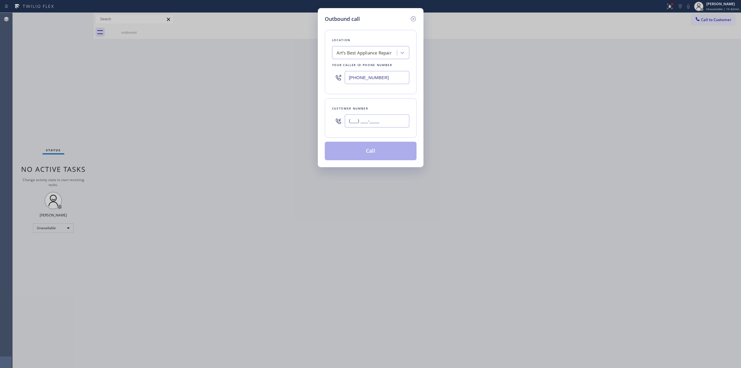
paste input "350) 999-8678"
click at [386, 122] on input "(___) ___-____" at bounding box center [377, 120] width 65 height 13
type input "[PHONE_NUMBER]"
click at [378, 57] on div "Art’s Best Appliance Repair" at bounding box center [365, 53] width 63 height 10
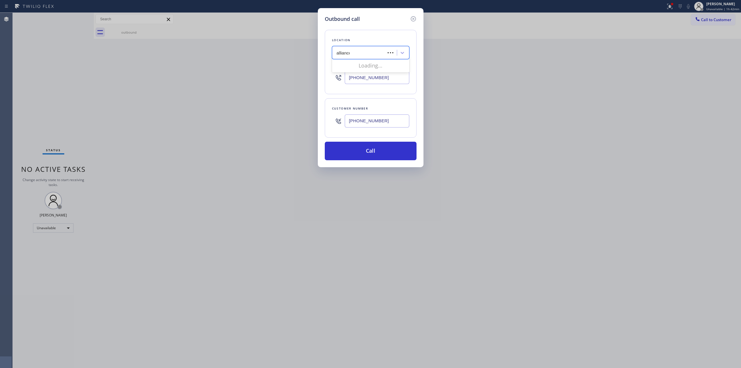
type input "alliance"
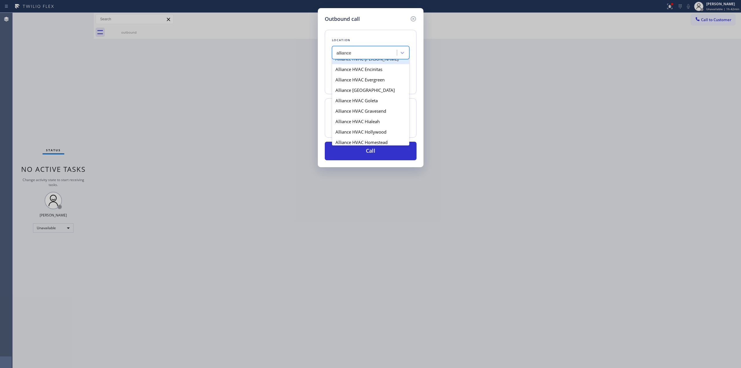
scroll to position [424, 0]
click at [348, 193] on div "Alliance HVAC Millbrae" at bounding box center [370, 198] width 77 height 10
type input "[PHONE_NUMBER]"
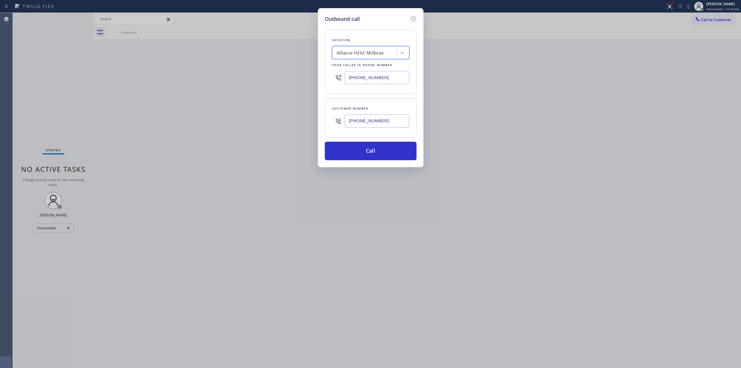
click at [369, 120] on input "[PHONE_NUMBER]" at bounding box center [377, 120] width 65 height 13
click at [369, 156] on button "Call" at bounding box center [371, 151] width 92 height 19
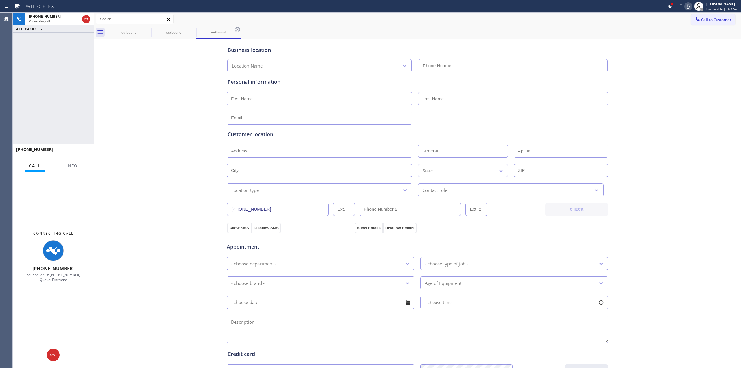
click at [693, 61] on div "Business location Location Name Personal information Customer location >> ADD N…" at bounding box center [417, 237] width 644 height 395
type input "[PHONE_NUMBER]"
click at [688, 5] on icon at bounding box center [688, 6] width 7 height 7
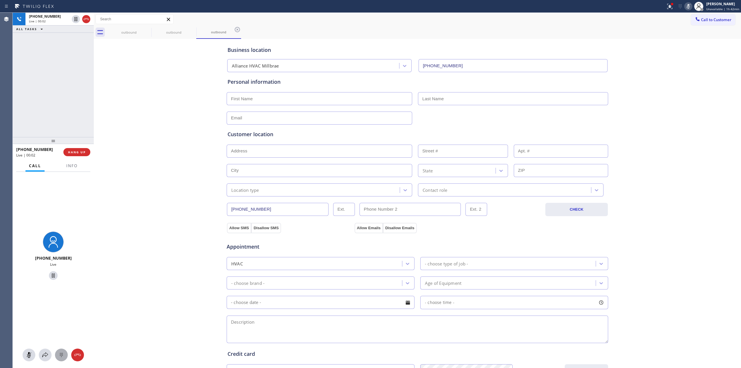
drag, startPoint x: 62, startPoint y: 353, endPoint x: 82, endPoint y: 346, distance: 22.0
click at [63, 353] on icon at bounding box center [61, 354] width 7 height 7
click at [707, 17] on span "Call to Customer" at bounding box center [716, 19] width 30 height 5
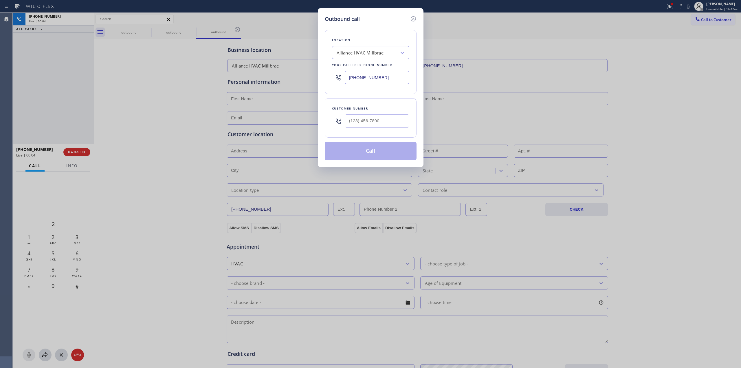
drag, startPoint x: 368, startPoint y: 135, endPoint x: 370, endPoint y: 131, distance: 4.0
click at [368, 135] on div "Customer number" at bounding box center [371, 117] width 92 height 39
paste input "350"
click at [373, 125] on input "(___) ___-____" at bounding box center [377, 120] width 65 height 13
drag, startPoint x: 398, startPoint y: 118, endPoint x: 323, endPoint y: 121, distance: 75.6
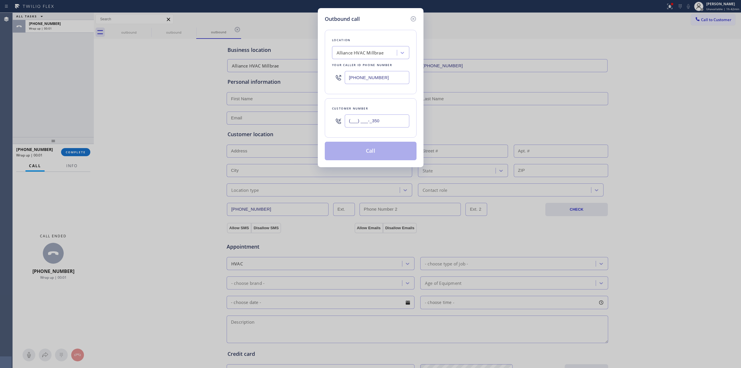
click at [324, 121] on div "Outbound call Location Alliance HVAC Millbrae Your caller id phone number [PHON…" at bounding box center [371, 87] width 106 height 159
paste input "350) 999-8678"
type input "[PHONE_NUMBER]"
click at [382, 152] on button "Call" at bounding box center [371, 151] width 92 height 19
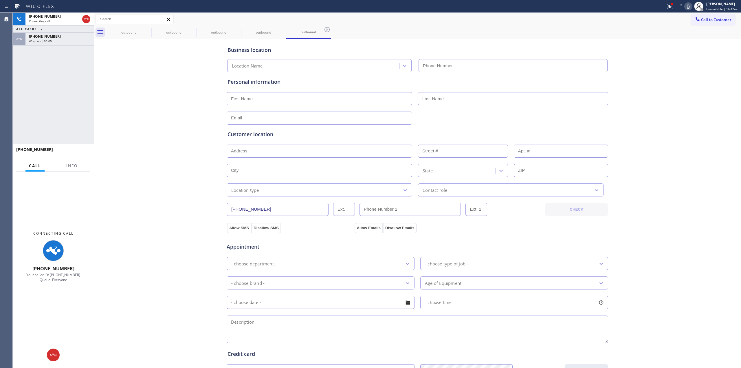
type input "[PHONE_NUMBER]"
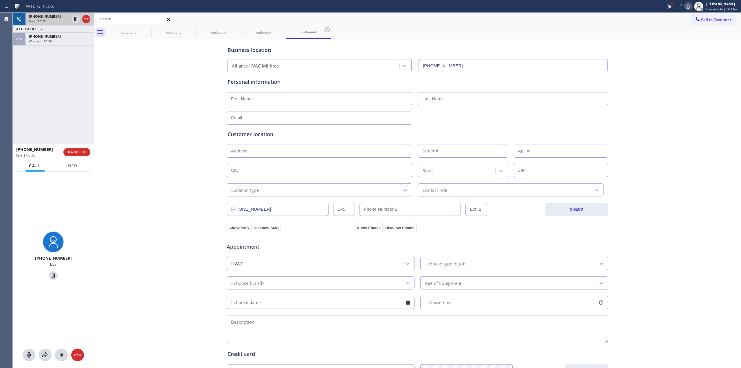
click at [48, 19] on div "Live | 00:25" at bounding box center [49, 21] width 41 height 4
type input "[PHONE_NUMBER]"
click at [59, 354] on icon at bounding box center [61, 354] width 7 height 7
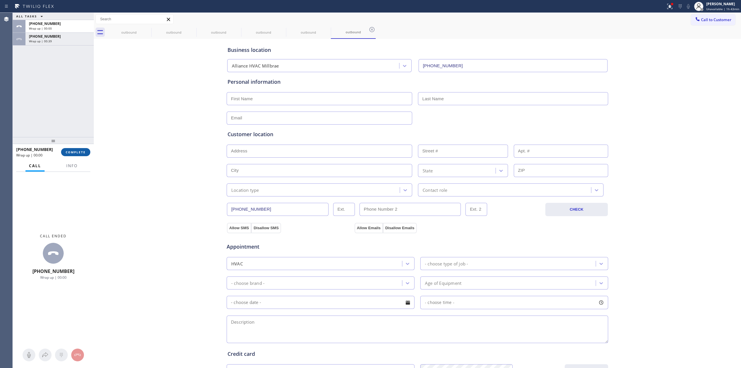
click at [77, 149] on button "COMPLETE" at bounding box center [75, 152] width 29 height 8
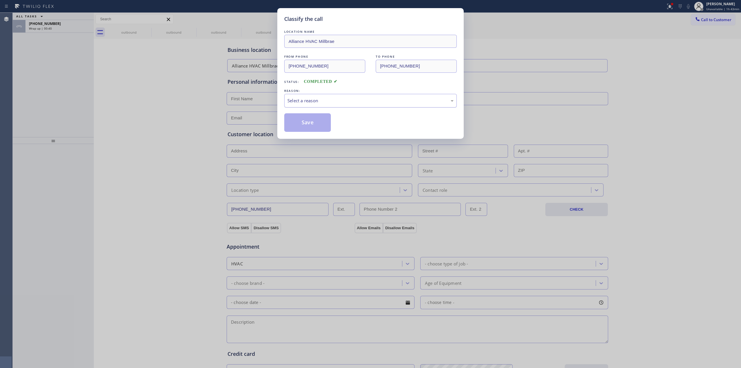
click at [338, 100] on div "Select a reason" at bounding box center [370, 100] width 166 height 7
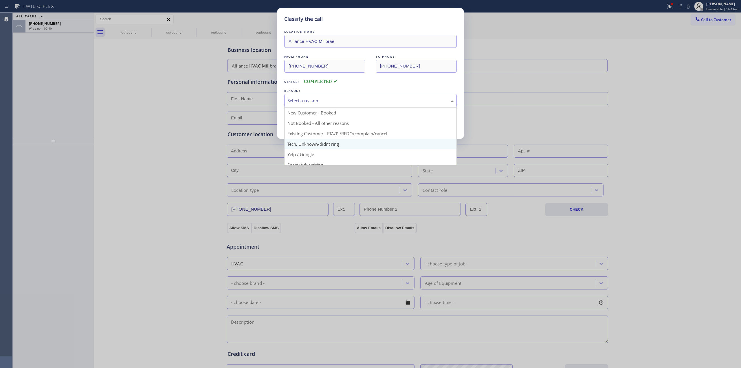
drag, startPoint x: 326, startPoint y: 142, endPoint x: 316, endPoint y: 123, distance: 21.4
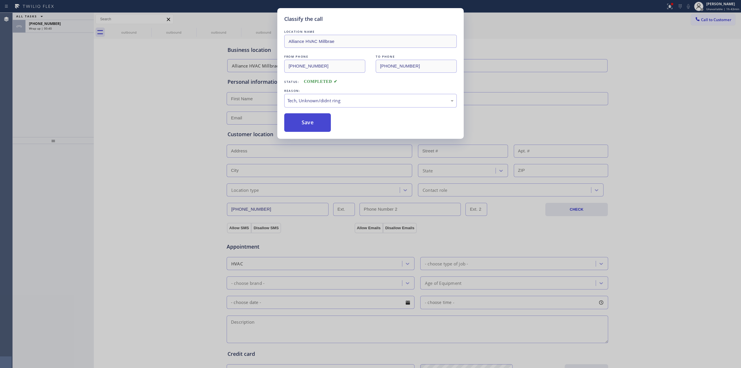
click at [315, 121] on button "Save" at bounding box center [307, 122] width 47 height 19
click at [54, 28] on div "Classify the call LOCATION NAME Alliance HVAC Millbrae FROM PHONE [PHONE_NUMBER…" at bounding box center [370, 184] width 741 height 368
click at [54, 28] on div "Wrap up | 00:42" at bounding box center [59, 28] width 61 height 4
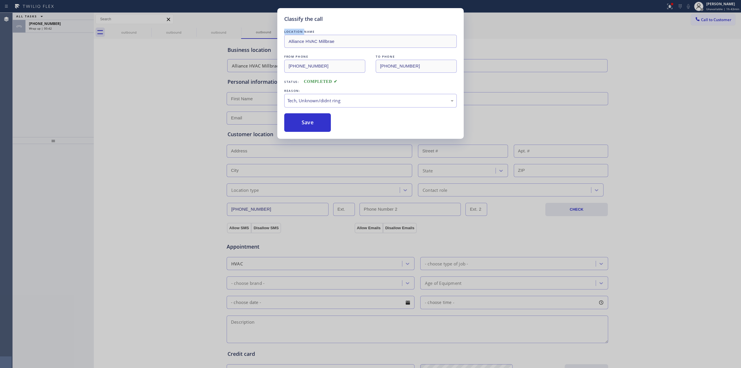
click at [54, 28] on div "Wrap up | 00:42" at bounding box center [59, 28] width 61 height 4
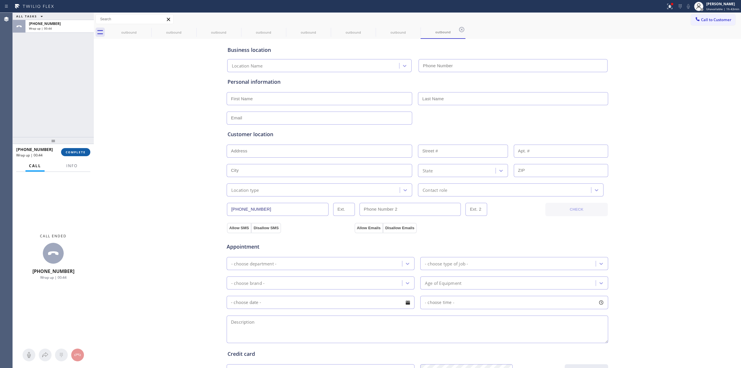
type input "[PHONE_NUMBER]"
click at [80, 154] on button "COMPLETE" at bounding box center [75, 152] width 29 height 8
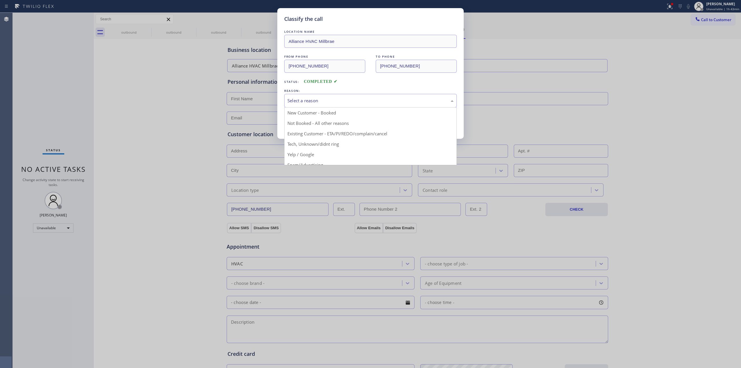
click at [304, 103] on div "Select a reason" at bounding box center [370, 100] width 166 height 7
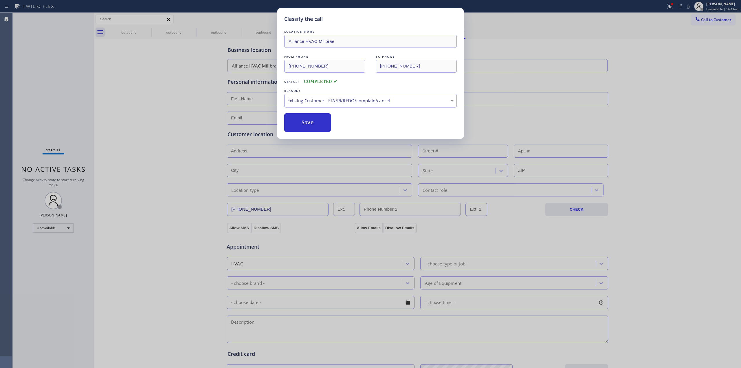
drag, startPoint x: 308, startPoint y: 138, endPoint x: 312, endPoint y: 111, distance: 27.4
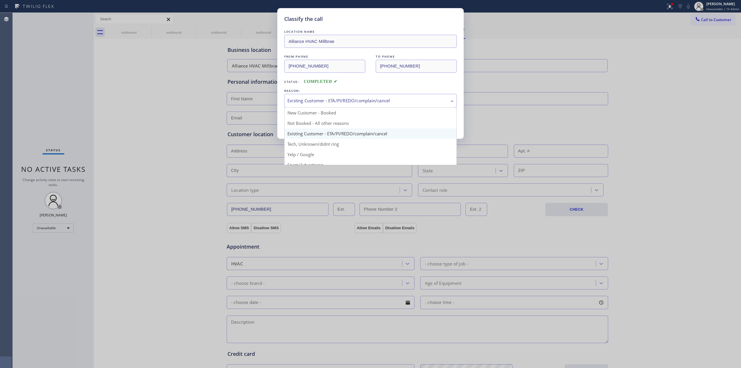
click at [322, 94] on div "Existing Customer - ETA/PI/REDO/complain/cancel" at bounding box center [370, 101] width 172 height 14
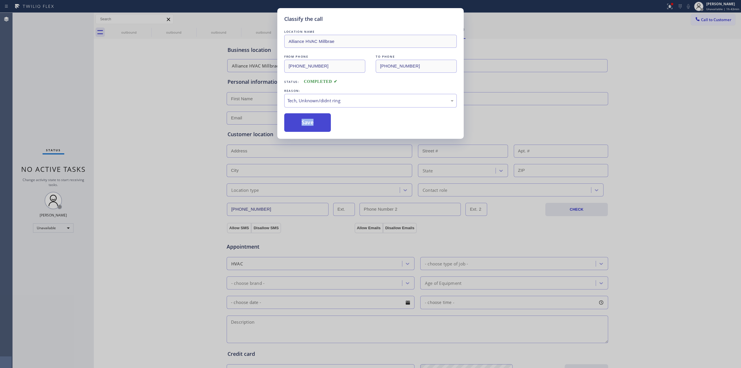
click at [319, 126] on button "Save" at bounding box center [307, 122] width 47 height 19
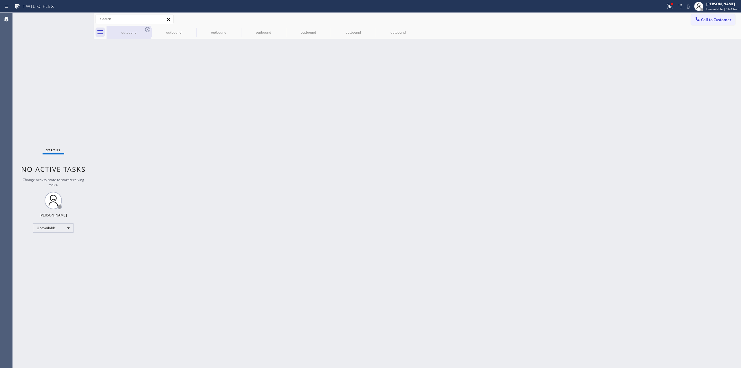
drag, startPoint x: 141, startPoint y: 32, endPoint x: 146, endPoint y: 30, distance: 5.5
click at [141, 32] on div "outbound" at bounding box center [129, 32] width 44 height 4
click at [0, 0] on icon at bounding box center [0, 0] width 0 height 0
click at [189, 30] on icon at bounding box center [192, 29] width 7 height 7
click at [0, 0] on icon at bounding box center [0, 0] width 0 height 0
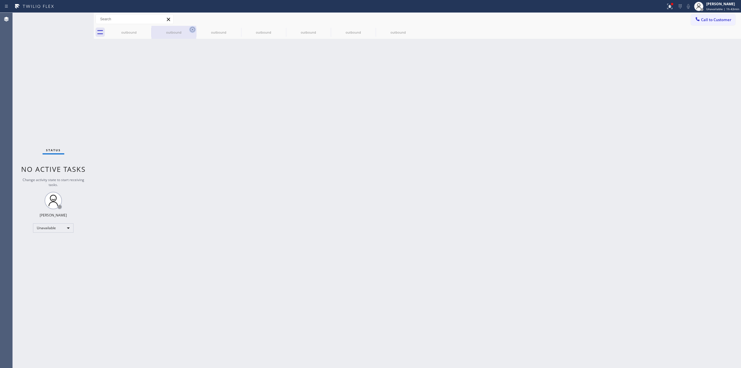
click at [0, 0] on icon at bounding box center [0, 0] width 0 height 0
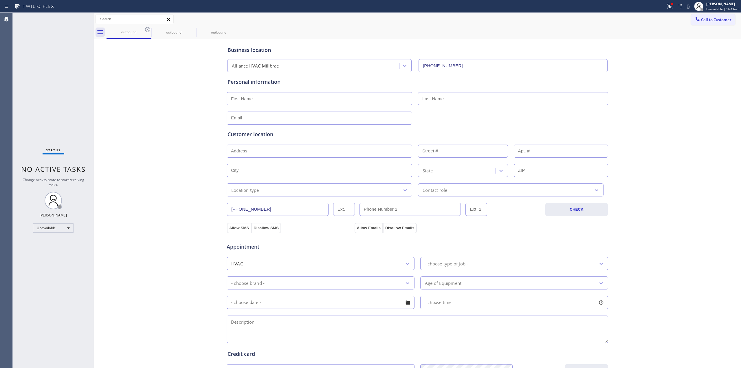
click at [146, 30] on icon at bounding box center [147, 29] width 7 height 7
click at [0, 0] on icon at bounding box center [0, 0] width 0 height 0
click at [146, 30] on div "outbound outbound outbound" at bounding box center [423, 32] width 634 height 13
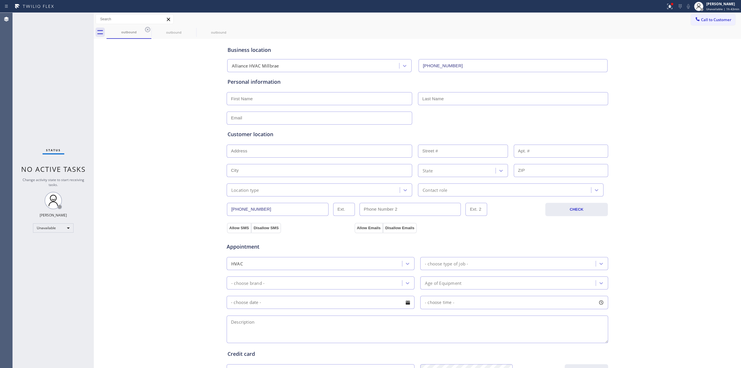
click at [146, 30] on div "outbound outbound outbound" at bounding box center [423, 32] width 634 height 13
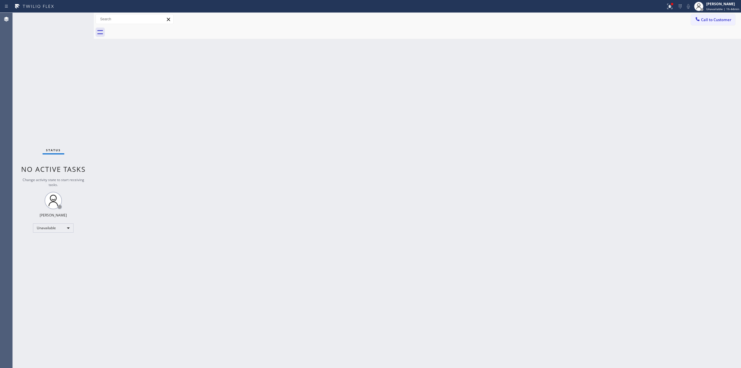
drag, startPoint x: 0, startPoint y: 32, endPoint x: 0, endPoint y: 40, distance: 8.1
drag, startPoint x: 0, startPoint y: 40, endPoint x: 223, endPoint y: 133, distance: 242.2
click at [223, 133] on div "Back to Dashboard Change Sender ID Customers Technicians Select a contact Outbo…" at bounding box center [417, 190] width 647 height 355
click at [705, 19] on span "Call to Customer" at bounding box center [716, 19] width 30 height 5
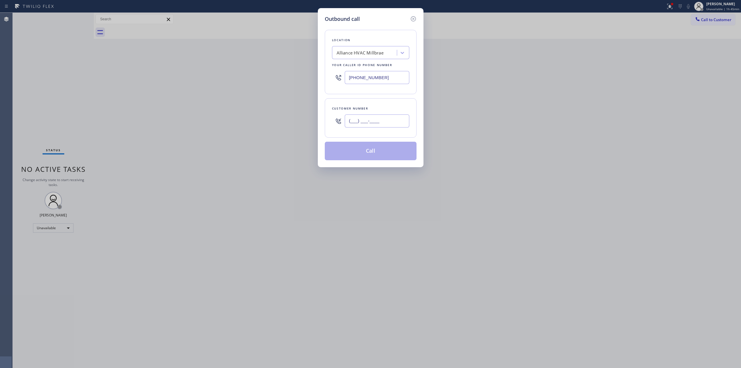
paste input "628) 226-2194"
click at [381, 122] on input "(___) ___-____" at bounding box center [377, 120] width 65 height 13
type input "[PHONE_NUMBER]"
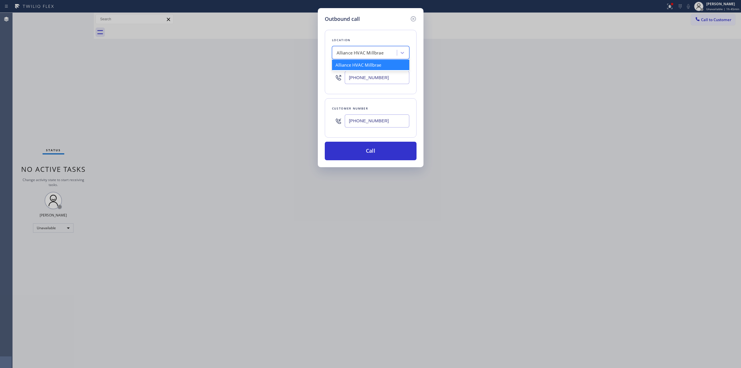
click at [380, 55] on div "Alliance HVAC Millbrae" at bounding box center [360, 52] width 47 height 7
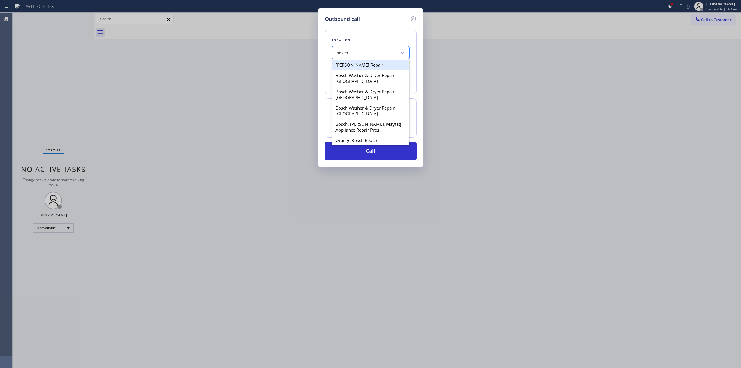
click at [344, 68] on div "[PERSON_NAME] Repair" at bounding box center [370, 65] width 77 height 10
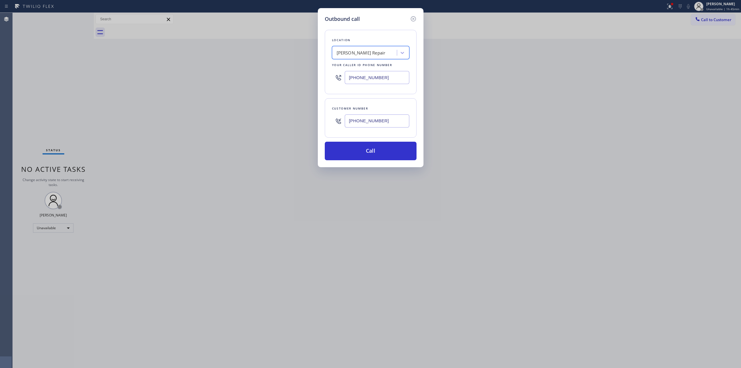
click at [388, 125] on input "[PHONE_NUMBER]" at bounding box center [377, 120] width 65 height 13
click at [379, 148] on button "Call" at bounding box center [371, 151] width 92 height 19
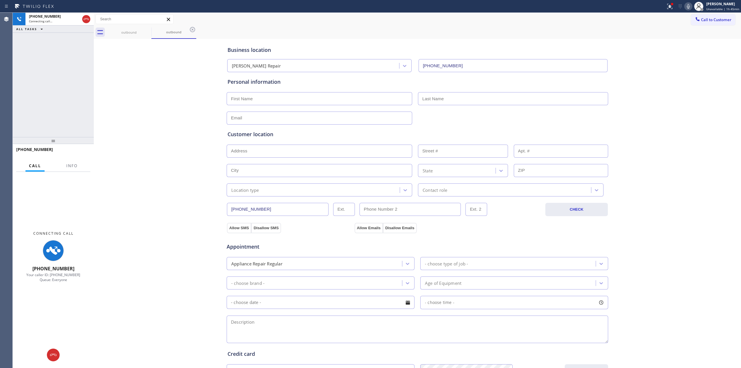
click at [682, 80] on div "Business location [PERSON_NAME] Repair [PHONE_NUMBER] Personal information Cust…" at bounding box center [417, 237] width 644 height 395
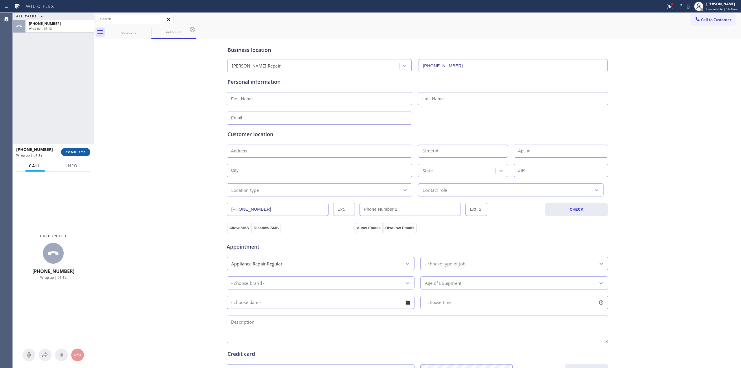
click at [70, 149] on button "COMPLETE" at bounding box center [75, 152] width 29 height 8
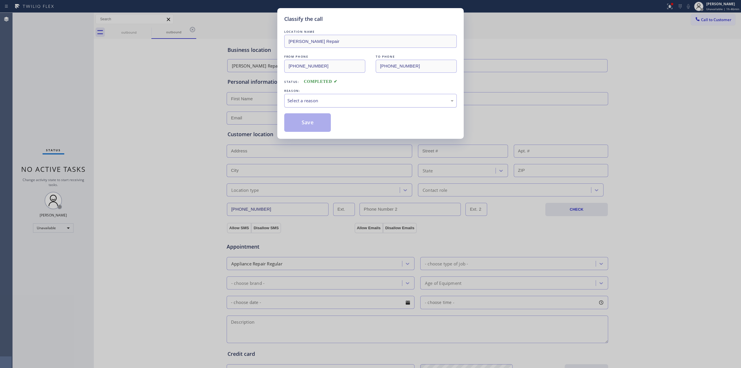
click at [368, 102] on div "Select a reason" at bounding box center [370, 100] width 166 height 7
drag, startPoint x: 315, startPoint y: 125, endPoint x: 519, endPoint y: 207, distance: 219.9
click at [314, 124] on button "Save" at bounding box center [307, 122] width 47 height 19
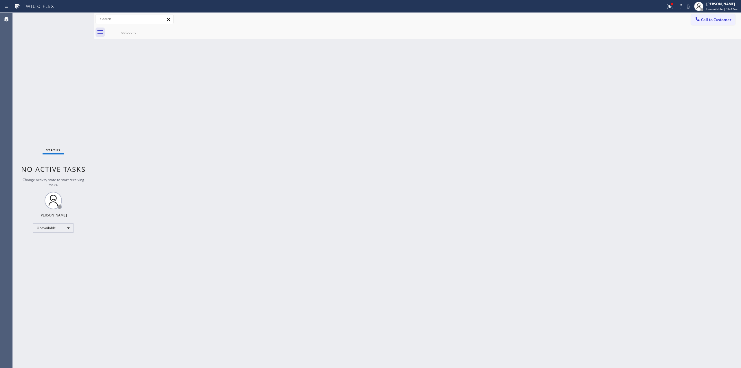
click at [605, 84] on div "Back to Dashboard Change Sender ID Customers Technicians Select a contact Outbo…" at bounding box center [417, 190] width 647 height 355
click at [704, 20] on span "Call to Customer" at bounding box center [716, 19] width 30 height 5
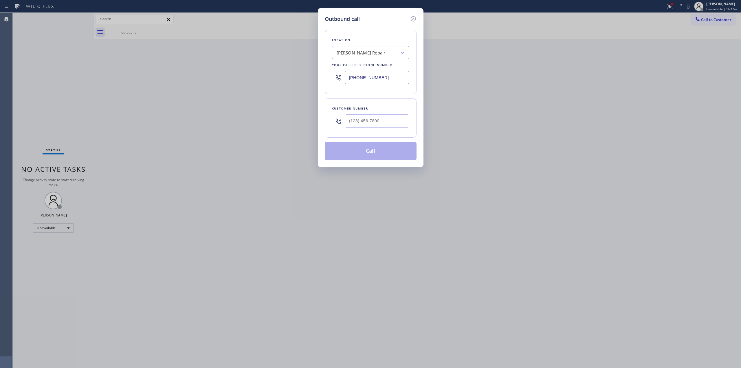
drag, startPoint x: 385, startPoint y: 129, endPoint x: 383, endPoint y: 117, distance: 11.3
click at [384, 124] on div at bounding box center [377, 120] width 65 height 19
click at [383, 117] on input "(___) ___-____" at bounding box center [377, 120] width 65 height 13
paste input "551) 372-0603"
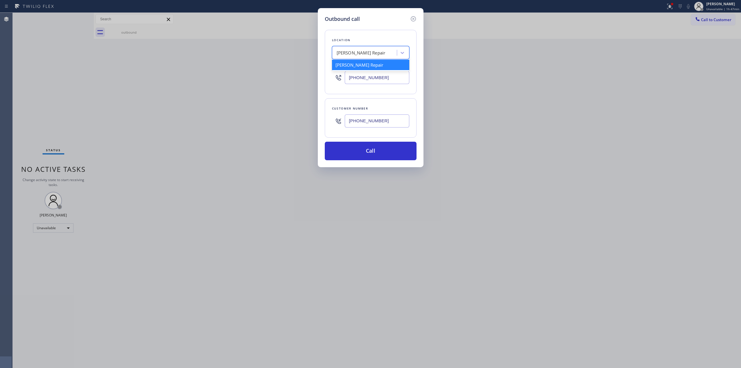
click at [378, 58] on div "[PERSON_NAME] Repair" at bounding box center [370, 52] width 77 height 13
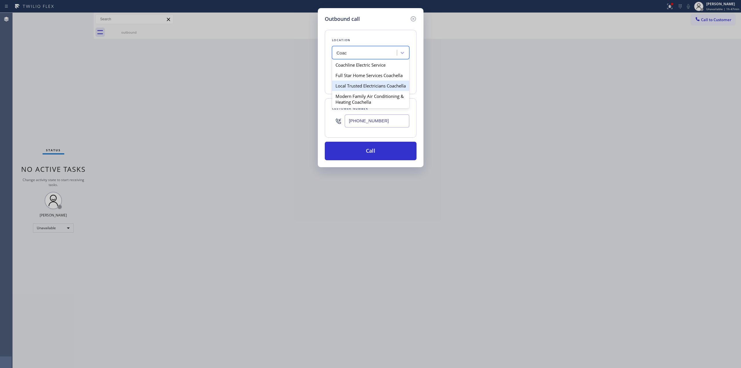
click at [350, 86] on div "Local Trusted Electricians Coachella" at bounding box center [370, 85] width 77 height 10
click at [383, 117] on input "[PHONE_NUMBER]" at bounding box center [377, 120] width 65 height 13
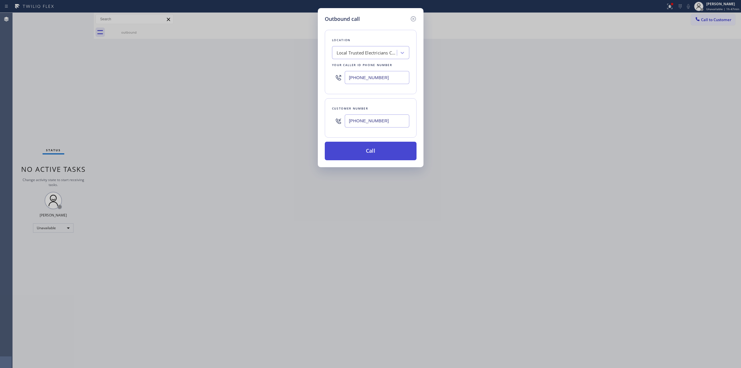
click at [376, 144] on button "Call" at bounding box center [371, 151] width 92 height 19
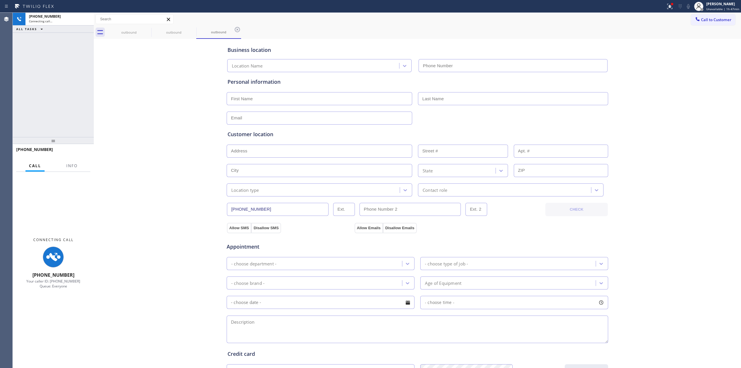
click at [617, 90] on div "Business location Location Name Personal information Customer location >> ADD N…" at bounding box center [417, 237] width 644 height 395
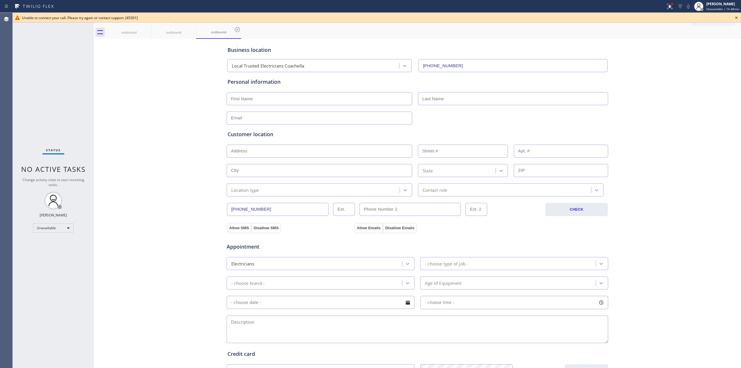
drag, startPoint x: 736, startPoint y: 18, endPoint x: 703, endPoint y: 21, distance: 33.2
click at [731, 19] on div "Unable to connect your call. Please try again or contact support. [45301]" at bounding box center [377, 18] width 728 height 10
click at [699, 21] on div "Unable to connect your call. Please try again or contact support. [45301]" at bounding box center [377, 18] width 728 height 10
click at [738, 16] on icon at bounding box center [736, 17] width 7 height 7
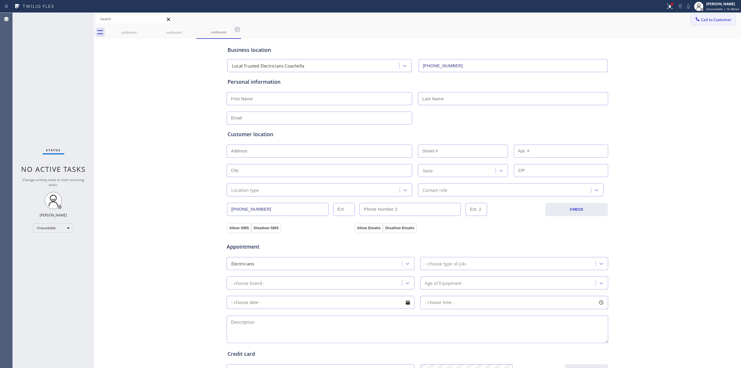
drag, startPoint x: 698, startPoint y: 20, endPoint x: 572, endPoint y: 68, distance: 135.2
click at [701, 20] on span "Call to Customer" at bounding box center [716, 19] width 30 height 5
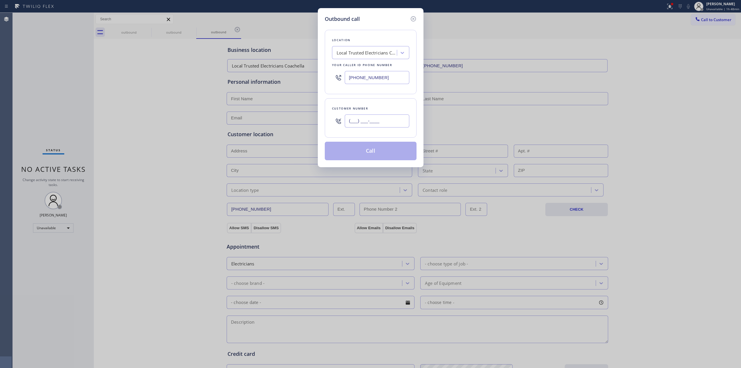
paste input "218) 218-8809"
click at [405, 122] on input "(___) ___-____" at bounding box center [377, 120] width 65 height 13
click at [382, 72] on input "[PHONE_NUMBER]" at bounding box center [377, 77] width 65 height 13
click at [378, 54] on div "Local Trusted Electricians Coachella" at bounding box center [367, 52] width 61 height 7
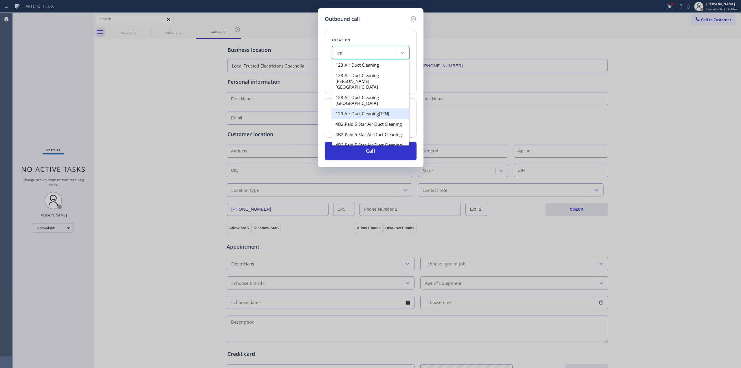
click at [357, 108] on div "123 Air Duct Cleaning(TFN)" at bounding box center [370, 113] width 77 height 10
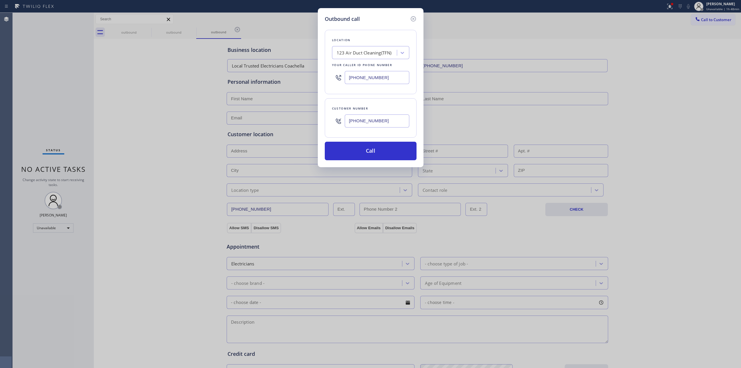
click at [383, 130] on div "[PHONE_NUMBER]" at bounding box center [377, 120] width 65 height 19
click at [385, 126] on input "[PHONE_NUMBER]" at bounding box center [377, 120] width 65 height 13
click at [381, 151] on button "Call" at bounding box center [371, 151] width 92 height 19
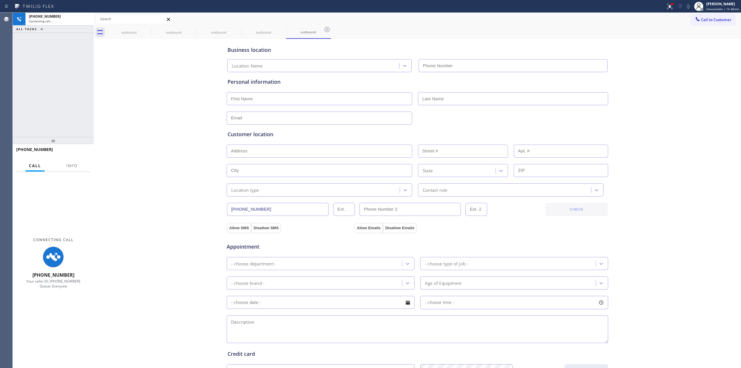
click at [685, 106] on div "Business location Location Name Personal information Customer location >> ADD N…" at bounding box center [417, 237] width 644 height 395
click at [688, 9] on icon at bounding box center [688, 6] width 7 height 7
click at [144, 33] on icon at bounding box center [147, 29] width 7 height 7
click at [0, 0] on icon at bounding box center [0, 0] width 0 height 0
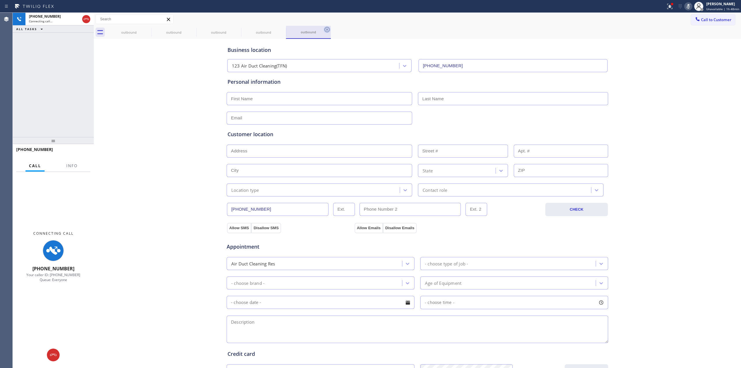
click at [0, 0] on icon at bounding box center [0, 0] width 0 height 0
click at [147, 29] on icon at bounding box center [147, 29] width 5 height 5
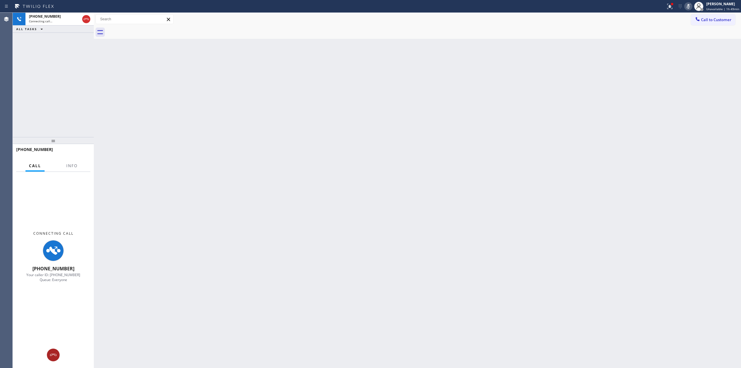
click at [50, 359] on button at bounding box center [53, 354] width 13 height 13
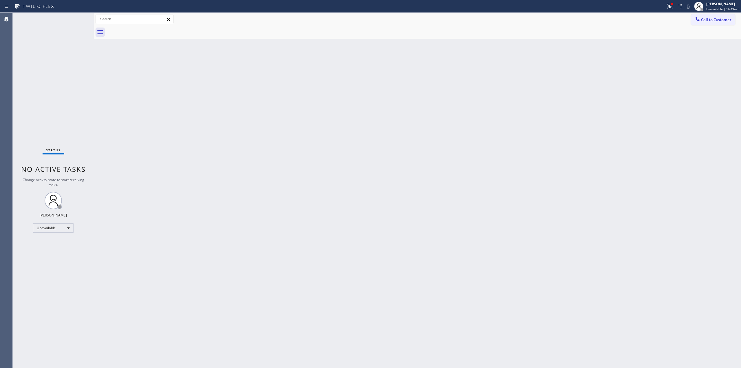
drag, startPoint x: 618, startPoint y: 68, endPoint x: 685, endPoint y: 38, distance: 72.9
click at [631, 63] on div "Back to Dashboard Change Sender ID Customers Technicians Select a contact Outbo…" at bounding box center [417, 190] width 647 height 355
click at [718, 20] on span "Call to Customer" at bounding box center [716, 19] width 30 height 5
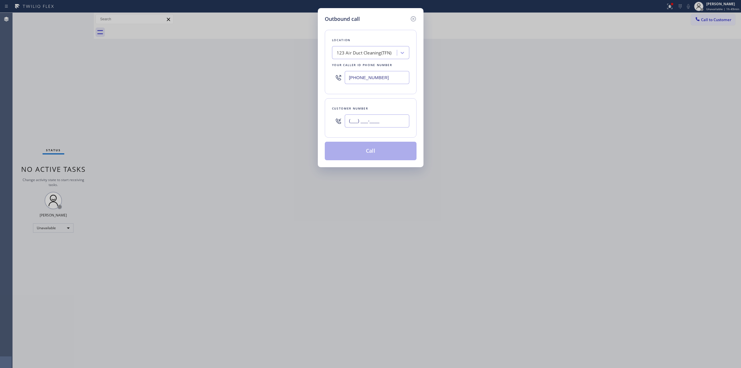
paste input "8-0521"
drag, startPoint x: 366, startPoint y: 120, endPoint x: 366, endPoint y: 116, distance: 3.5
click at [366, 120] on input "(___) ___-____" at bounding box center [377, 120] width 65 height 13
drag, startPoint x: 391, startPoint y: 120, endPoint x: 310, endPoint y: 113, distance: 81.3
click at [318, 115] on div "Outbound call Location 123 Air Duct Cleaning(TFN) Your caller id phone number […" at bounding box center [371, 87] width 106 height 159
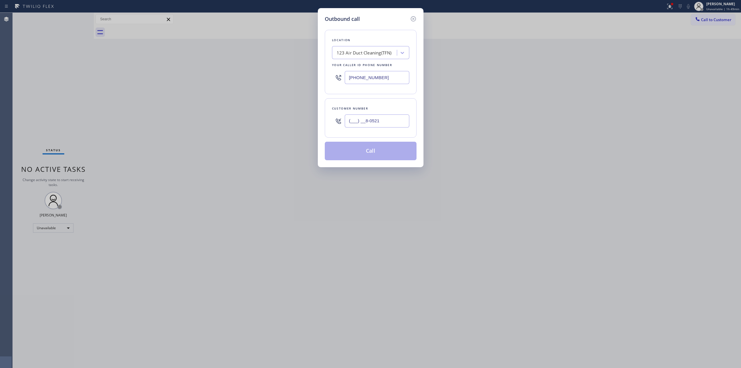
paste input "805) 214-161"
click at [385, 54] on div "123 Air Duct Cleaning(TFN)" at bounding box center [364, 52] width 55 height 7
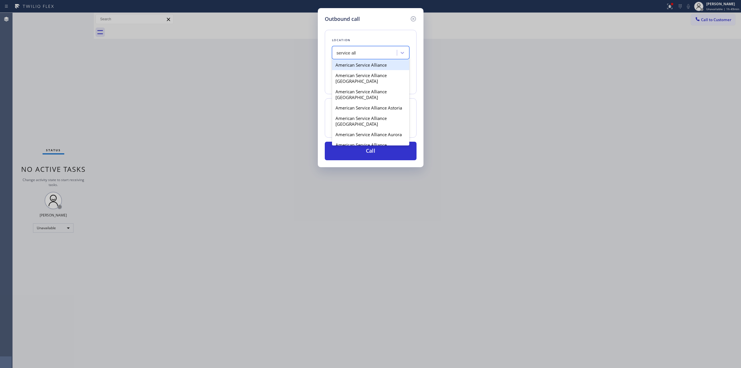
click at [371, 62] on div "American Service Alliance" at bounding box center [370, 65] width 77 height 10
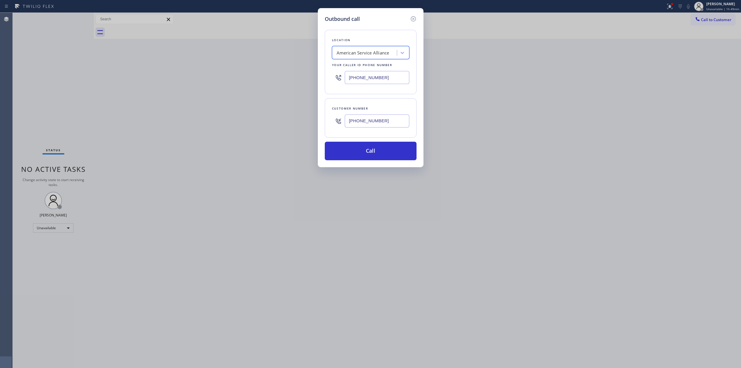
click at [366, 118] on input "[PHONE_NUMBER]" at bounding box center [377, 120] width 65 height 13
click at [366, 152] on button "Call" at bounding box center [371, 151] width 92 height 19
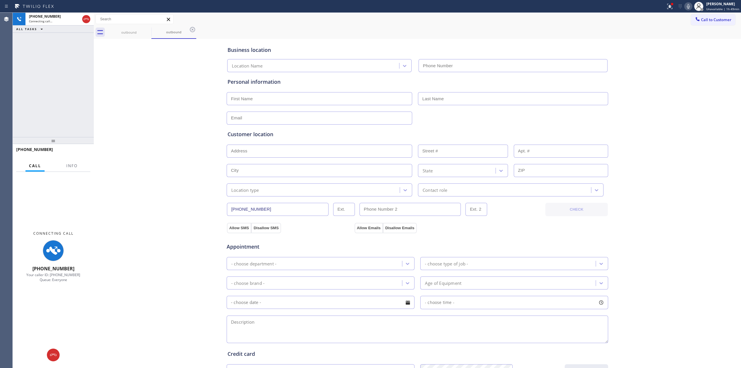
click at [623, 80] on div "Business location Location Name Personal information Customer location >> ADD N…" at bounding box center [417, 237] width 644 height 395
click at [690, 6] on icon at bounding box center [688, 6] width 7 height 7
click at [146, 28] on icon at bounding box center [147, 29] width 7 height 7
click at [149, 29] on icon at bounding box center [147, 29] width 7 height 7
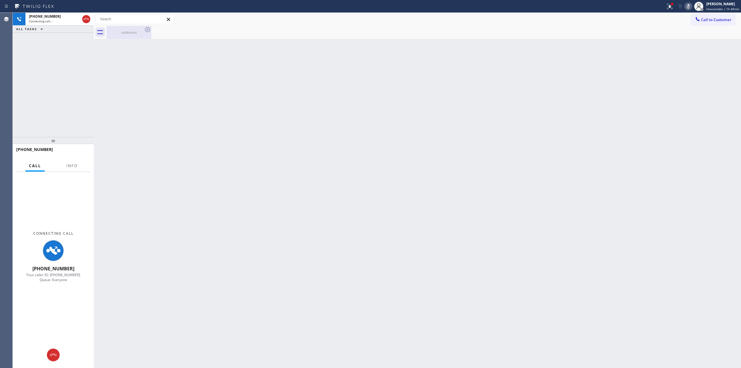
click at [143, 32] on div "outbound" at bounding box center [129, 32] width 44 height 4
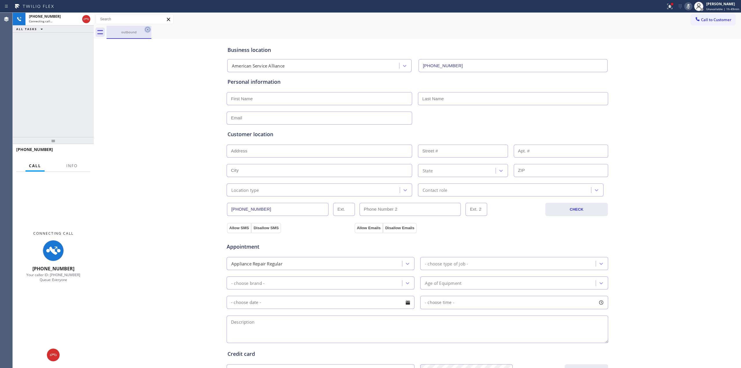
click at [149, 29] on icon at bounding box center [147, 29] width 7 height 7
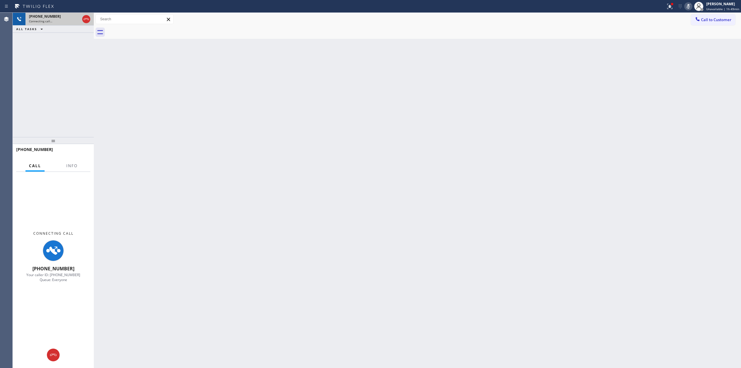
click at [47, 18] on span "[PHONE_NUMBER]" at bounding box center [45, 16] width 32 height 5
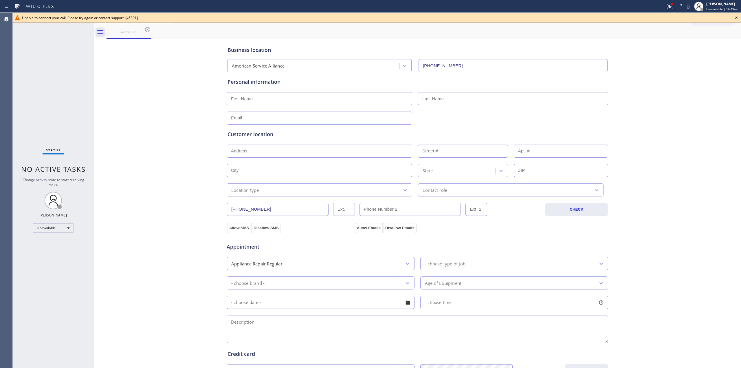
click at [737, 17] on icon at bounding box center [736, 17] width 2 height 2
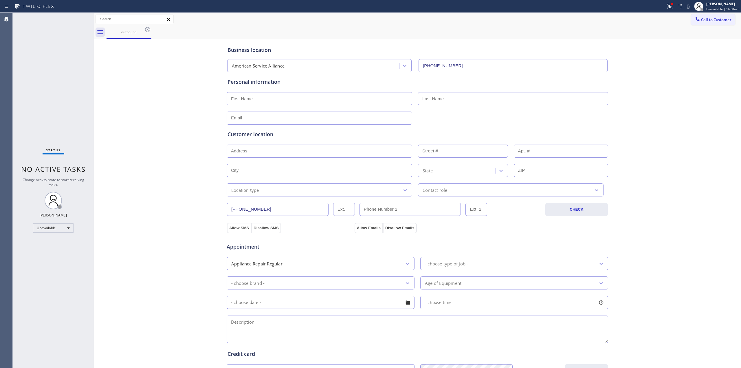
click at [707, 18] on span "Call to Customer" at bounding box center [716, 19] width 30 height 5
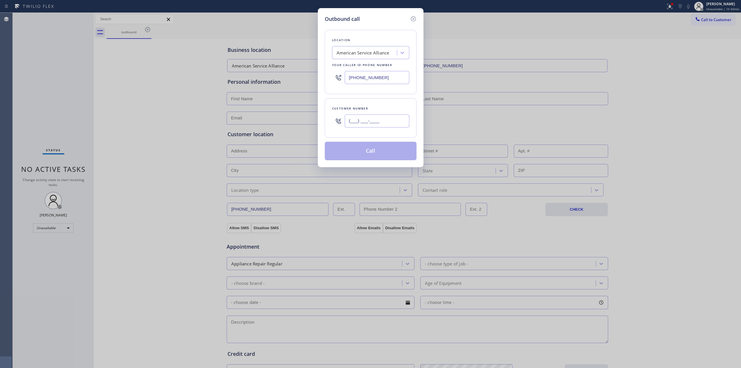
paste input "214) 219-6493"
click at [395, 122] on input "[PHONE_NUMBER]" at bounding box center [377, 120] width 65 height 13
click at [373, 155] on button "Call" at bounding box center [371, 151] width 92 height 19
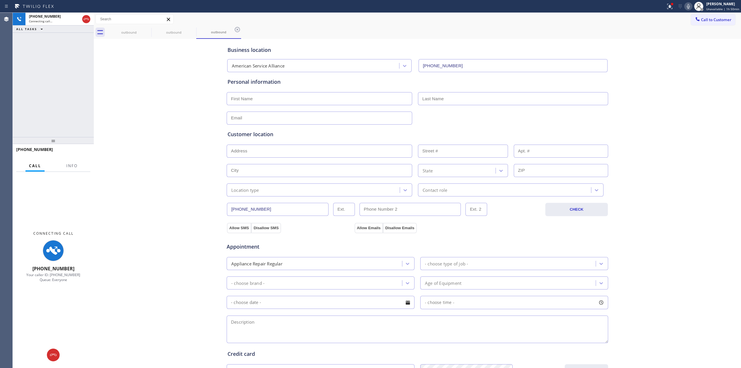
drag, startPoint x: 629, startPoint y: 76, endPoint x: 643, endPoint y: 70, distance: 15.5
click at [629, 76] on div "Business location American Service Alliance [PHONE_NUMBER] Personal information…" at bounding box center [417, 237] width 644 height 395
click at [690, 8] on icon at bounding box center [688, 6] width 7 height 7
click at [65, 351] on div at bounding box center [61, 354] width 13 height 7
click at [714, 19] on span "Call to Customer" at bounding box center [716, 19] width 30 height 5
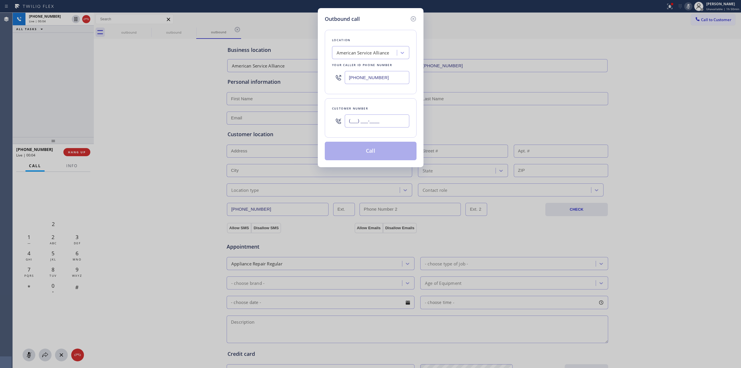
paste input "214) 219-6493"
click at [385, 123] on input "[PHONE_NUMBER]" at bounding box center [377, 120] width 65 height 13
click at [411, 17] on icon at bounding box center [413, 18] width 7 height 7
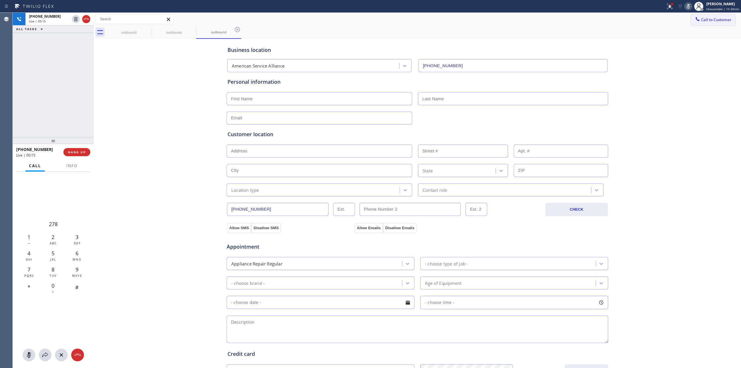
click at [716, 15] on button "Call to Customer" at bounding box center [713, 19] width 44 height 11
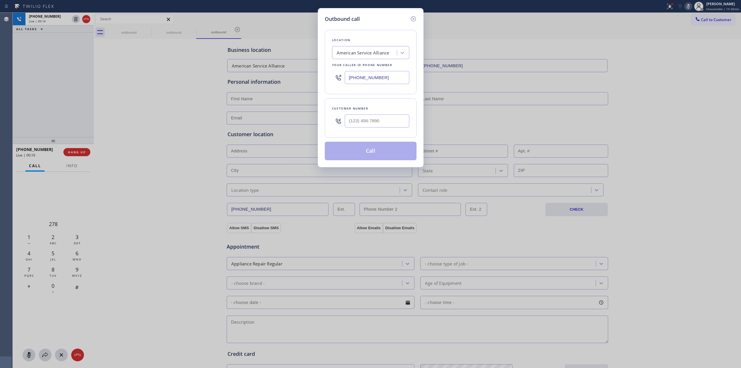
drag, startPoint x: 396, startPoint y: 130, endPoint x: 387, endPoint y: 124, distance: 11.1
click at [395, 129] on div at bounding box center [377, 120] width 65 height 19
paste input "214) 219-6493"
click at [386, 123] on input "[PHONE_NUMBER]" at bounding box center [377, 120] width 65 height 13
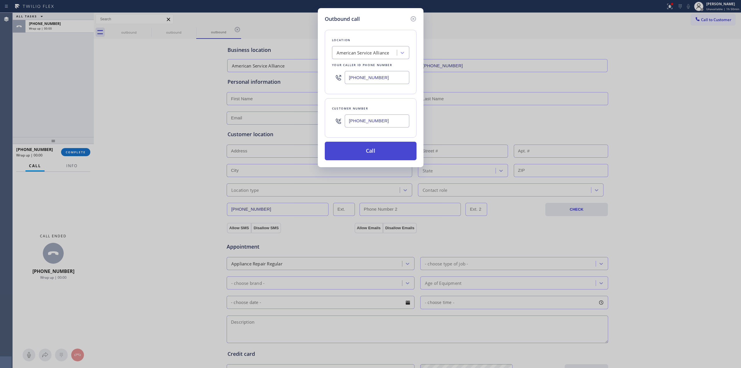
click at [375, 149] on button "Call" at bounding box center [371, 151] width 92 height 19
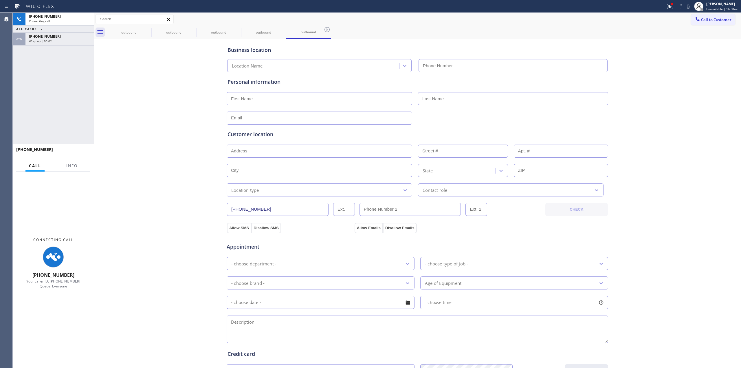
click at [611, 73] on div "Business location Location Name Personal information Customer location >> ADD N…" at bounding box center [417, 237] width 644 height 395
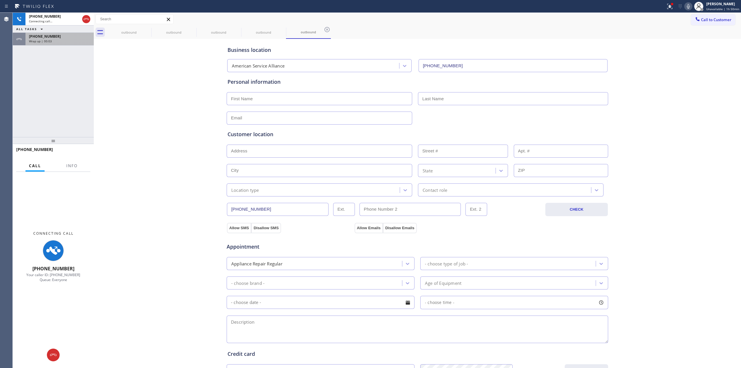
click at [70, 40] on div "Wrap up | 00:03" at bounding box center [59, 41] width 61 height 4
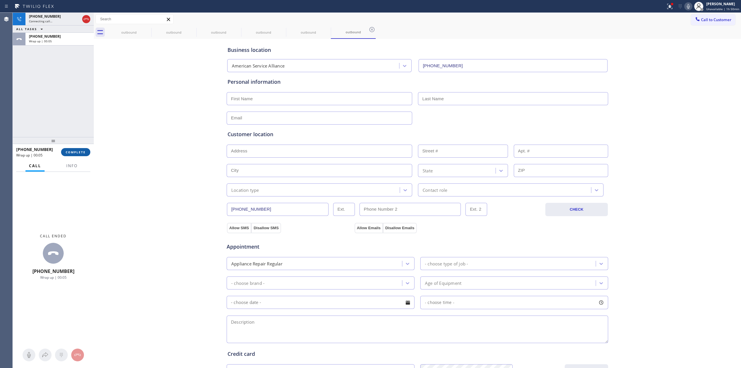
click at [82, 153] on span "COMPLETE" at bounding box center [76, 152] width 20 height 4
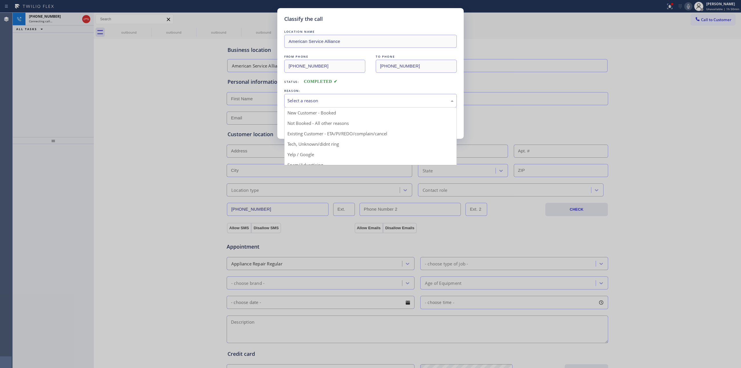
click at [363, 101] on div "Select a reason" at bounding box center [370, 100] width 166 height 7
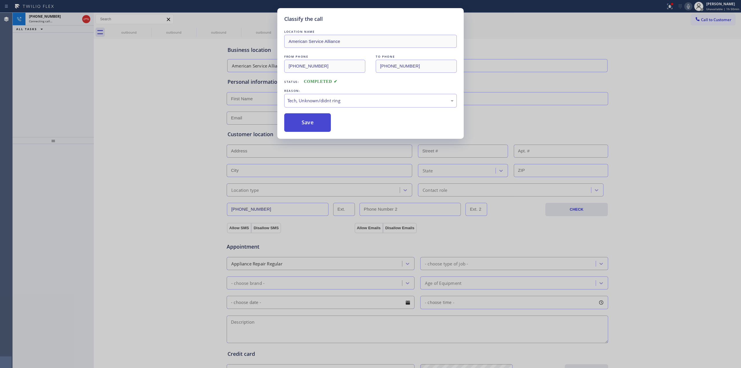
drag, startPoint x: 327, startPoint y: 145, endPoint x: 306, endPoint y: 122, distance: 31.8
click at [306, 122] on button "Save" at bounding box center [307, 122] width 47 height 19
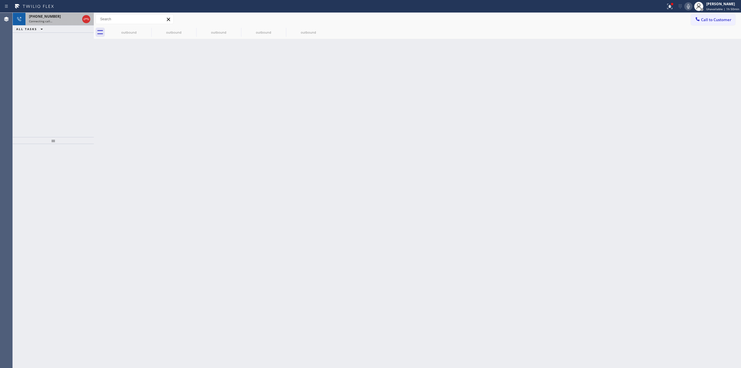
click at [62, 19] on div "Connecting call…" at bounding box center [54, 21] width 51 height 4
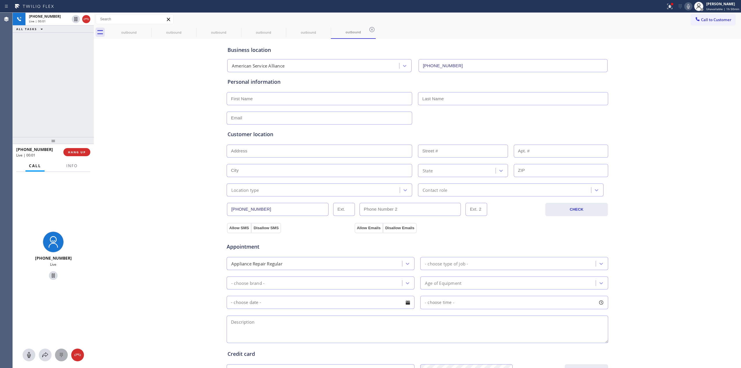
click at [56, 354] on div at bounding box center [61, 354] width 13 height 7
click at [701, 17] on span "Call to Customer" at bounding box center [716, 19] width 30 height 5
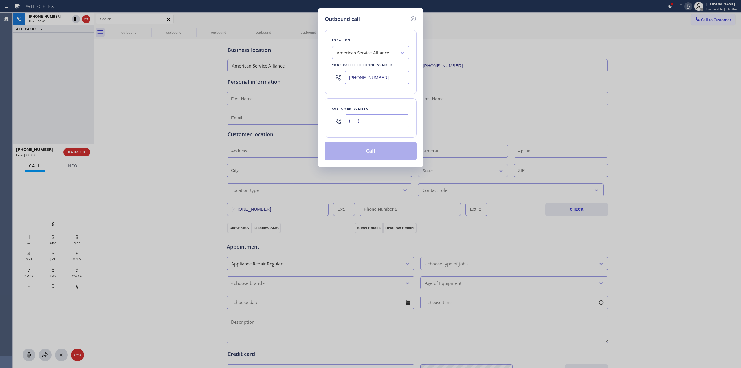
click at [358, 123] on input "(___) ___-____" at bounding box center [377, 120] width 65 height 13
paste input "214) 219-6493"
click at [315, 89] on div "Outbound call Location American Service Alliance Your caller id phone number [P…" at bounding box center [370, 184] width 741 height 368
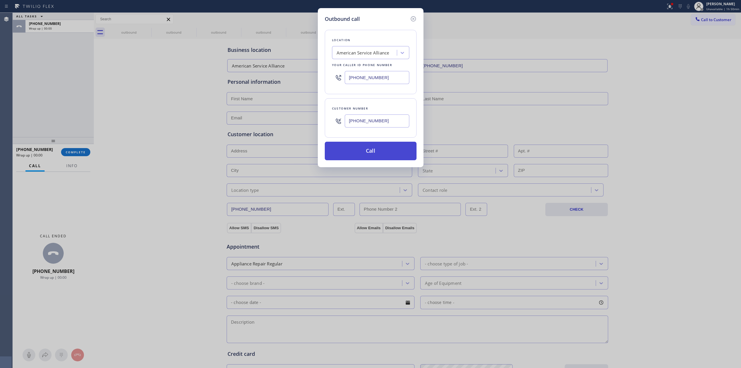
click at [344, 153] on button "Call" at bounding box center [371, 151] width 92 height 19
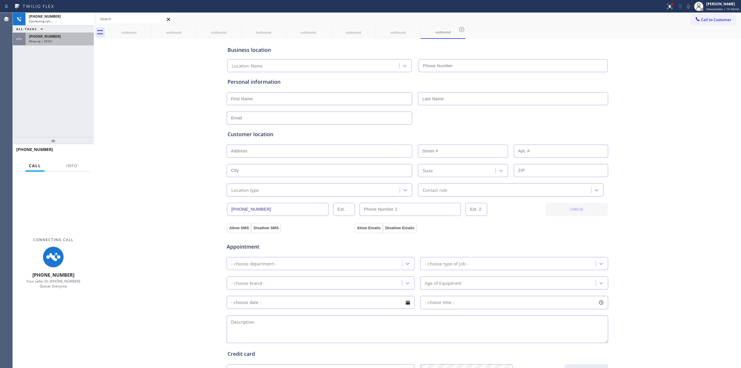
click at [58, 37] on div "[PHONE_NUMBER]" at bounding box center [59, 36] width 61 height 5
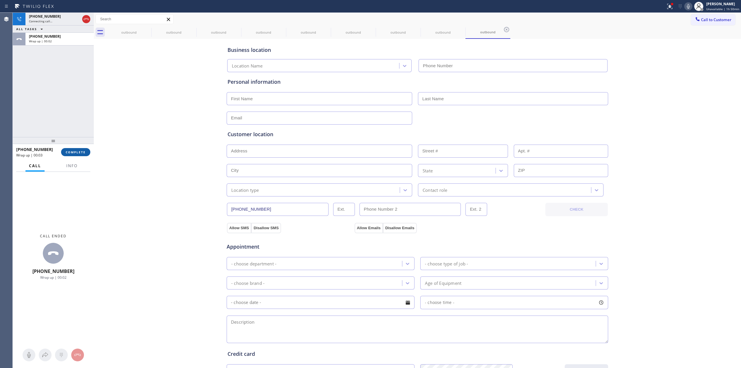
click at [78, 153] on span "COMPLETE" at bounding box center [76, 152] width 20 height 4
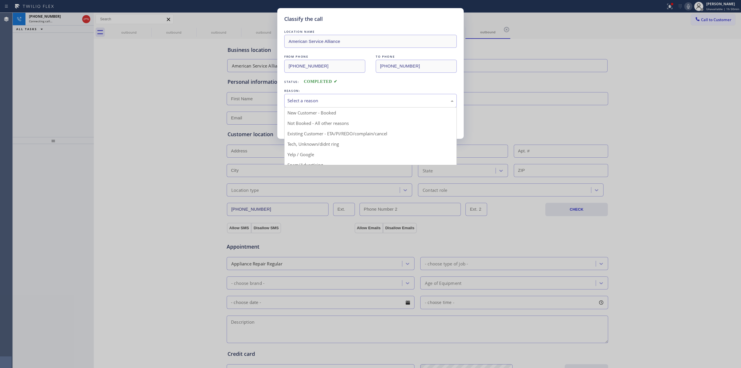
click at [308, 102] on div "Select a reason" at bounding box center [370, 100] width 166 height 7
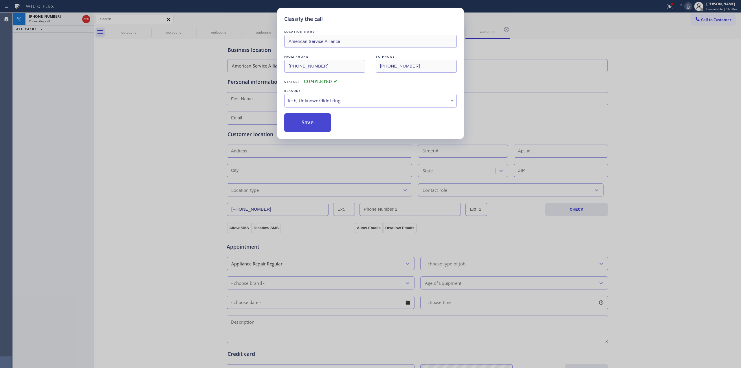
click at [303, 123] on button "Save" at bounding box center [307, 122] width 47 height 19
click at [631, 78] on div "Classify the call LOCATION NAME American Service Alliance FROM PHONE [PHONE_NUM…" at bounding box center [370, 184] width 741 height 368
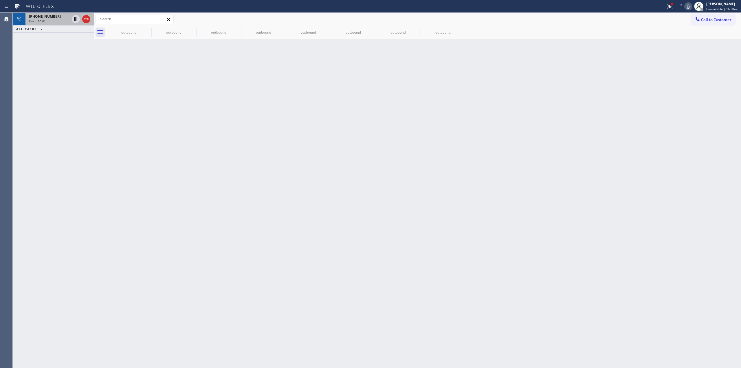
click at [62, 20] on div "Live | 00:01" at bounding box center [49, 21] width 41 height 4
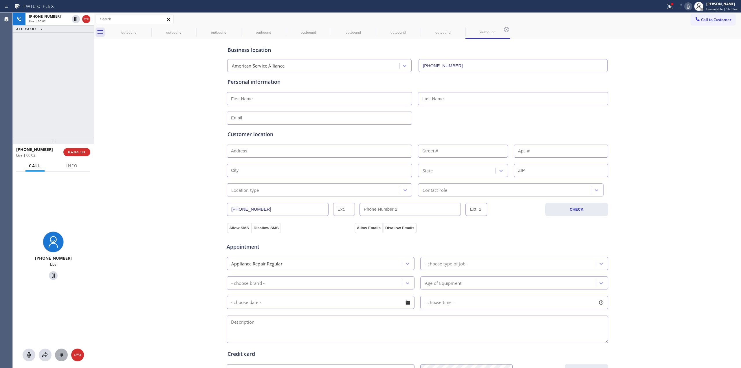
click at [60, 353] on icon at bounding box center [61, 354] width 7 height 7
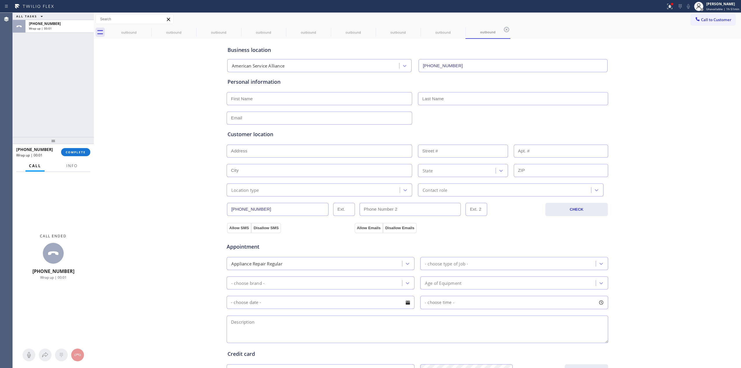
drag, startPoint x: 631, startPoint y: 95, endPoint x: 672, endPoint y: 53, distance: 58.5
click at [643, 86] on div "Business location American Service Alliance [PHONE_NUMBER] Personal information…" at bounding box center [417, 237] width 644 height 395
click at [691, 18] on button "Call to Customer" at bounding box center [713, 19] width 44 height 11
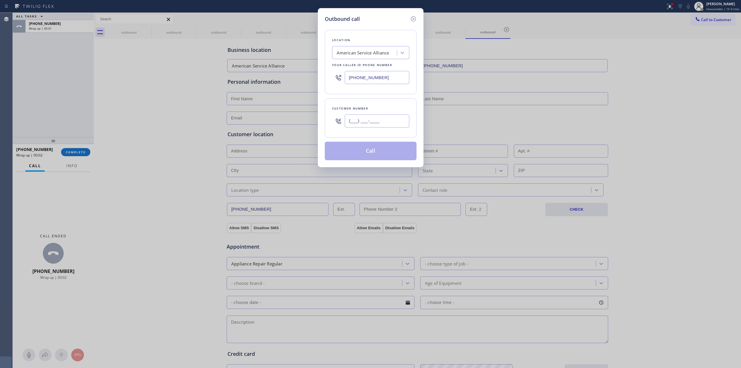
paste input "786) 766-7726"
click at [370, 121] on input "(___) ___-____" at bounding box center [377, 120] width 65 height 13
click at [371, 54] on div "American Service Alliance" at bounding box center [363, 52] width 53 height 7
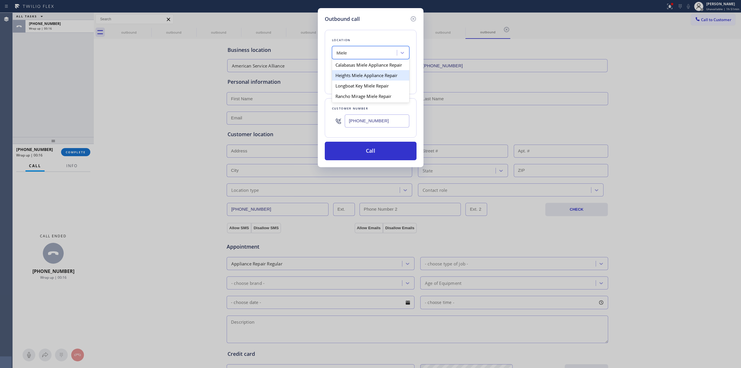
click at [360, 74] on div "Heights Miele Appliance Repair" at bounding box center [370, 75] width 77 height 10
click at [370, 125] on input "[PHONE_NUMBER]" at bounding box center [377, 120] width 65 height 13
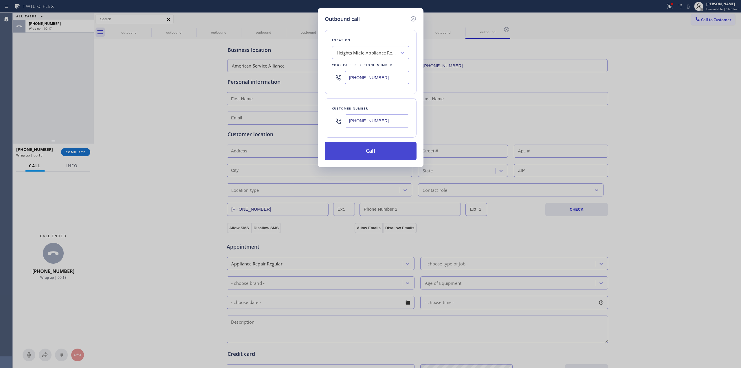
click at [364, 160] on button "Call" at bounding box center [371, 151] width 92 height 19
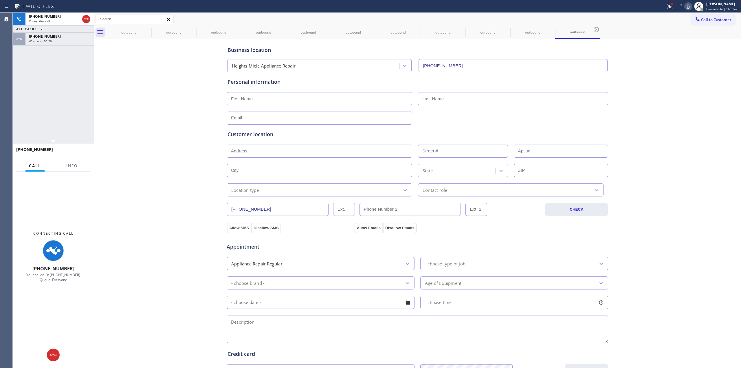
click at [143, 27] on div "outbound" at bounding box center [129, 32] width 44 height 13
click at [0, 0] on icon at bounding box center [0, 0] width 0 height 0
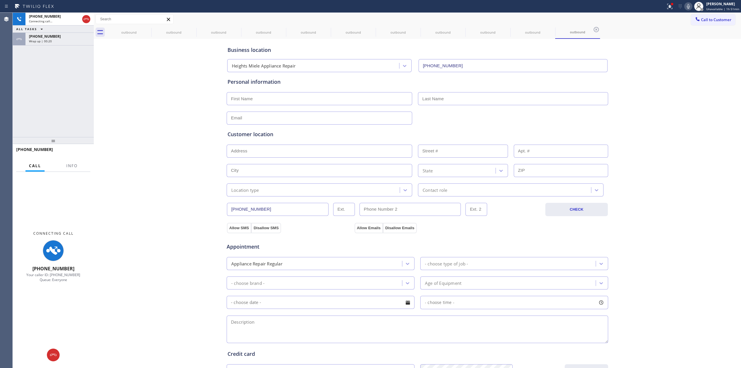
click at [0, 0] on icon at bounding box center [0, 0] width 0 height 0
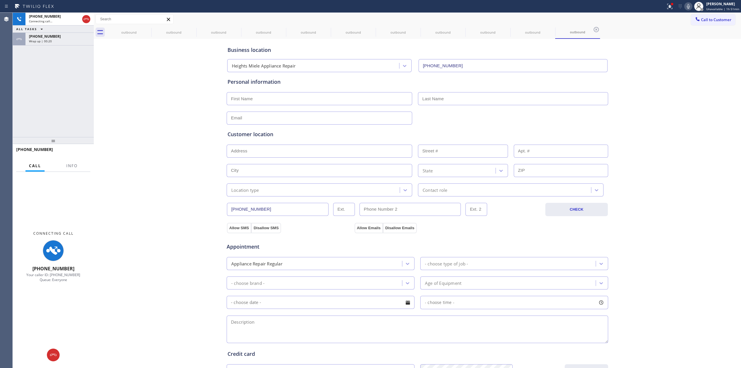
click at [0, 0] on icon at bounding box center [0, 0] width 0 height 0
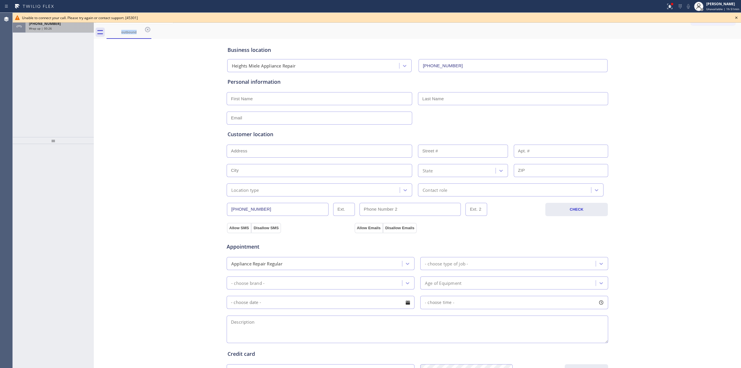
click at [52, 30] on div "Wrap up | 00:26" at bounding box center [59, 28] width 61 height 4
click at [739, 18] on icon at bounding box center [736, 17] width 7 height 7
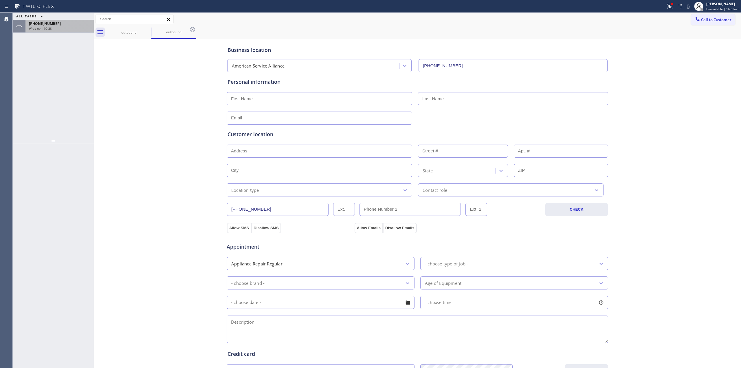
click at [64, 28] on div "Wrap up | 00:28" at bounding box center [59, 28] width 61 height 4
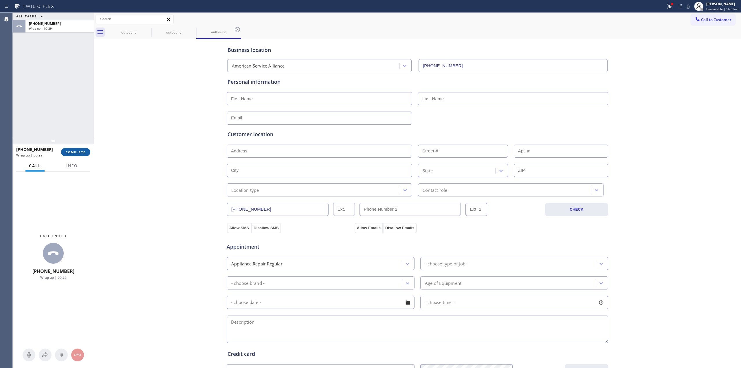
drag, startPoint x: 63, startPoint y: 143, endPoint x: 69, endPoint y: 150, distance: 9.4
click at [64, 144] on div at bounding box center [53, 140] width 81 height 7
click at [69, 150] on button "COMPLETE" at bounding box center [75, 152] width 29 height 8
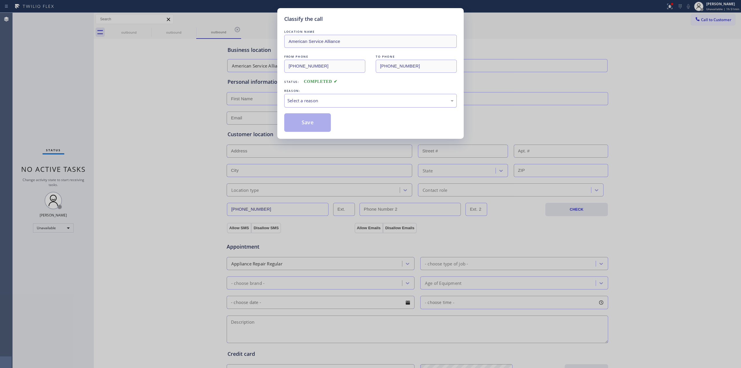
drag, startPoint x: 343, startPoint y: 100, endPoint x: 343, endPoint y: 106, distance: 5.8
click at [343, 100] on div "Select a reason" at bounding box center [370, 100] width 166 height 7
click at [313, 126] on button "Save" at bounding box center [307, 122] width 47 height 19
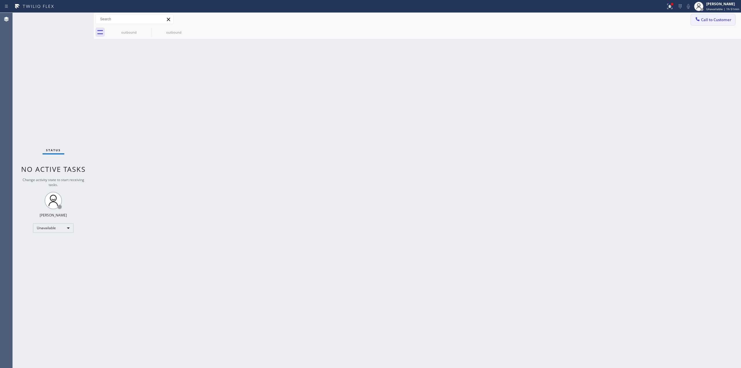
click at [716, 16] on button "Call to Customer" at bounding box center [713, 19] width 44 height 11
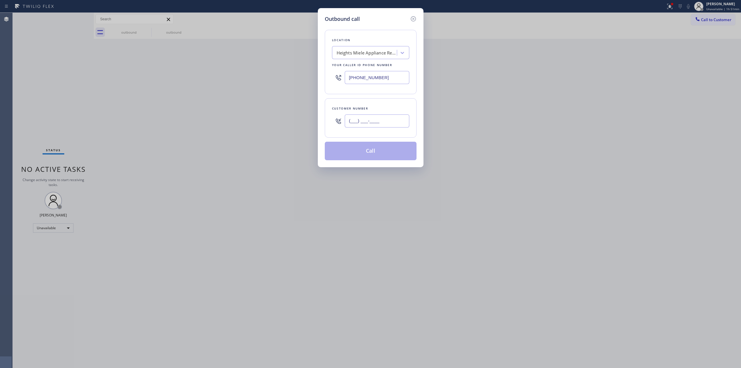
click at [396, 121] on input "(___) ___-____" at bounding box center [377, 120] width 65 height 13
paste input "817) 417-0326"
click at [390, 58] on div "Heights Miele Appliance Repair" at bounding box center [370, 52] width 77 height 13
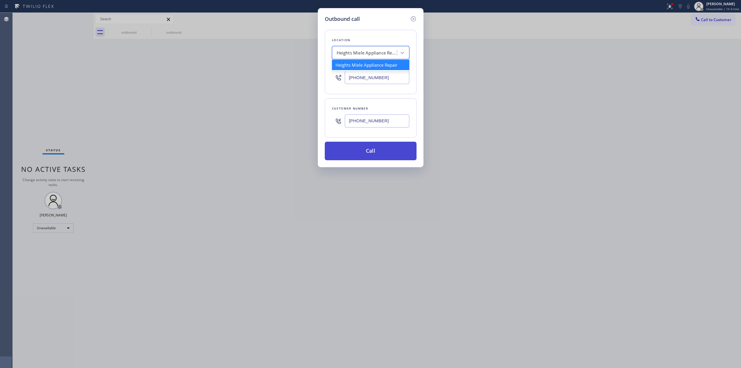
click at [362, 145] on button "Call" at bounding box center [371, 151] width 92 height 19
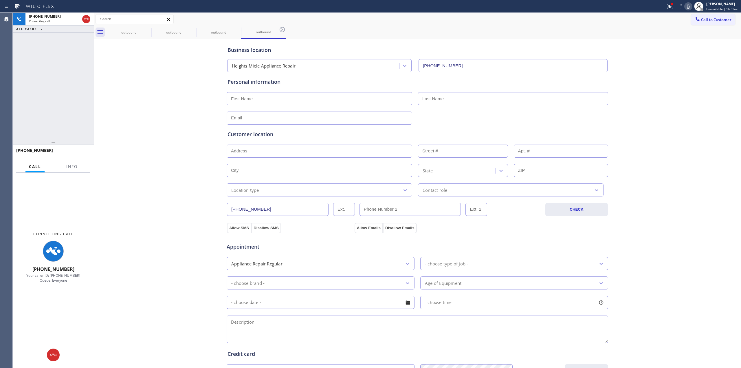
drag, startPoint x: 675, startPoint y: 81, endPoint x: 681, endPoint y: 46, distance: 35.3
click at [675, 81] on div "Business location Heights Miele Appliance Repair [PHONE_NUMBER] Personal inform…" at bounding box center [417, 237] width 644 height 395
click at [690, 6] on icon at bounding box center [688, 6] width 3 height 5
click at [142, 35] on div "outbound" at bounding box center [129, 32] width 44 height 13
click at [148, 33] on icon at bounding box center [147, 29] width 7 height 7
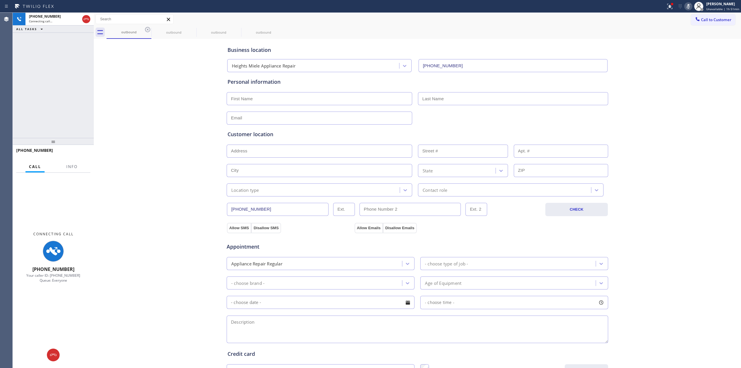
click at [0, 0] on icon at bounding box center [0, 0] width 0 height 0
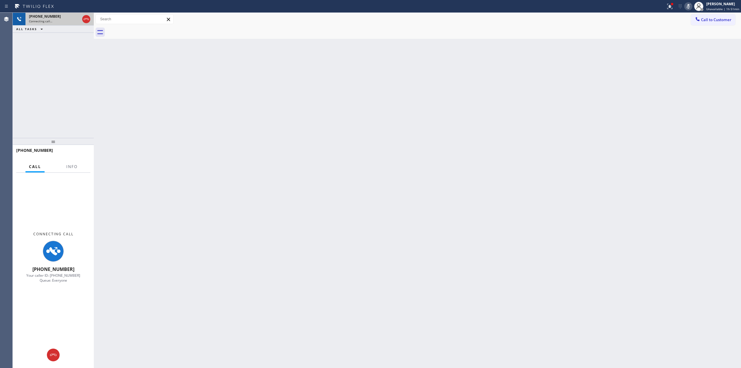
click at [56, 19] on div "Connecting call…" at bounding box center [54, 21] width 51 height 4
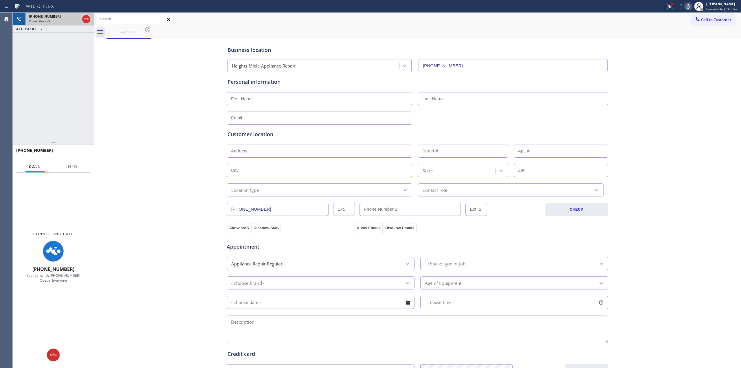
click at [62, 14] on div "[PHONE_NUMBER]" at bounding box center [54, 16] width 51 height 5
click at [55, 354] on icon at bounding box center [53, 354] width 7 height 7
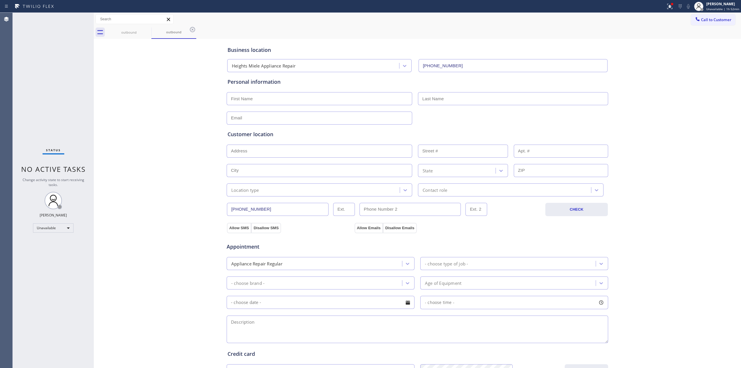
drag, startPoint x: 649, startPoint y: 101, endPoint x: 669, endPoint y: 78, distance: 31.0
click at [659, 91] on div "Business location Heights Miele Appliance Repair [PHONE_NUMBER] Personal inform…" at bounding box center [417, 237] width 644 height 395
click at [698, 23] on button "Call to Customer" at bounding box center [713, 19] width 44 height 11
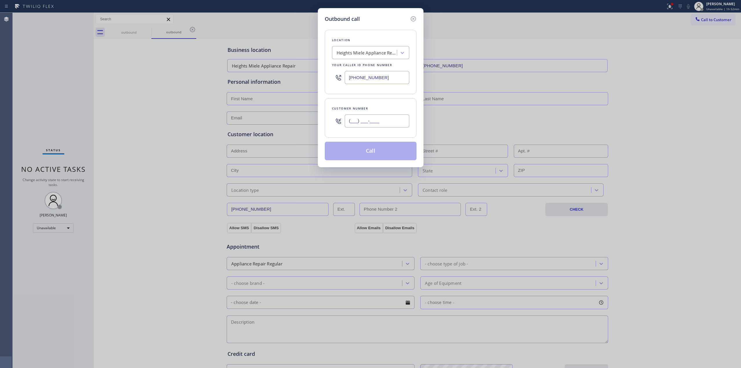
click at [352, 122] on input "(___) ___-____" at bounding box center [377, 120] width 65 height 13
paste input "707) 378-0148"
click at [378, 60] on div "Location Heights Miele Appliance Repair Your caller id phone number [PHONE_NUMB…" at bounding box center [371, 62] width 92 height 64
click at [379, 52] on div "Heights Miele Appliance Repair" at bounding box center [367, 52] width 61 height 7
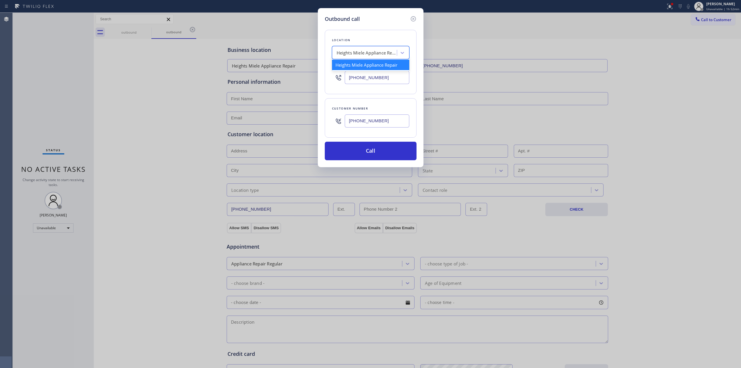
click at [379, 52] on div "Heights Miele Appliance Repair" at bounding box center [367, 52] width 61 height 7
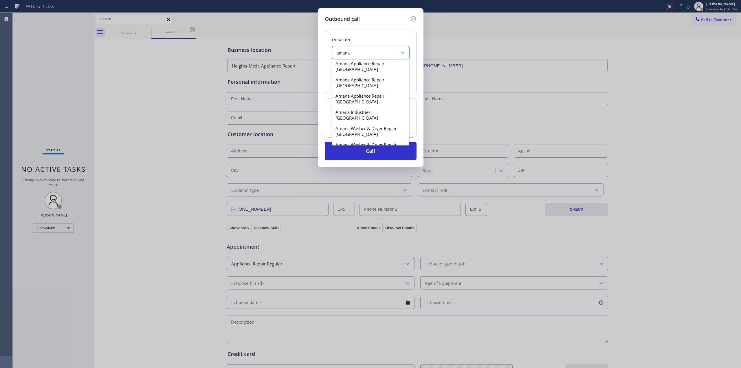
scroll to position [154, 0]
drag, startPoint x: 372, startPoint y: 99, endPoint x: 372, endPoint y: 90, distance: 8.7
click at [372, 90] on div "Amana Air Conditioning Experts Amana Air Systems Pro [US_STATE] Amana Appliance…" at bounding box center [370, 101] width 77 height 87
click at [372, 93] on div "Licensed Amana AC Repair" at bounding box center [370, 98] width 77 height 10
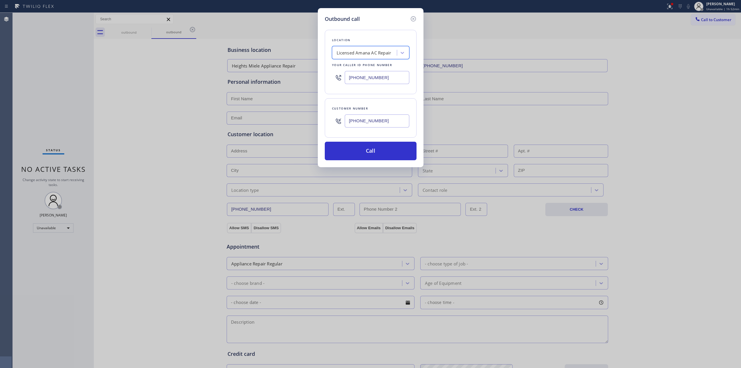
click at [371, 118] on input "[PHONE_NUMBER]" at bounding box center [377, 120] width 65 height 13
click at [363, 153] on button "Call" at bounding box center [371, 151] width 92 height 19
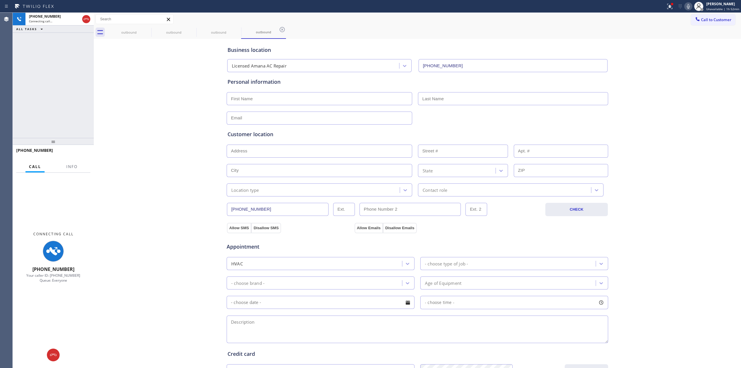
click at [611, 92] on div "Business location Licensed Amana AC Repair [PHONE_NUMBER] Personal information …" at bounding box center [417, 237] width 644 height 395
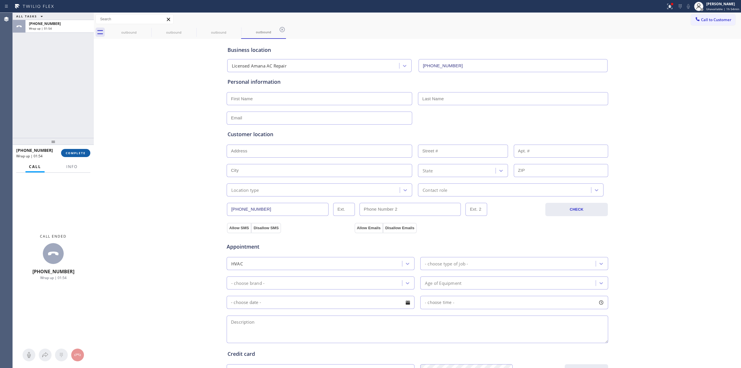
click at [82, 156] on button "COMPLETE" at bounding box center [75, 153] width 29 height 8
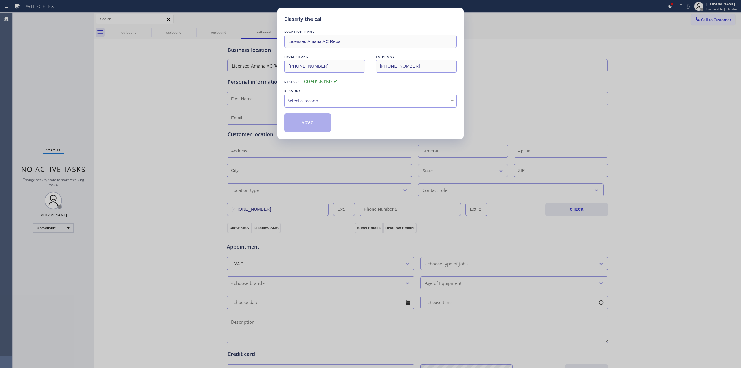
click at [338, 98] on div "Select a reason" at bounding box center [370, 100] width 166 height 7
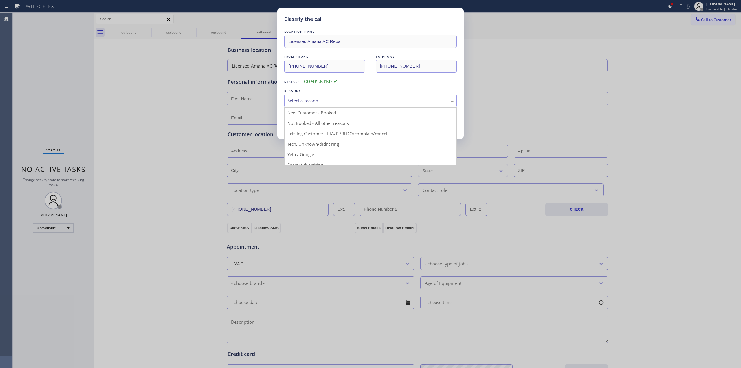
drag, startPoint x: 325, startPoint y: 146, endPoint x: 308, endPoint y: 128, distance: 25.0
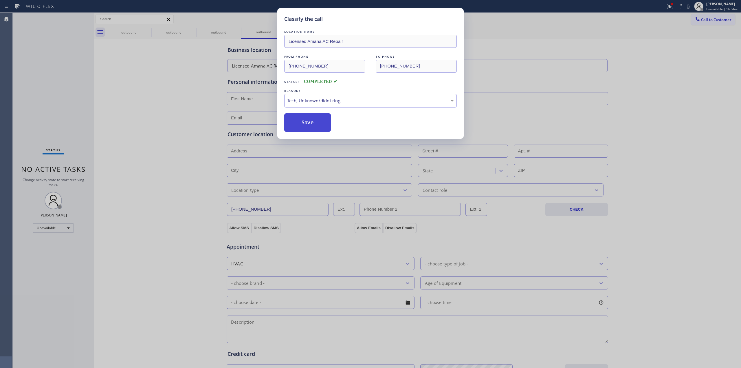
click at [308, 128] on button "Save" at bounding box center [307, 122] width 47 height 19
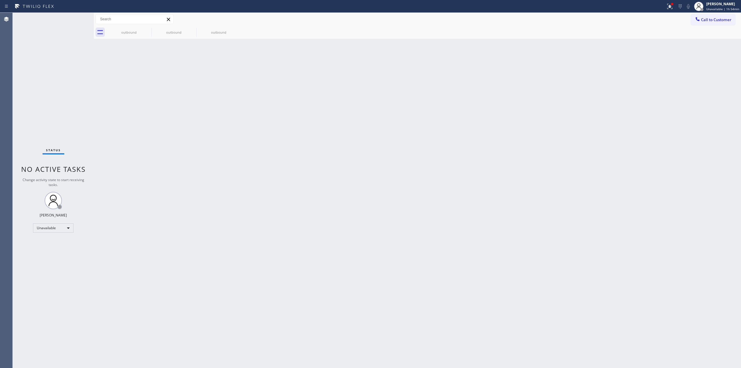
drag, startPoint x: 600, startPoint y: 89, endPoint x: 647, endPoint y: 32, distance: 73.1
click at [624, 58] on div "Back to Dashboard Change Sender ID Customers Technicians Select a contact Outbo…" at bounding box center [417, 190] width 647 height 355
drag, startPoint x: 713, startPoint y: 21, endPoint x: 552, endPoint y: 55, distance: 164.4
click at [712, 23] on button "Call to Customer" at bounding box center [713, 19] width 44 height 11
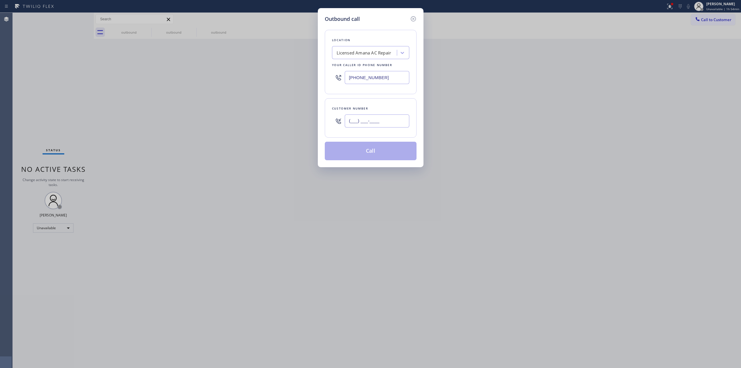
paste input "628) 266-6797"
click at [363, 119] on input "(___) ___-____" at bounding box center [377, 120] width 65 height 13
click at [370, 49] on div "Licensed Amana AC Repair" at bounding box center [365, 53] width 63 height 10
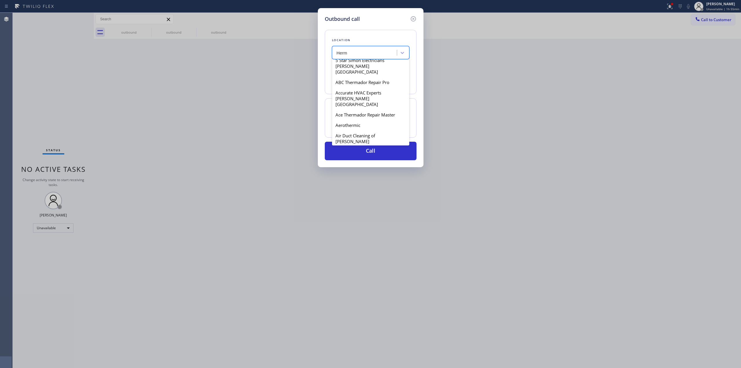
scroll to position [193, 0]
click at [357, 120] on div "All Thermador Appliance Masters" at bounding box center [370, 125] width 77 height 10
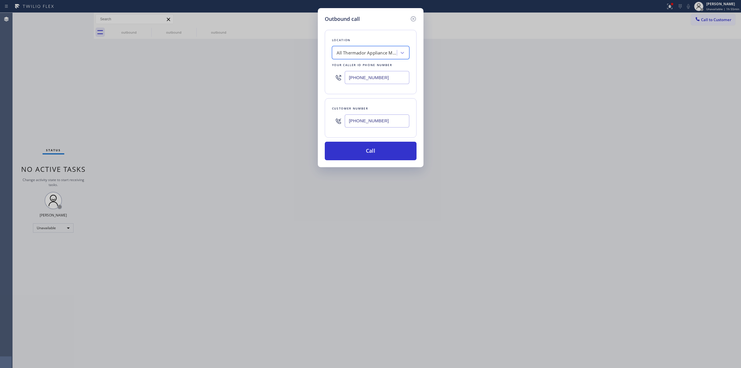
click at [382, 124] on input "[PHONE_NUMBER]" at bounding box center [377, 120] width 65 height 13
click at [373, 153] on button "Call" at bounding box center [371, 151] width 92 height 19
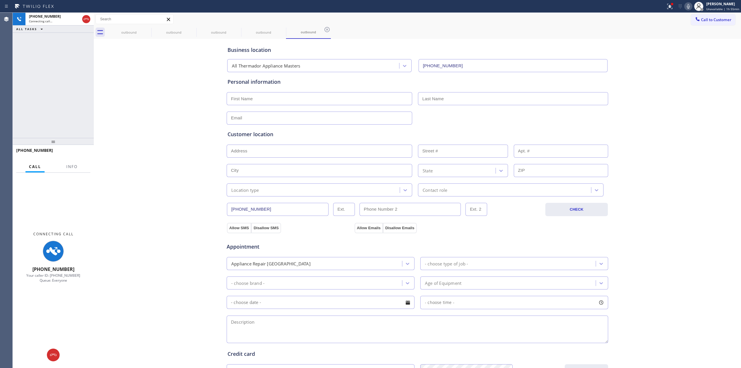
click at [333, 21] on div "Call to Customer Outbound call Location Search location Your caller id phone nu…" at bounding box center [417, 19] width 647 height 10
drag, startPoint x: 138, startPoint y: 36, endPoint x: 142, endPoint y: 25, distance: 11.6
click at [138, 36] on div "outbound" at bounding box center [129, 32] width 44 height 13
click at [145, 26] on div "outbound" at bounding box center [129, 32] width 44 height 12
click at [145, 30] on icon at bounding box center [147, 29] width 7 height 7
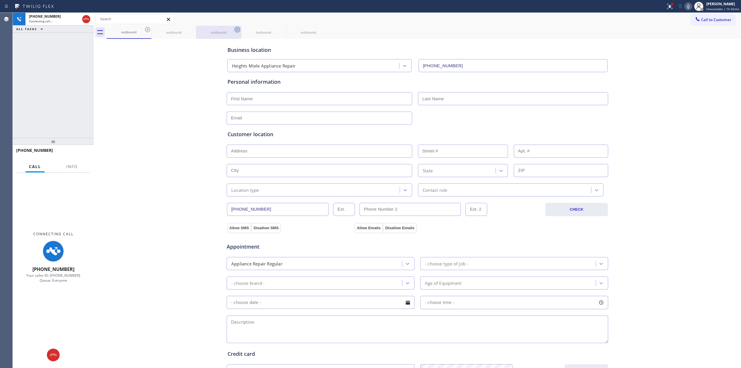
click at [0, 0] on icon at bounding box center [0, 0] width 0 height 0
click at [234, 30] on icon at bounding box center [237, 29] width 7 height 7
click at [0, 0] on icon at bounding box center [0, 0] width 0 height 0
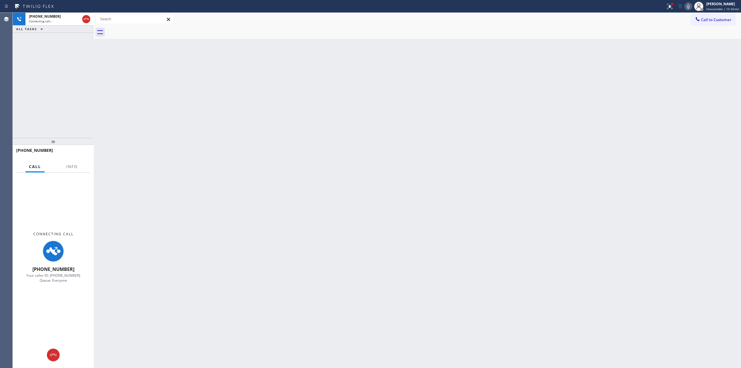
click at [687, 1] on div "Status report Issue detected This issue could affect your workflow. Please cont…" at bounding box center [702, 6] width 78 height 13
click at [688, 6] on icon at bounding box center [688, 6] width 7 height 7
click at [63, 358] on button at bounding box center [61, 354] width 13 height 13
click at [710, 15] on button "Call to Customer" at bounding box center [713, 19] width 44 height 11
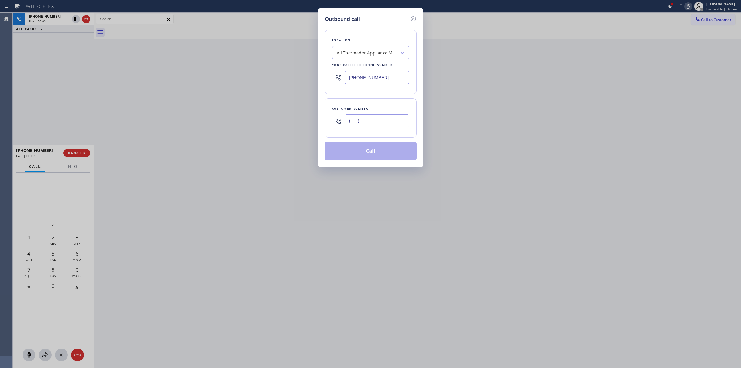
paste input "628) 266-6797"
click at [384, 124] on input "(___) ___-____" at bounding box center [377, 120] width 65 height 13
drag, startPoint x: 326, startPoint y: 21, endPoint x: 328, endPoint y: 25, distance: 4.2
click at [326, 21] on h5 "Outbound call" at bounding box center [342, 19] width 35 height 8
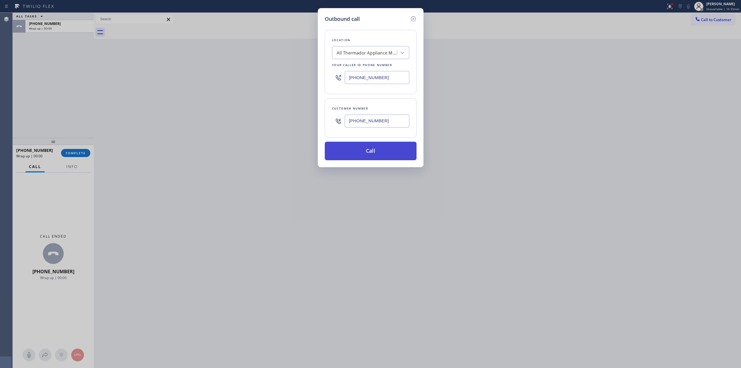
click at [362, 150] on button "Call" at bounding box center [371, 151] width 92 height 19
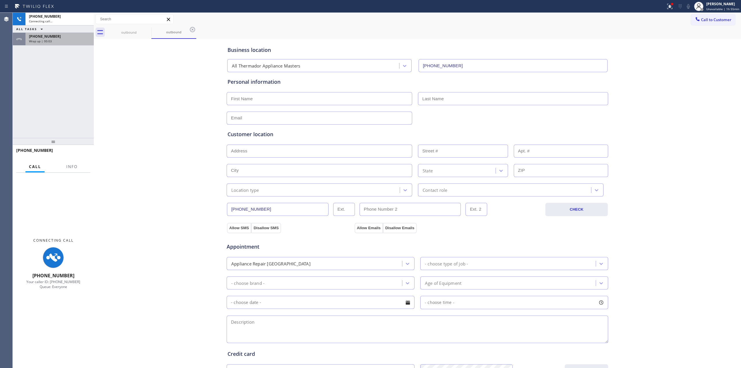
click at [64, 38] on div "[PHONE_NUMBER]" at bounding box center [59, 36] width 61 height 5
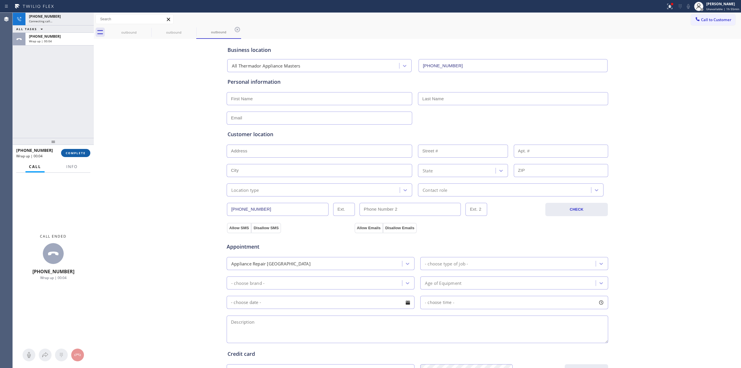
click at [78, 151] on span "COMPLETE" at bounding box center [76, 153] width 20 height 4
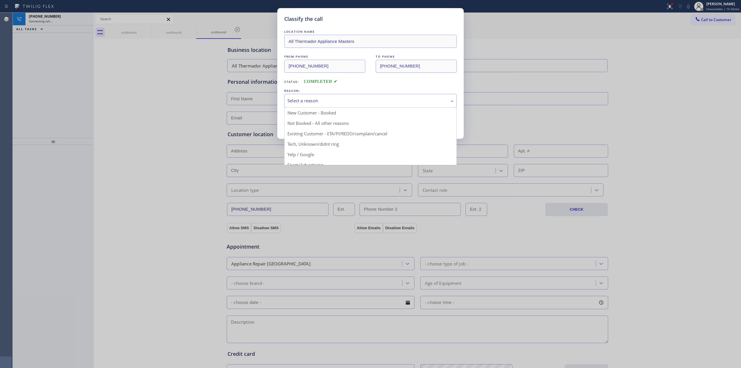
click at [374, 103] on div "Select a reason" at bounding box center [370, 100] width 166 height 7
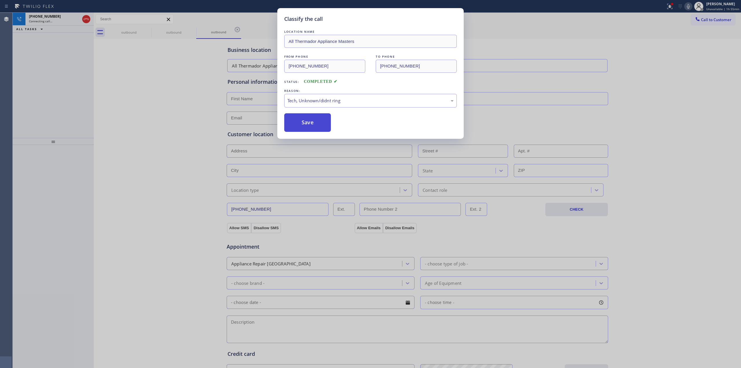
click at [323, 126] on button "Save" at bounding box center [307, 122] width 47 height 19
click at [144, 33] on icon at bounding box center [147, 29] width 7 height 7
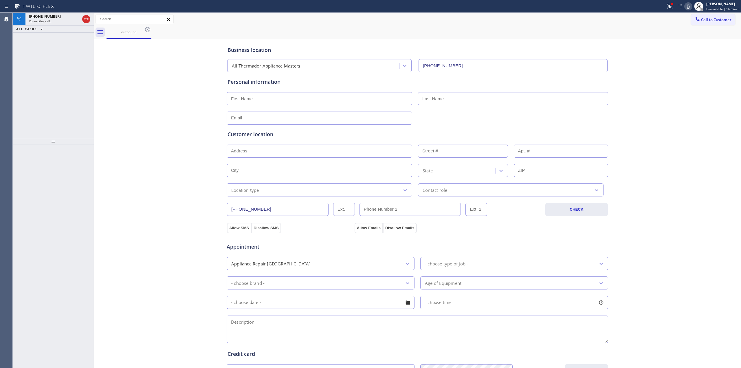
click at [151, 30] on icon at bounding box center [147, 29] width 7 height 7
click at [149, 30] on div "outbound" at bounding box center [423, 32] width 634 height 13
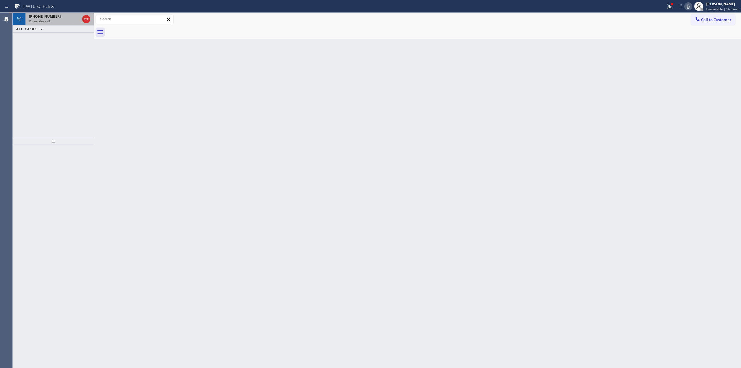
click at [63, 19] on div "[PHONE_NUMBER]" at bounding box center [54, 16] width 51 height 5
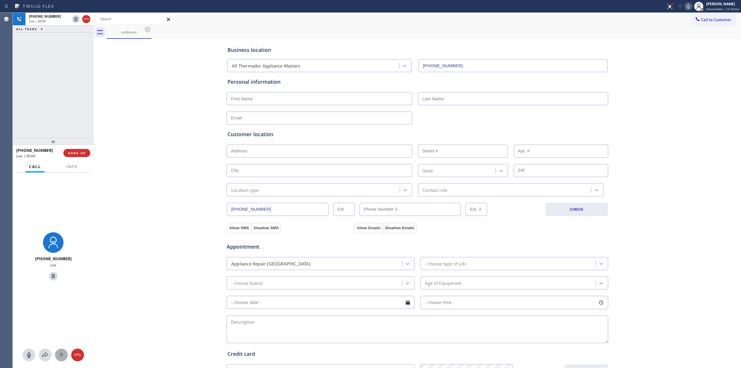
click at [61, 352] on icon at bounding box center [61, 354] width 7 height 7
click at [700, 27] on div "outbound" at bounding box center [423, 32] width 634 height 13
click at [701, 20] on span "Call to Customer" at bounding box center [716, 19] width 30 height 5
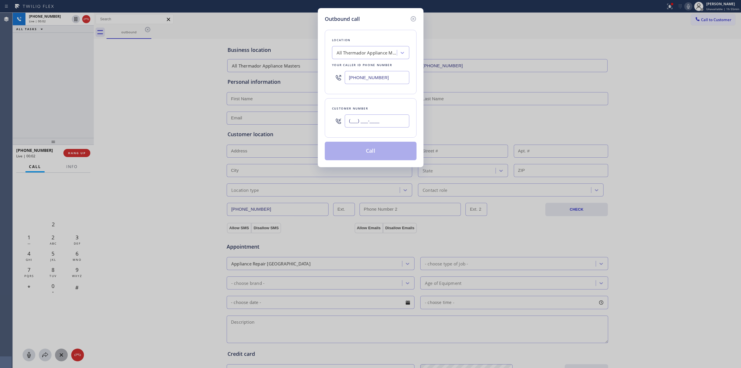
click at [385, 121] on input "(___) ___-____" at bounding box center [377, 120] width 65 height 13
paste input "628) 266-6797"
click at [332, 27] on div "Location All Thermador Appliance Masters Your caller id phone number [PHONE_NUM…" at bounding box center [371, 91] width 92 height 137
drag, startPoint x: 253, startPoint y: 34, endPoint x: 292, endPoint y: 30, distance: 39.6
click at [273, 31] on div "Outbound call Location All Thermador Appliance Masters Your caller id phone num…" at bounding box center [370, 184] width 741 height 368
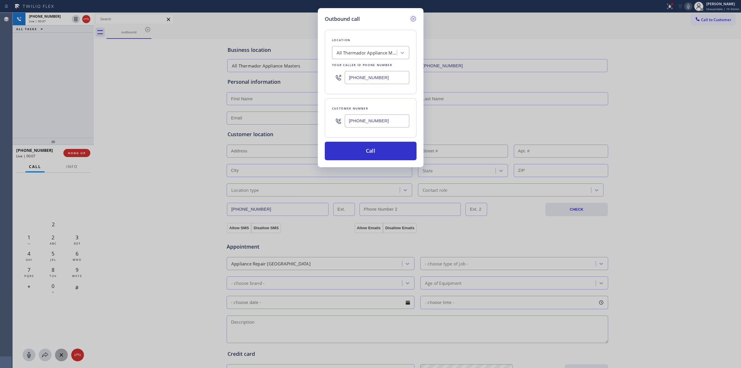
click at [416, 19] on icon at bounding box center [413, 18] width 7 height 7
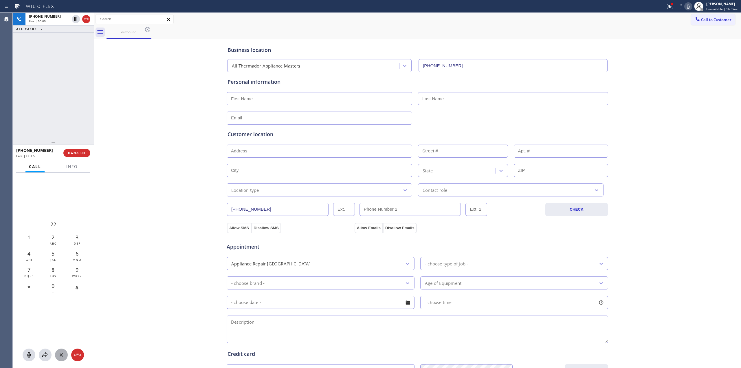
click at [153, 202] on div "Business location All Thermador Appliance Masters [PHONE_NUMBER] Personal infor…" at bounding box center [417, 237] width 644 height 395
click at [82, 153] on span "HANG UP" at bounding box center [77, 153] width 18 height 4
click at [78, 152] on span "HANG UP" at bounding box center [77, 153] width 18 height 4
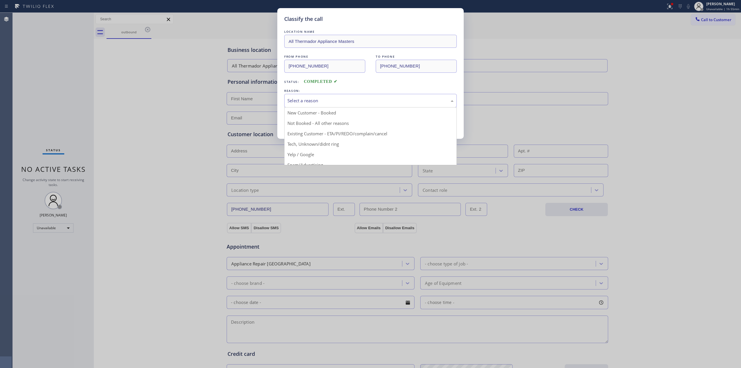
click at [307, 98] on div "Select a reason" at bounding box center [370, 100] width 166 height 7
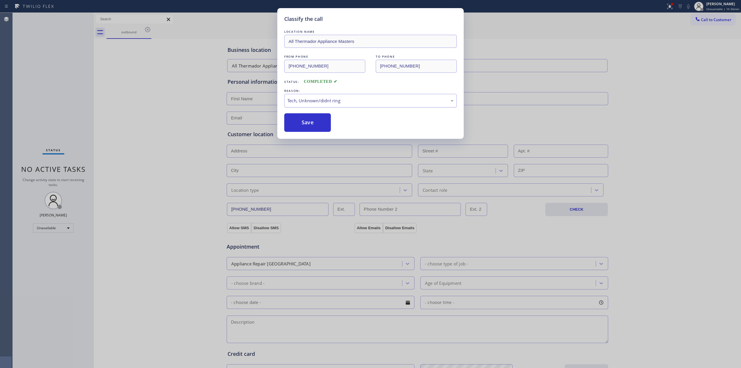
click at [320, 99] on div "Tech, Unknown/didnt ring" at bounding box center [370, 100] width 166 height 7
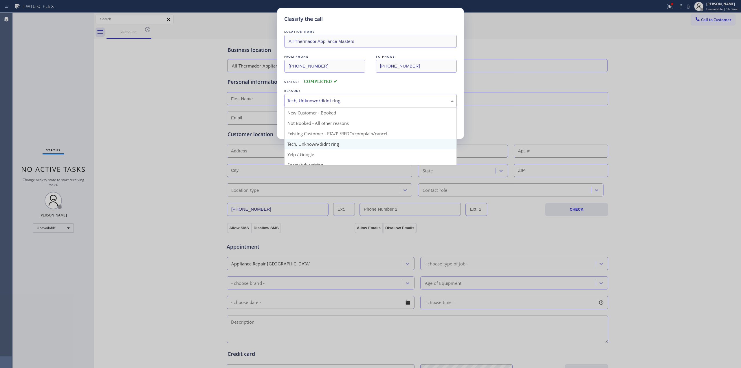
drag, startPoint x: 280, startPoint y: 121, endPoint x: 293, endPoint y: 128, distance: 15.2
click at [281, 121] on div "Classify the call LOCATION NAME All Thermador Appliance Masters FROM PHONE [PHO…" at bounding box center [370, 73] width 186 height 131
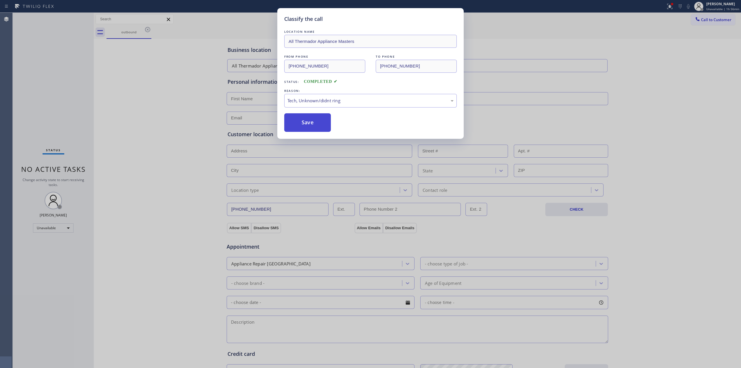
click at [297, 130] on button "Save" at bounding box center [307, 122] width 47 height 19
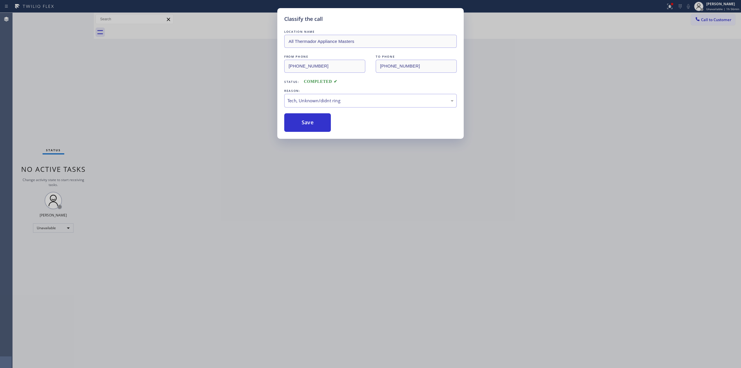
click at [705, 20] on div "Classify the call LOCATION NAME All Thermador Appliance Masters FROM PHONE [PHO…" at bounding box center [370, 184] width 741 height 368
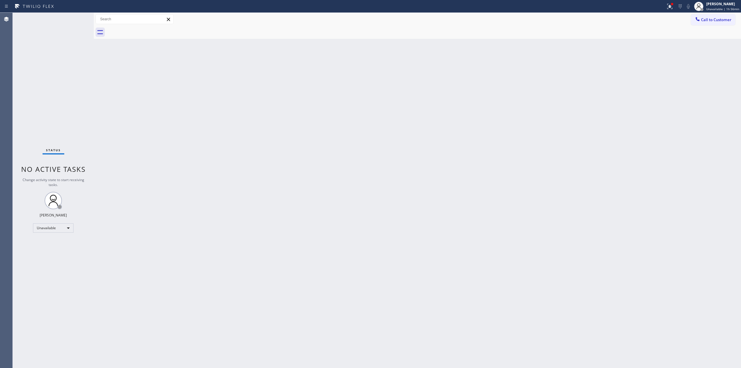
click at [705, 20] on span "Call to Customer" at bounding box center [716, 19] width 30 height 5
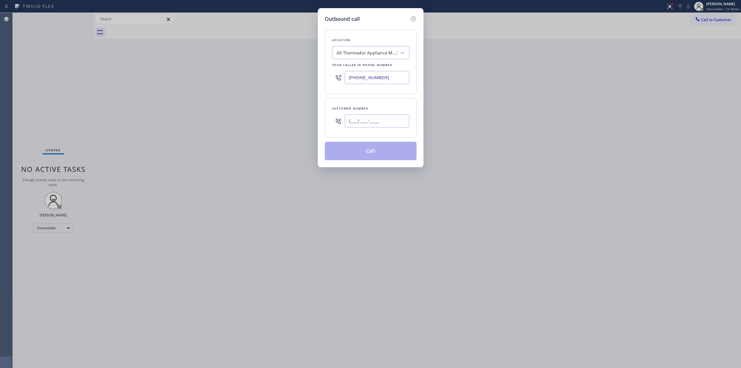
click at [398, 123] on input "(___) ___-____" at bounding box center [377, 120] width 65 height 13
paste input "640) 239-1477"
click at [381, 45] on div "Location All Thermador Appliance Masters Your caller id phone number [PHONE_NUM…" at bounding box center [371, 62] width 92 height 64
click at [381, 51] on div "All Thermador Appliance Masters" at bounding box center [367, 52] width 61 height 7
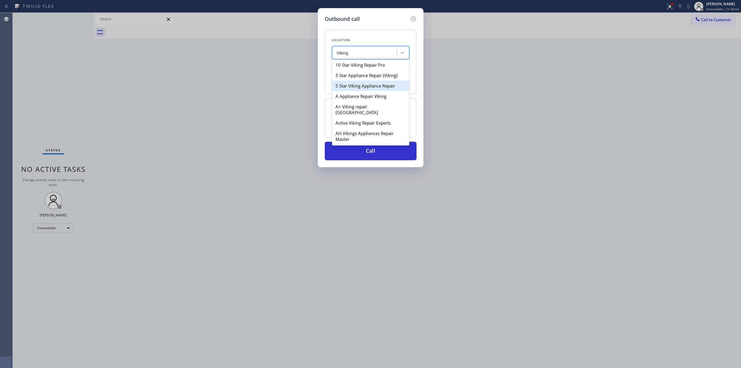
scroll to position [77, 0]
click at [352, 109] on div "Altadena Viking Repair" at bounding box center [370, 103] width 77 height 10
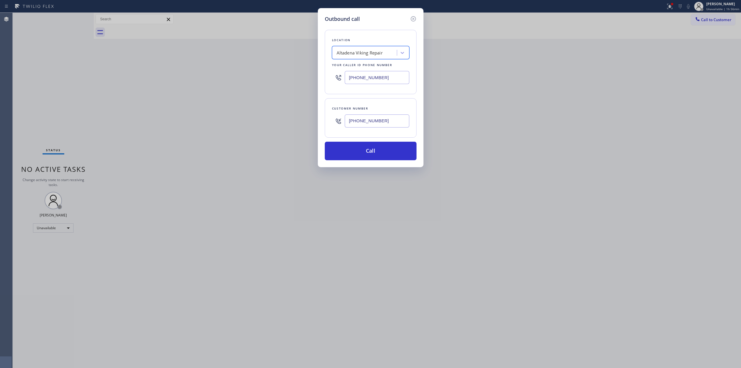
click at [377, 118] on input "[PHONE_NUMBER]" at bounding box center [377, 120] width 65 height 13
click at [374, 150] on button "Call" at bounding box center [371, 151] width 92 height 19
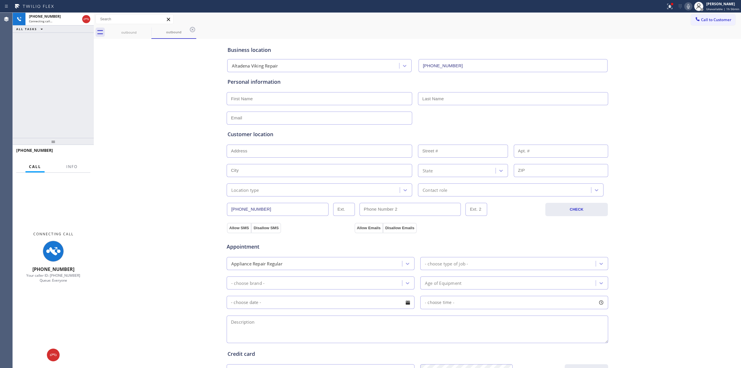
click at [671, 123] on div "Business location Altadena Viking Repair [PHONE_NUMBER] Personal information Cu…" at bounding box center [417, 237] width 644 height 395
click at [690, 8] on icon at bounding box center [688, 6] width 3 height 5
click at [144, 28] on div "outbound" at bounding box center [128, 32] width 45 height 13
click at [148, 29] on icon at bounding box center [147, 29] width 7 height 7
click at [146, 31] on icon at bounding box center [147, 29] width 5 height 5
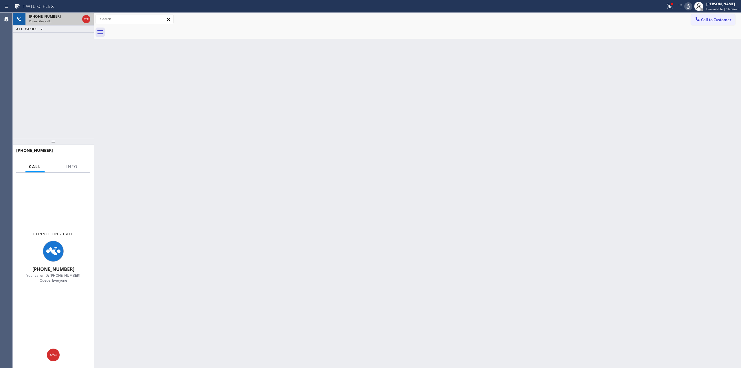
click at [58, 21] on div "Connecting call…" at bounding box center [54, 21] width 51 height 4
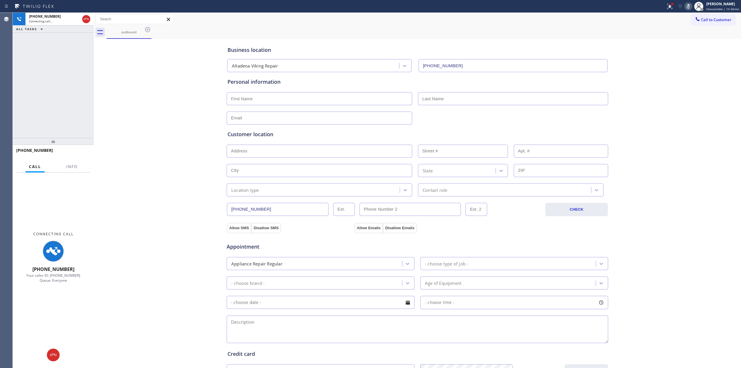
click at [664, 229] on div "Business location Altadena Viking Repair [PHONE_NUMBER] Personal information Cu…" at bounding box center [417, 237] width 644 height 395
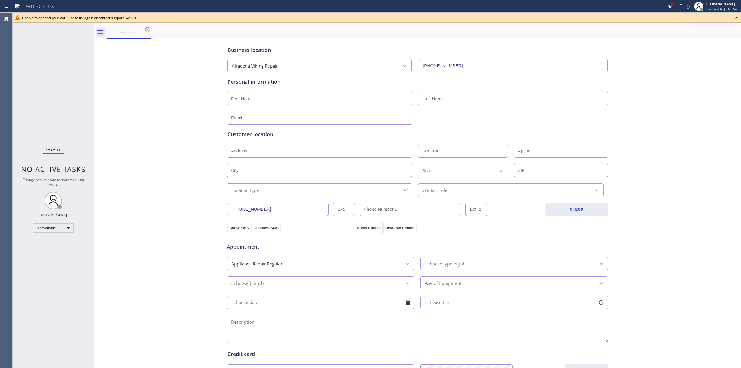
click at [740, 15] on div "Unable to connect your call. Please try again or contact support. [45301]" at bounding box center [377, 18] width 728 height 10
click at [736, 16] on icon at bounding box center [736, 17] width 7 height 7
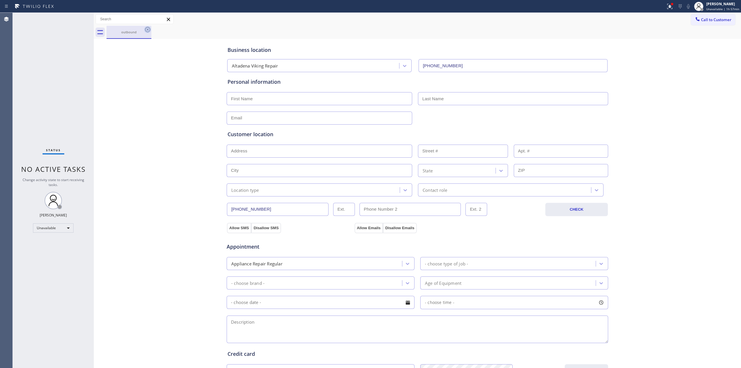
click at [150, 28] on icon at bounding box center [147, 29] width 7 height 7
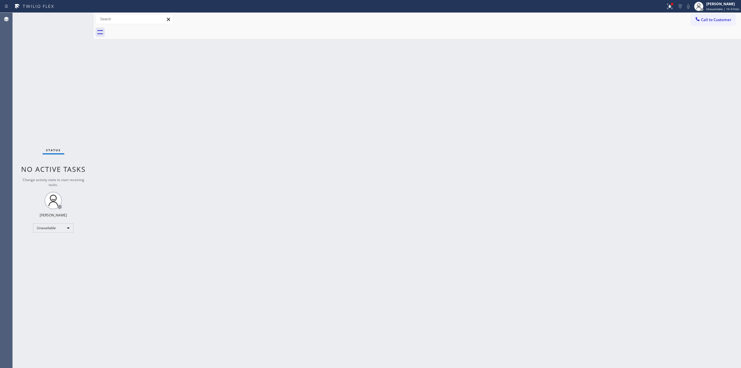
click at [679, 80] on div "Back to Dashboard Change Sender ID Customers Technicians Select a contact Outbo…" at bounding box center [417, 190] width 647 height 355
click at [701, 21] on span "Call to Customer" at bounding box center [716, 19] width 30 height 5
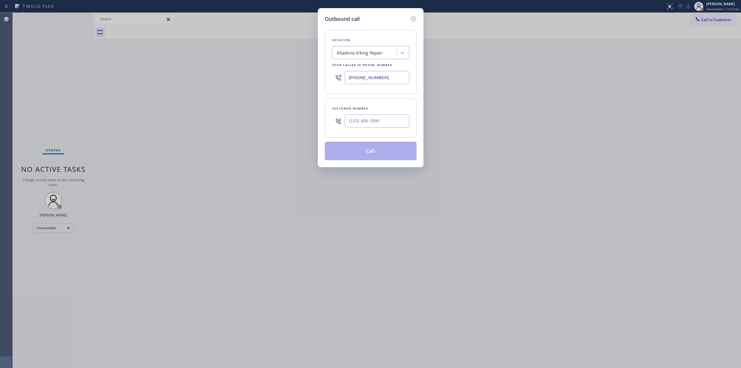
drag, startPoint x: 380, startPoint y: 111, endPoint x: 377, endPoint y: 117, distance: 6.7
click at [379, 113] on div "Customer number" at bounding box center [371, 117] width 92 height 39
click at [377, 117] on input "(___) ___-____" at bounding box center [377, 120] width 65 height 13
paste input "989) 361-6920"
click at [375, 54] on div "Altadena Viking Repair" at bounding box center [360, 52] width 46 height 7
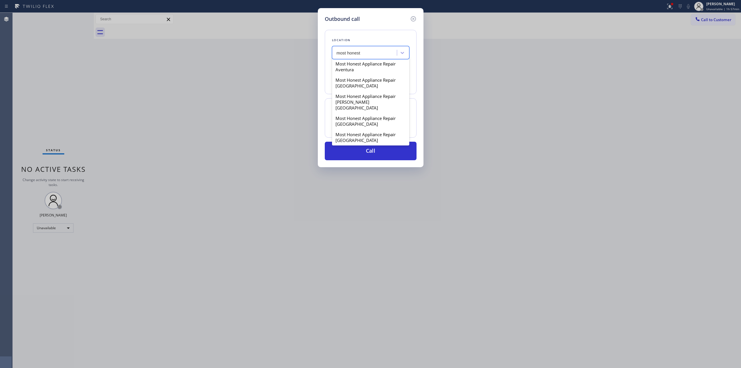
scroll to position [116, 0]
click at [358, 106] on div "Most Honest Appliance Repair [GEOGRAPHIC_DATA]" at bounding box center [370, 114] width 77 height 16
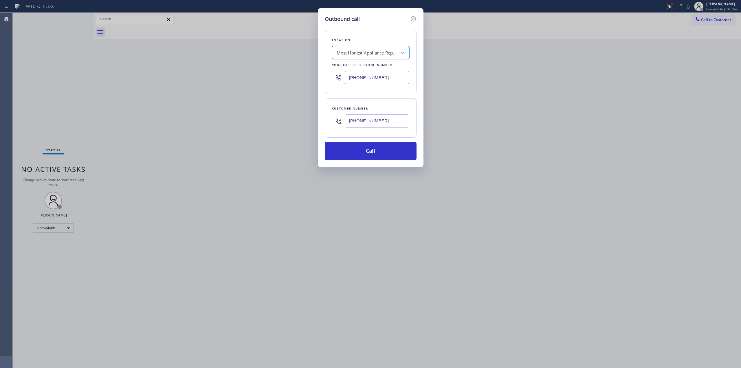
click at [366, 118] on input "[PHONE_NUMBER]" at bounding box center [377, 120] width 65 height 13
click at [363, 149] on button "Call" at bounding box center [371, 151] width 92 height 19
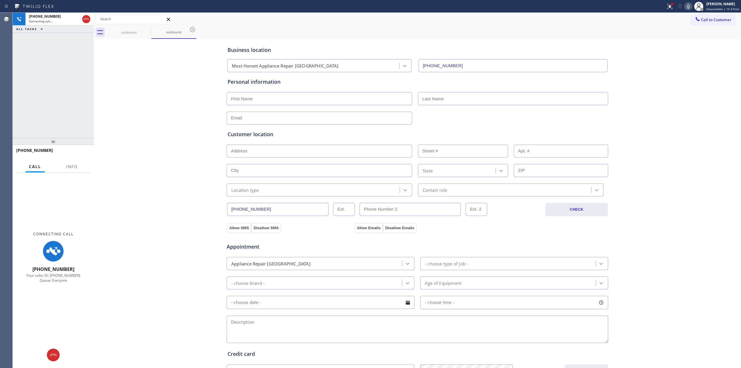
drag, startPoint x: 670, startPoint y: 50, endPoint x: 679, endPoint y: 23, distance: 28.3
click at [671, 47] on div "Business location Most Honest Appliance Repair [GEOGRAPHIC_DATA] [PHONE_NUMBER]…" at bounding box center [417, 237] width 644 height 395
click at [689, 6] on icon at bounding box center [688, 6] width 7 height 7
click at [132, 26] on div "outbound" at bounding box center [129, 32] width 44 height 13
click at [157, 31] on div "outbound" at bounding box center [174, 32] width 44 height 4
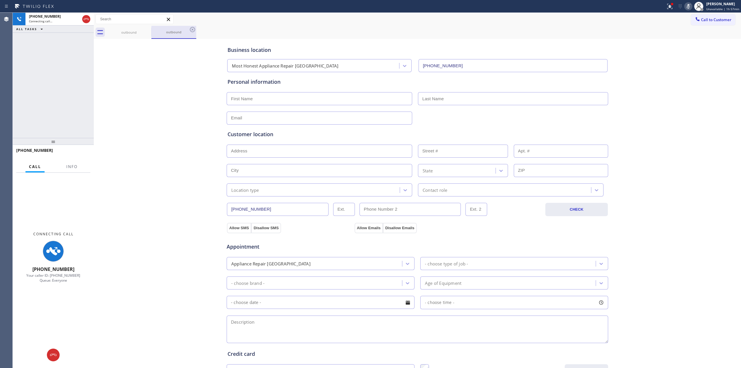
click at [152, 30] on div "outbound" at bounding box center [174, 32] width 44 height 4
click at [148, 30] on icon at bounding box center [147, 29] width 7 height 7
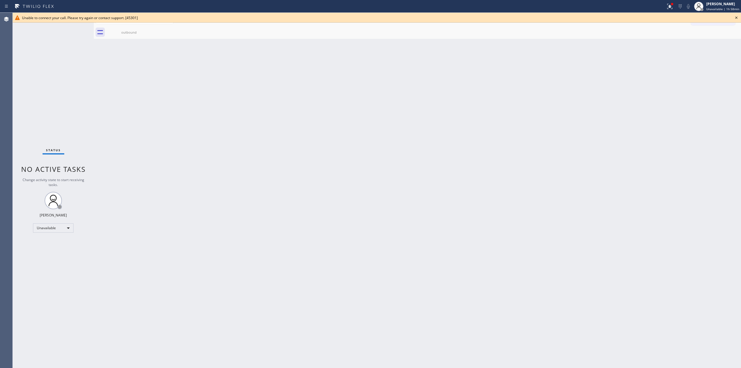
click at [736, 17] on icon at bounding box center [736, 17] width 7 height 7
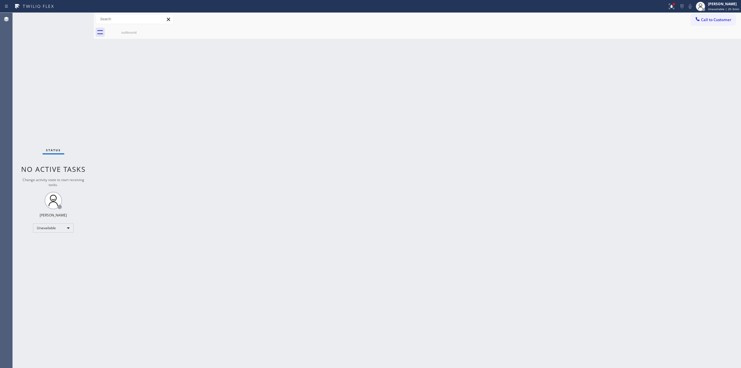
click at [721, 23] on button "Call to Customer" at bounding box center [713, 19] width 44 height 11
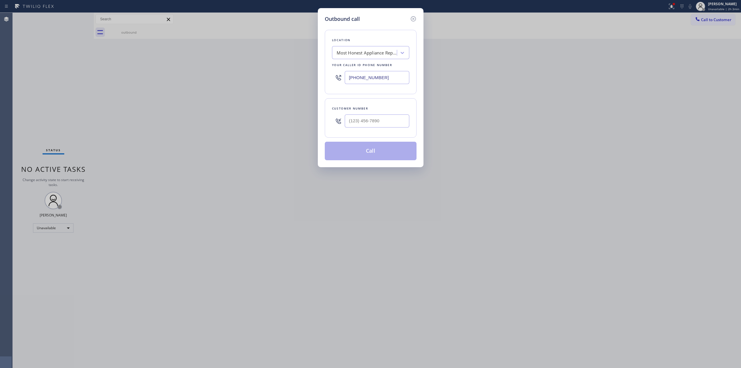
drag, startPoint x: 392, startPoint y: 82, endPoint x: 326, endPoint y: 76, distance: 66.3
click at [327, 76] on div "Location Most Honest Appliance Repair [GEOGRAPHIC_DATA] Your caller id phone nu…" at bounding box center [371, 62] width 92 height 64
paste input "805) 593-3907"
drag, startPoint x: 395, startPoint y: 121, endPoint x: 329, endPoint y: 121, distance: 65.7
click at [329, 121] on div "Customer number (___) ___-____" at bounding box center [371, 117] width 92 height 39
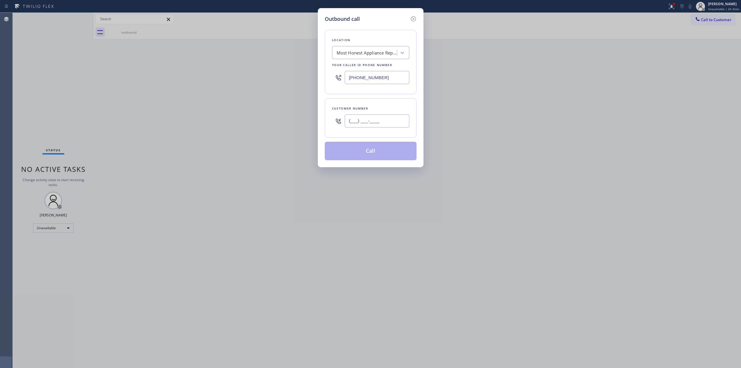
paste input "805) 593-3907"
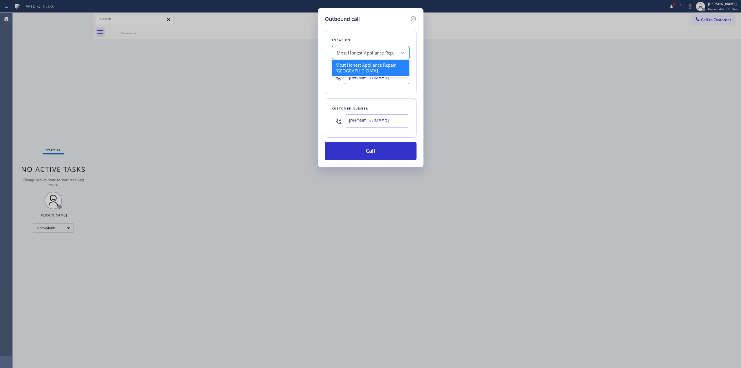
click at [390, 54] on div "Most Honest Appliance Repair [GEOGRAPHIC_DATA]" at bounding box center [367, 52] width 61 height 7
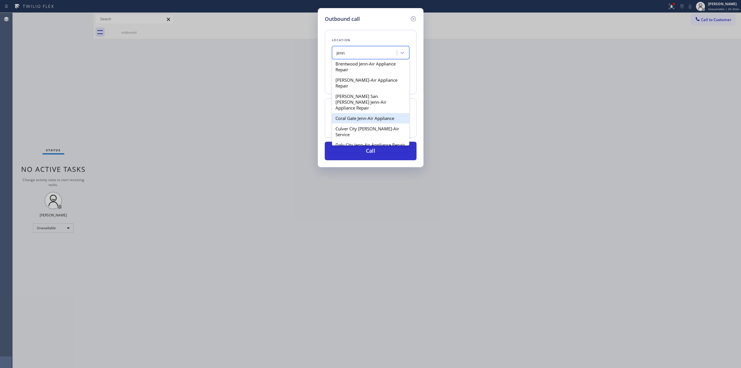
scroll to position [38, 0]
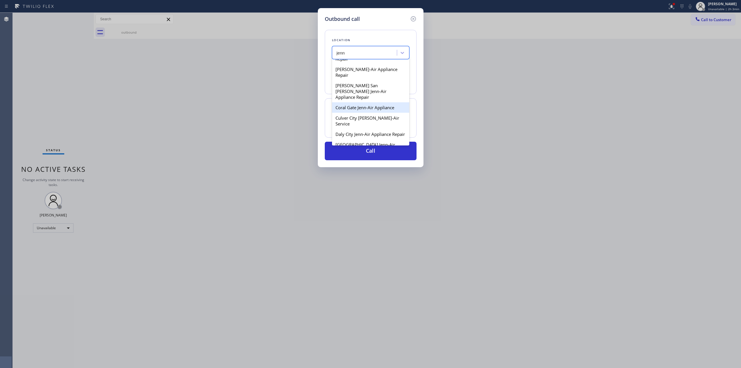
click at [354, 105] on div "Coral Gate Jenn-Air Appliance" at bounding box center [370, 107] width 77 height 10
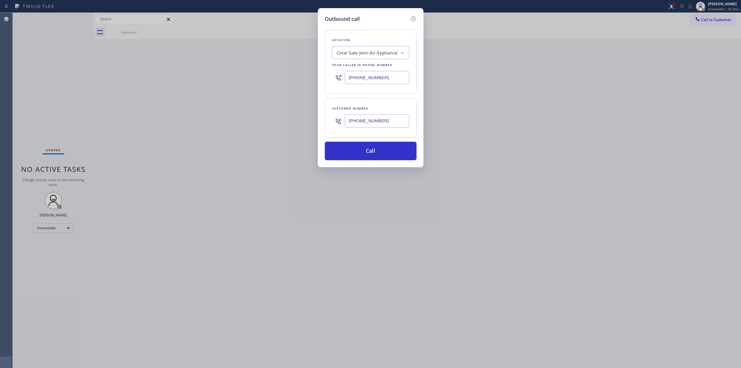
click at [370, 122] on input "[PHONE_NUMBER]" at bounding box center [377, 120] width 65 height 13
click at [374, 155] on button "Call" at bounding box center [371, 151] width 92 height 19
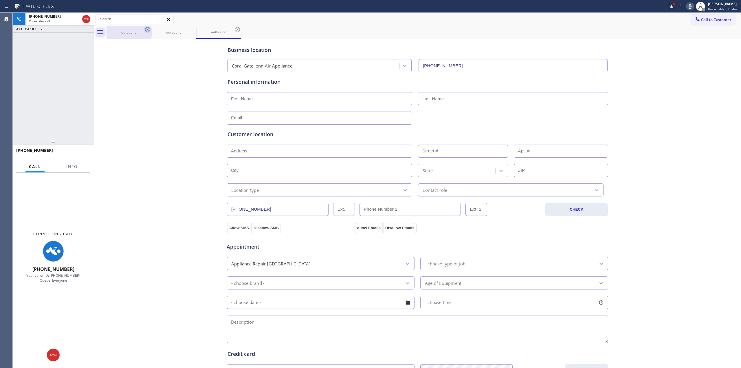
drag, startPoint x: 144, startPoint y: 35, endPoint x: 150, endPoint y: 31, distance: 7.2
click at [145, 35] on div "outbound" at bounding box center [129, 32] width 44 height 13
click at [150, 31] on icon at bounding box center [147, 29] width 7 height 7
click at [0, 0] on icon at bounding box center [0, 0] width 0 height 0
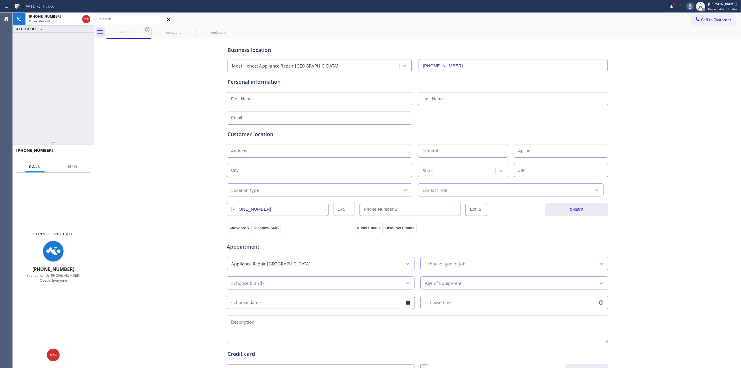
click at [148, 30] on div "outbound outbound outbound" at bounding box center [423, 32] width 634 height 13
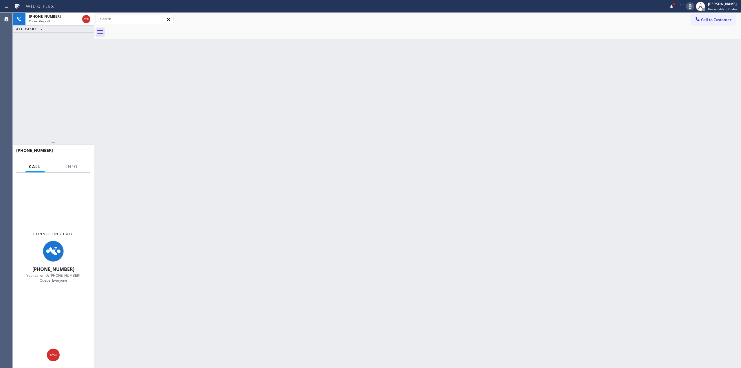
click at [689, 6] on icon at bounding box center [689, 6] width 7 height 7
click at [56, 20] on div "Connecting call…" at bounding box center [54, 21] width 51 height 4
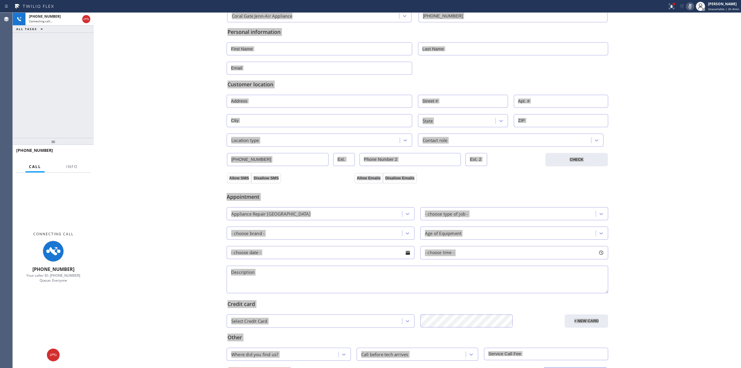
scroll to position [82, 0]
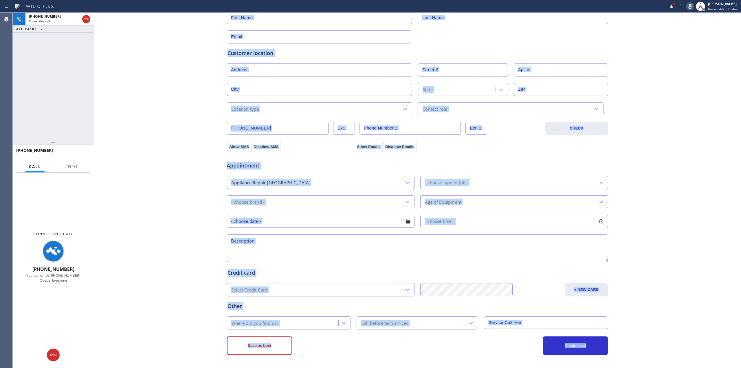
click at [201, 94] on div "Business location [GEOGRAPHIC_DATA] Jenn-Air Appliance [PHONE_NUMBER] Personal …" at bounding box center [417, 156] width 644 height 395
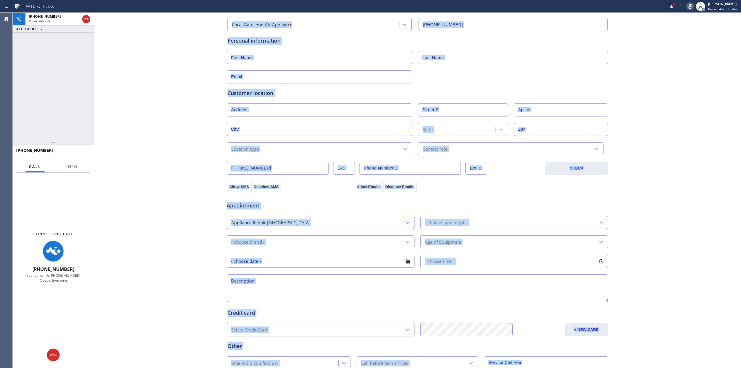
scroll to position [5, 0]
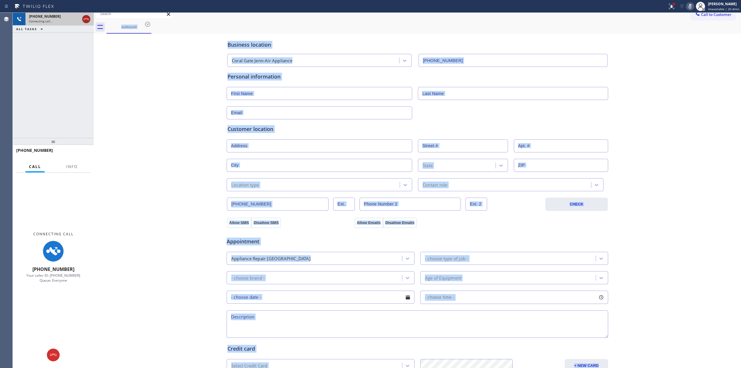
click at [87, 16] on icon at bounding box center [86, 19] width 7 height 7
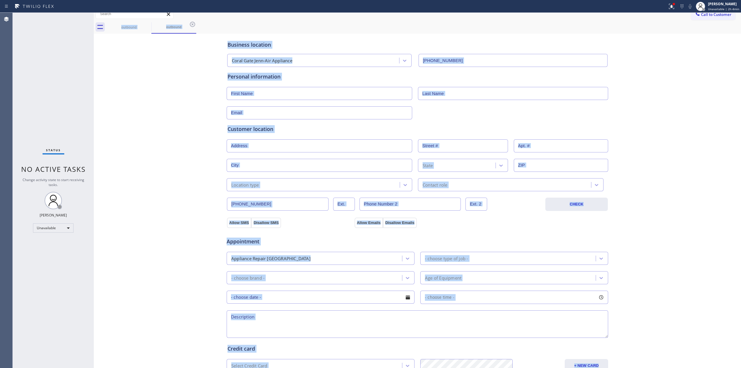
drag, startPoint x: 701, startPoint y: 18, endPoint x: 685, endPoint y: 20, distance: 16.4
click at [701, 18] on button "Call to Customer" at bounding box center [713, 14] width 44 height 11
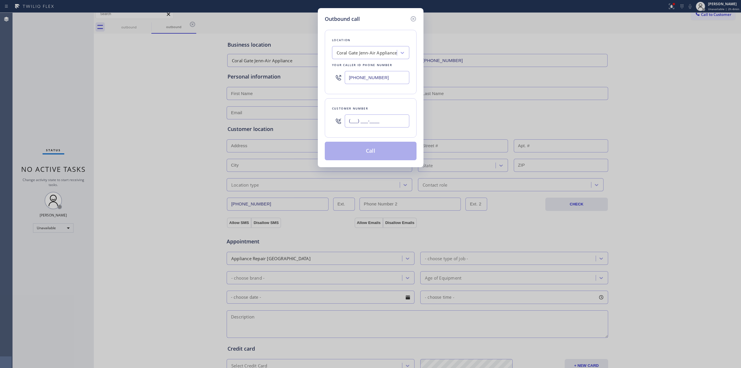
paste input "8055"
drag, startPoint x: 370, startPoint y: 123, endPoint x: 368, endPoint y: 148, distance: 25.8
click at [368, 124] on input "(___) ___-____" at bounding box center [377, 120] width 65 height 13
drag, startPoint x: 391, startPoint y: 123, endPoint x: 275, endPoint y: 123, distance: 116.0
click at [275, 123] on div "Outbound call Location [GEOGRAPHIC_DATA] Jenn-Air Appliance Your caller id phon…" at bounding box center [370, 184] width 741 height 368
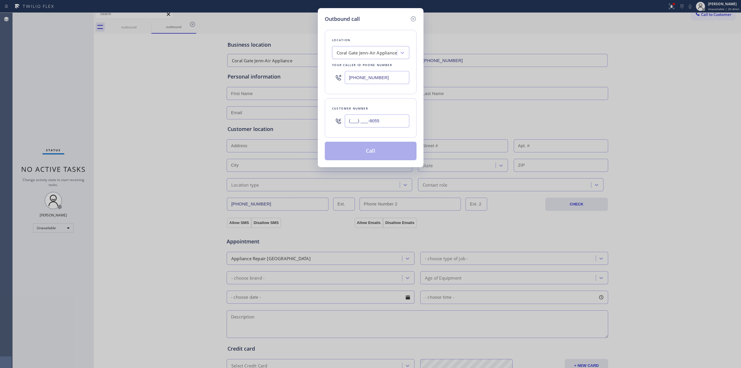
paste input "805) 593-3907"
click at [361, 152] on button "Call" at bounding box center [371, 151] width 92 height 19
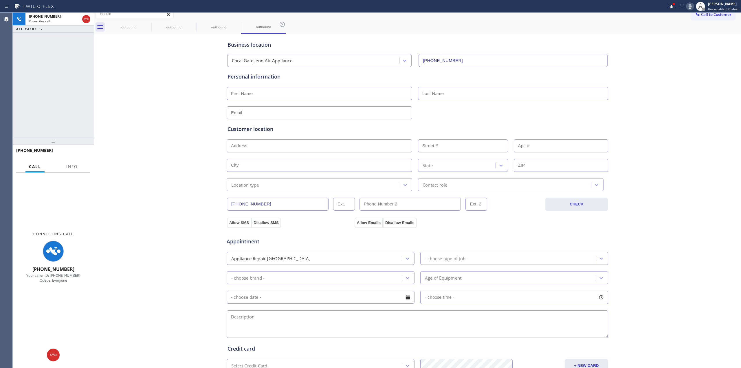
click at [631, 105] on div "Business location [GEOGRAPHIC_DATA] Jenn-Air Appliance [PHONE_NUMBER] Personal …" at bounding box center [417, 232] width 644 height 395
click at [691, 6] on icon at bounding box center [689, 6] width 7 height 7
drag, startPoint x: 136, startPoint y: 20, endPoint x: 142, endPoint y: 25, distance: 8.3
click at [140, 22] on div "outbound" at bounding box center [129, 27] width 44 height 13
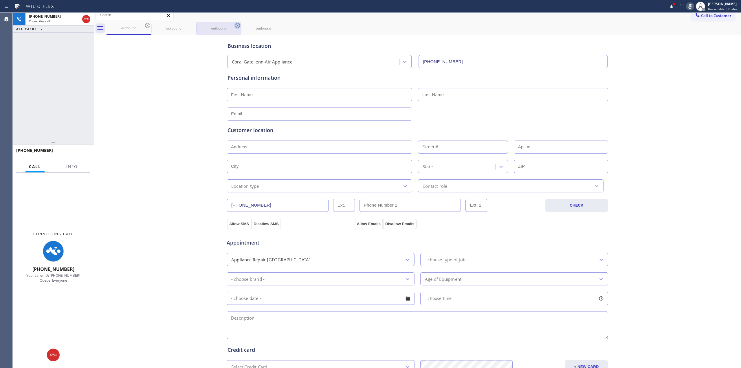
click at [145, 25] on icon at bounding box center [147, 25] width 7 height 7
click at [0, 0] on icon at bounding box center [0, 0] width 0 height 0
click at [234, 25] on icon at bounding box center [237, 25] width 7 height 7
click at [0, 0] on icon at bounding box center [0, 0] width 0 height 0
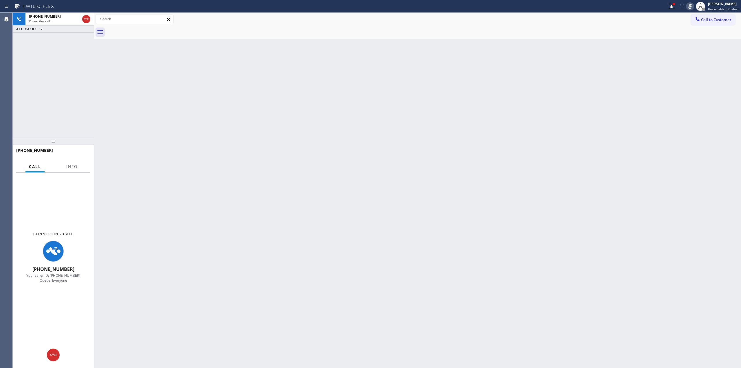
click at [148, 25] on div "Call to Customer Outbound call Location [GEOGRAPHIC_DATA] Jenn-Air Appliance Yo…" at bounding box center [417, 26] width 647 height 26
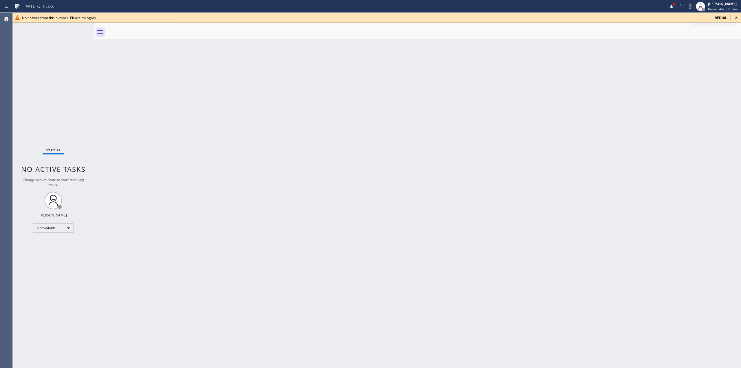
click at [727, 30] on div at bounding box center [423, 32] width 634 height 13
click at [734, 17] on icon at bounding box center [736, 17] width 7 height 7
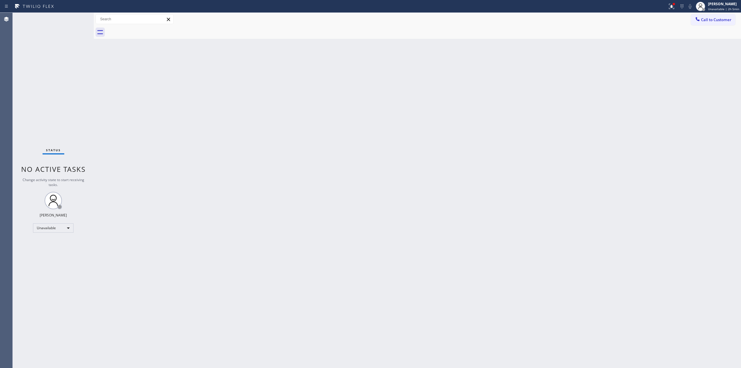
drag, startPoint x: 673, startPoint y: 95, endPoint x: 686, endPoint y: 57, distance: 40.2
click at [674, 91] on div "Back to Dashboard Change Sender ID Customers Technicians Select a contact Outbo…" at bounding box center [417, 190] width 647 height 355
click at [707, 16] on button "Call to Customer" at bounding box center [713, 19] width 44 height 11
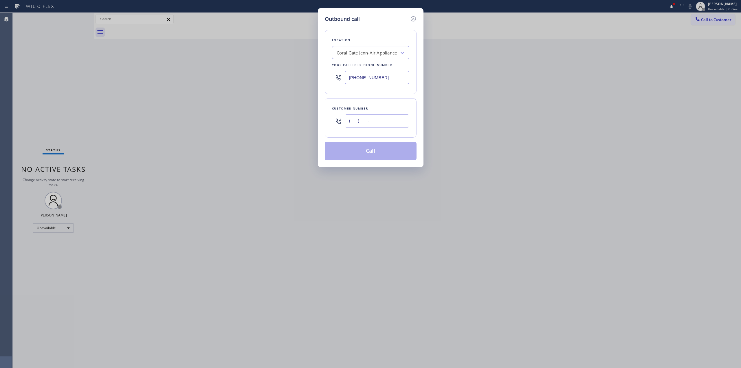
click at [385, 124] on input "(___) ___-____" at bounding box center [377, 120] width 65 height 13
paste input "213) 320-5633"
click at [646, 104] on div "Outbound call Location [GEOGRAPHIC_DATA] Jenn-Air Appliance Your caller id phon…" at bounding box center [370, 184] width 741 height 368
drag, startPoint x: 395, startPoint y: 83, endPoint x: 253, endPoint y: 74, distance: 142.7
click at [258, 74] on div "Outbound call Location [GEOGRAPHIC_DATA] Jenn-Air Appliance Your caller id phon…" at bounding box center [370, 184] width 741 height 368
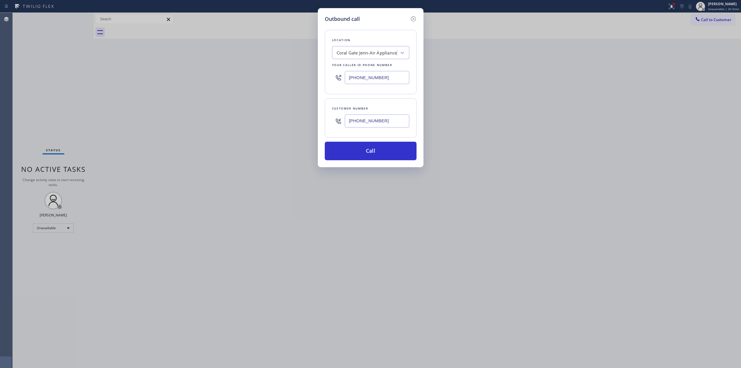
paste input "213) 408-7895"
click at [393, 126] on input "[PHONE_NUMBER]" at bounding box center [377, 120] width 65 height 13
click at [380, 155] on button "Call" at bounding box center [371, 151] width 92 height 19
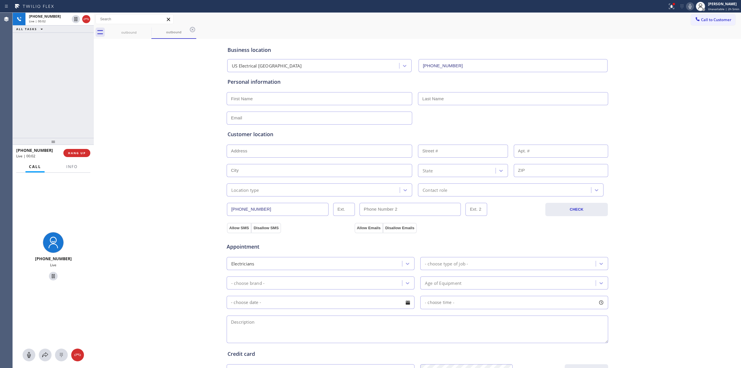
drag, startPoint x: 684, startPoint y: 122, endPoint x: 664, endPoint y: 119, distance: 19.3
click at [679, 122] on div "Business location [GEOGRAPHIC_DATA] Electrical [GEOGRAPHIC_DATA] [PHONE_NUMBER]…" at bounding box center [417, 237] width 644 height 395
click at [84, 18] on icon at bounding box center [86, 19] width 7 height 7
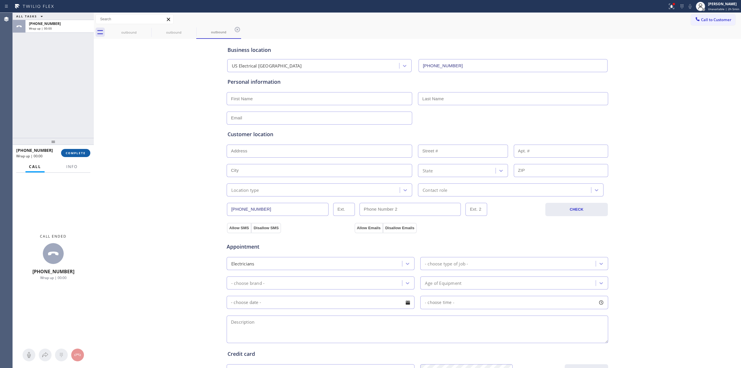
click at [79, 153] on span "COMPLETE" at bounding box center [76, 153] width 20 height 4
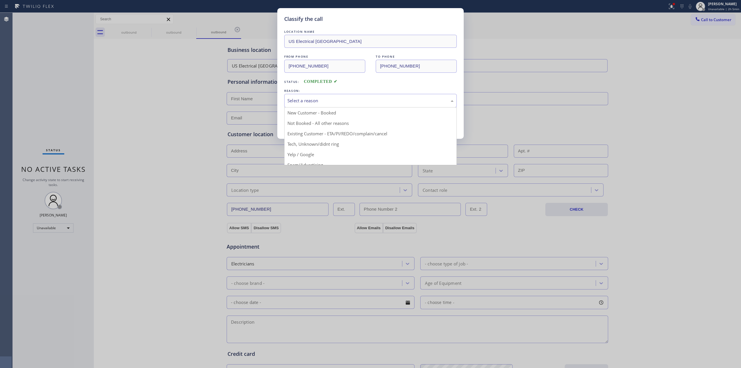
click at [328, 106] on div "Select a reason" at bounding box center [370, 101] width 172 height 14
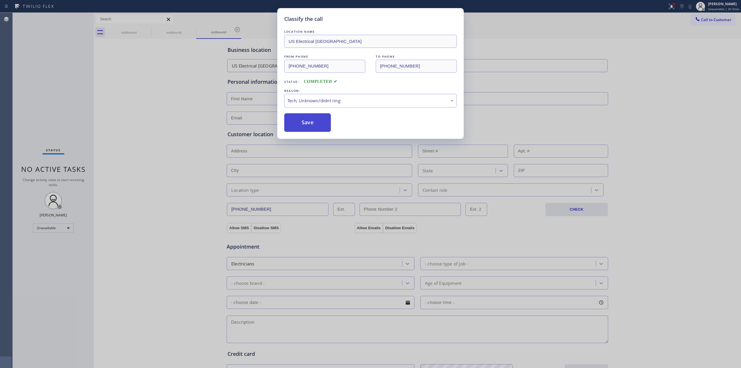
click at [304, 124] on button "Save" at bounding box center [307, 122] width 47 height 19
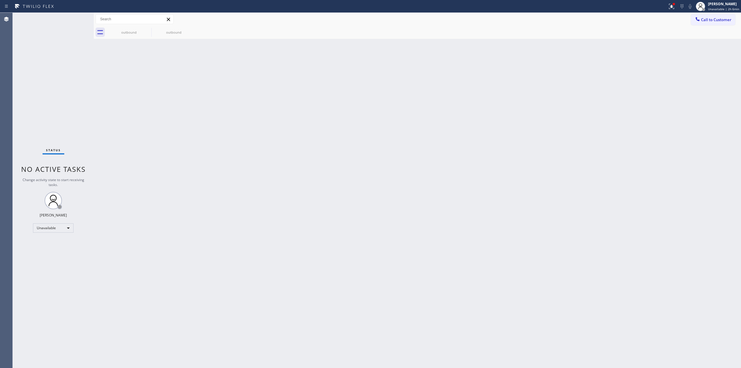
click at [672, 67] on div "Back to Dashboard Change Sender ID Customers Technicians Select a contact Outbo…" at bounding box center [417, 190] width 647 height 355
click at [713, 19] on span "Call to Customer" at bounding box center [716, 19] width 30 height 5
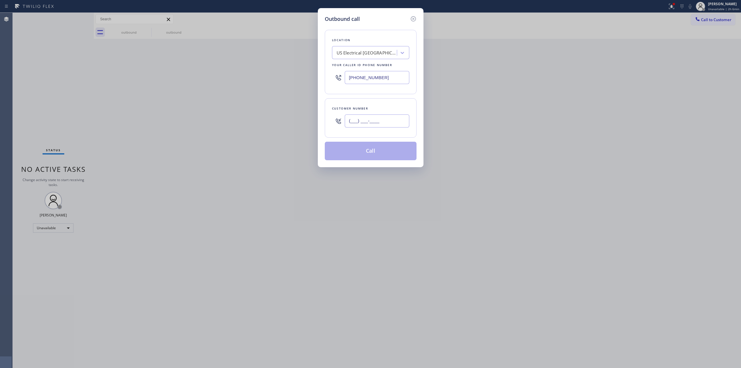
paste input "64"
drag, startPoint x: 374, startPoint y: 125, endPoint x: 382, endPoint y: 108, distance: 18.8
click at [374, 125] on input "(___) ___-____" at bounding box center [377, 120] width 65 height 13
drag, startPoint x: 387, startPoint y: 128, endPoint x: 344, endPoint y: 120, distance: 43.3
click at [344, 120] on div "(___) ___-__64" at bounding box center [370, 120] width 77 height 19
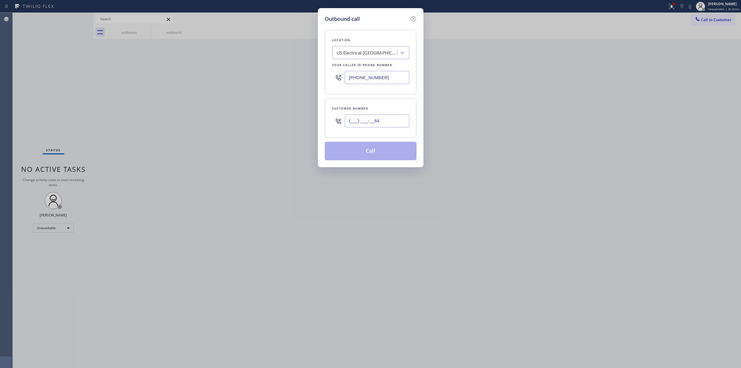
paste input "646) 889-9033"
click at [390, 122] on input "[PHONE_NUMBER]" at bounding box center [377, 120] width 65 height 13
drag, startPoint x: 390, startPoint y: 122, endPoint x: 325, endPoint y: 120, distance: 65.4
click at [325, 120] on div "Customer number [PHONE_NUMBER]" at bounding box center [371, 117] width 92 height 39
paste input "text"
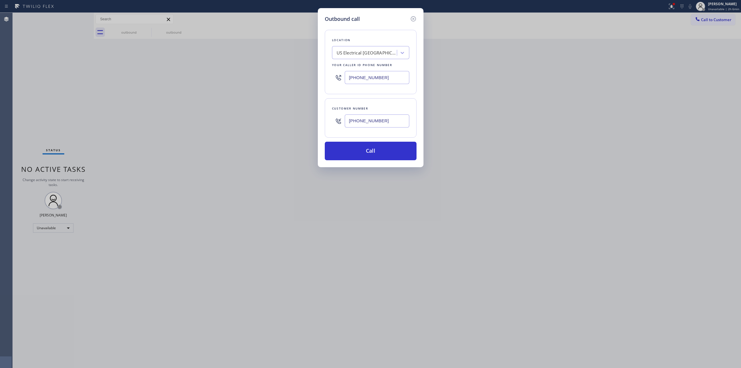
click at [379, 54] on div "US Electrical [GEOGRAPHIC_DATA]" at bounding box center [367, 52] width 61 height 7
drag, startPoint x: 395, startPoint y: 78, endPoint x: 300, endPoint y: 76, distance: 95.2
click at [302, 76] on div "Outbound call Location [GEOGRAPHIC_DATA] Electrical [GEOGRAPHIC_DATA] Your call…" at bounding box center [370, 184] width 741 height 368
paste input "646) 956-4870"
click at [398, 131] on div "Customer number [PHONE_NUMBER]" at bounding box center [371, 117] width 92 height 39
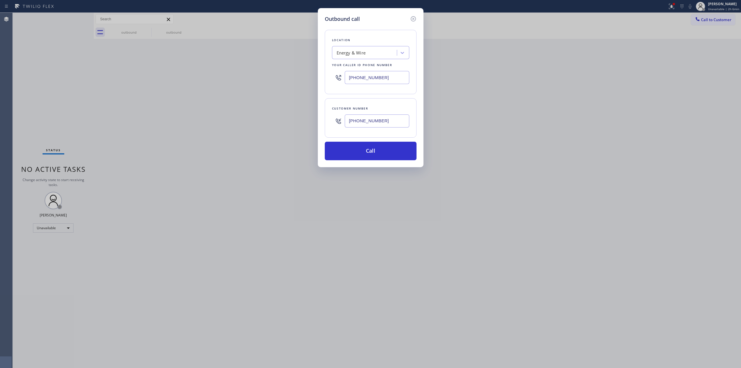
click at [394, 125] on input "[PHONE_NUMBER]" at bounding box center [377, 120] width 65 height 13
click at [357, 149] on button "Call" at bounding box center [371, 151] width 92 height 19
click at [385, 157] on button "Call" at bounding box center [371, 151] width 92 height 19
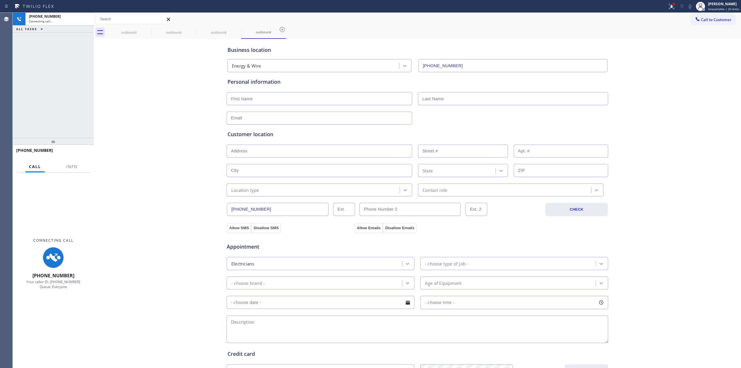
drag, startPoint x: 680, startPoint y: 48, endPoint x: 680, endPoint y: 20, distance: 28.4
click at [680, 44] on div "Business location Energy & Wire [PHONE_NUMBER] Personal information Customer lo…" at bounding box center [417, 237] width 644 height 395
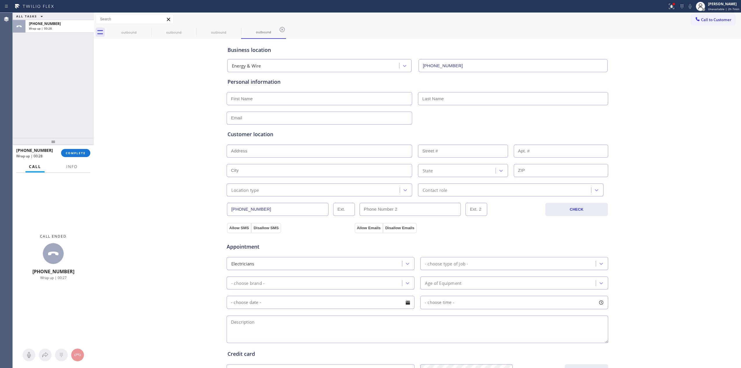
drag, startPoint x: 666, startPoint y: 113, endPoint x: 225, endPoint y: 44, distance: 446.4
click at [661, 111] on div "Business location Energy & Wire [PHONE_NUMBER] Personal information Customer lo…" at bounding box center [417, 237] width 644 height 395
click at [84, 149] on button "COMPLETE" at bounding box center [75, 153] width 29 height 8
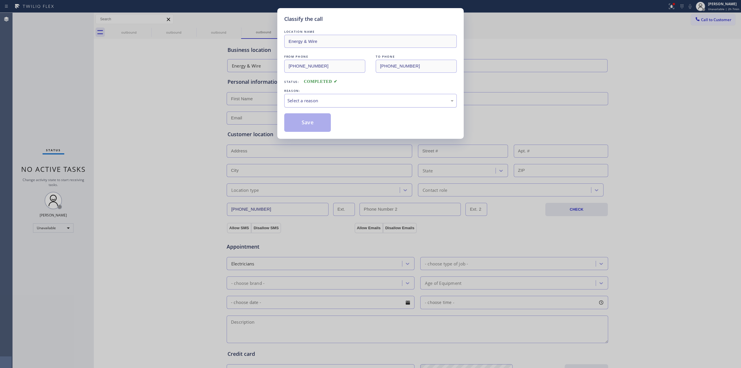
click at [330, 98] on div "Select a reason" at bounding box center [370, 100] width 166 height 7
drag, startPoint x: 311, startPoint y: 126, endPoint x: 682, endPoint y: 84, distance: 372.7
click at [312, 125] on button "Save" at bounding box center [307, 122] width 47 height 19
click at [682, 84] on div "Classify the call LOCATION NAME Energy & Wire FROM PHONE [PHONE_NUMBER] TO PHON…" at bounding box center [370, 184] width 741 height 368
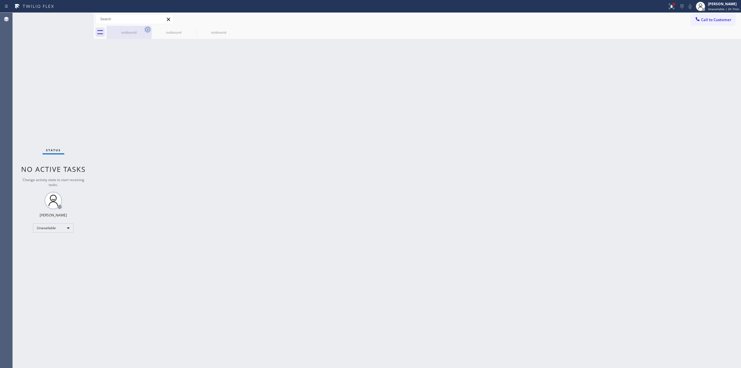
click at [150, 33] on div at bounding box center [147, 29] width 7 height 7
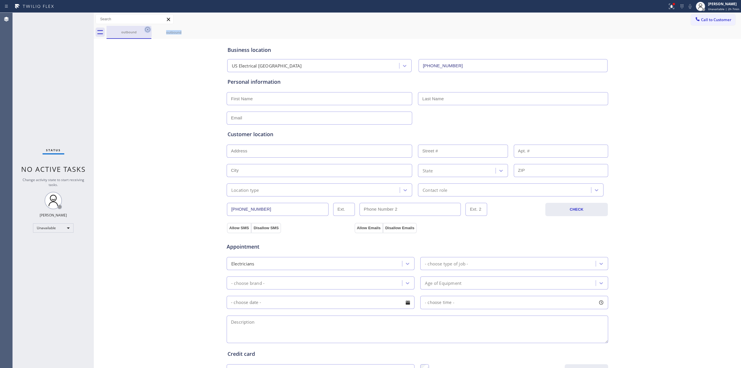
click at [150, 32] on icon at bounding box center [147, 29] width 7 height 7
click at [0, 0] on icon at bounding box center [0, 0] width 0 height 0
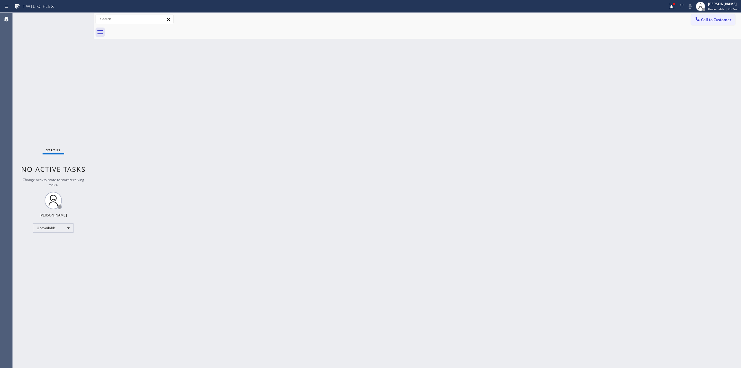
drag, startPoint x: 736, startPoint y: 8, endPoint x: 722, endPoint y: 14, distance: 15.3
click at [736, 7] on span "Unavailable | 2h 7min" at bounding box center [723, 9] width 31 height 4
click at [645, 62] on div "Back to Dashboard Change Sender ID Customers Technicians Select a contact Outbo…" at bounding box center [417, 190] width 647 height 355
drag, startPoint x: 740, startPoint y: 5, endPoint x: 736, endPoint y: 6, distance: 3.9
click at [739, 5] on div "[PERSON_NAME] Unavailable | 2h 9min" at bounding box center [724, 6] width 34 height 10
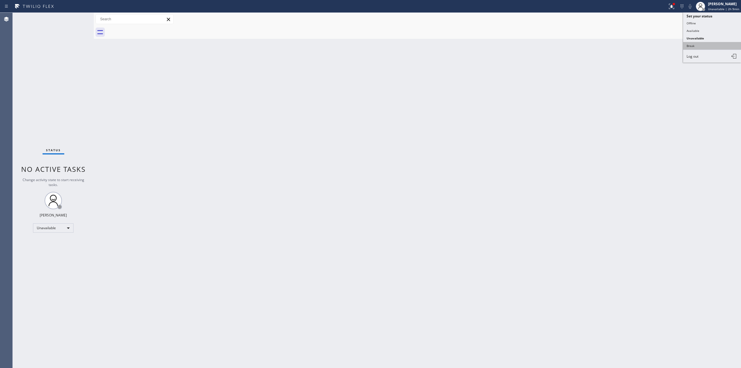
click at [710, 44] on button "Break" at bounding box center [712, 46] width 58 height 8
